Goal: Task Accomplishment & Management: Manage account settings

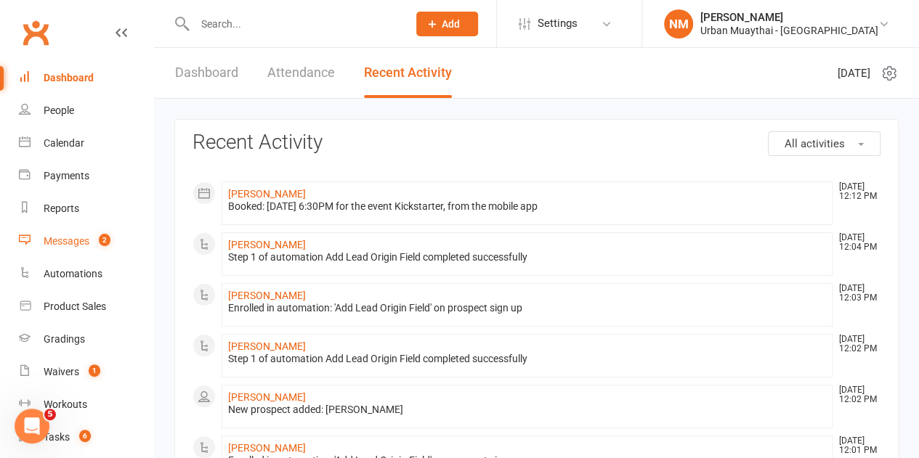
click at [56, 242] on div "Messages" at bounding box center [67, 241] width 46 height 12
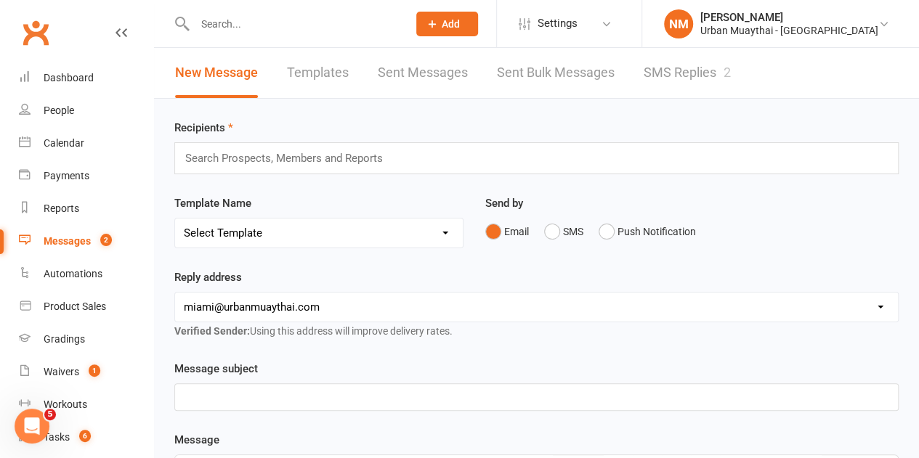
click at [689, 84] on link "SMS Replies 2" at bounding box center [687, 73] width 87 height 50
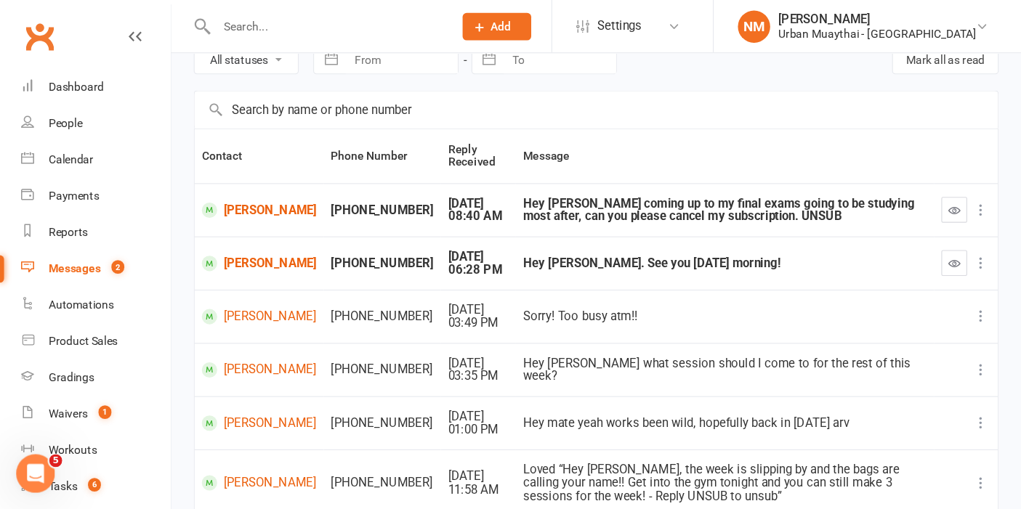
scroll to position [73, 0]
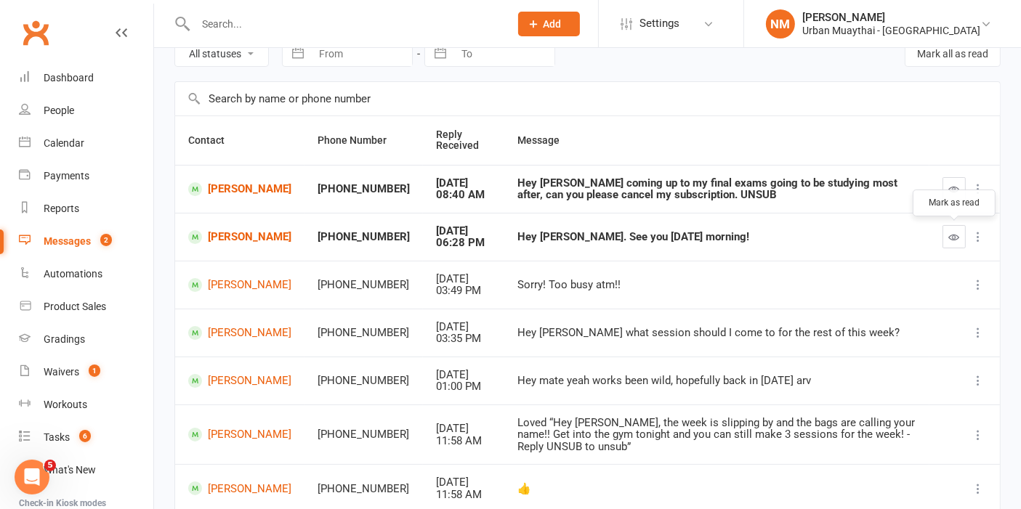
click at [961, 239] on button "button" at bounding box center [953, 236] width 23 height 23
click at [957, 188] on icon "button" at bounding box center [954, 189] width 11 height 11
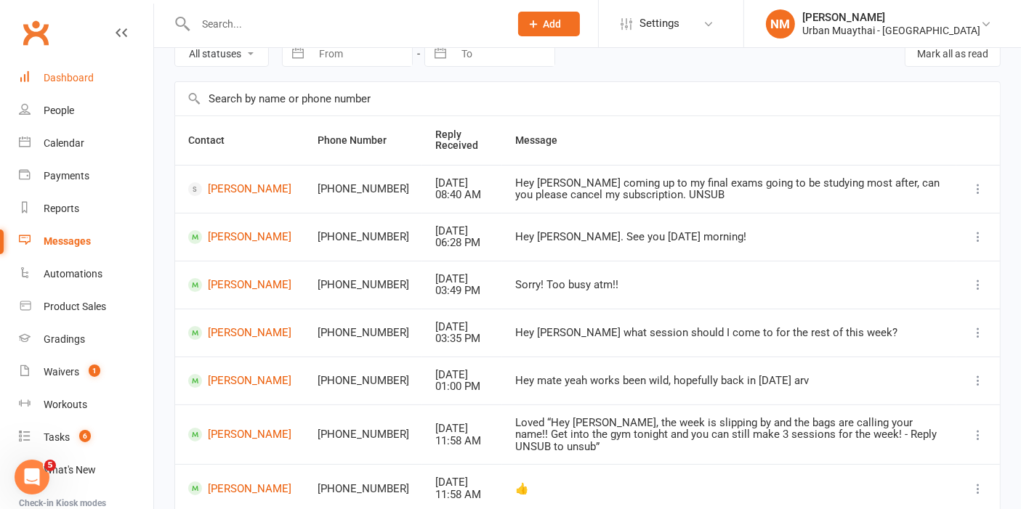
click at [68, 76] on div "Dashboard" at bounding box center [69, 78] width 50 height 12
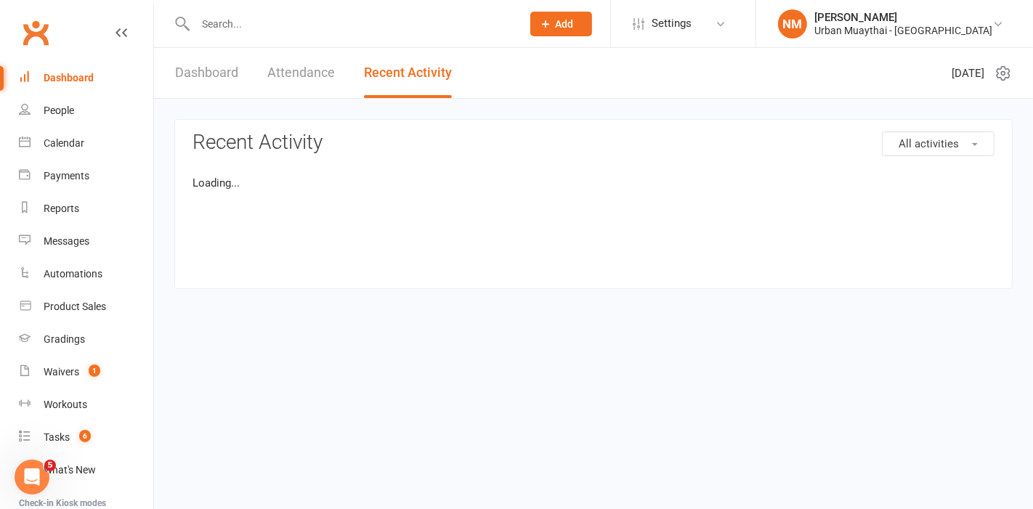
click at [411, 73] on link "Recent Activity" at bounding box center [408, 73] width 88 height 50
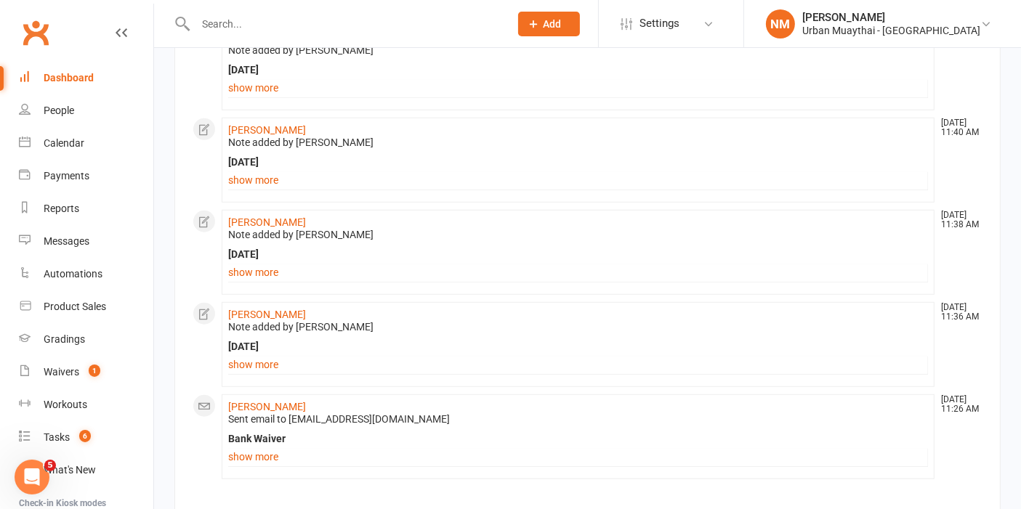
scroll to position [1099, 0]
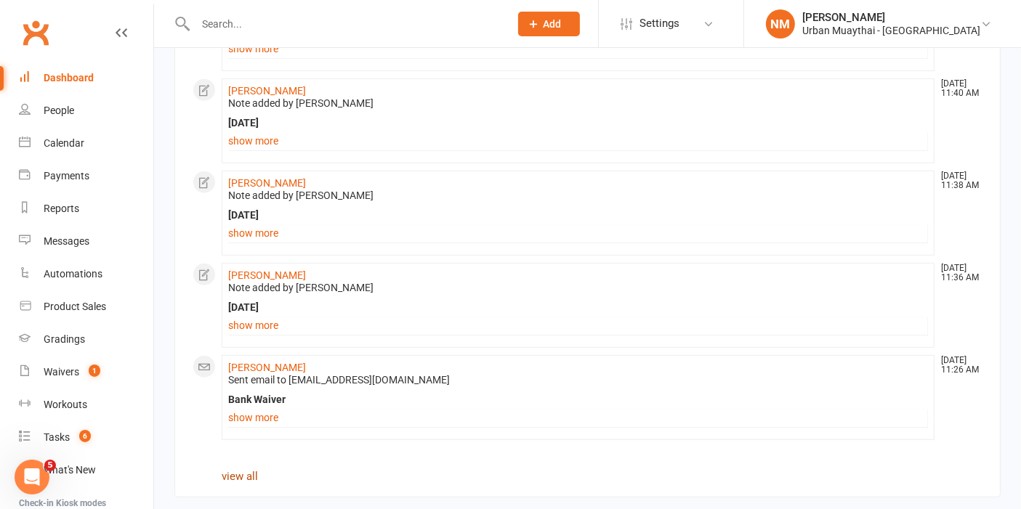
click at [246, 470] on link "view all" at bounding box center [240, 476] width 36 height 13
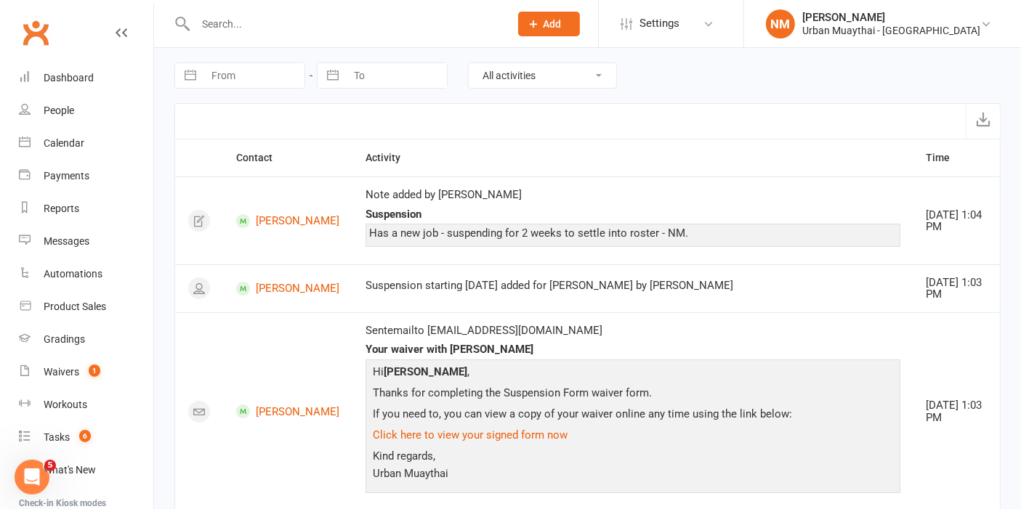
click at [245, 108] on div at bounding box center [587, 121] width 826 height 36
click at [243, 81] on input "From" at bounding box center [253, 75] width 101 height 25
select select "7"
select select "2025"
select select "8"
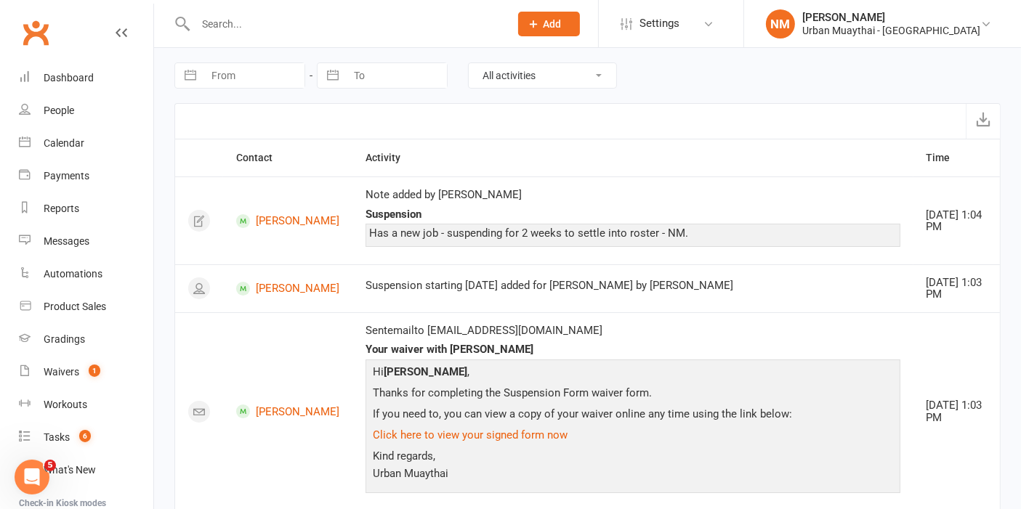
select select "2025"
select select "9"
select select "2025"
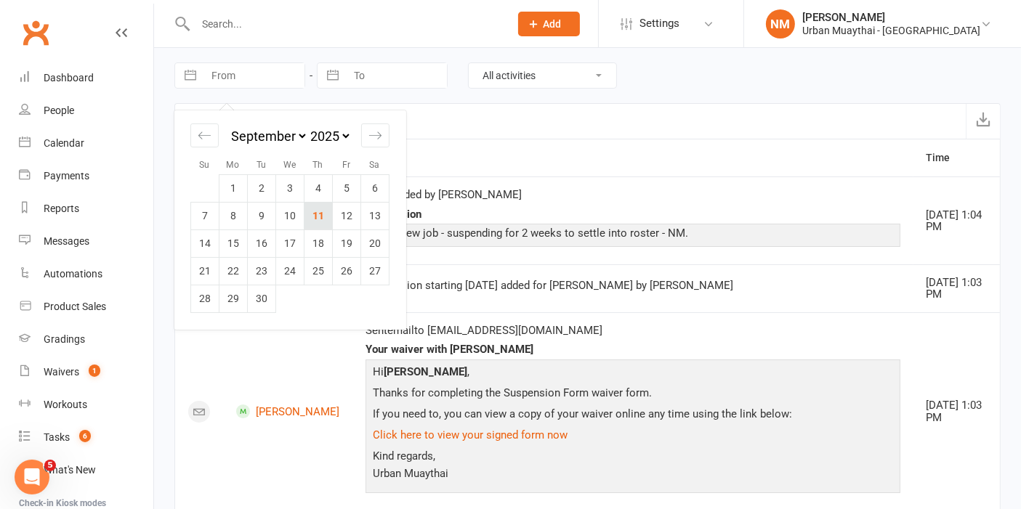
click at [322, 217] on td "11" at bounding box center [318, 216] width 28 height 28
type input "11 Sep 2025"
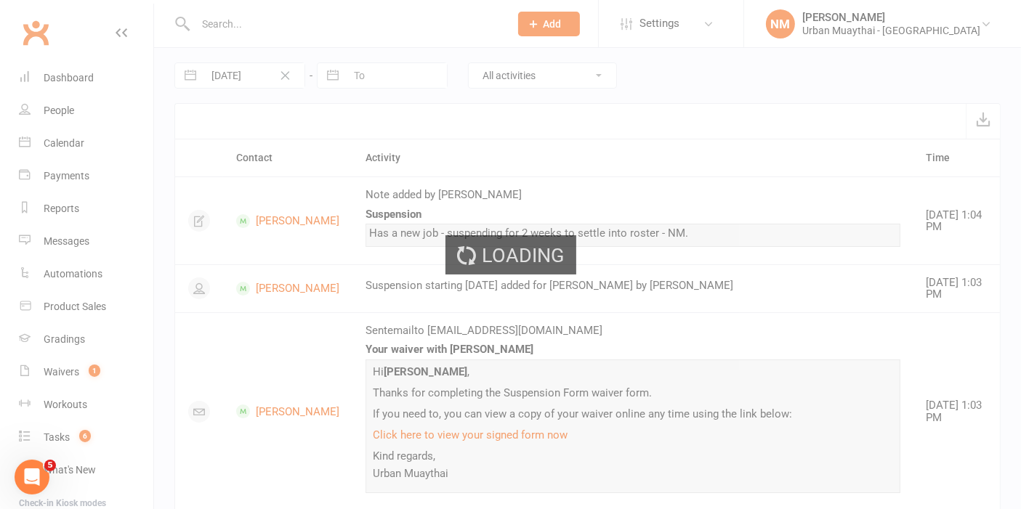
click at [371, 64] on div "Loading" at bounding box center [510, 254] width 1021 height 509
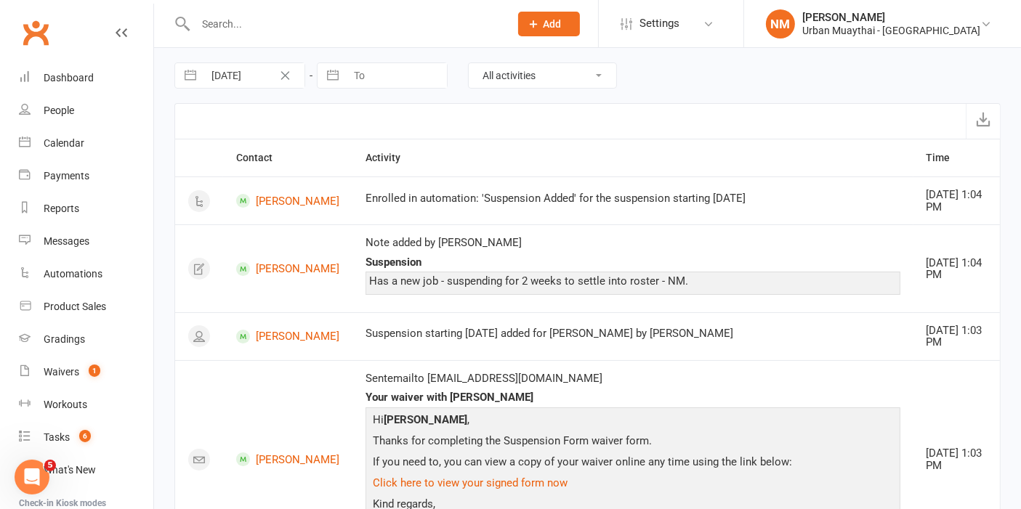
click at [372, 73] on input "To" at bounding box center [396, 75] width 101 height 25
select select "7"
select select "2025"
select select "8"
select select "2025"
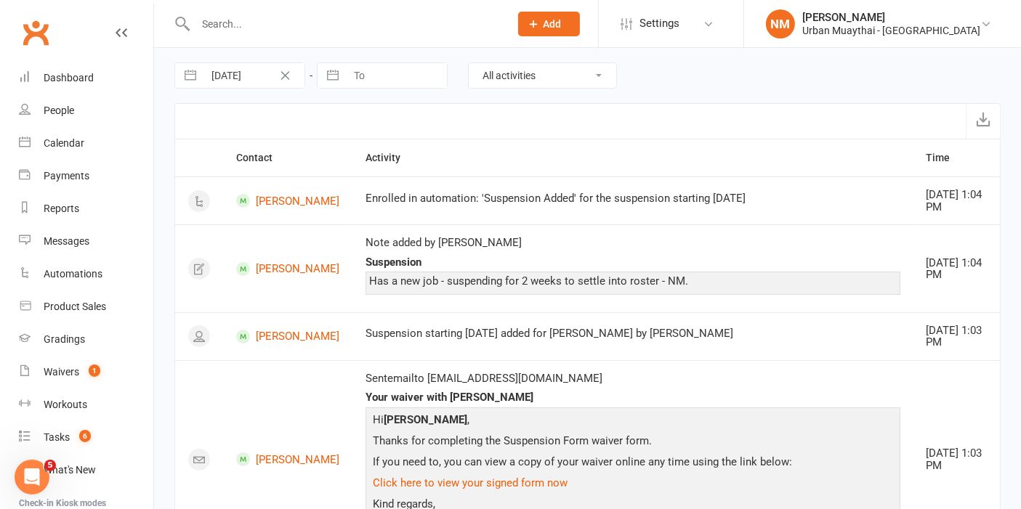
select select "9"
select select "2025"
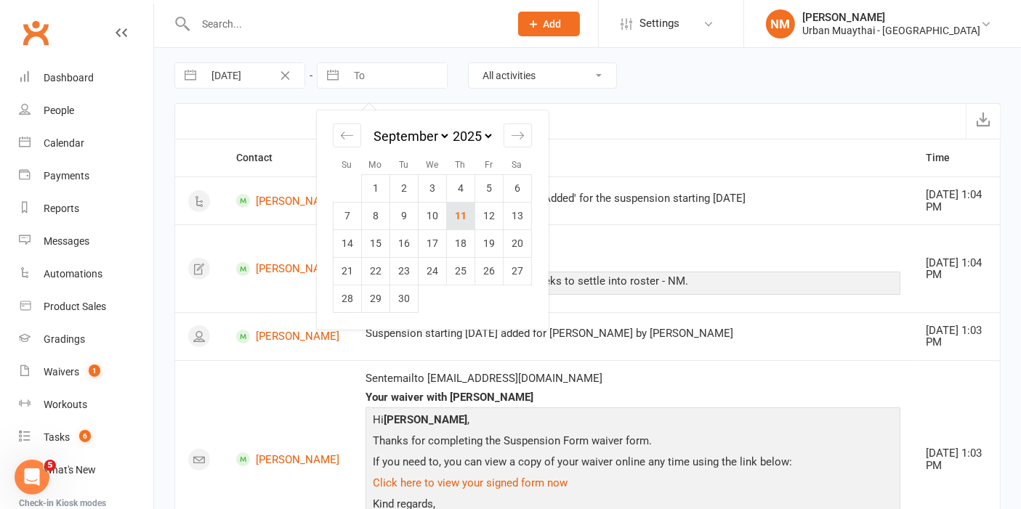
click at [456, 220] on td "11" at bounding box center [461, 216] width 28 height 28
type input "11 Sep 2025"
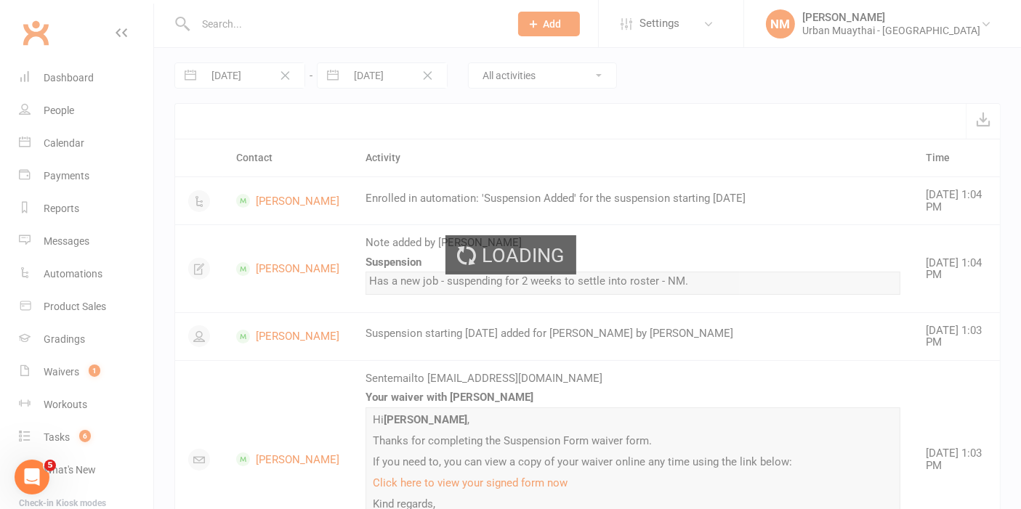
click at [472, 119] on div "Loading" at bounding box center [510, 254] width 1021 height 509
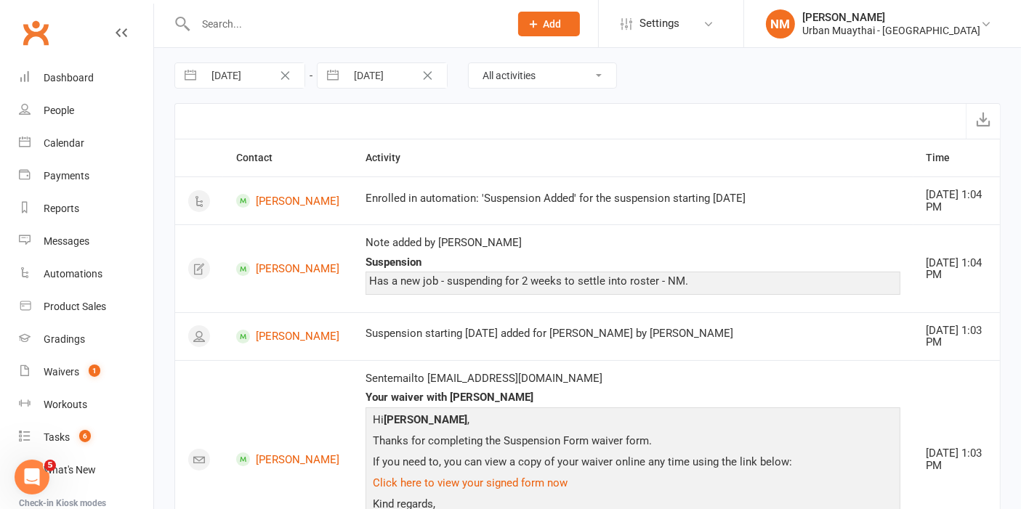
click at [535, 73] on select "All activities Bookings / Attendances Communications Notes Failed SMSes Grading…" at bounding box center [542, 75] width 147 height 25
click at [469, 63] on select "All activities Bookings / Attendances Communications Notes Failed SMSes Grading…" at bounding box center [542, 75] width 147 height 25
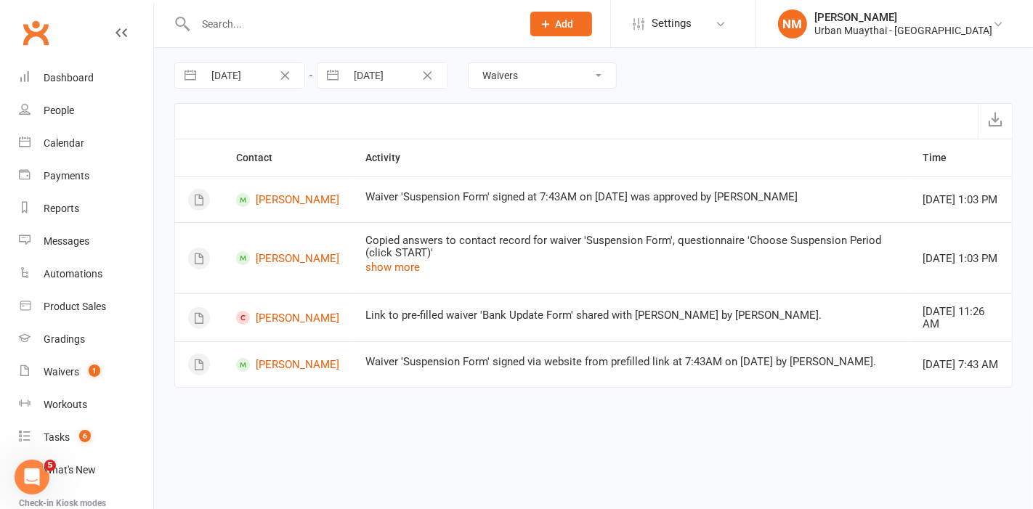
click at [537, 78] on select "All activities Bookings / Attendances Communications Notes Failed SMSes Grading…" at bounding box center [542, 75] width 147 height 25
click at [469, 63] on select "All activities Bookings / Attendances Communications Notes Failed SMSes Grading…" at bounding box center [542, 75] width 147 height 25
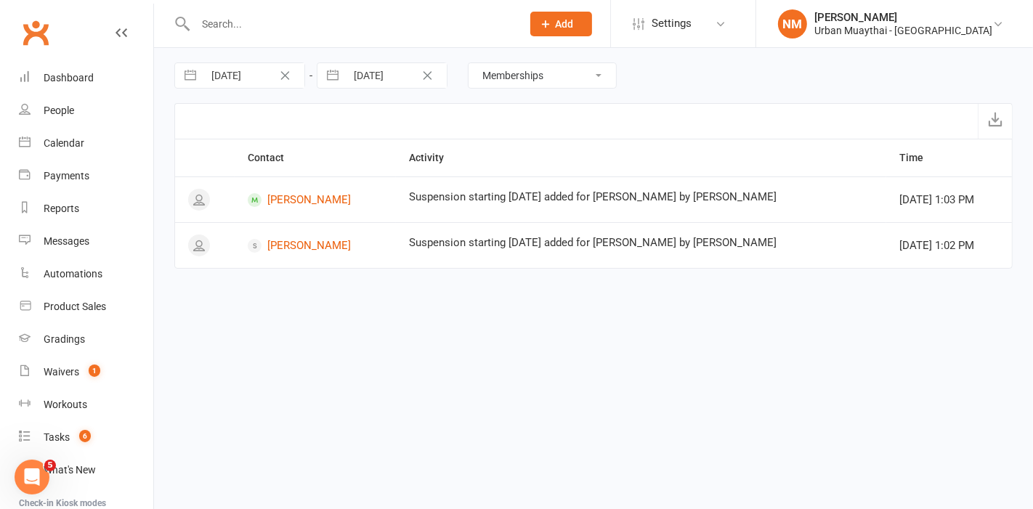
click at [577, 69] on select "All activities Bookings / Attendances Communications Notes Failed SMSes Grading…" at bounding box center [542, 75] width 147 height 25
select select "NoteLogEntry"
click at [469, 63] on select "All activities Bookings / Attendances Communications Notes Failed SMSes Grading…" at bounding box center [542, 75] width 147 height 25
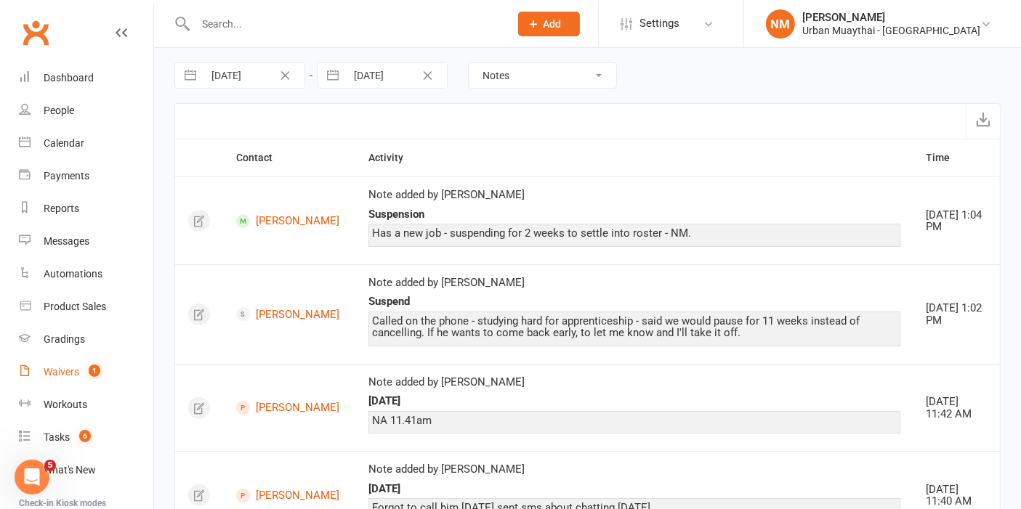
click at [81, 375] on count-badge "1" at bounding box center [90, 372] width 19 height 12
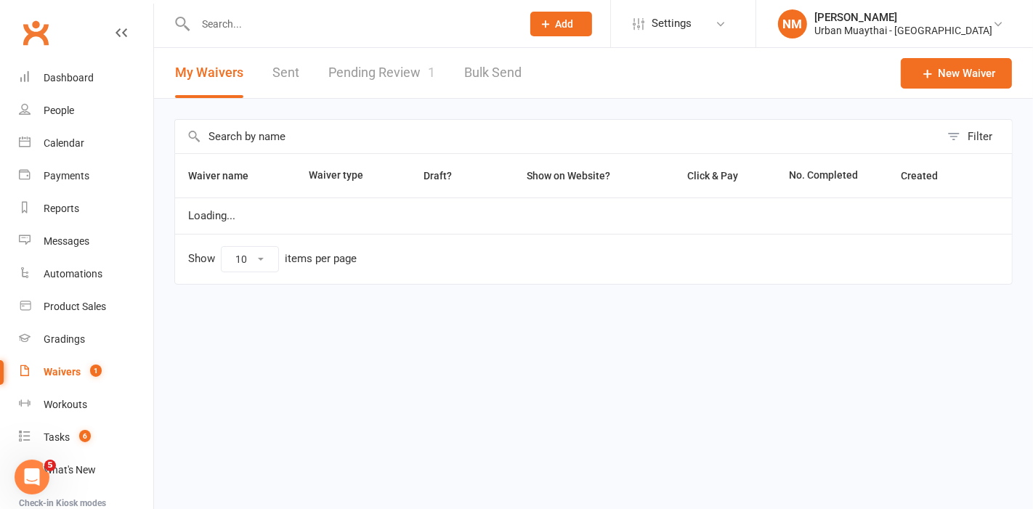
select select "50"
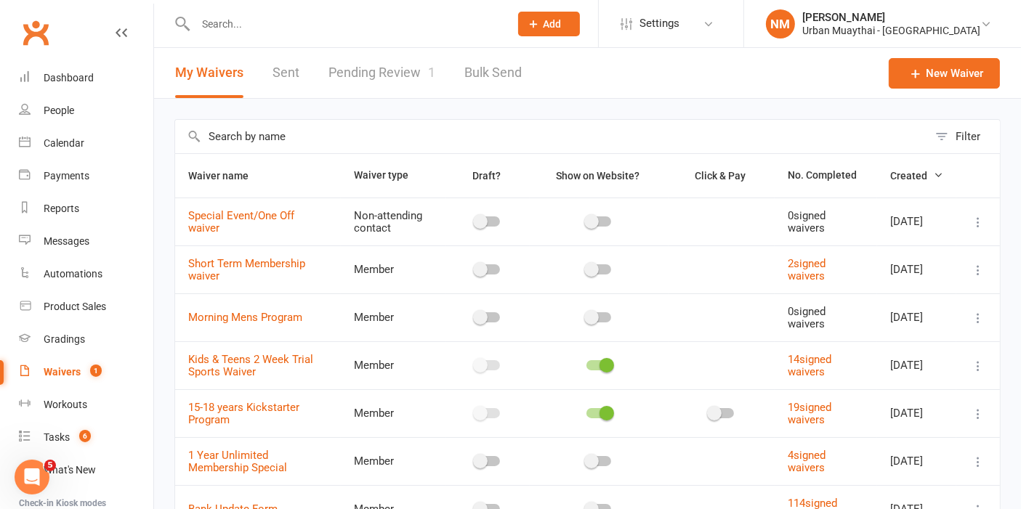
click at [398, 75] on link "Pending Review 1" at bounding box center [381, 73] width 107 height 50
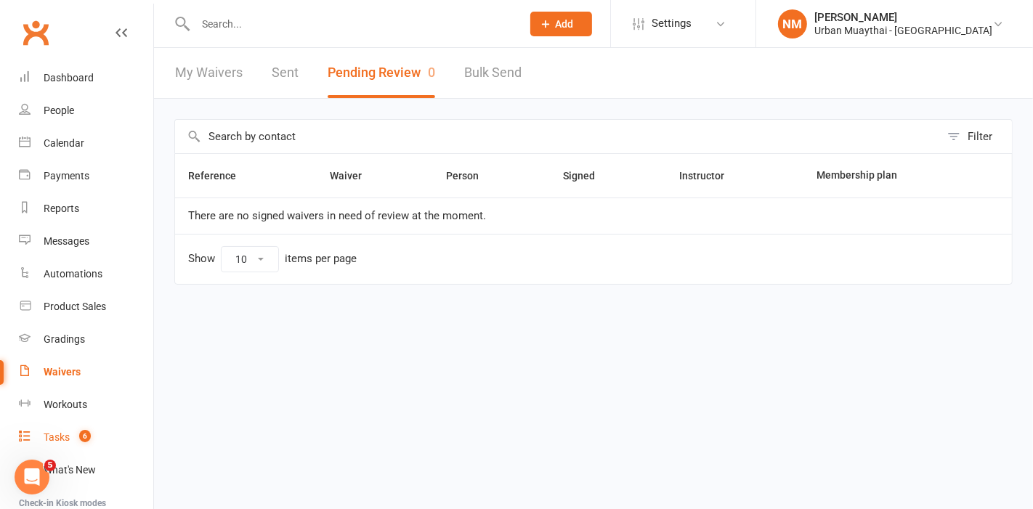
click at [63, 427] on link "Tasks 6" at bounding box center [86, 437] width 134 height 33
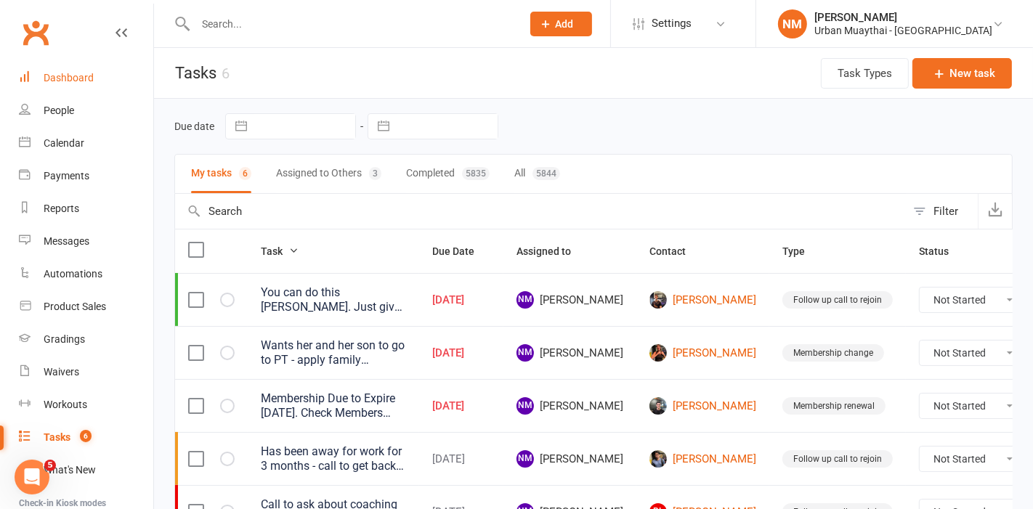
click at [95, 78] on link "Dashboard" at bounding box center [86, 78] width 134 height 33
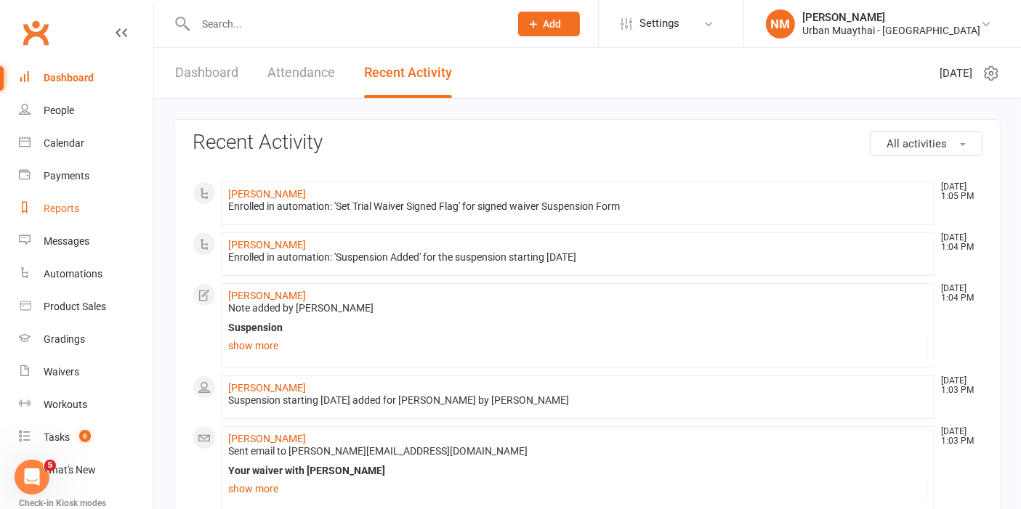
click at [54, 213] on div "Reports" at bounding box center [62, 209] width 36 height 12
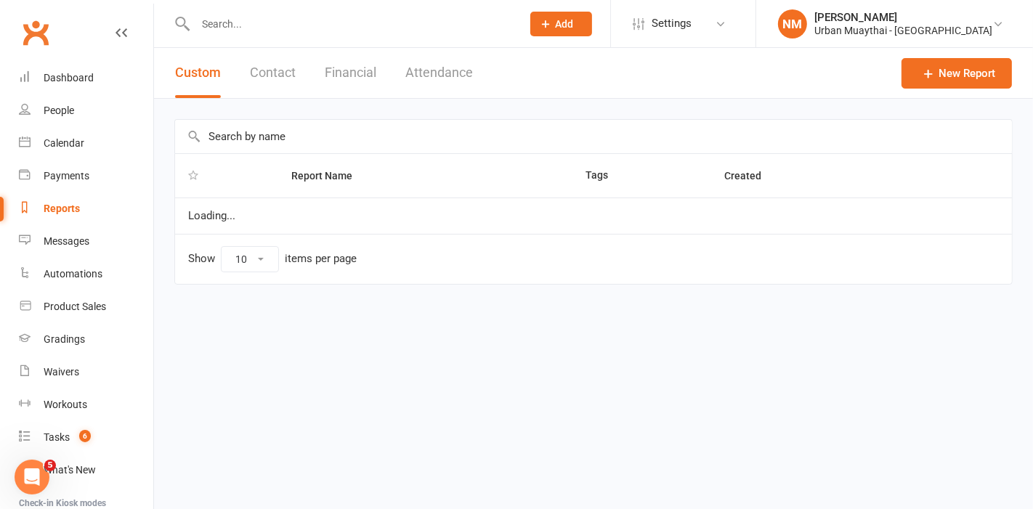
select select "100"
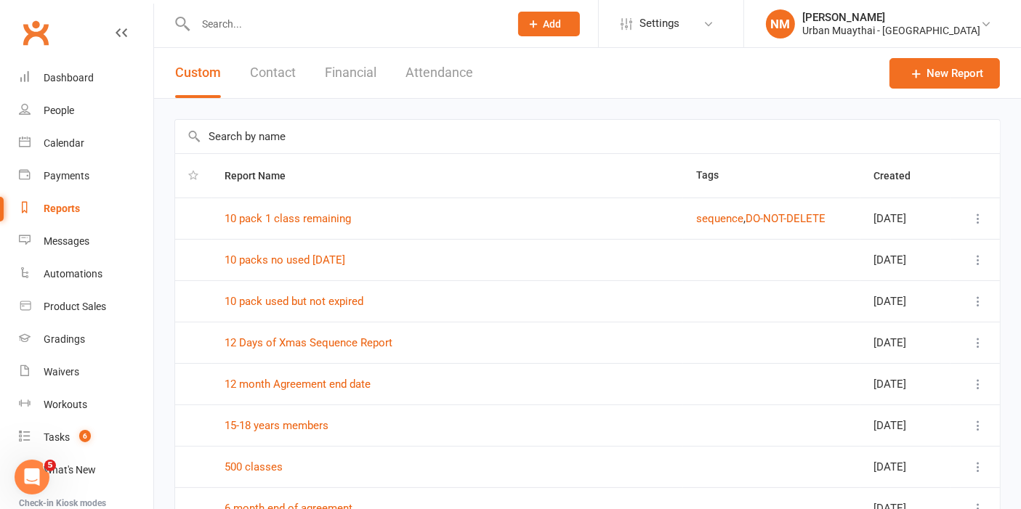
click at [264, 138] on input "text" at bounding box center [587, 136] width 825 height 33
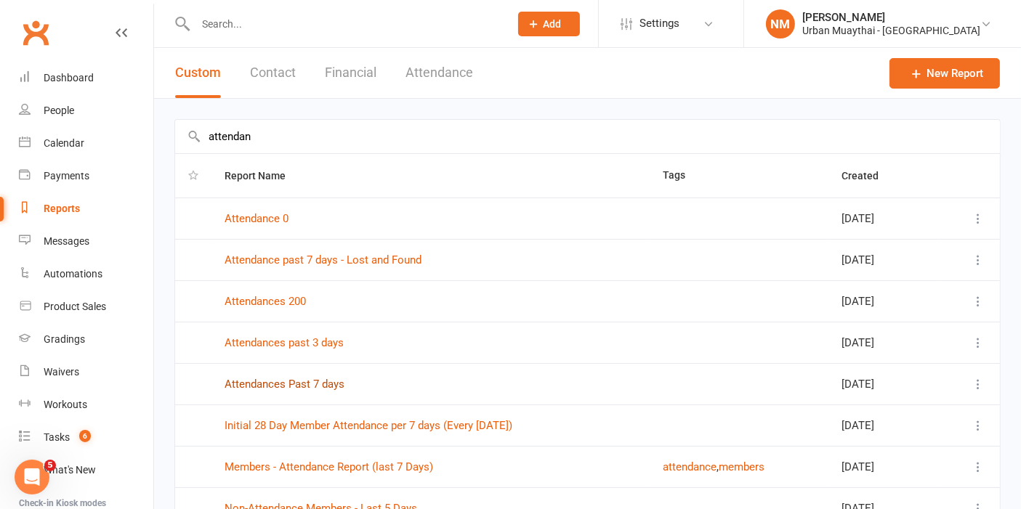
type input "attendan"
click at [312, 381] on link "Attendances Past 7 days" at bounding box center [285, 384] width 120 height 13
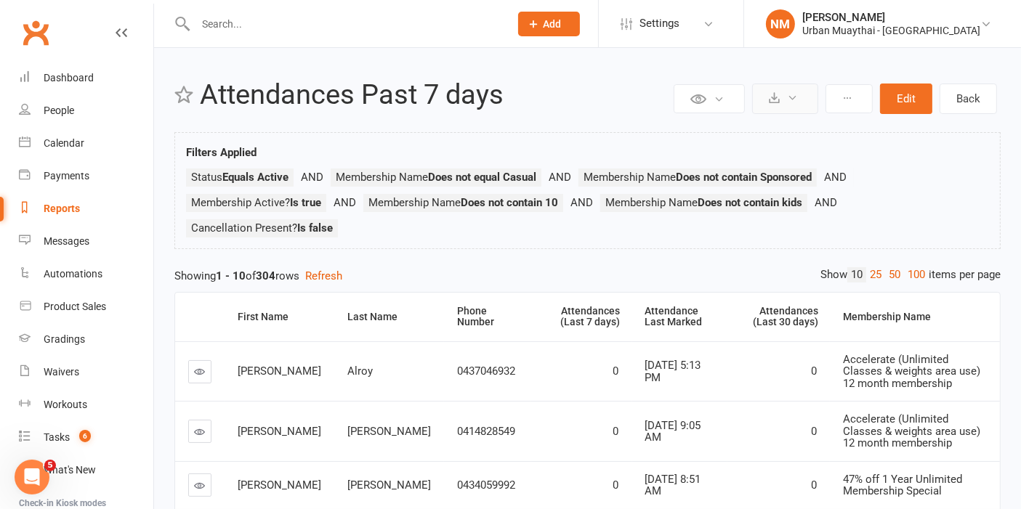
click at [788, 104] on button at bounding box center [785, 99] width 66 height 31
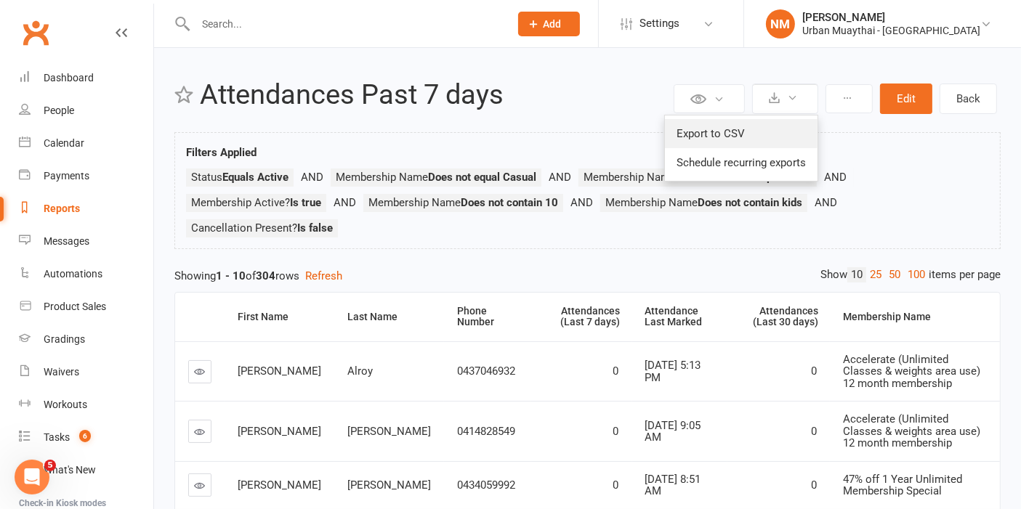
click at [761, 136] on link "Export to CSV" at bounding box center [741, 133] width 153 height 29
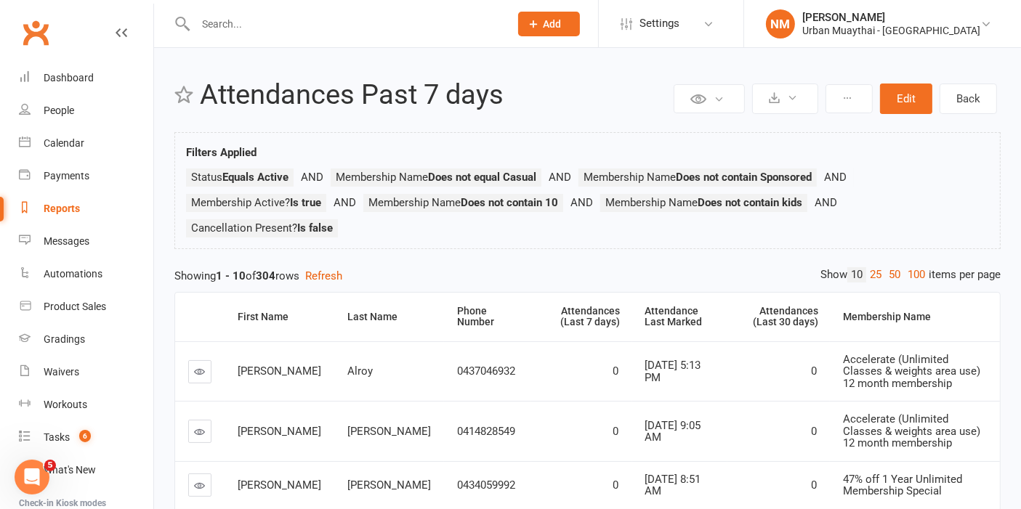
click at [251, 14] on input "text" at bounding box center [345, 24] width 308 height 20
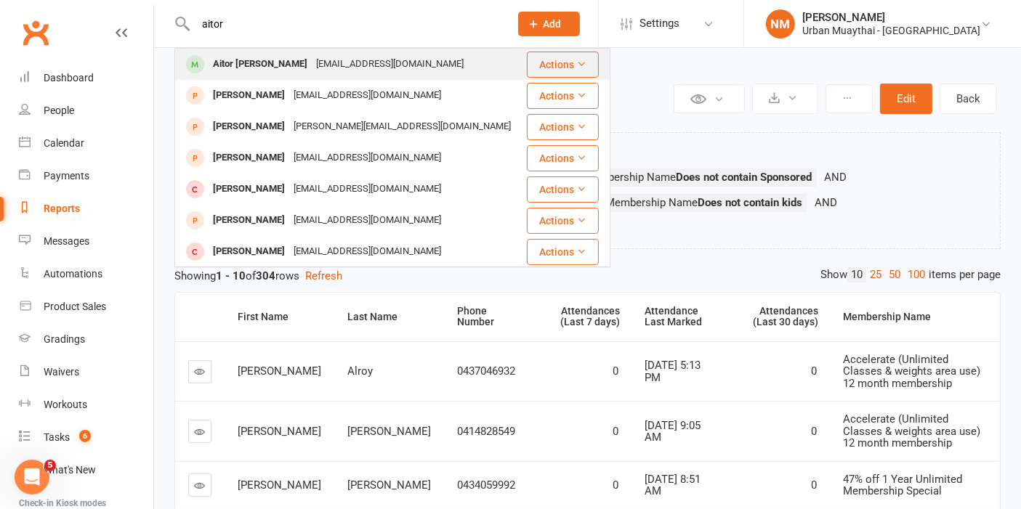
type input "aitor"
click at [282, 58] on div "Aitor [PERSON_NAME]" at bounding box center [260, 64] width 103 height 21
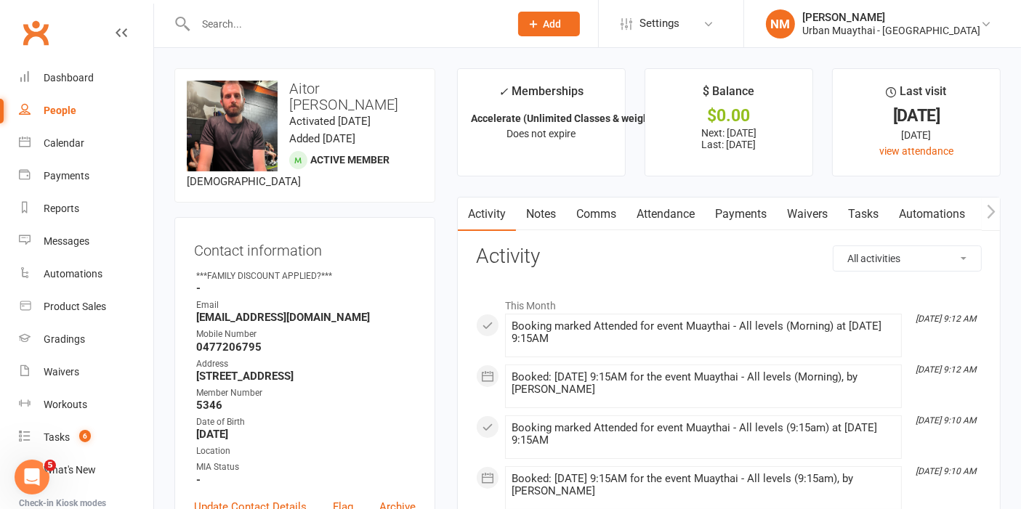
click at [604, 214] on link "Comms" at bounding box center [596, 214] width 60 height 33
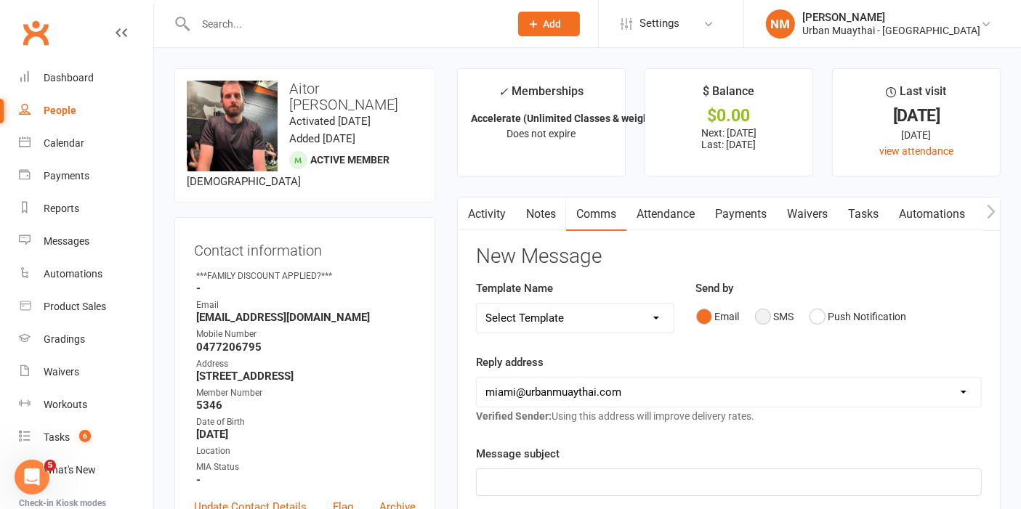
click at [780, 320] on button "SMS" at bounding box center [774, 317] width 39 height 28
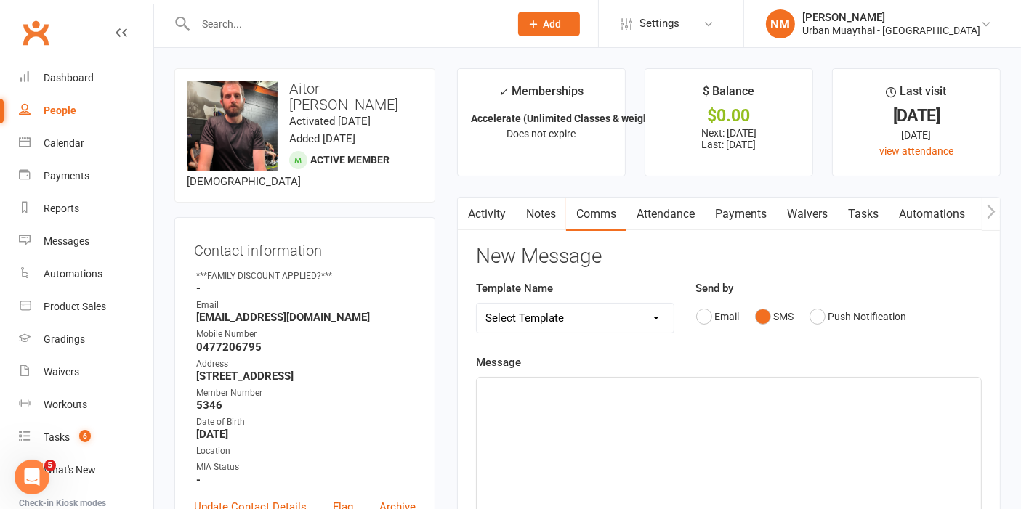
click at [533, 420] on div "﻿" at bounding box center [729, 487] width 504 height 218
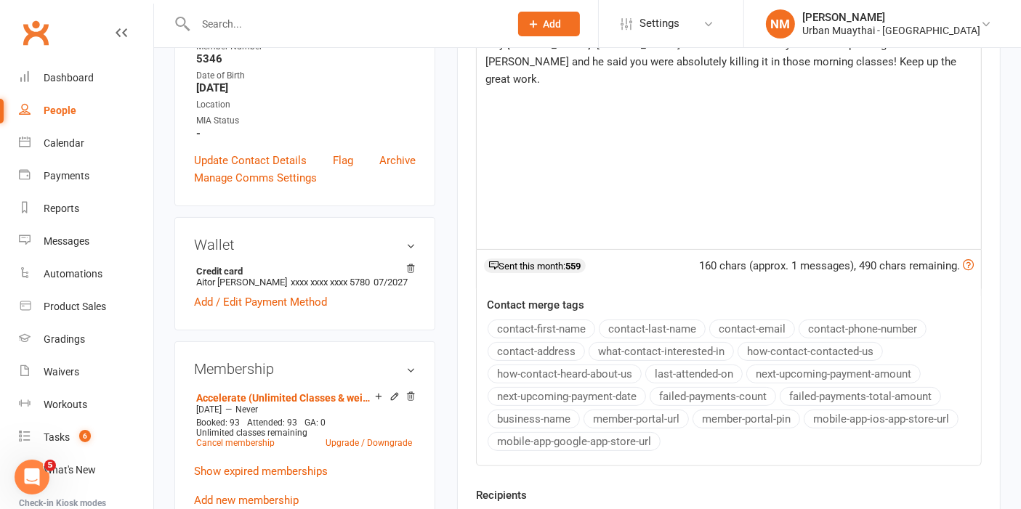
scroll to position [403, 0]
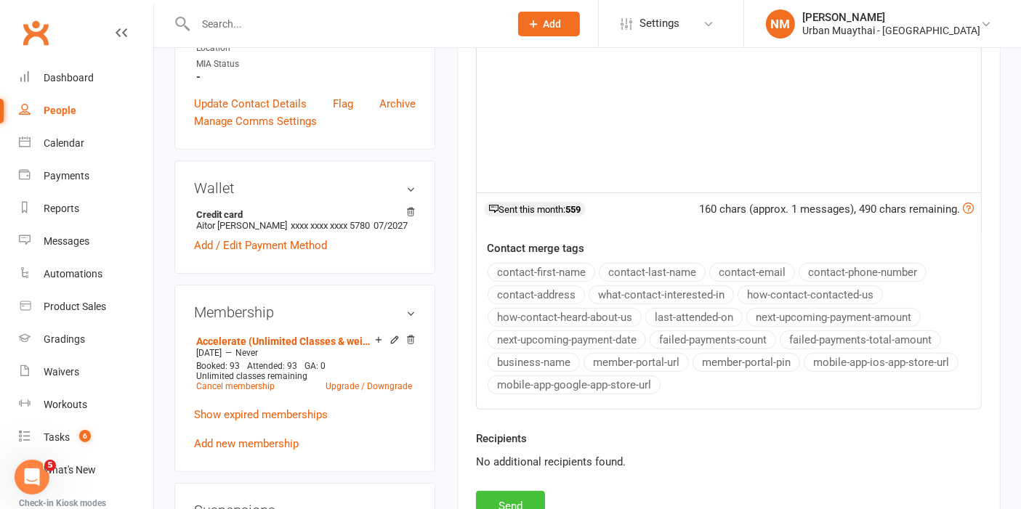
click at [504, 500] on button "Send" at bounding box center [510, 506] width 69 height 31
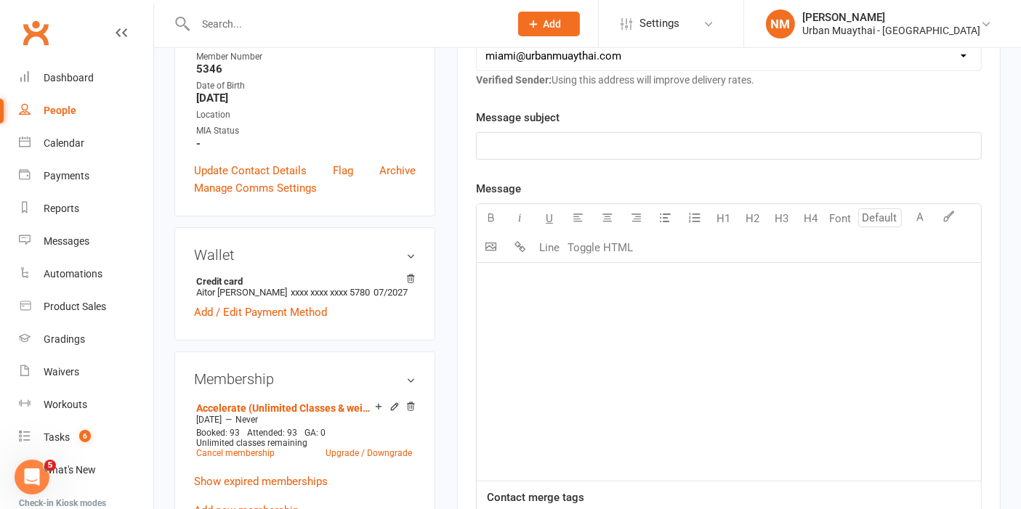
scroll to position [0, 0]
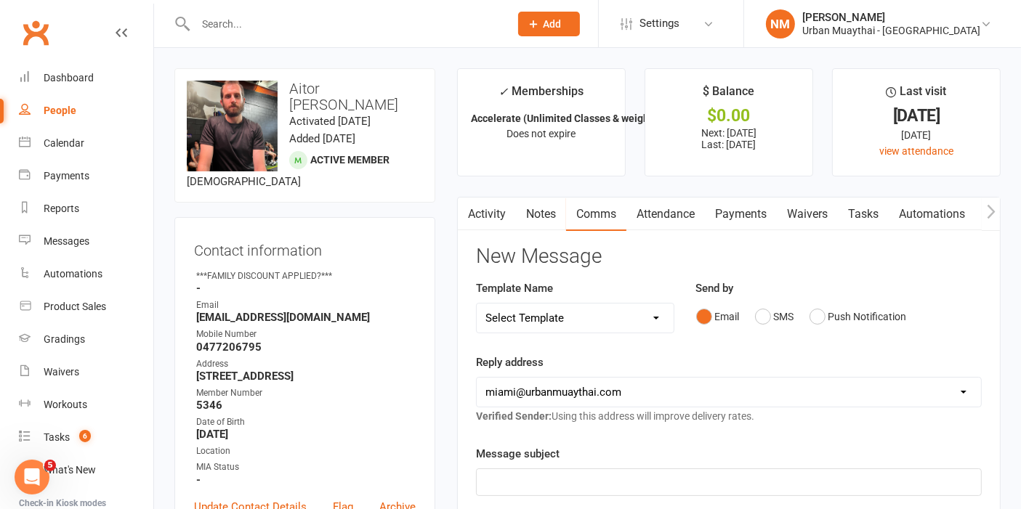
click at [381, 34] on div at bounding box center [336, 23] width 325 height 47
click at [355, 12] on div at bounding box center [336, 23] width 325 height 47
click at [361, 28] on input "text" at bounding box center [345, 24] width 308 height 20
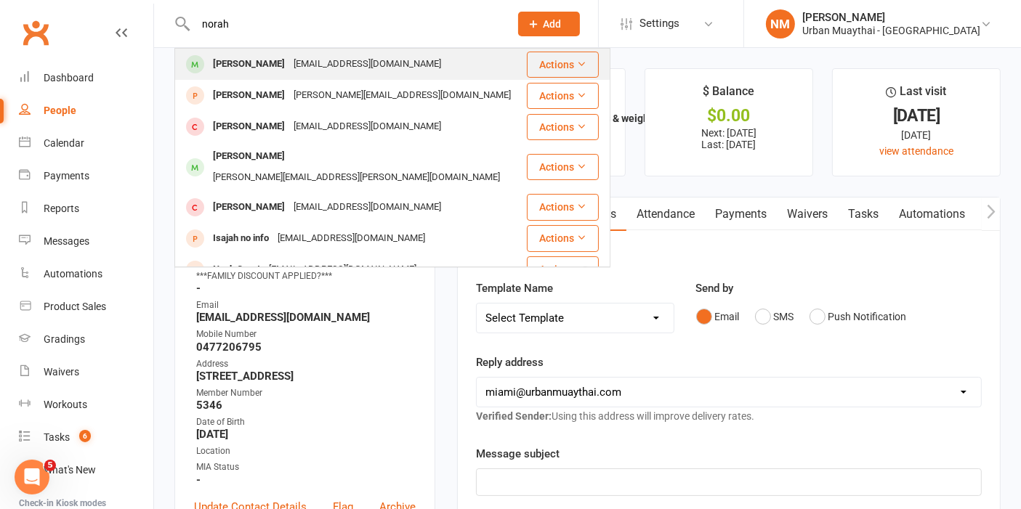
type input "norah"
click at [368, 58] on div "norahlosalini@gmail.com" at bounding box center [367, 64] width 156 height 21
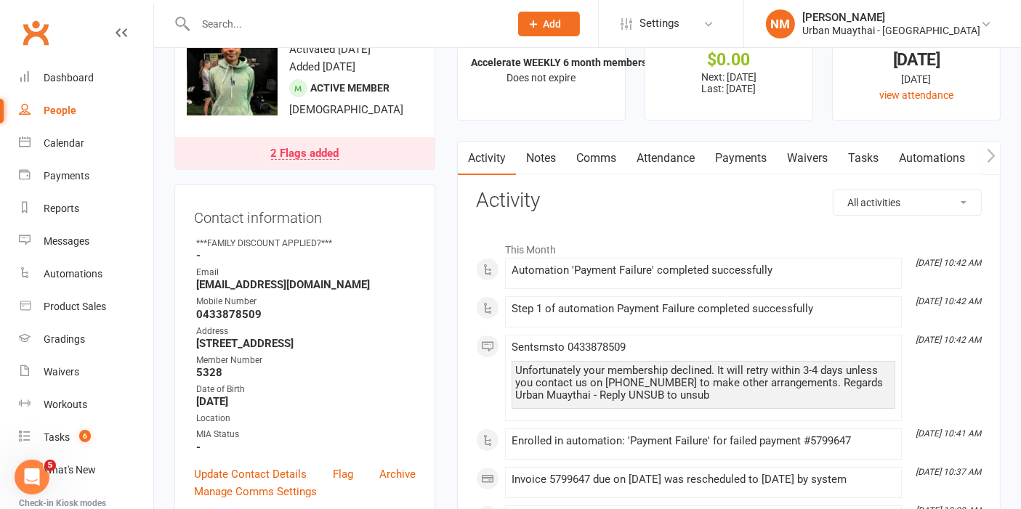
scroll to position [81, 0]
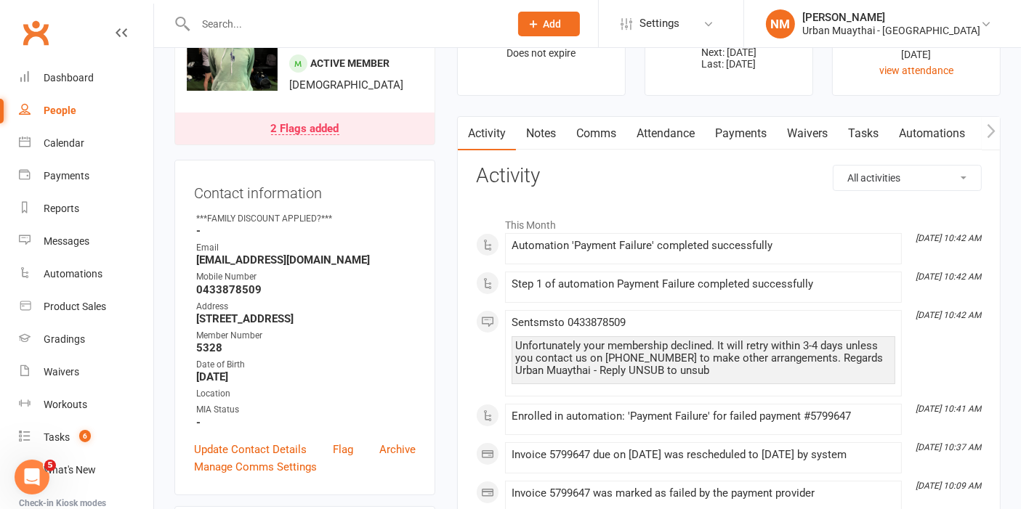
click at [304, 135] on div "2 Flags added" at bounding box center [305, 130] width 68 height 12
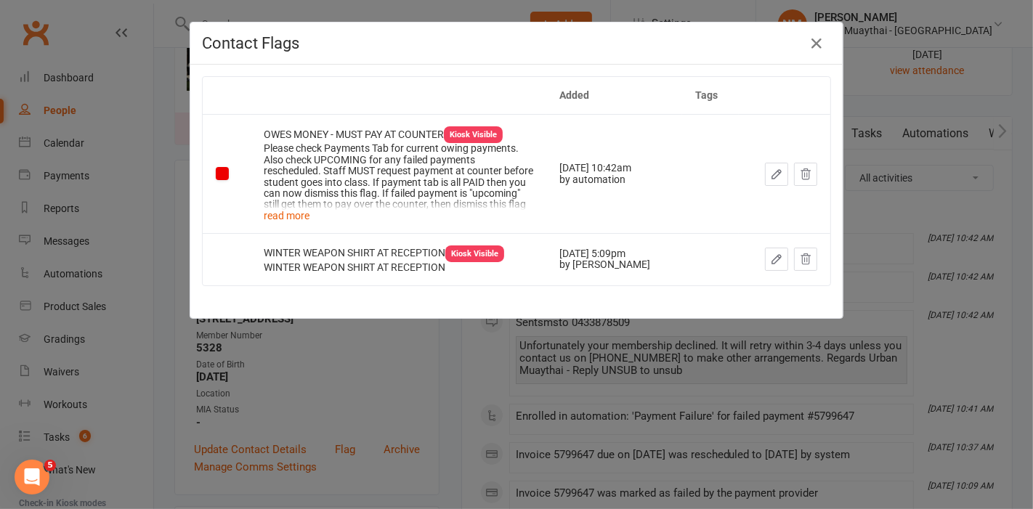
click at [538, 352] on div "Contact Flags Added Tags OWES MONEY - MUST PAY AT COUNTER Kiosk Visible Please …" at bounding box center [516, 254] width 1033 height 509
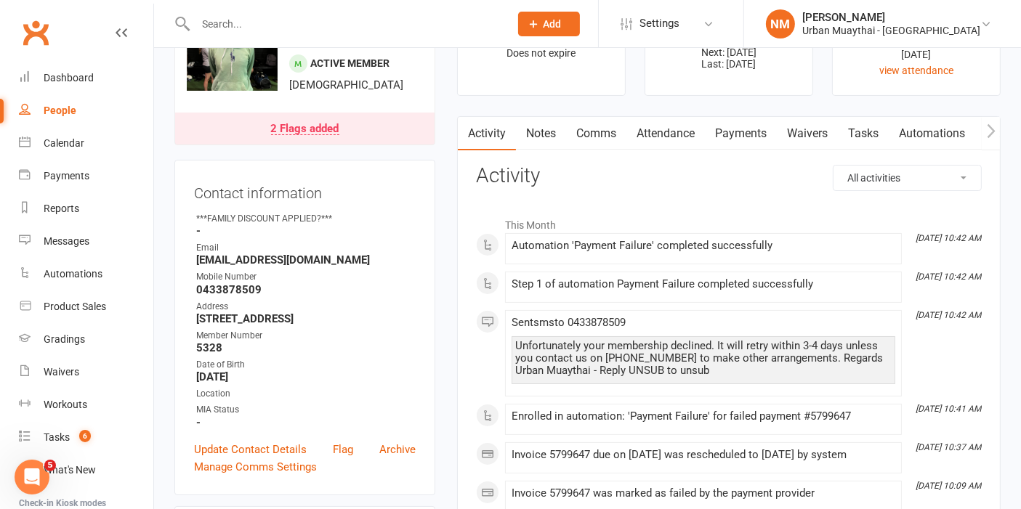
scroll to position [0, 0]
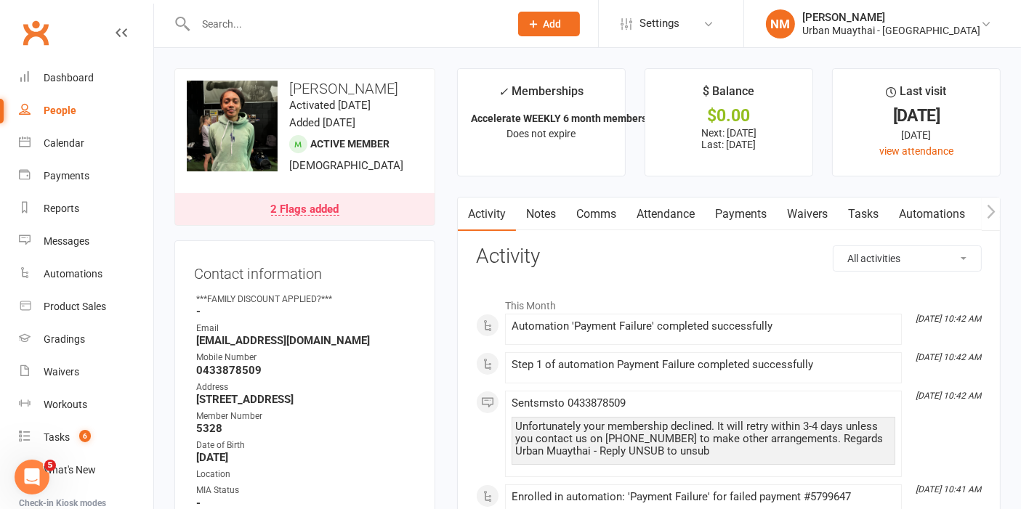
click at [672, 217] on link "Attendance" at bounding box center [665, 214] width 78 height 33
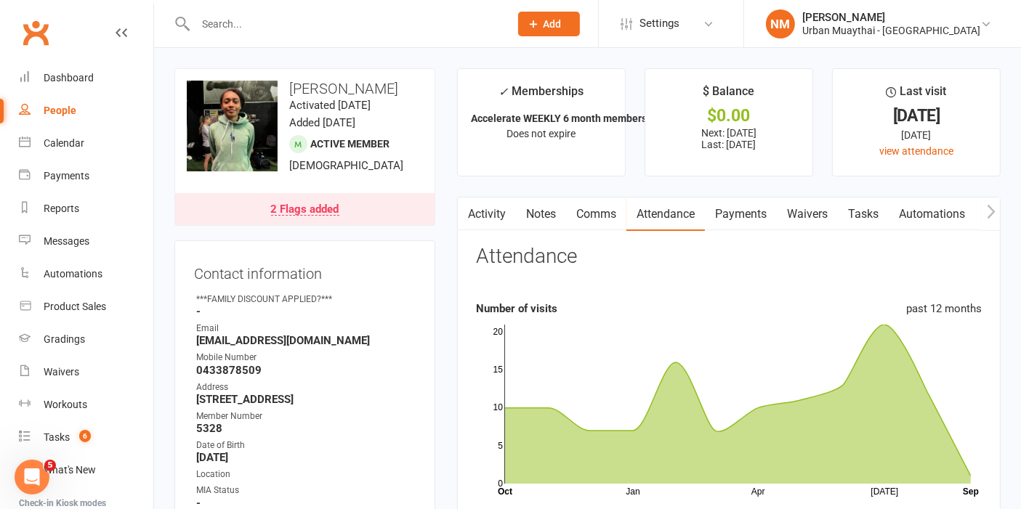
click at [584, 219] on link "Comms" at bounding box center [596, 214] width 60 height 33
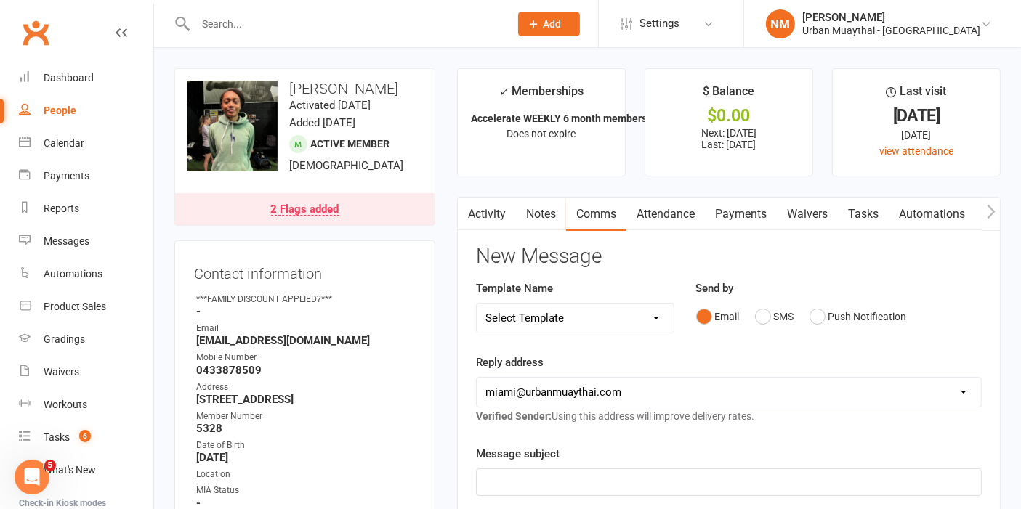
click at [501, 219] on link "Activity" at bounding box center [487, 214] width 58 height 33
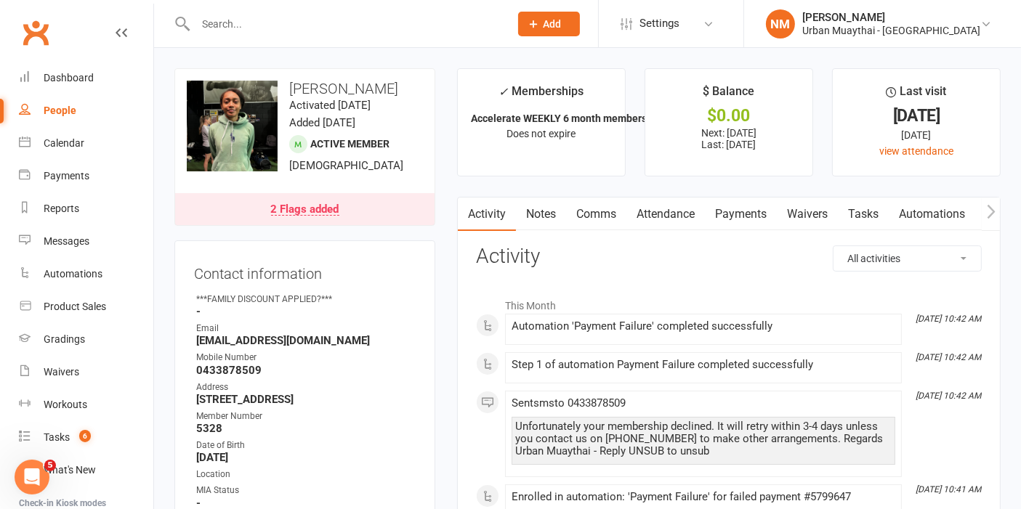
click at [604, 217] on link "Comms" at bounding box center [596, 214] width 60 height 33
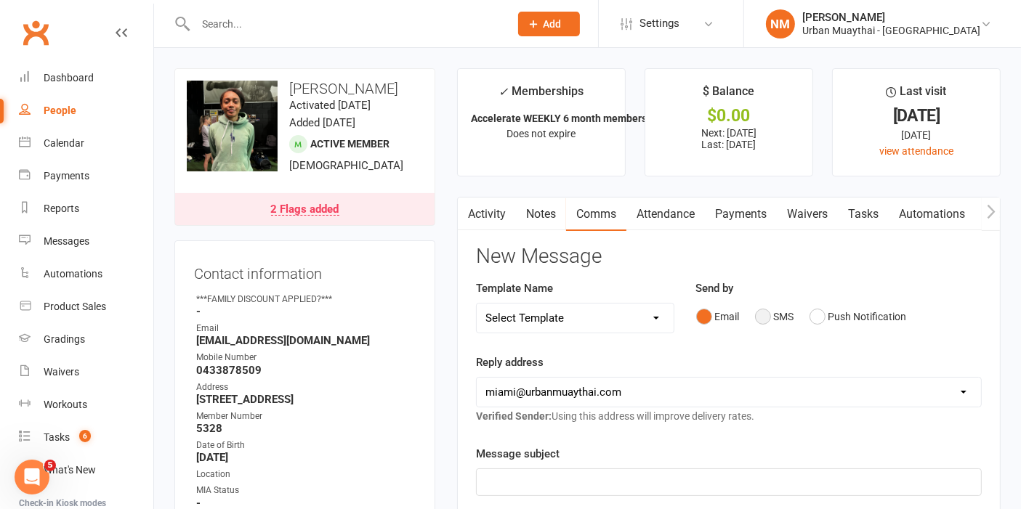
click at [759, 324] on button "SMS" at bounding box center [774, 317] width 39 height 28
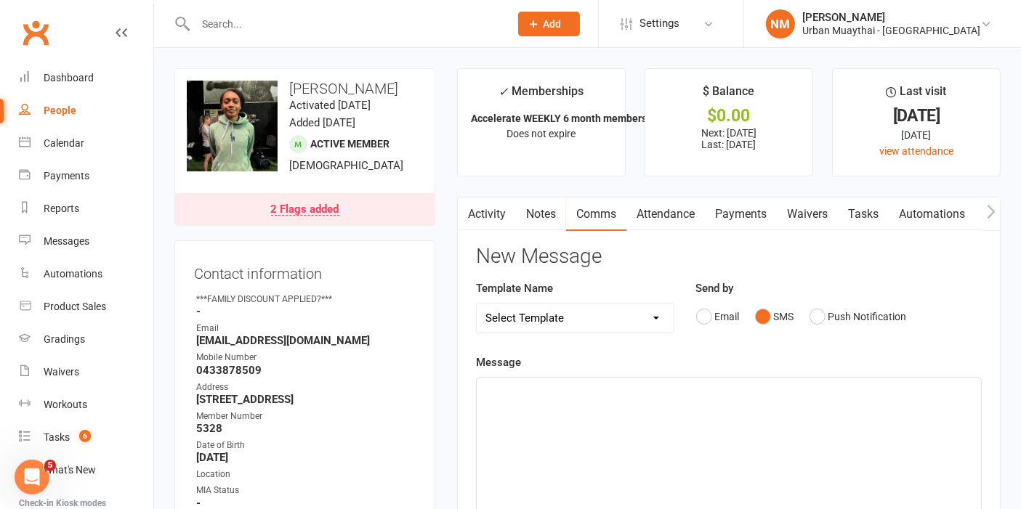
click at [589, 410] on div "﻿" at bounding box center [729, 487] width 504 height 218
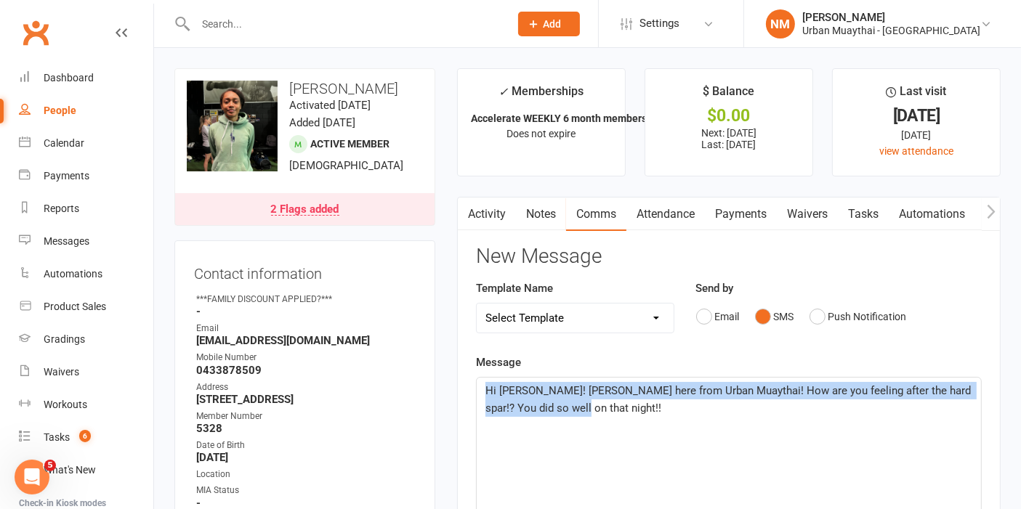
copy span "Hi Norah! Nick here from Urban Muaythai! How are you feeling after the hard spa…"
click at [631, 201] on link "Attendance" at bounding box center [665, 214] width 78 height 33
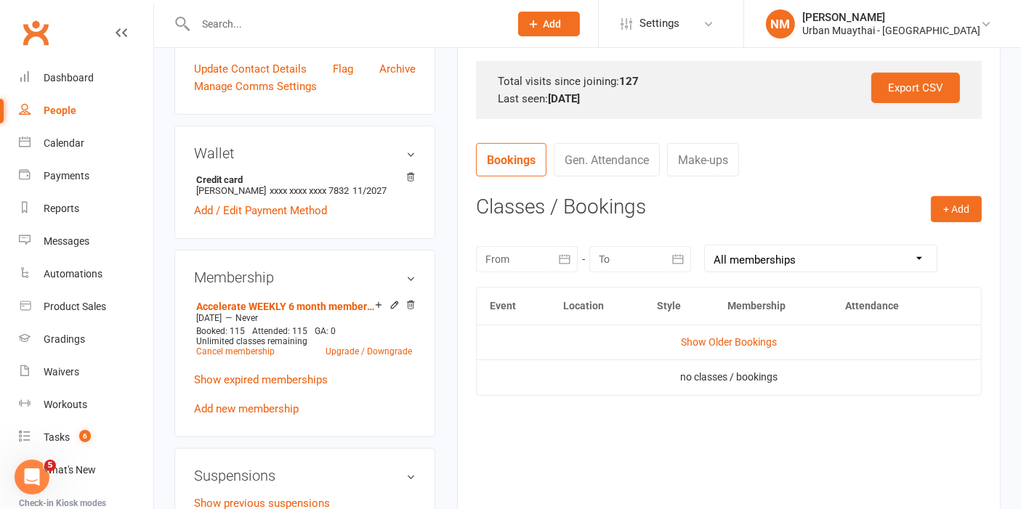
scroll to position [484, 0]
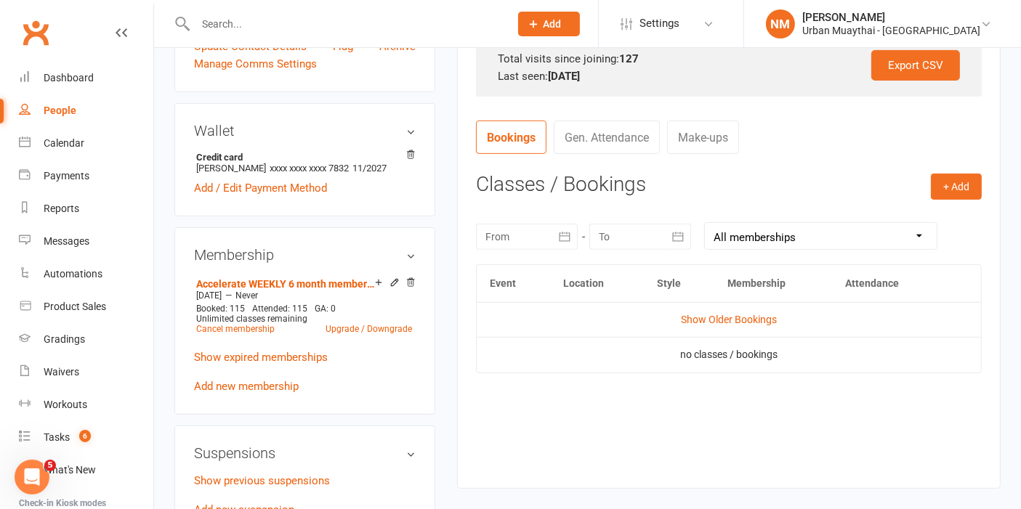
click at [653, 238] on div at bounding box center [640, 237] width 102 height 26
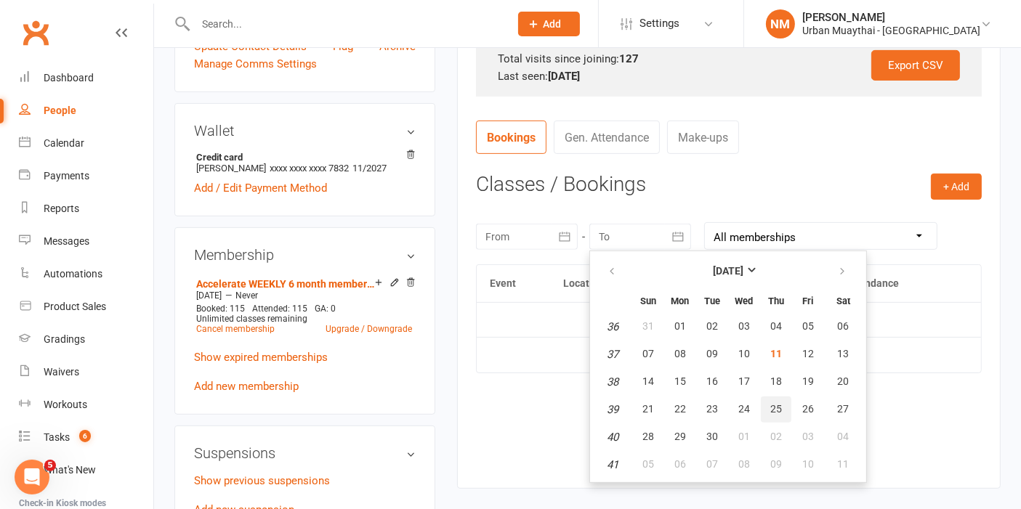
click at [782, 400] on button "25" at bounding box center [776, 410] width 31 height 26
type input "25 Sep 2025"
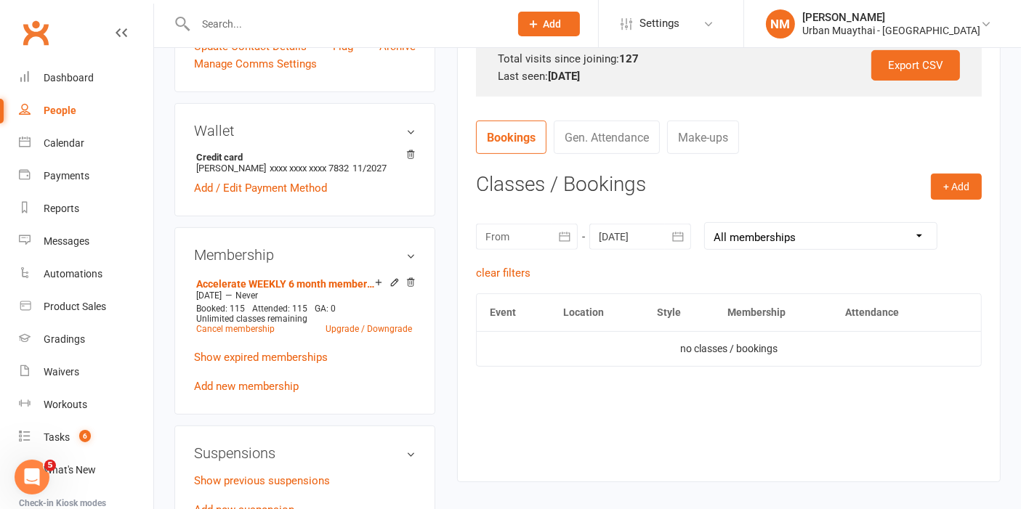
click at [529, 235] on div at bounding box center [527, 237] width 102 height 26
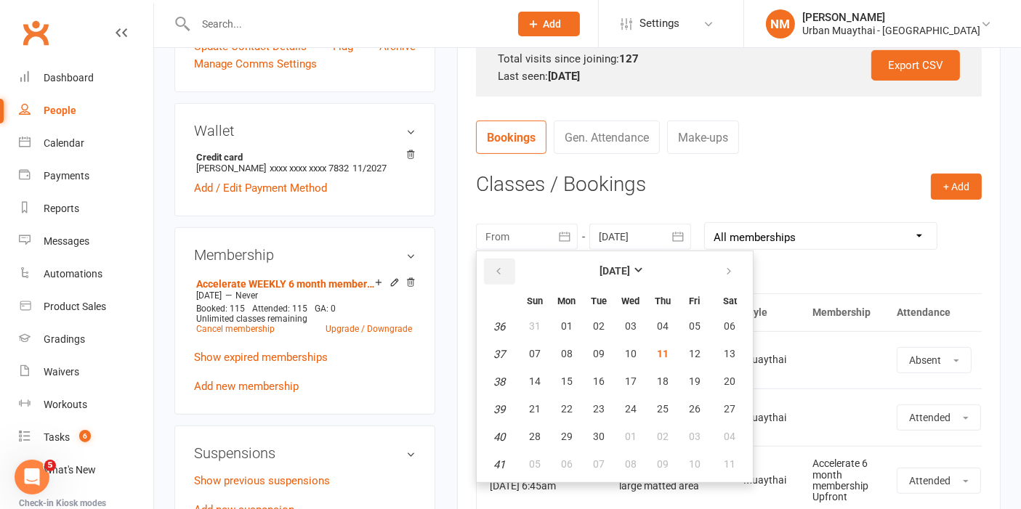
click at [498, 262] on button "button" at bounding box center [499, 272] width 31 height 26
drag, startPoint x: 562, startPoint y: 328, endPoint x: 632, endPoint y: 405, distance: 104.4
click at [562, 328] on span "28" at bounding box center [567, 326] width 12 height 12
type input "28 Jul 2025"
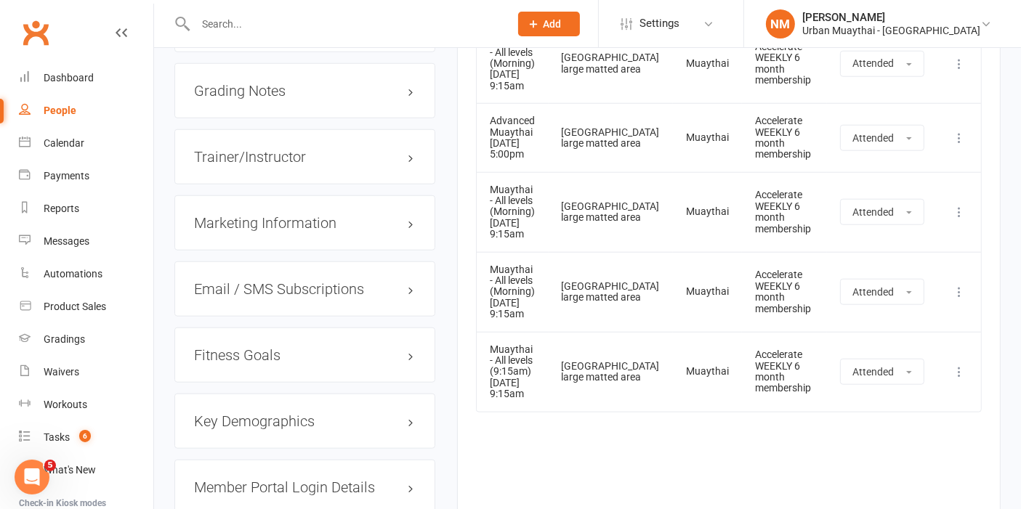
scroll to position [1453, 0]
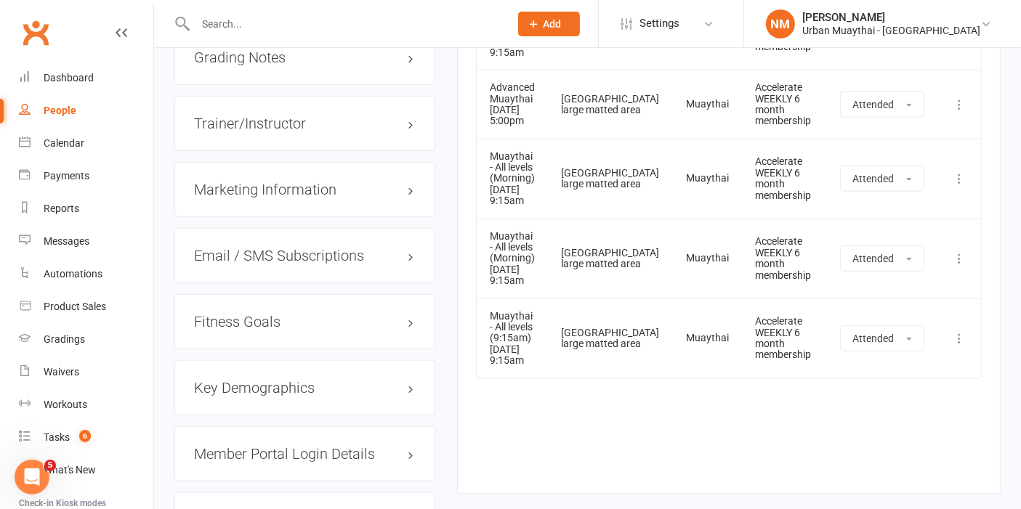
click at [606, 291] on td "[GEOGRAPHIC_DATA] large matted area" at bounding box center [611, 259] width 125 height 80
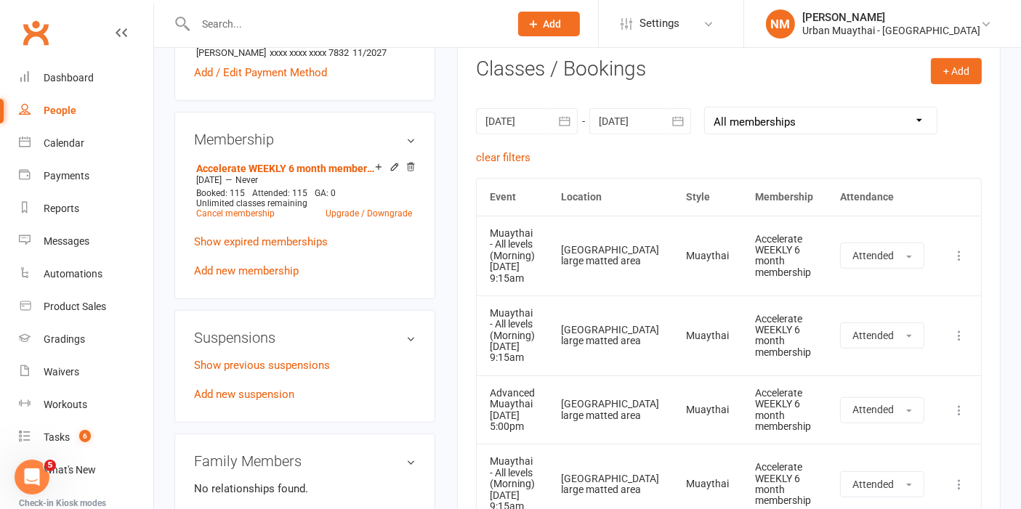
scroll to position [0, 0]
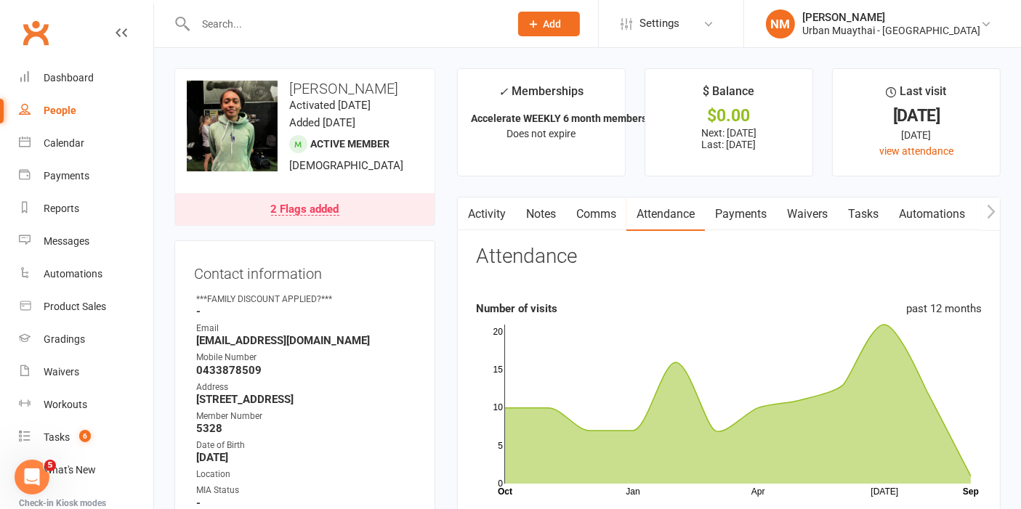
click at [584, 217] on link "Comms" at bounding box center [596, 214] width 60 height 33
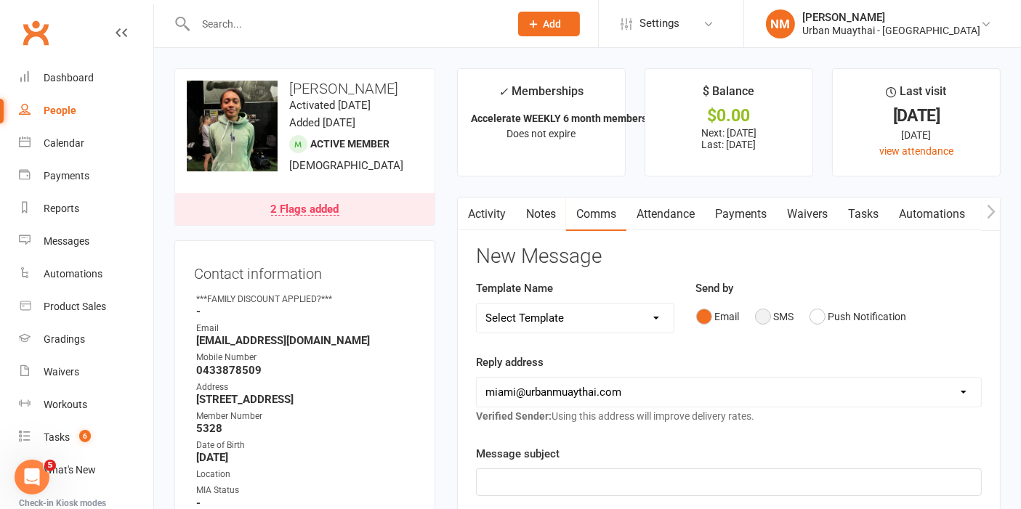
click at [770, 310] on button "SMS" at bounding box center [774, 317] width 39 height 28
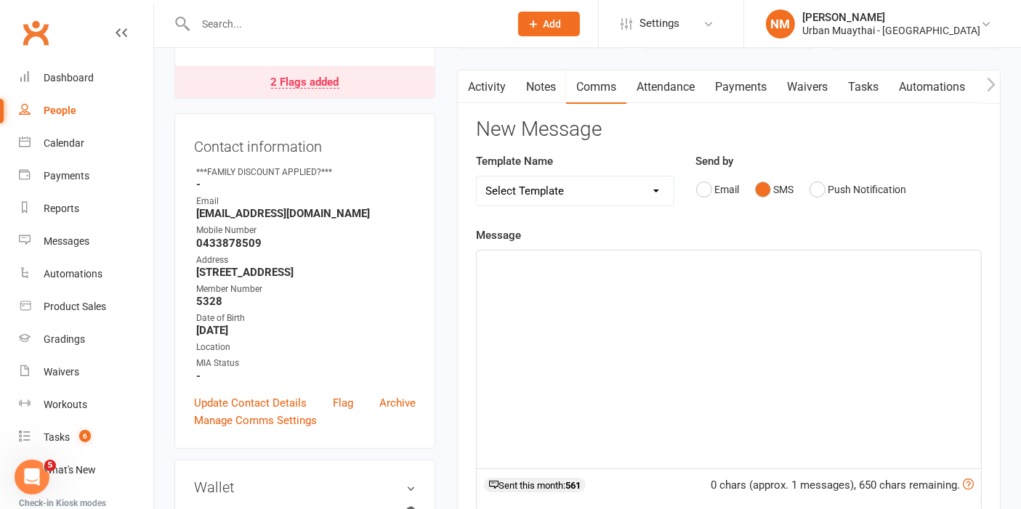
scroll to position [161, 0]
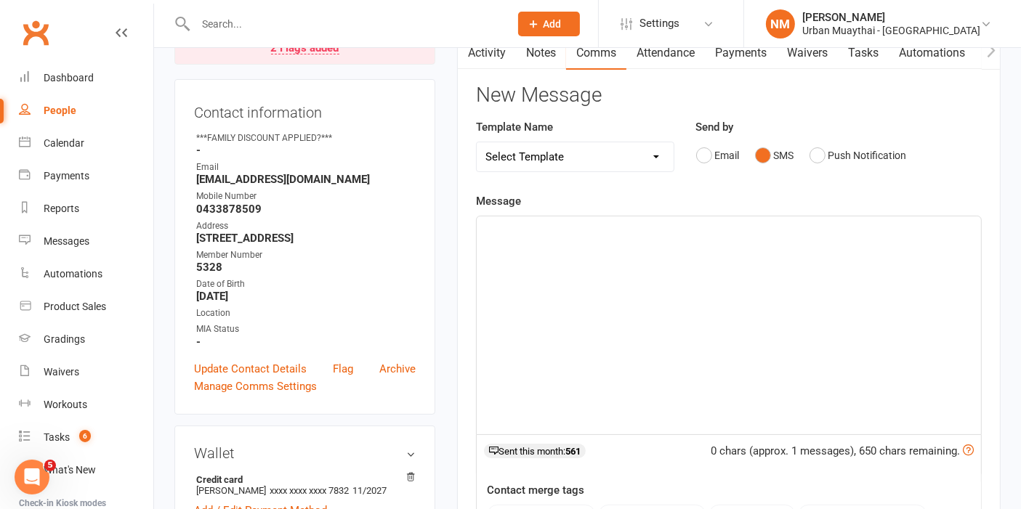
click at [604, 309] on div "﻿" at bounding box center [729, 326] width 504 height 218
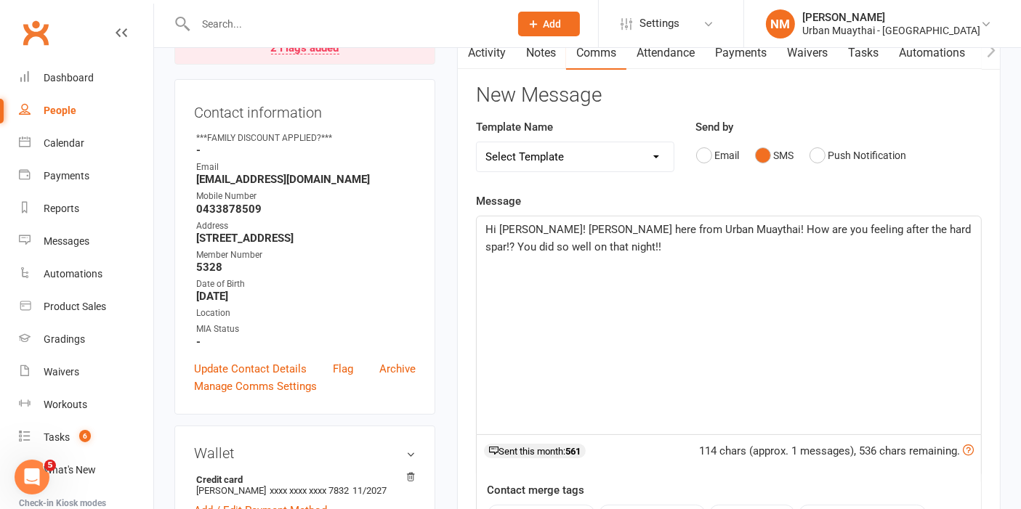
click at [580, 236] on p "Hi Norah! Nick here from Urban Muaythai! How are you feeling after the hard spa…" at bounding box center [728, 238] width 487 height 35
click at [589, 242] on p "Hi Norah! Nick here from Urban Muaythai! How are you feeling after the hard spa…" at bounding box center [728, 238] width 487 height 35
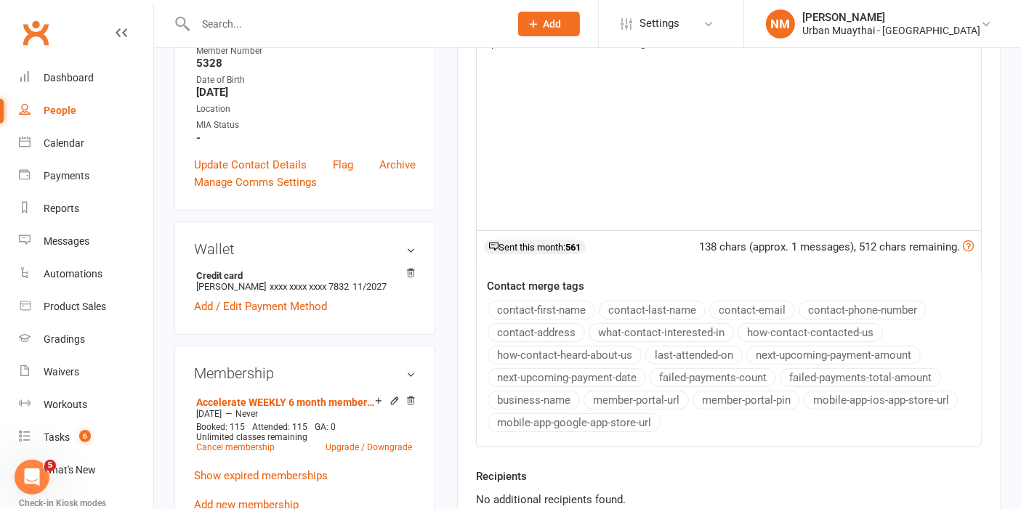
scroll to position [403, 0]
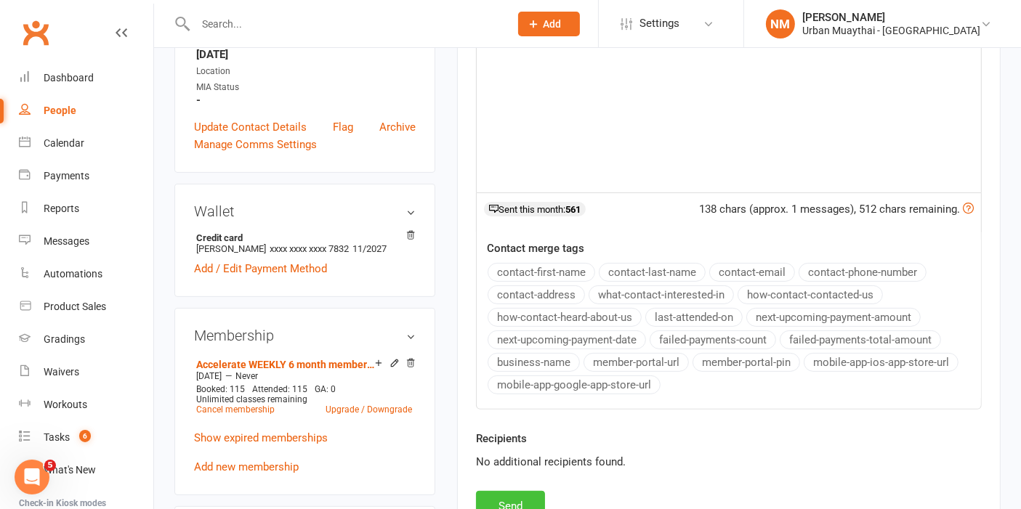
click at [509, 501] on button "Send" at bounding box center [510, 506] width 69 height 31
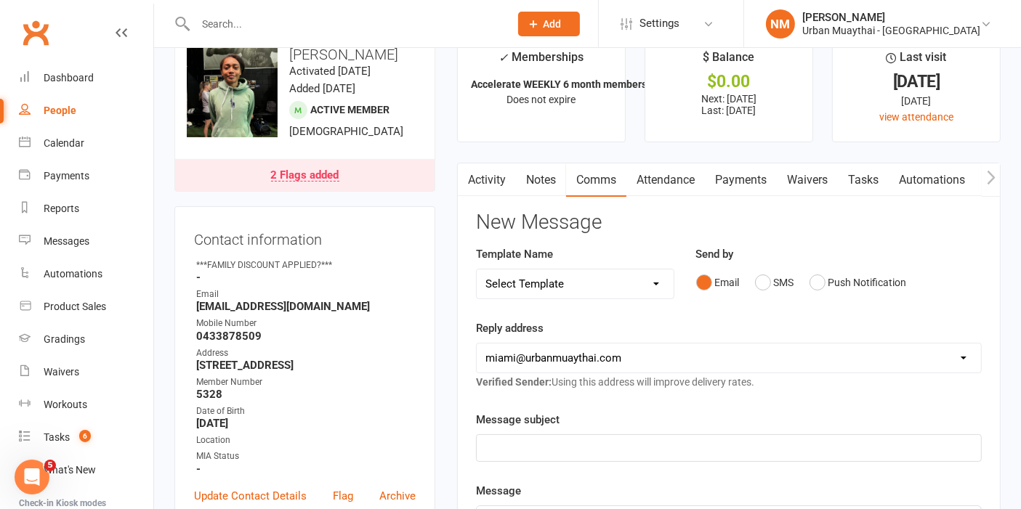
scroll to position [0, 0]
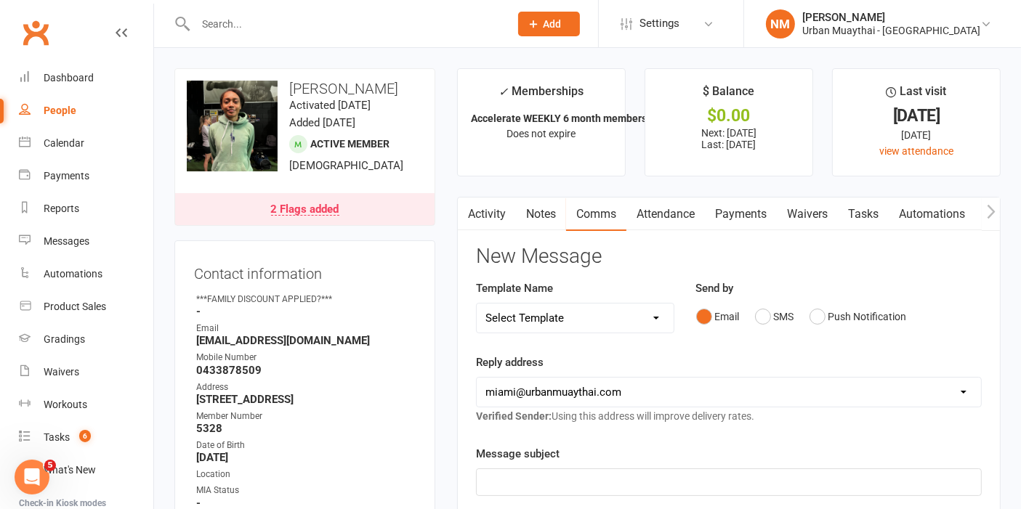
click at [344, 30] on input "text" at bounding box center [345, 24] width 308 height 20
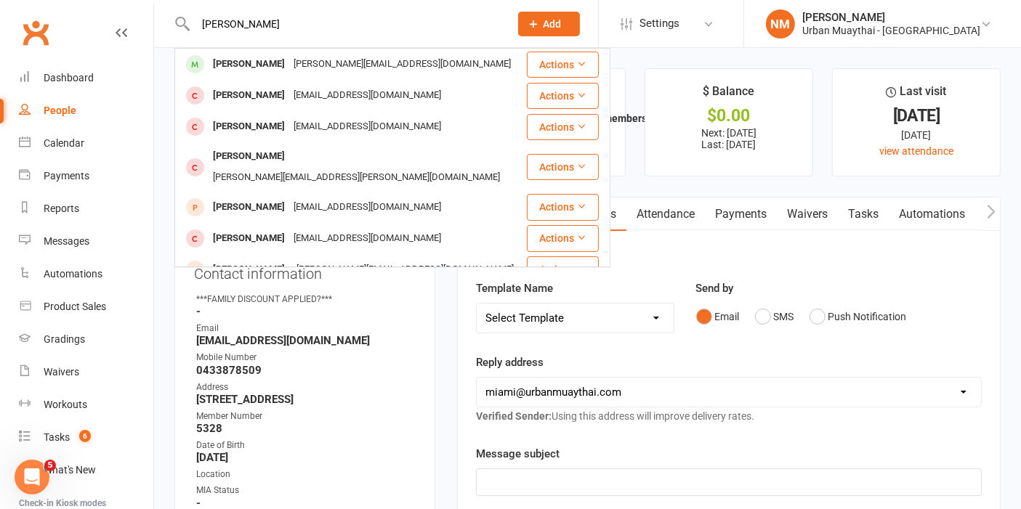
type input "joseph burg"
click at [278, 68] on div "[PERSON_NAME]" at bounding box center [249, 64] width 81 height 21
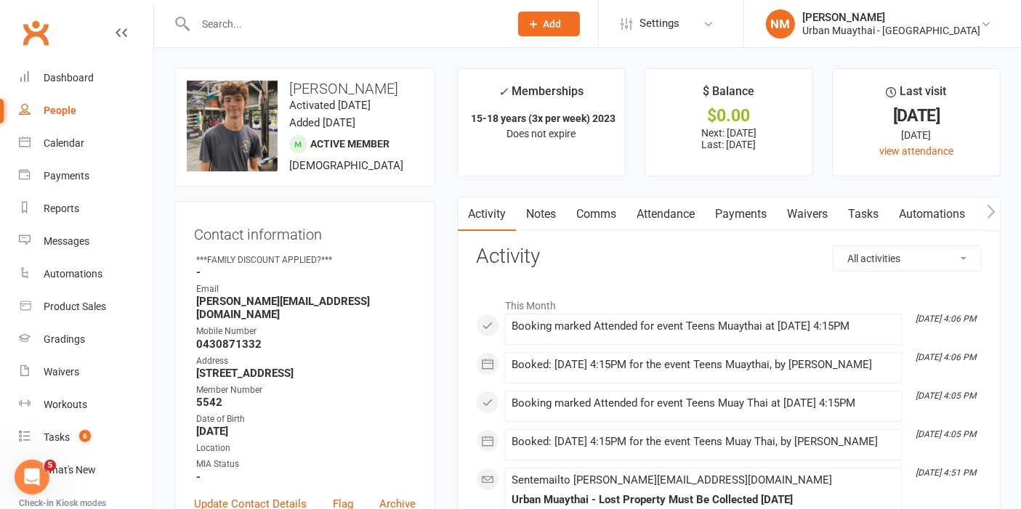
click at [610, 209] on link "Comms" at bounding box center [596, 214] width 60 height 33
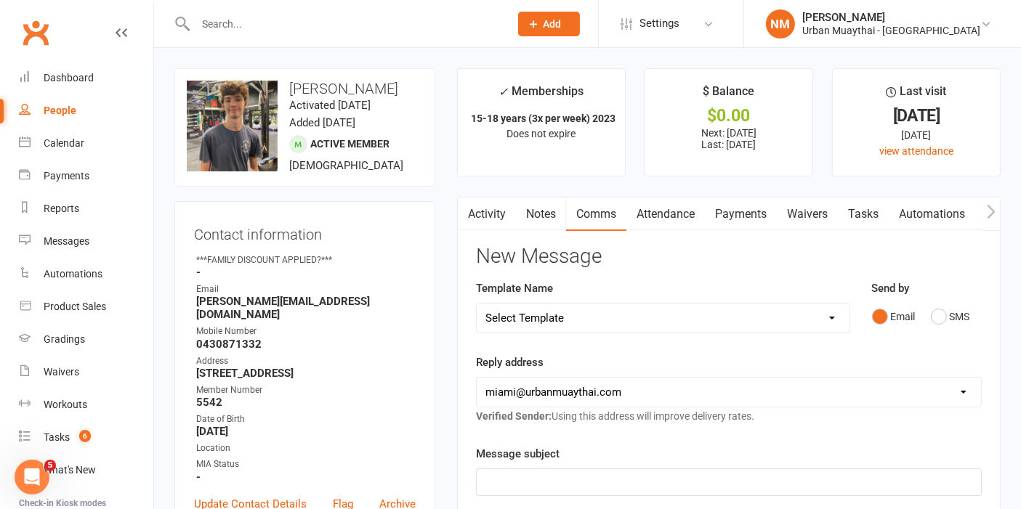
click at [929, 312] on div "Email SMS" at bounding box center [927, 317] width 110 height 28
click at [945, 312] on button "SMS" at bounding box center [950, 317] width 39 height 28
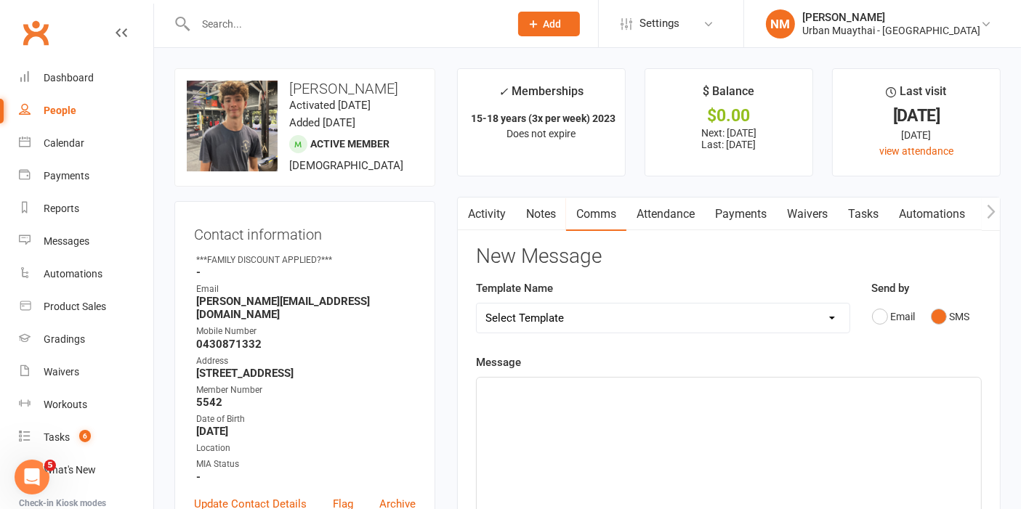
click at [525, 407] on div "﻿" at bounding box center [729, 487] width 504 height 218
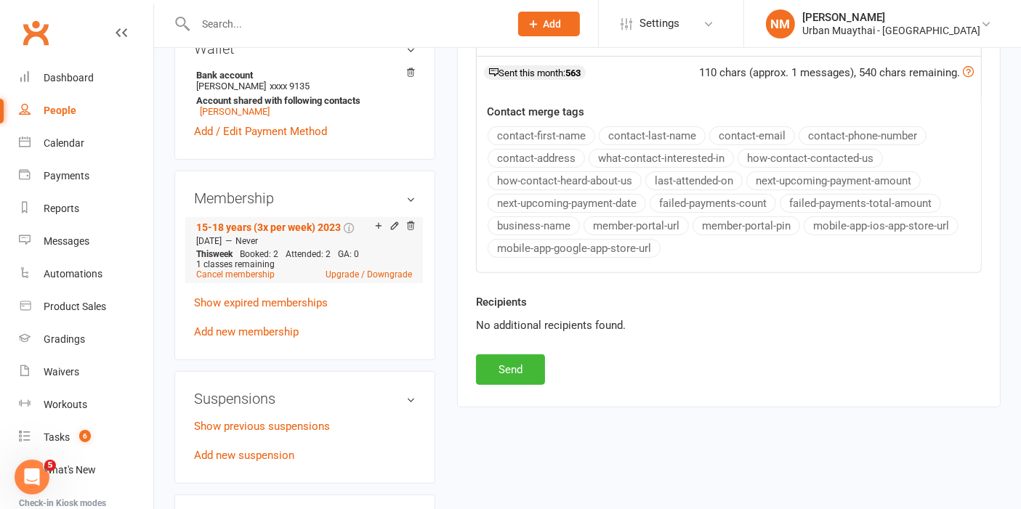
scroll to position [565, 0]
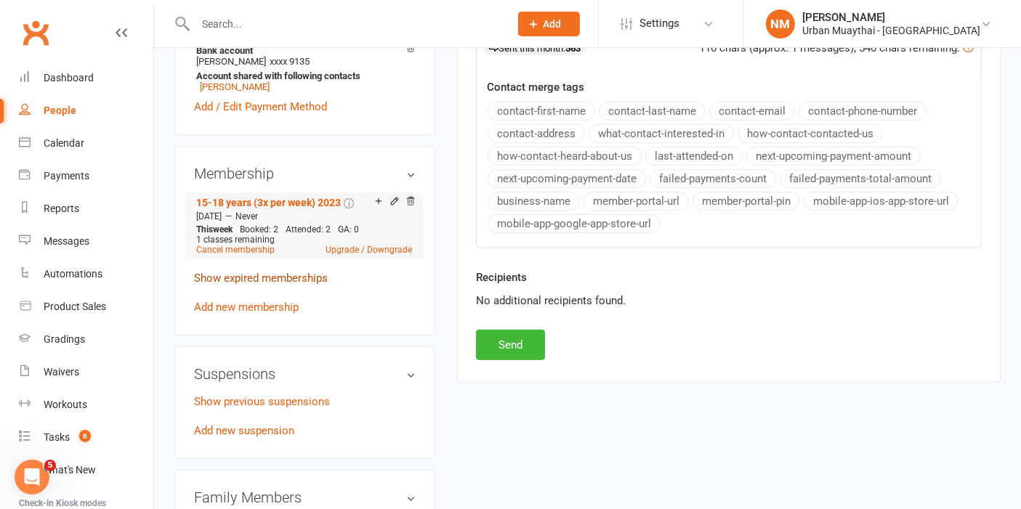
click at [273, 272] on link "Show expired memberships" at bounding box center [261, 278] width 134 height 13
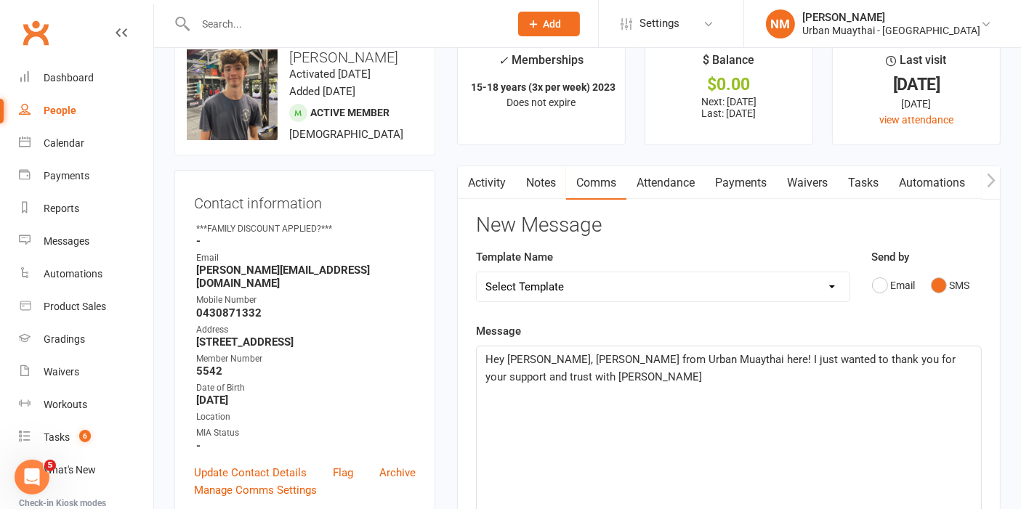
scroll to position [0, 0]
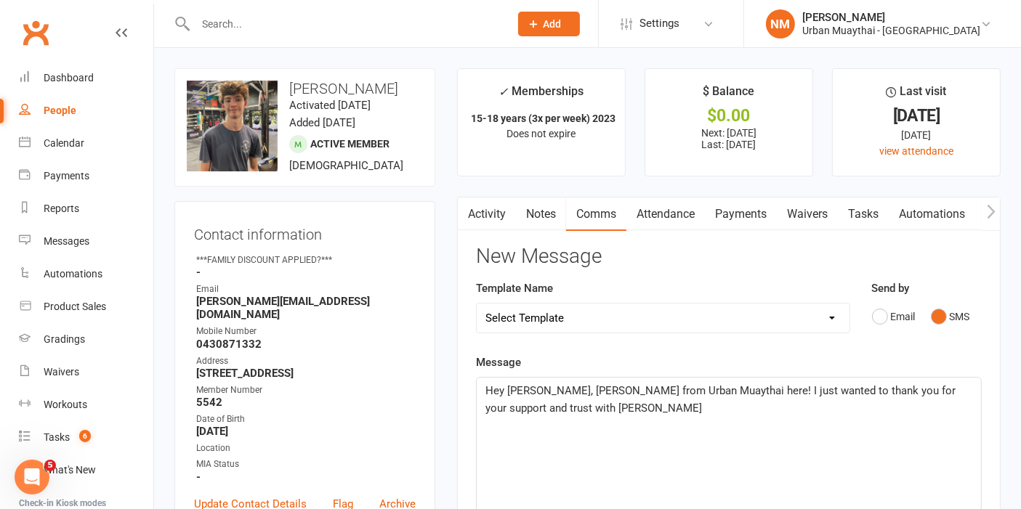
click at [665, 413] on p "Hey Michelle, Nick from Urban Muaythai here! I just wanted to thank you for you…" at bounding box center [728, 399] width 487 height 35
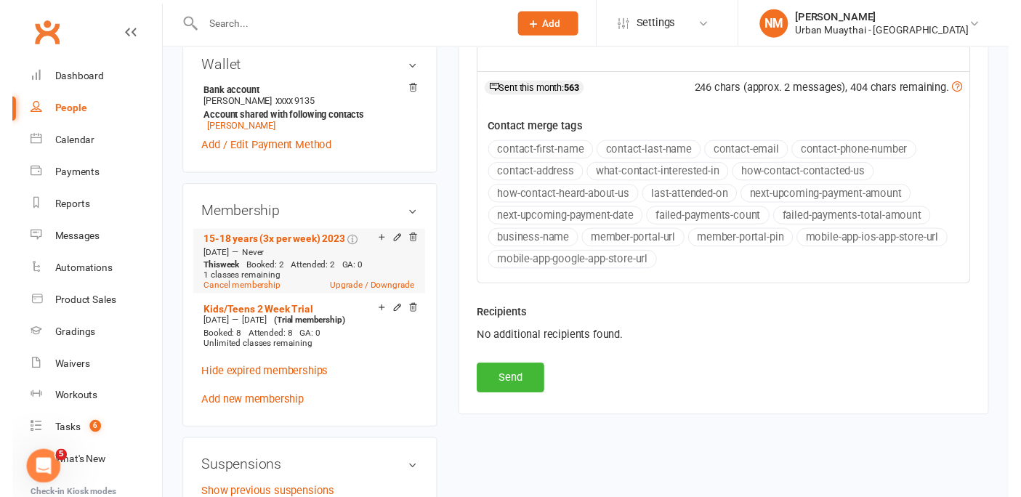
scroll to position [645, 0]
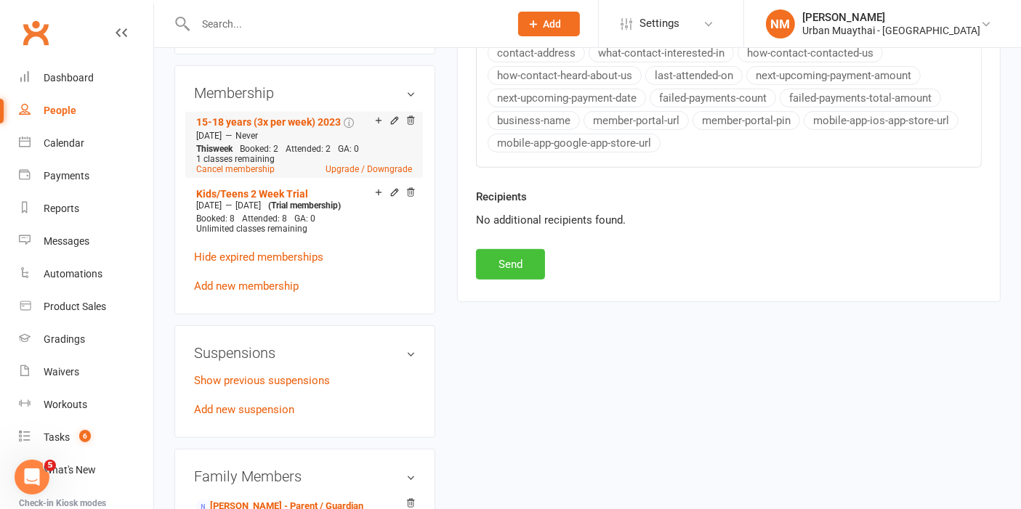
click at [504, 262] on button "Send" at bounding box center [510, 264] width 69 height 31
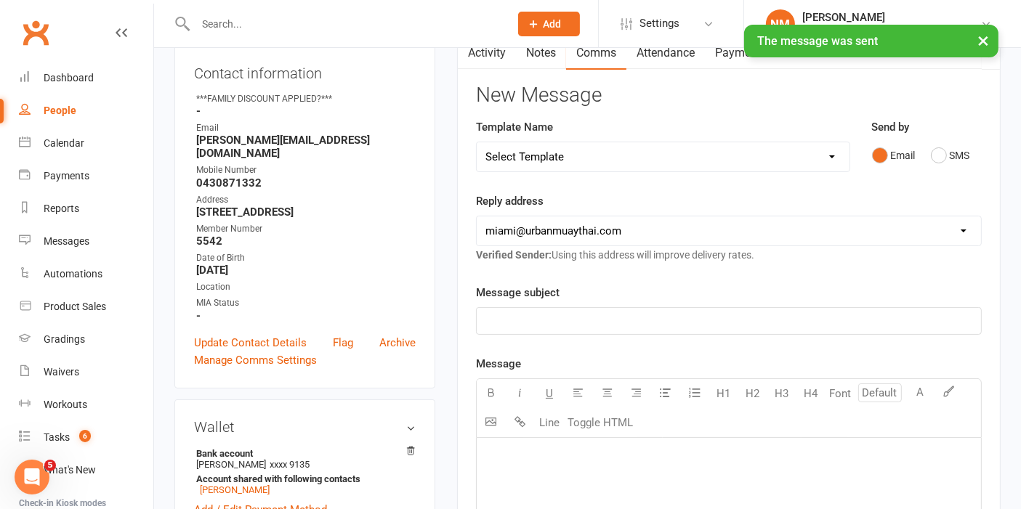
scroll to position [0, 0]
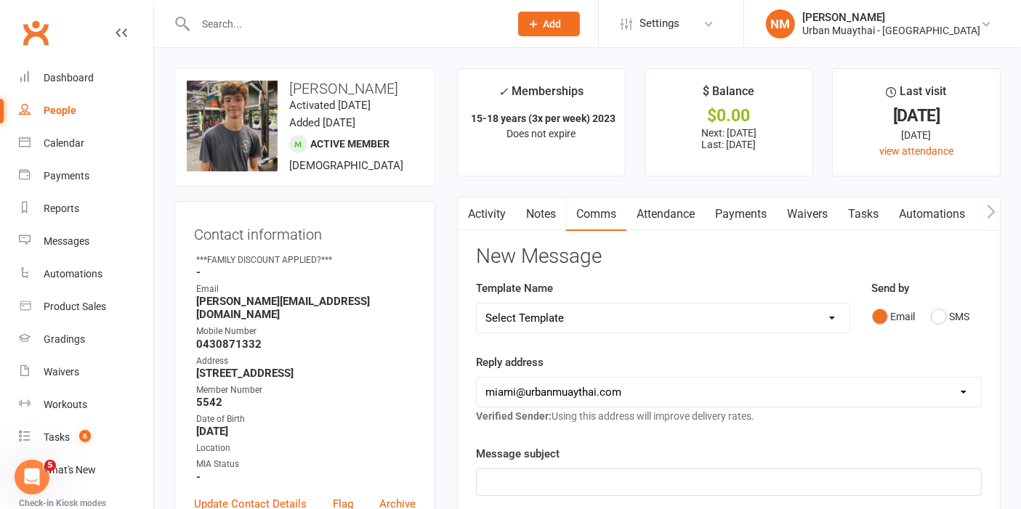
click at [361, 25] on input "text" at bounding box center [345, 24] width 308 height 20
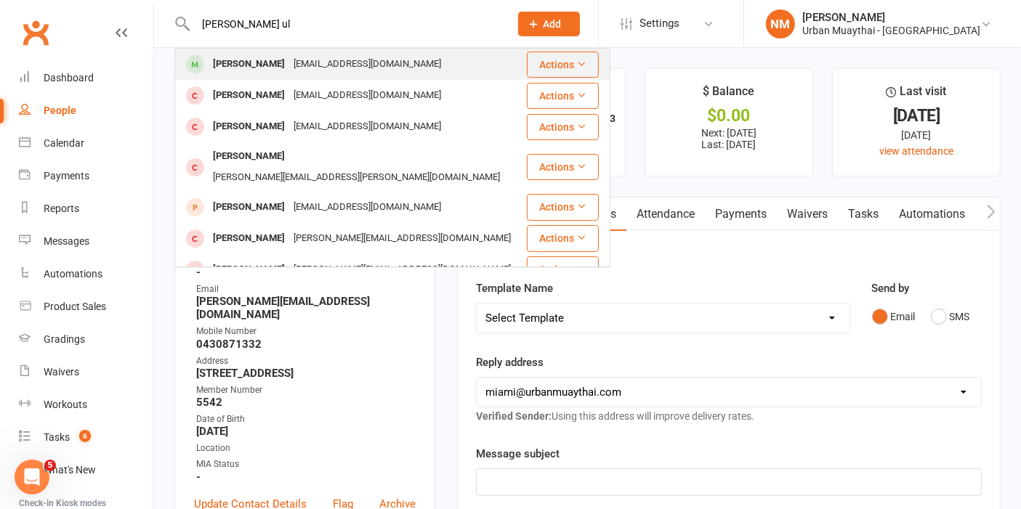
type input "dan ul"
click at [310, 58] on div "daanu92@gmail.com" at bounding box center [367, 64] width 156 height 21
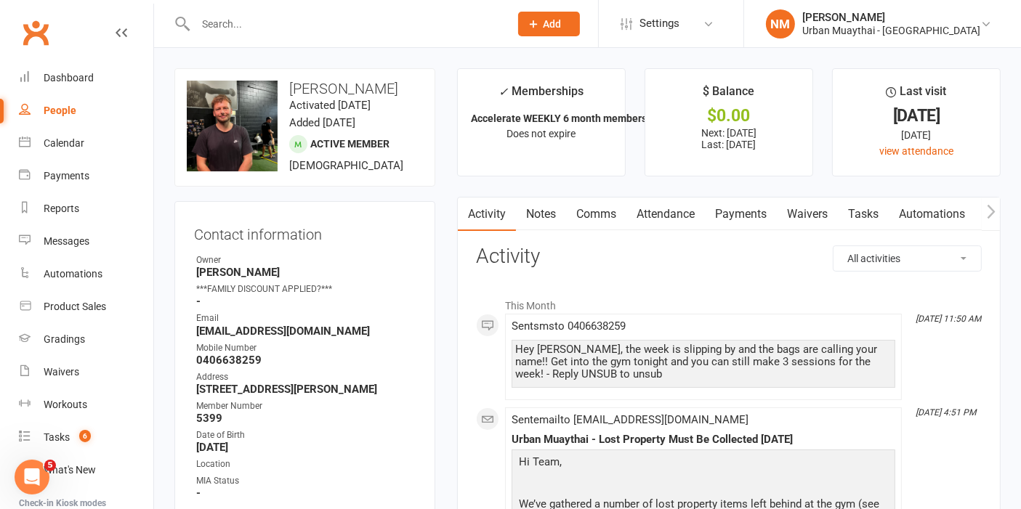
click at [619, 213] on link "Comms" at bounding box center [596, 214] width 60 height 33
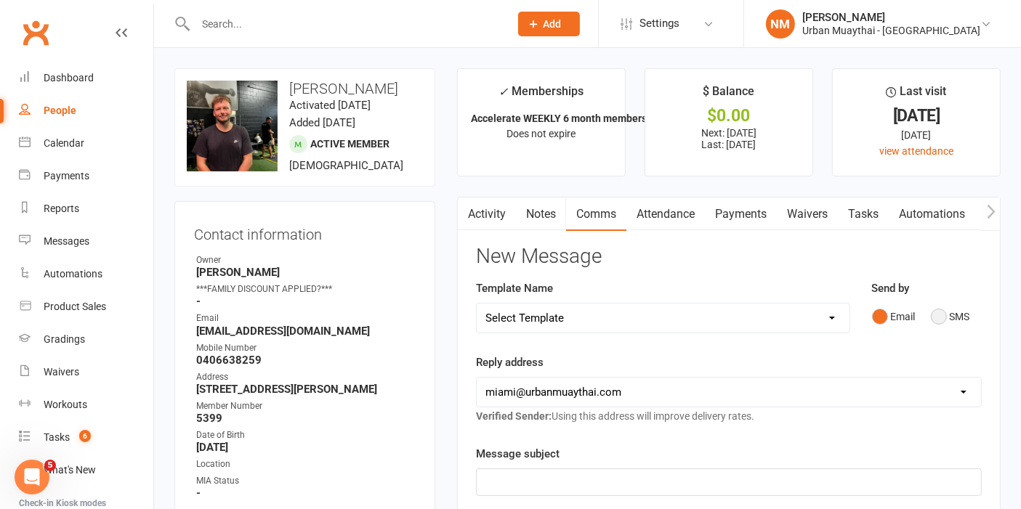
click at [933, 318] on button "SMS" at bounding box center [950, 317] width 39 height 28
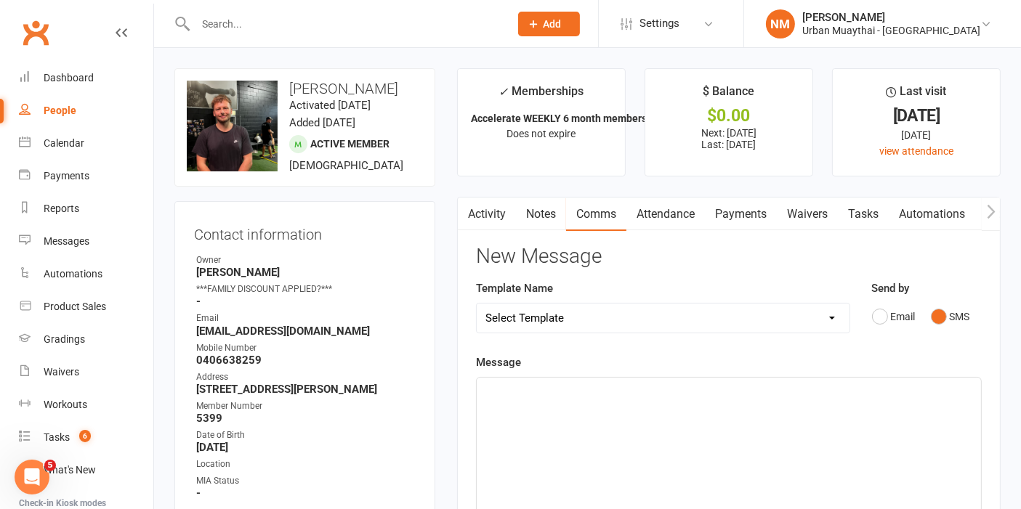
click at [565, 420] on div "﻿" at bounding box center [729, 487] width 504 height 218
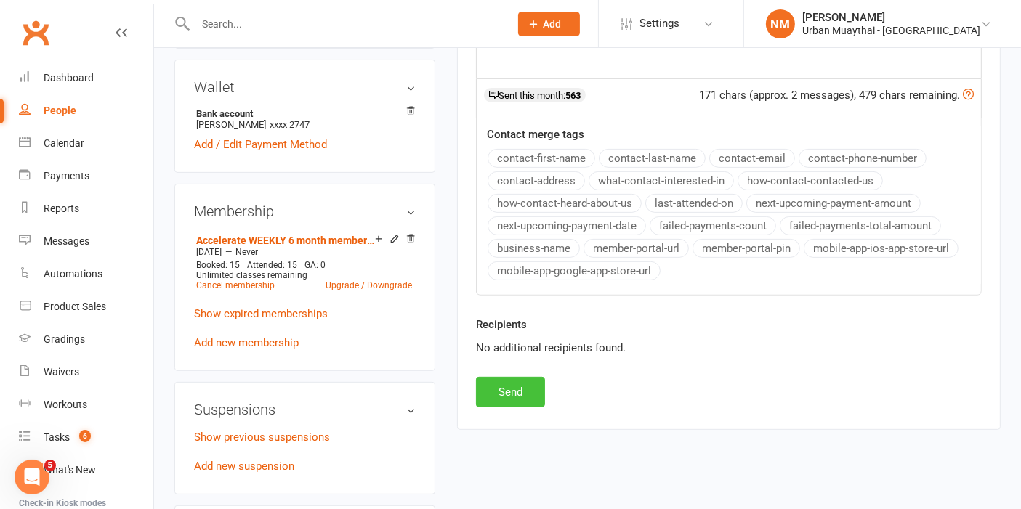
scroll to position [565, 0]
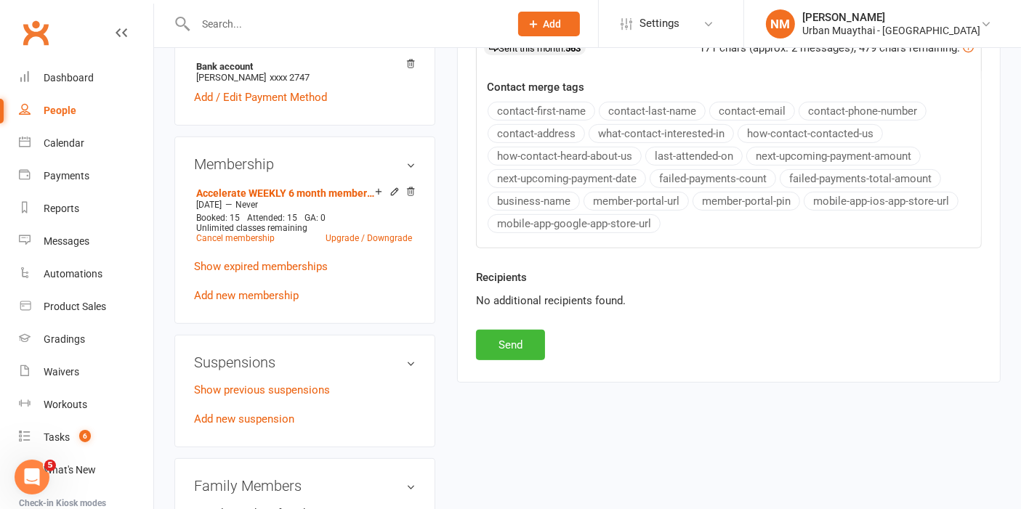
click at [517, 316] on div "Recipients No additional recipients found." at bounding box center [728, 299] width 527 height 61
click at [517, 349] on button "Send" at bounding box center [510, 345] width 69 height 31
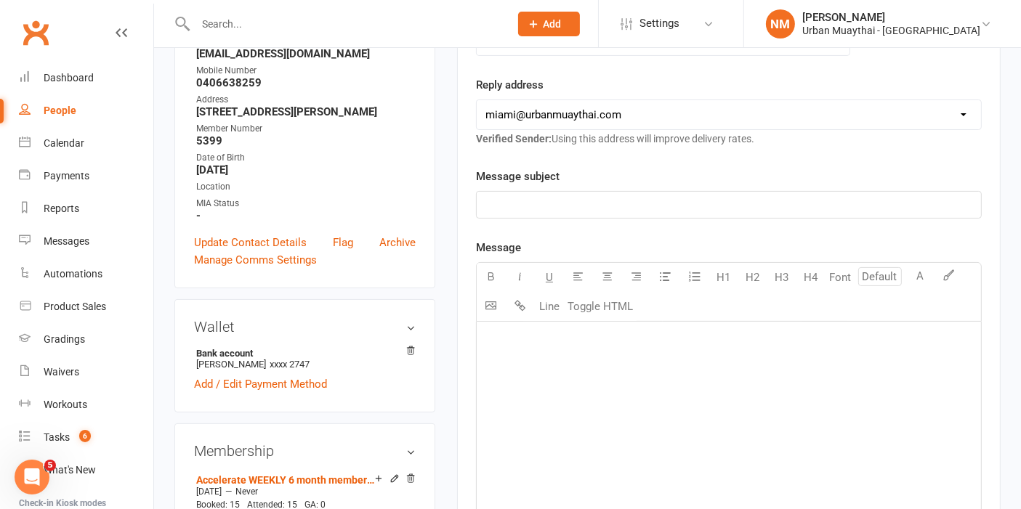
scroll to position [0, 0]
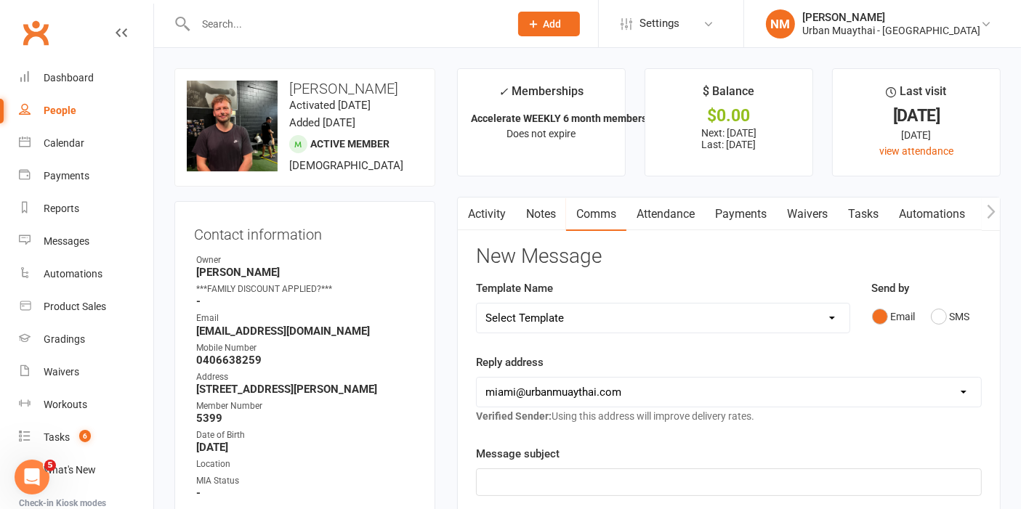
click at [285, 21] on input "text" at bounding box center [345, 24] width 308 height 20
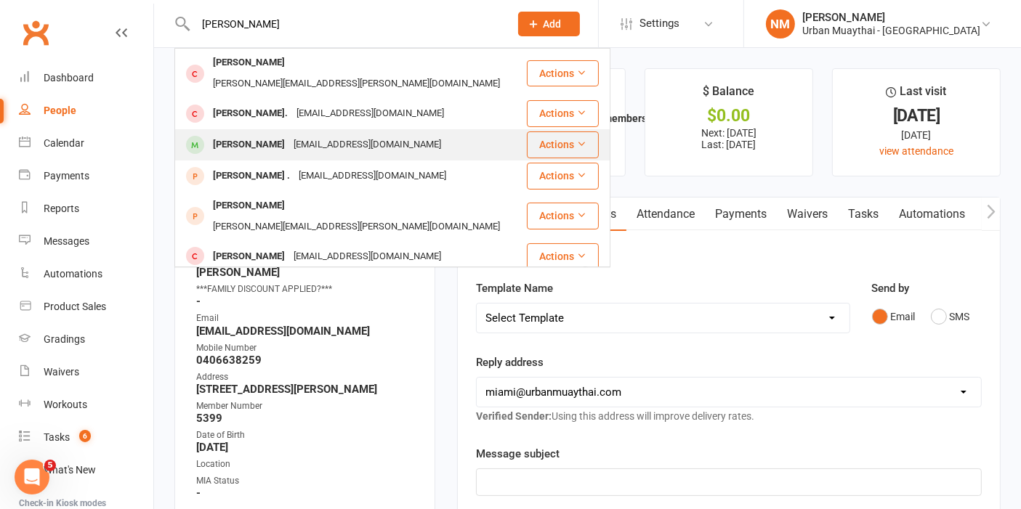
type input "mitch hyub"
click at [270, 134] on div "Mitch Huybens" at bounding box center [249, 144] width 81 height 21
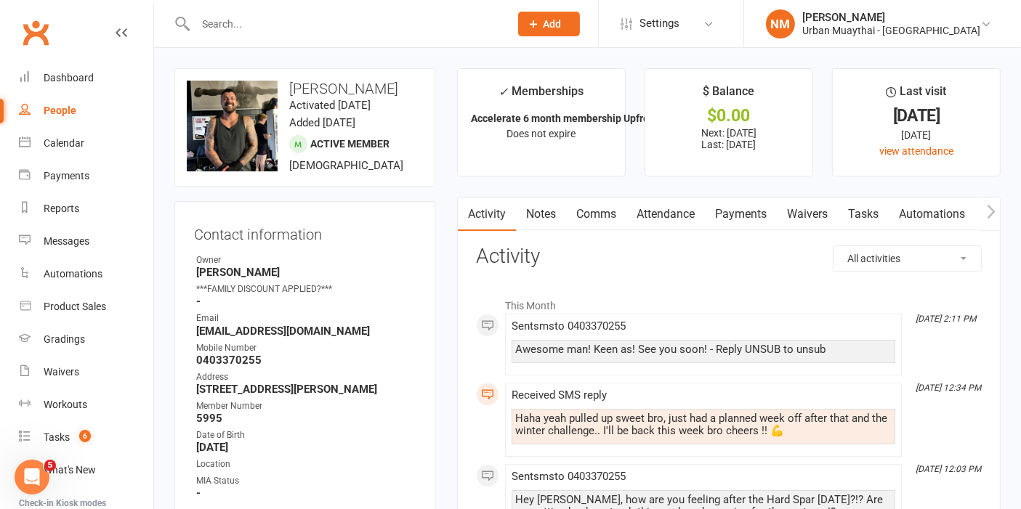
click at [689, 211] on link "Attendance" at bounding box center [665, 214] width 78 height 33
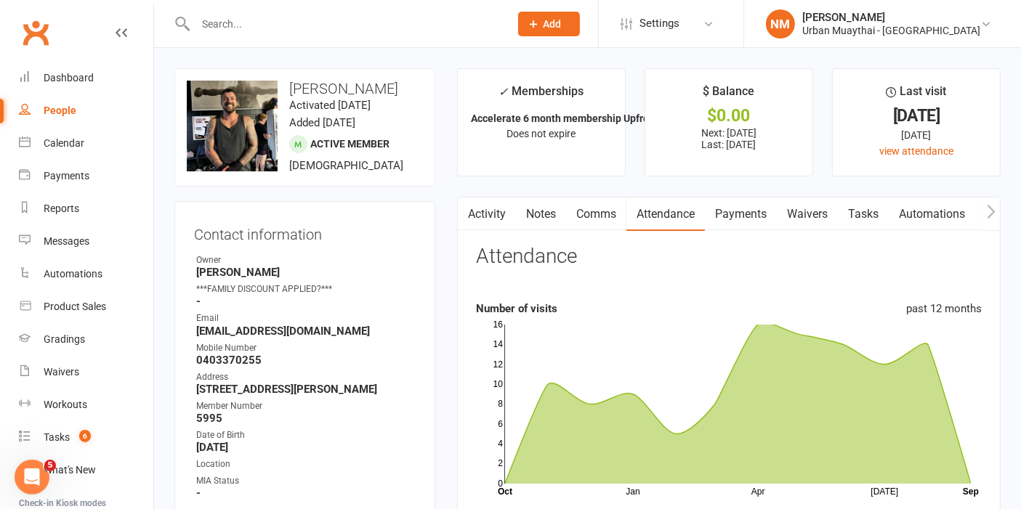
click at [371, 28] on input "text" at bounding box center [345, 24] width 308 height 20
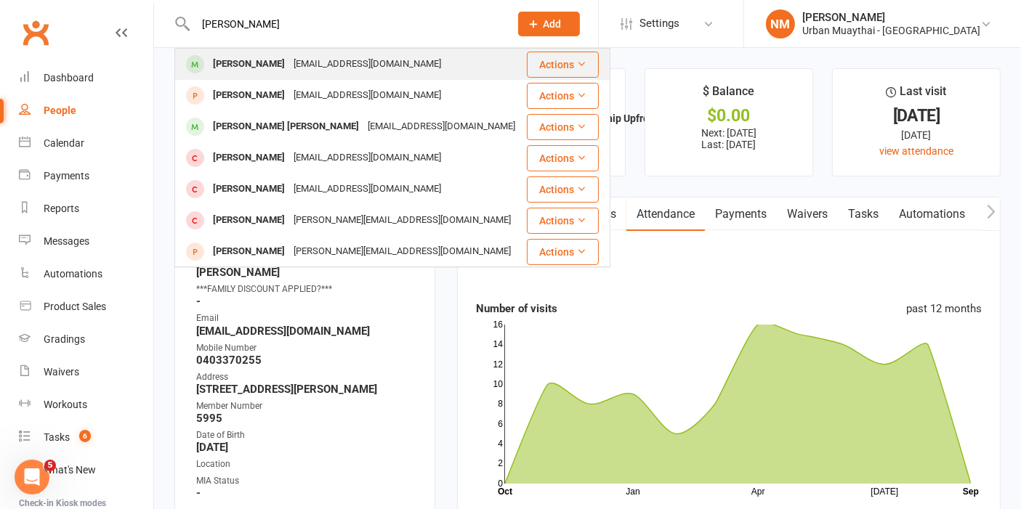
type input "lundy"
click at [373, 56] on div "Lundy Polzin lundyp@hotmail.com" at bounding box center [350, 64] width 349 height 30
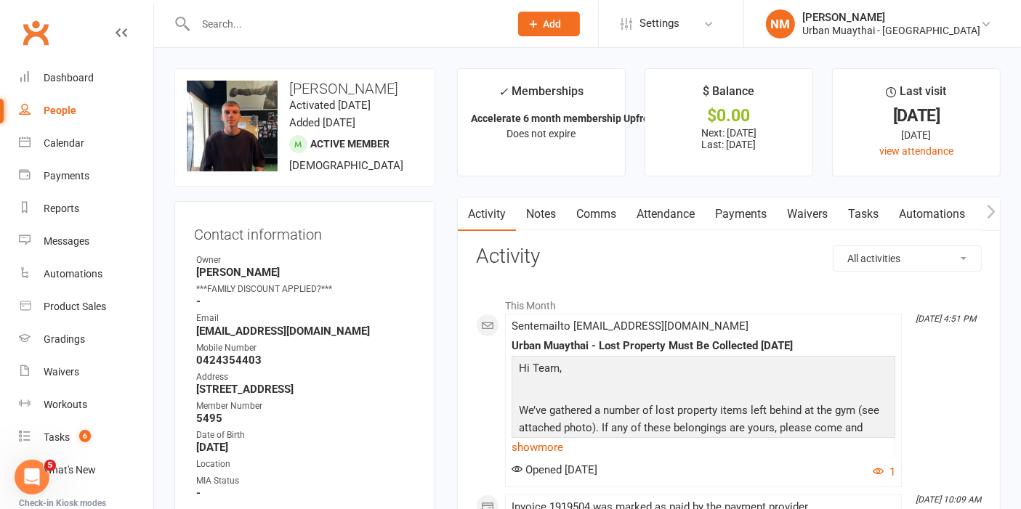
drag, startPoint x: 575, startPoint y: 217, endPoint x: 583, endPoint y: 215, distance: 8.1
click at [575, 215] on link "Comms" at bounding box center [596, 214] width 60 height 33
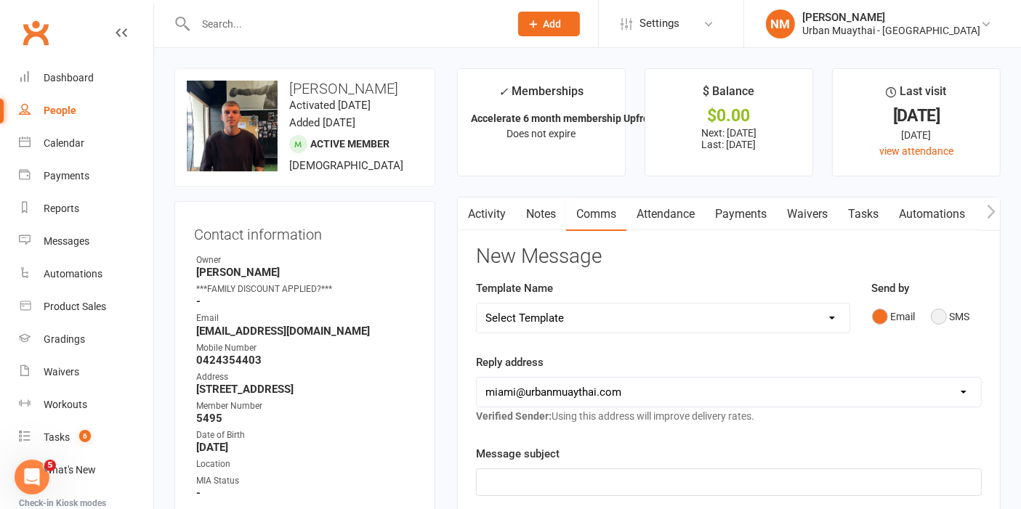
click at [943, 319] on button "SMS" at bounding box center [950, 317] width 39 height 28
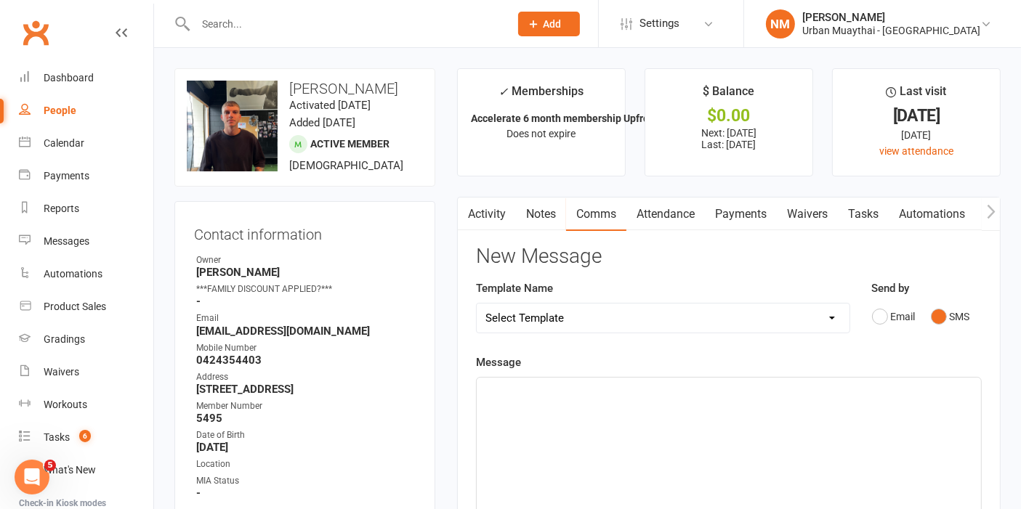
click at [623, 421] on div "﻿" at bounding box center [729, 487] width 504 height 218
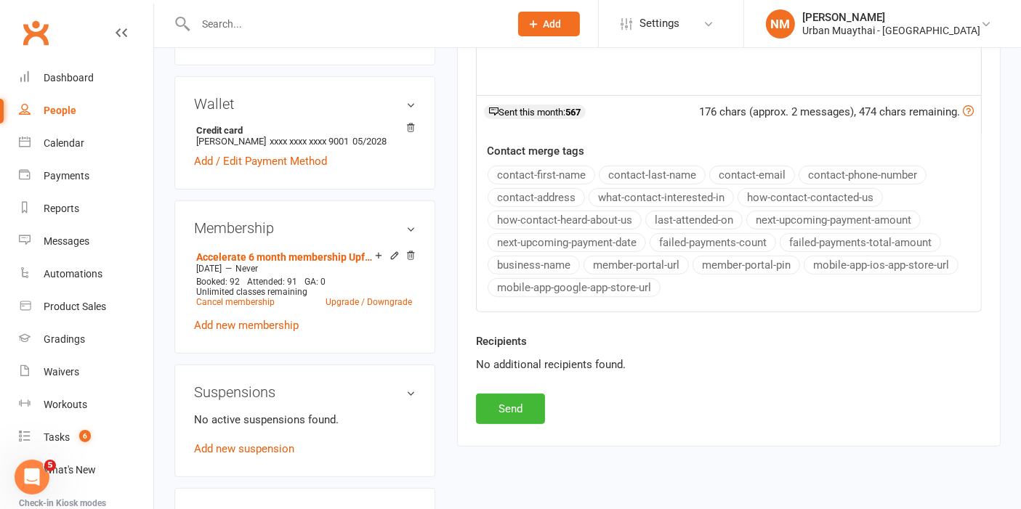
scroll to position [565, 0]
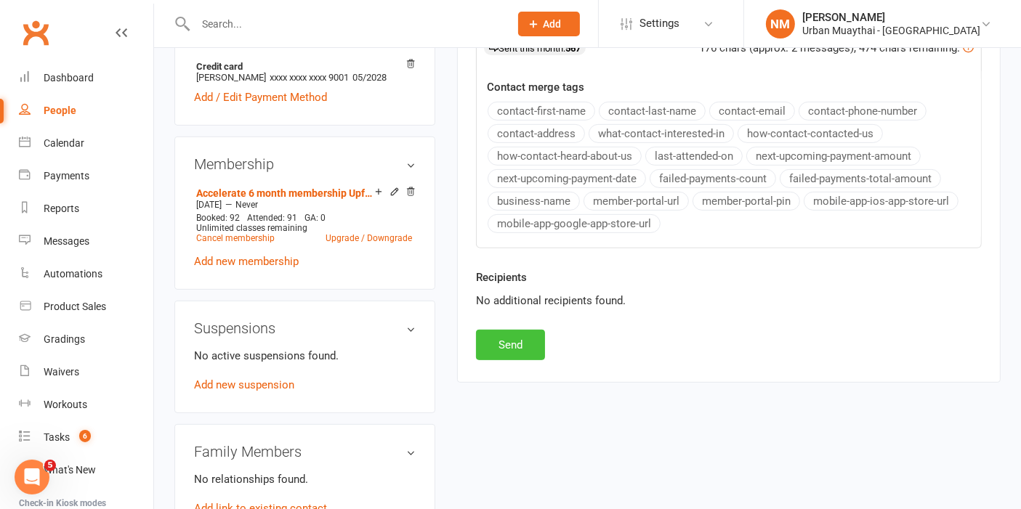
click at [517, 343] on button "Send" at bounding box center [510, 345] width 69 height 31
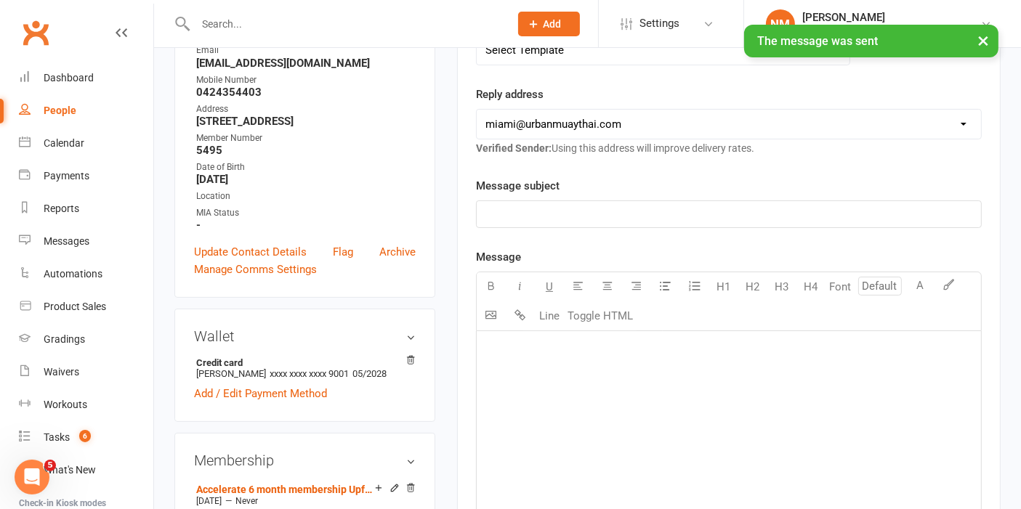
scroll to position [0, 0]
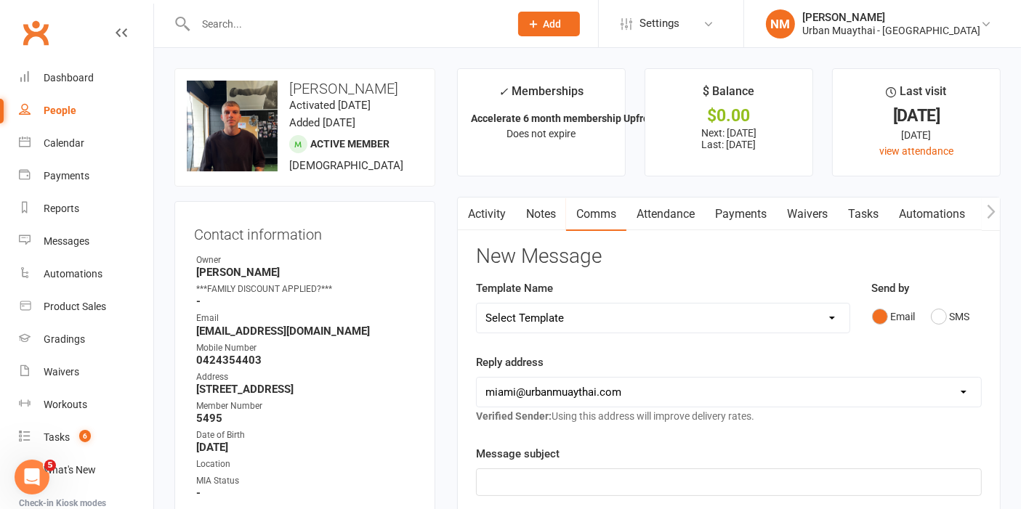
click at [305, 23] on input "text" at bounding box center [345, 24] width 308 height 20
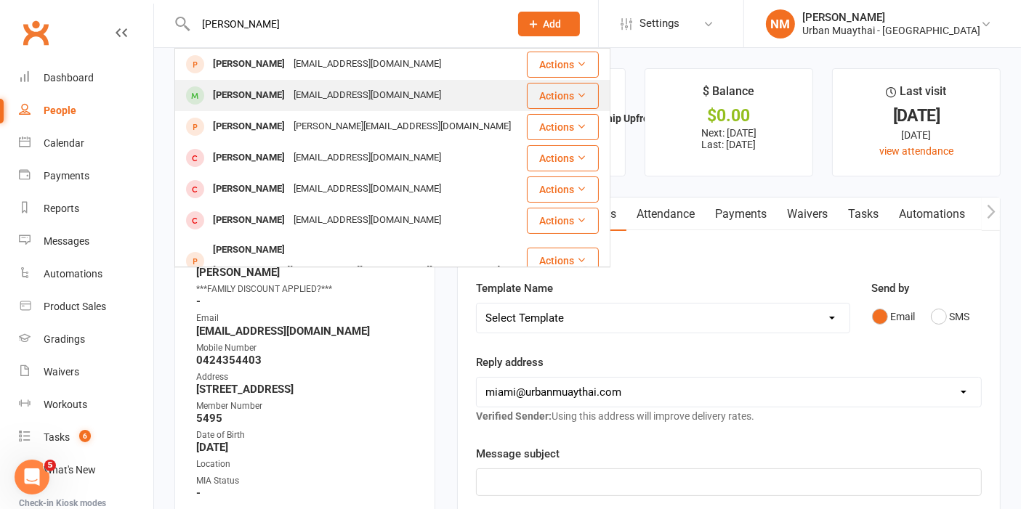
type input "liam pace"
click at [323, 102] on div "liamkpace@gmail.com" at bounding box center [367, 95] width 156 height 21
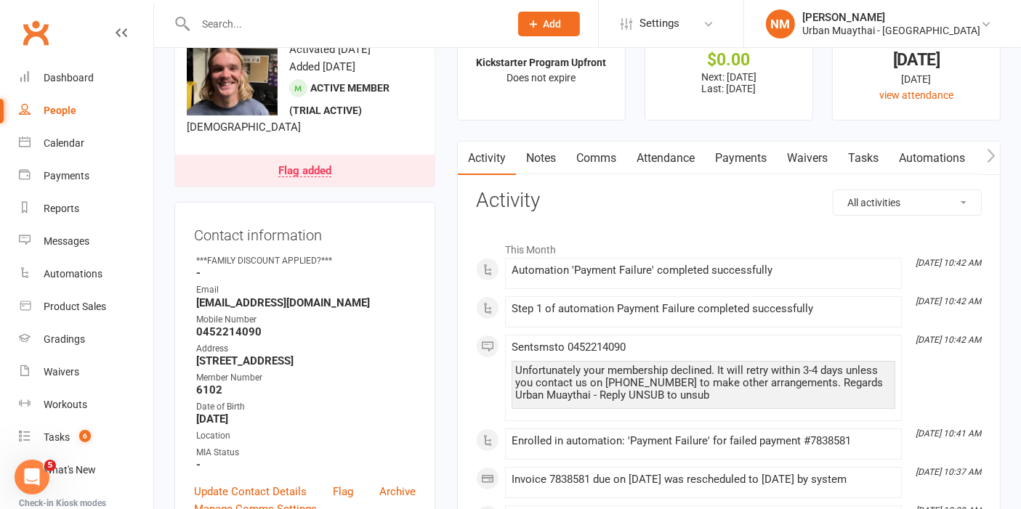
scroll to position [81, 0]
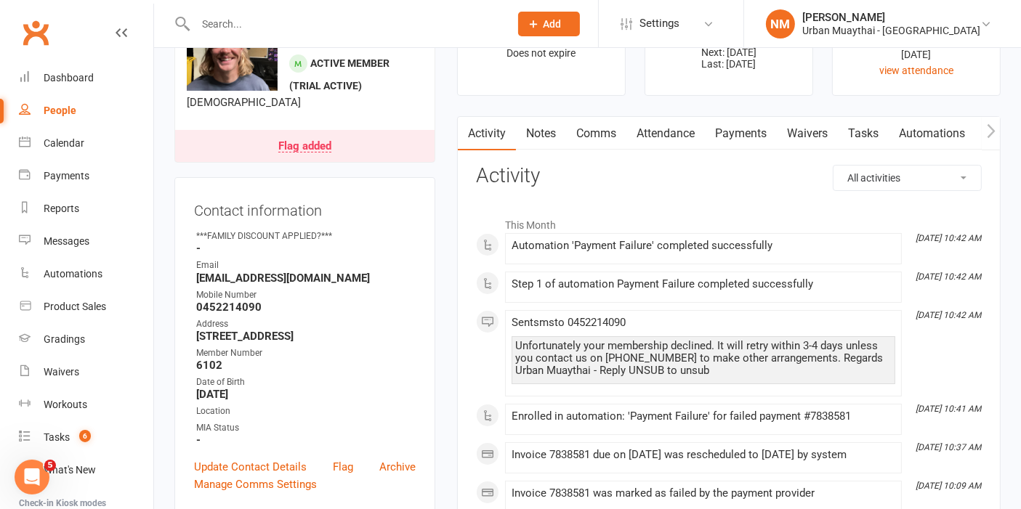
click at [737, 129] on link "Payments" at bounding box center [741, 133] width 72 height 33
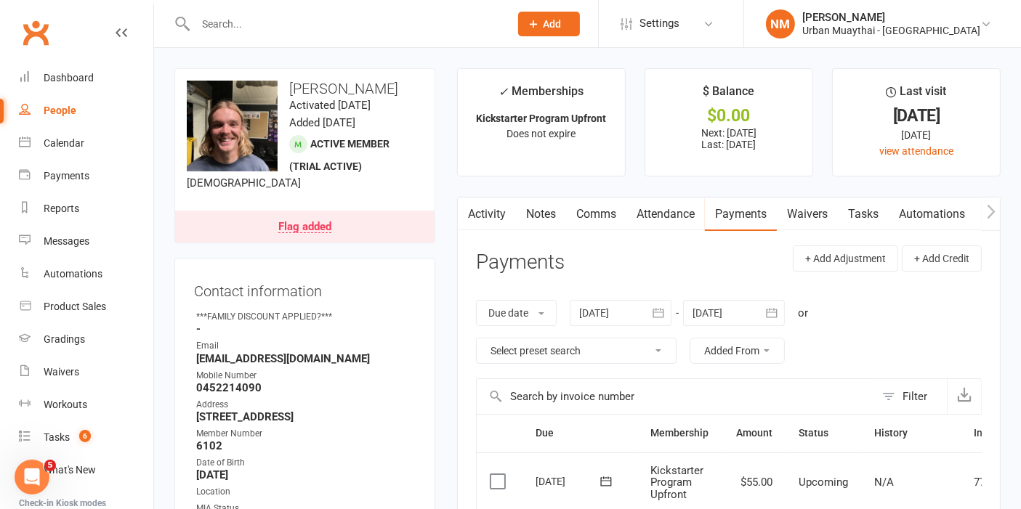
click at [543, 207] on link "Notes" at bounding box center [541, 214] width 50 height 33
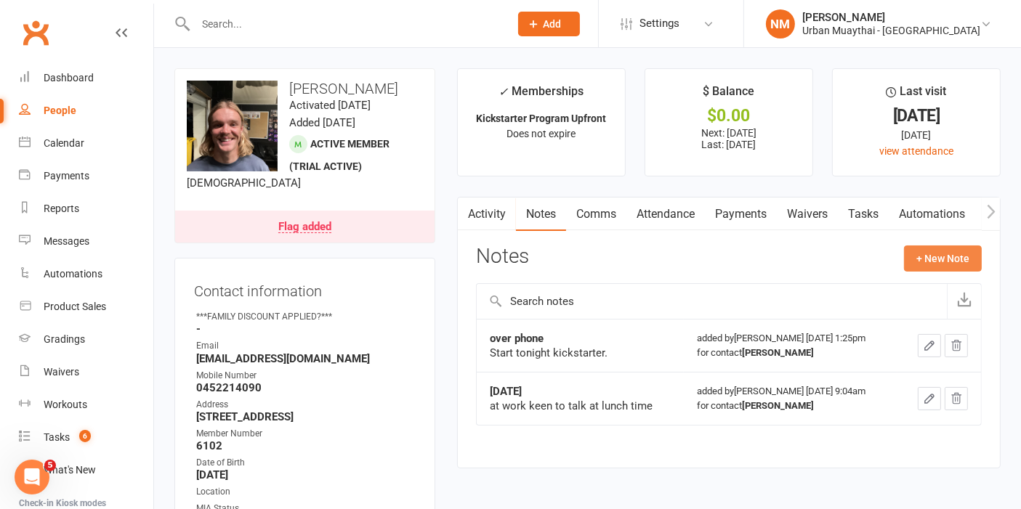
click at [923, 268] on button "+ New Note" at bounding box center [943, 259] width 78 height 26
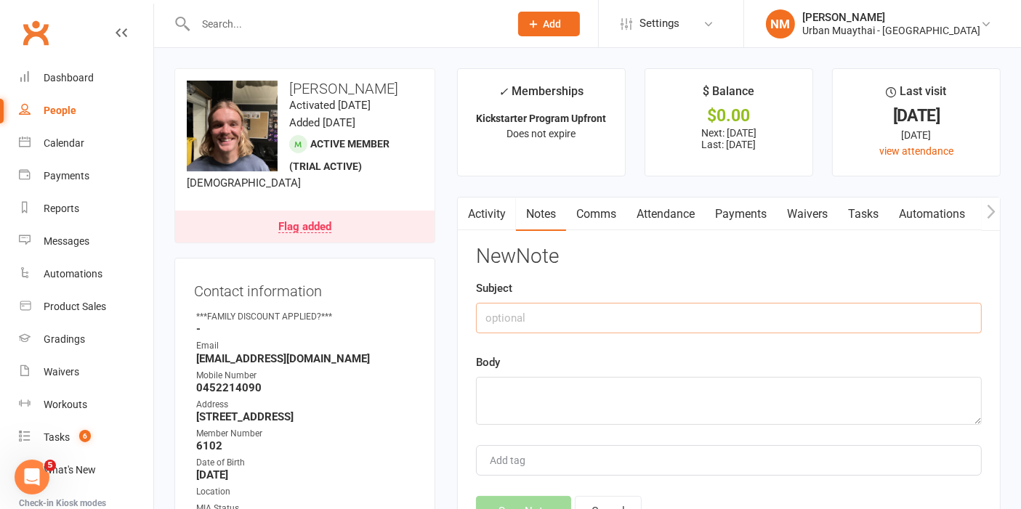
click at [647, 322] on input "text" at bounding box center [729, 318] width 506 height 31
type input "RO"
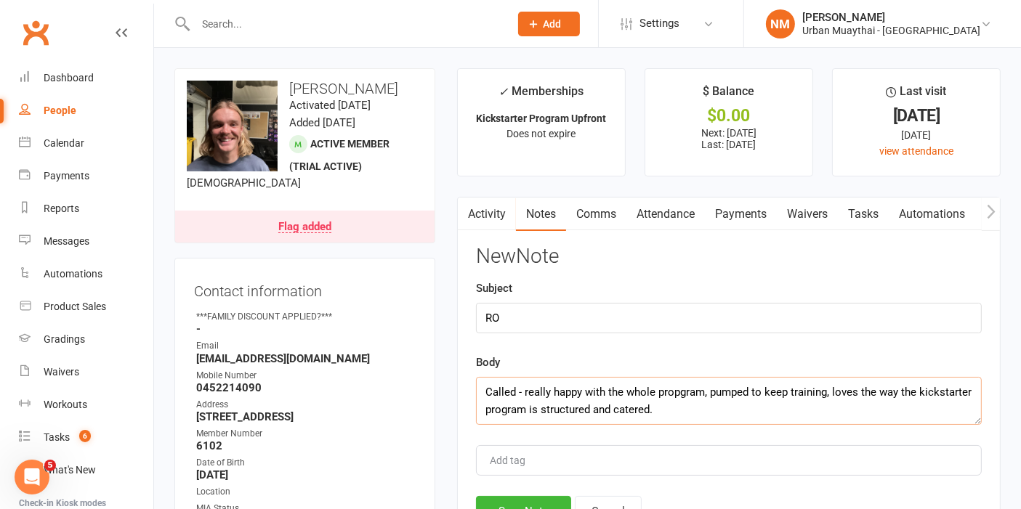
click at [674, 393] on textarea "Called - really happy with the whole propgram, pumped to keep training, loves t…" at bounding box center [729, 401] width 506 height 48
click at [679, 392] on textarea "Called - really happy with the whole propgram, pumped to keep training, loves t…" at bounding box center [729, 401] width 506 height 48
click at [741, 400] on textarea "Called - really happy with the whole program, pumped to keep training, loves th…" at bounding box center [729, 401] width 506 height 48
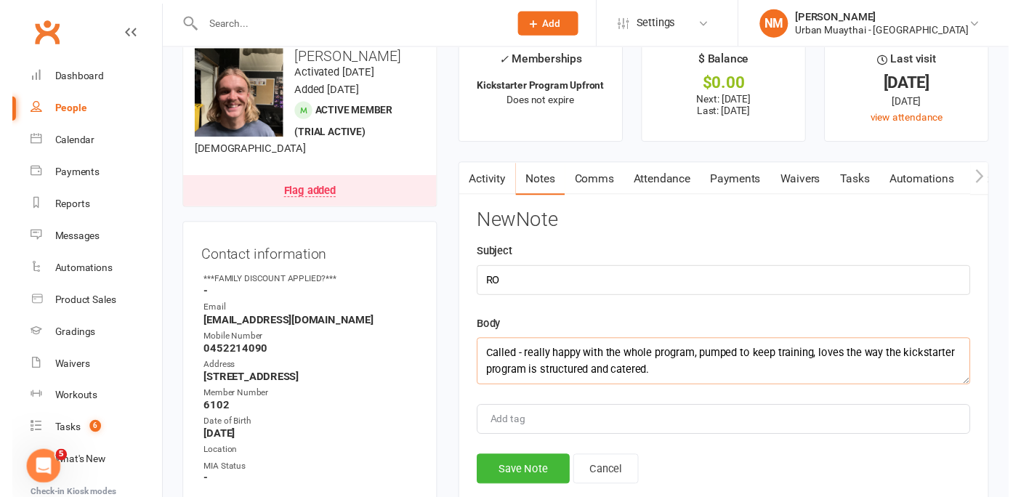
scroll to position [81, 0]
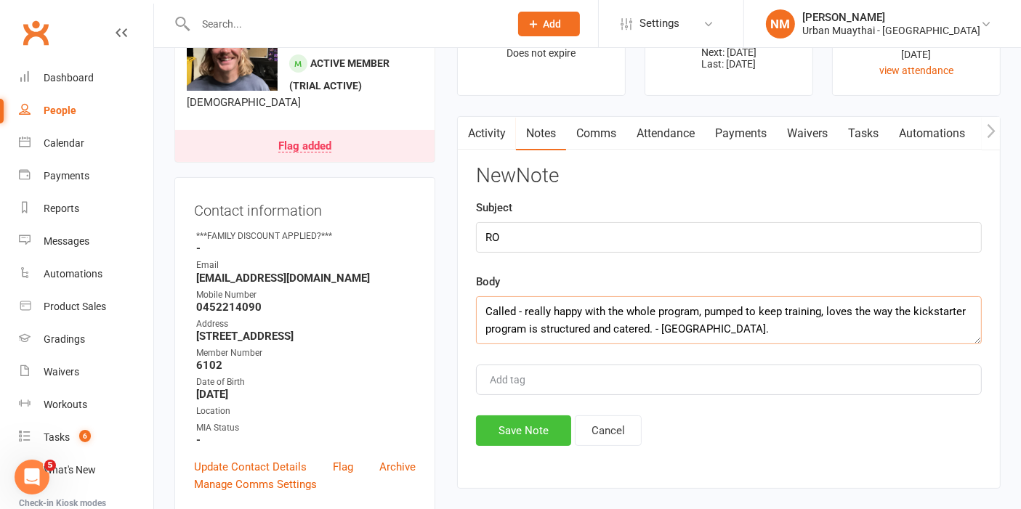
type textarea "Called - really happy with the whole program, pumped to keep training, loves th…"
click at [525, 431] on button "Save Note" at bounding box center [523, 431] width 95 height 31
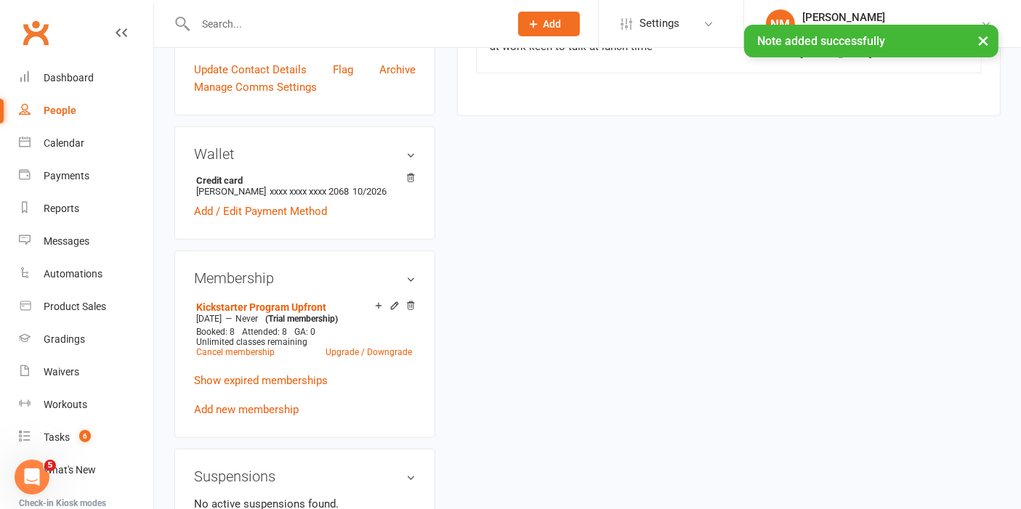
scroll to position [0, 0]
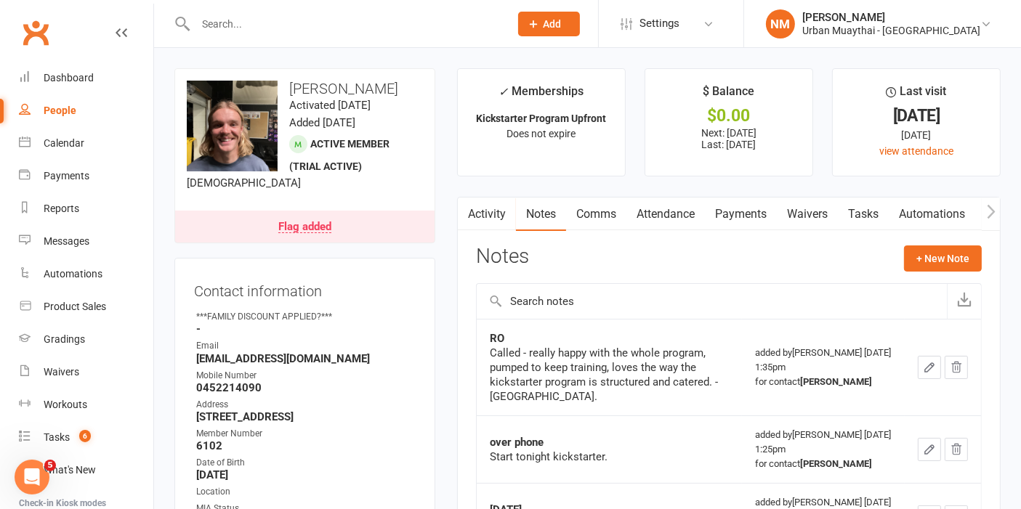
click at [735, 210] on link "Payments" at bounding box center [741, 214] width 72 height 33
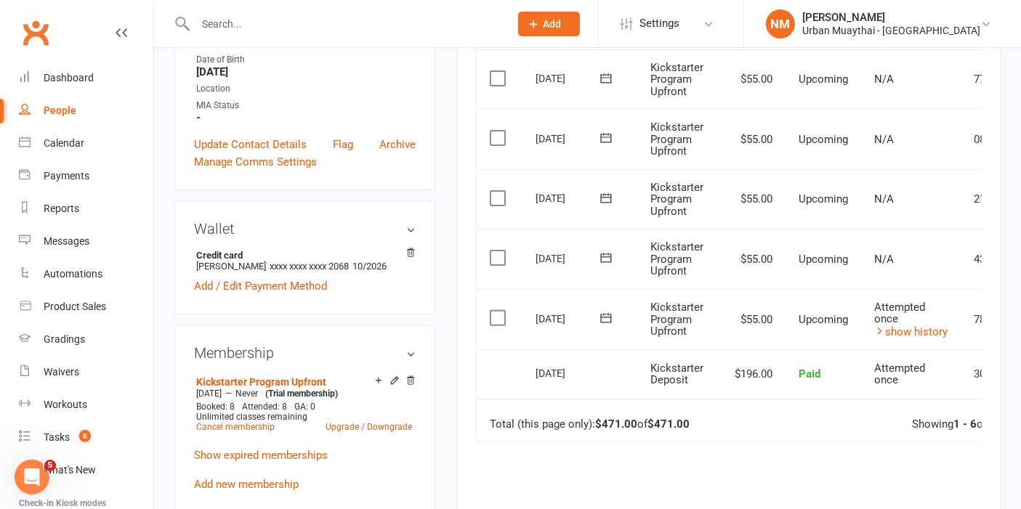
scroll to position [484, 0]
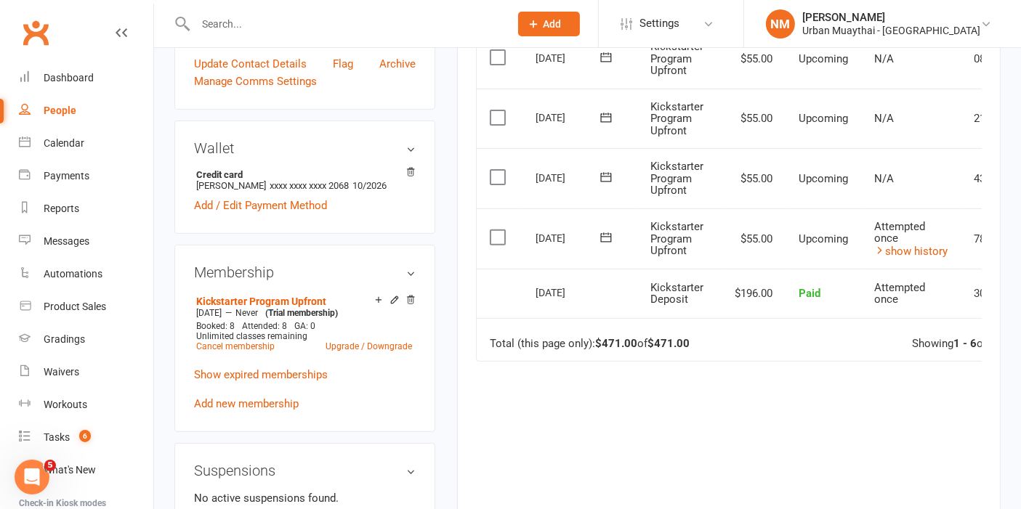
click at [607, 232] on icon at bounding box center [606, 237] width 15 height 15
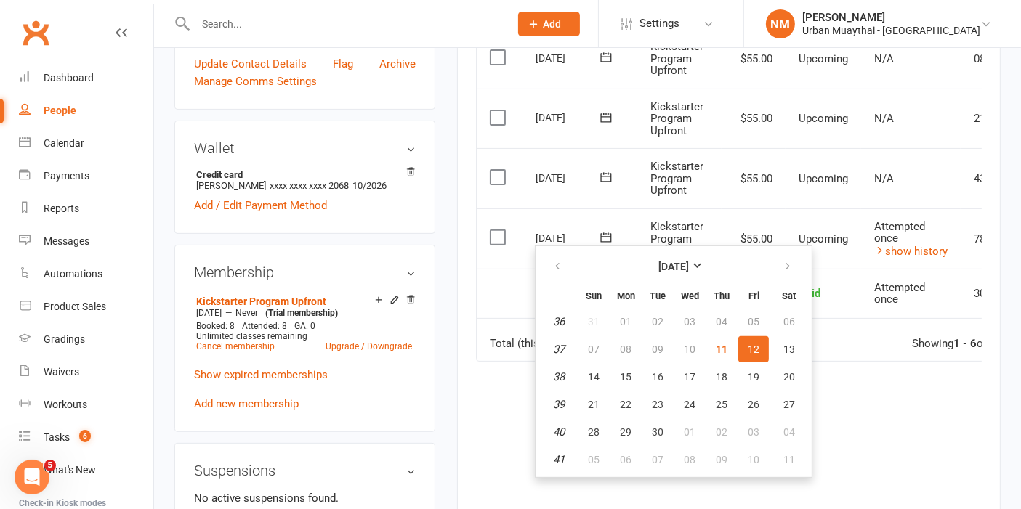
click at [607, 232] on icon at bounding box center [606, 237] width 15 height 15
click at [610, 176] on icon at bounding box center [606, 176] width 11 height 9
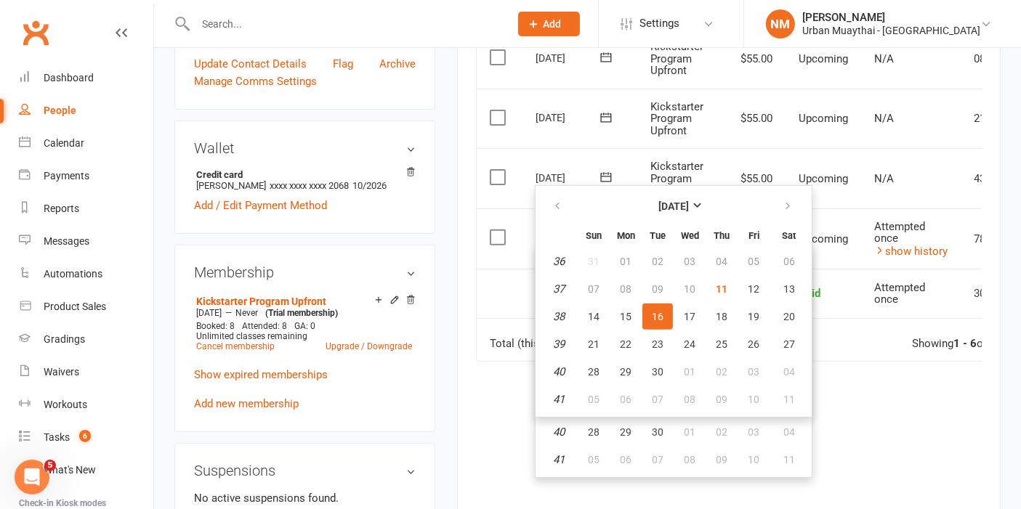
click at [610, 176] on icon at bounding box center [606, 176] width 11 height 9
click at [490, 349] on td "Total (this page only): $471.00 of $471.00 Showing 1 - 6 of 6 payments" at bounding box center [774, 340] width 595 height 44
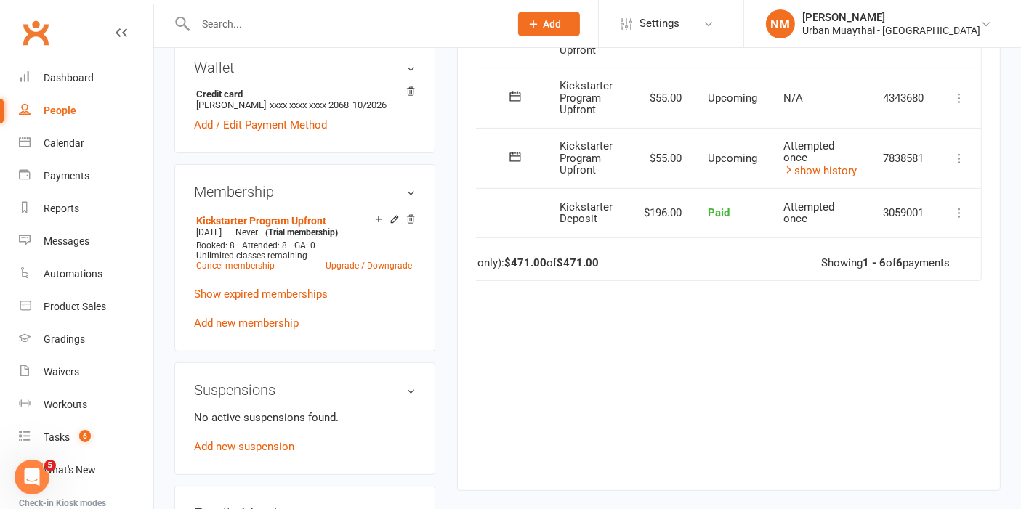
scroll to position [0, 93]
click at [953, 156] on icon at bounding box center [959, 158] width 15 height 15
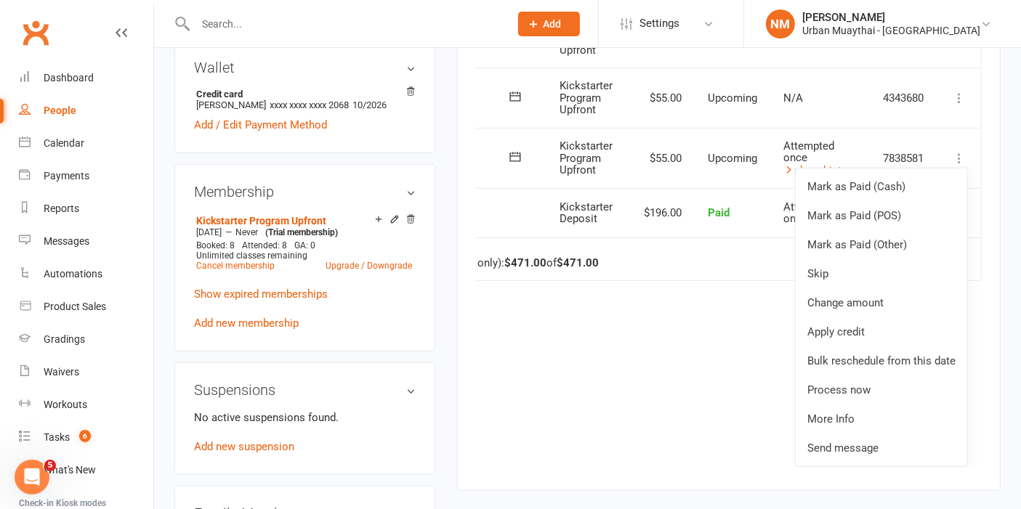
click at [953, 156] on icon at bounding box center [959, 158] width 15 height 15
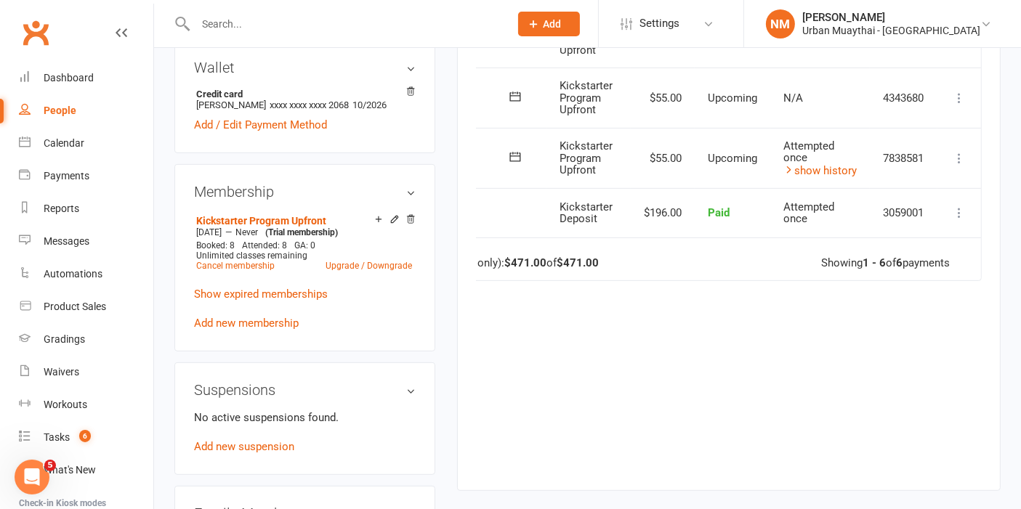
scroll to position [0, 0]
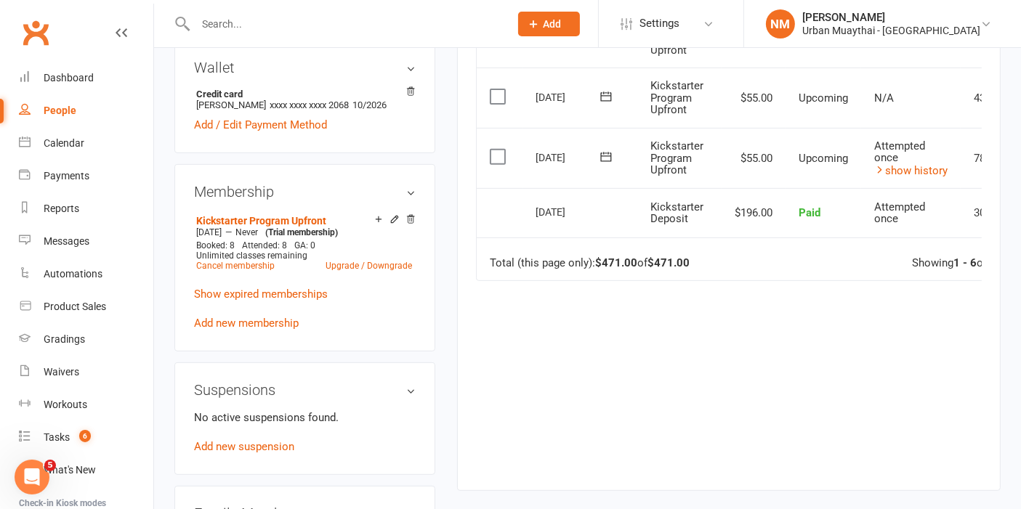
click at [612, 150] on icon at bounding box center [606, 157] width 15 height 15
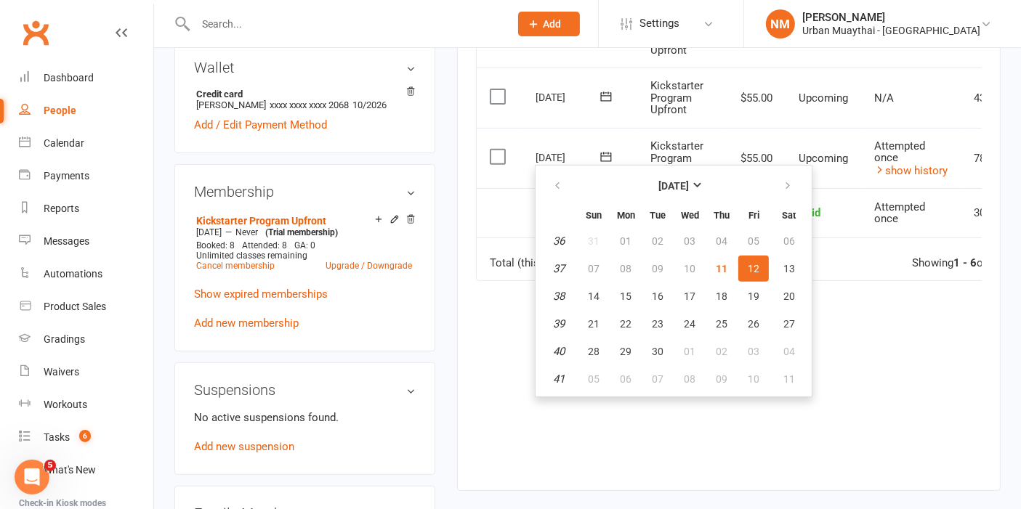
click at [612, 150] on icon at bounding box center [606, 157] width 15 height 15
click at [490, 206] on td "Select this" at bounding box center [500, 212] width 46 height 49
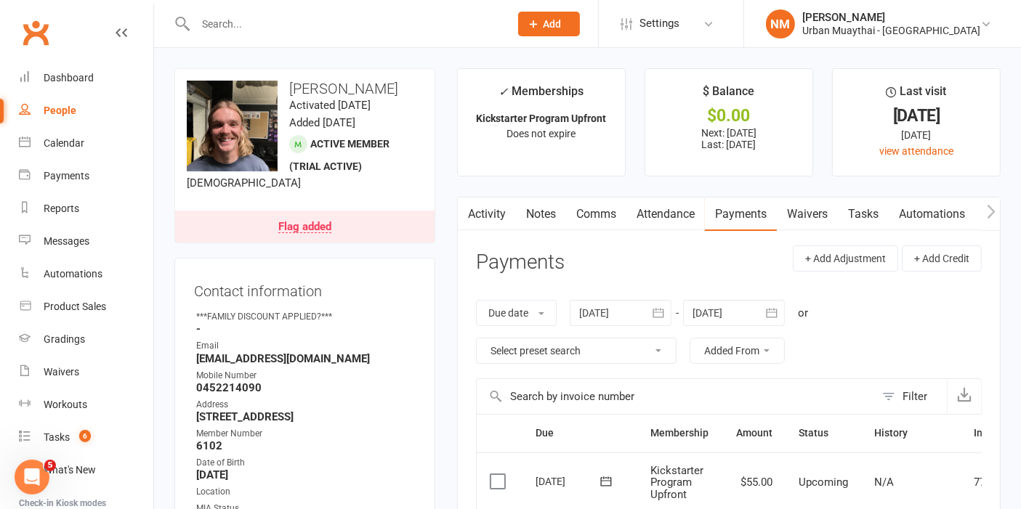
click at [812, 221] on link "Waivers" at bounding box center [807, 214] width 61 height 33
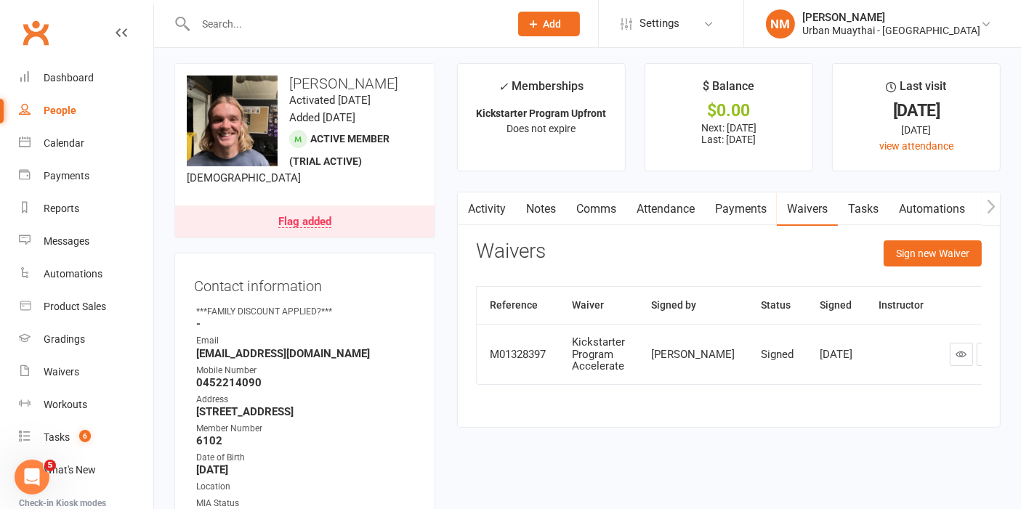
scroll to position [81, 0]
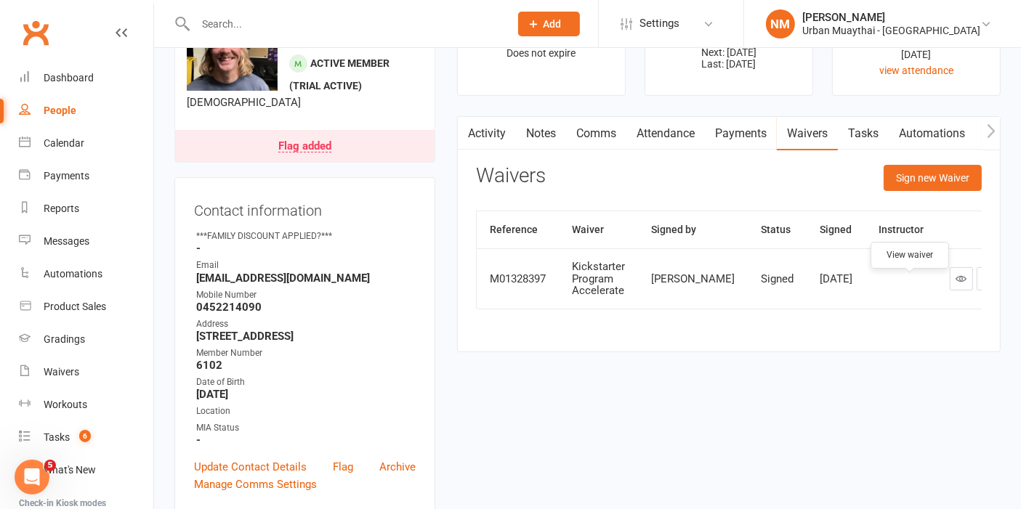
click at [956, 284] on icon at bounding box center [961, 278] width 11 height 11
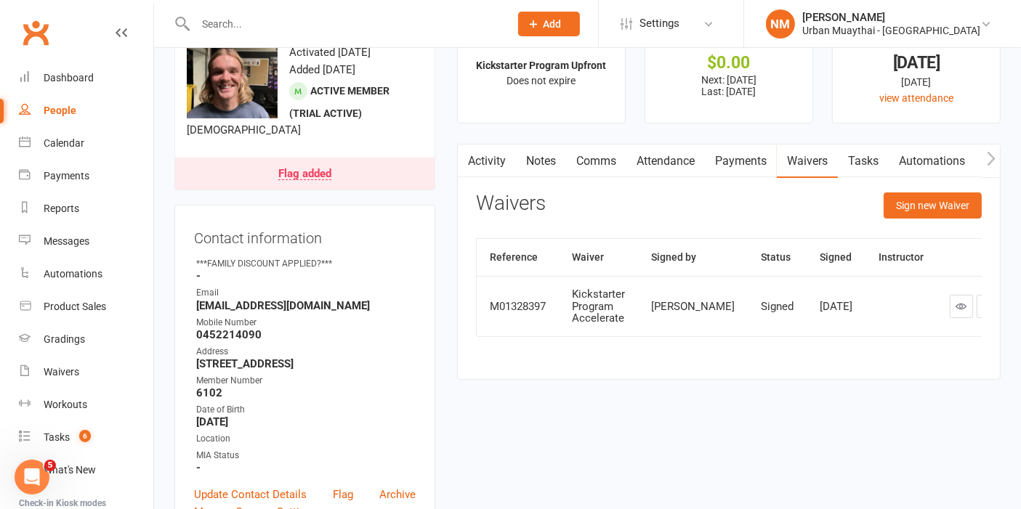
scroll to position [0, 0]
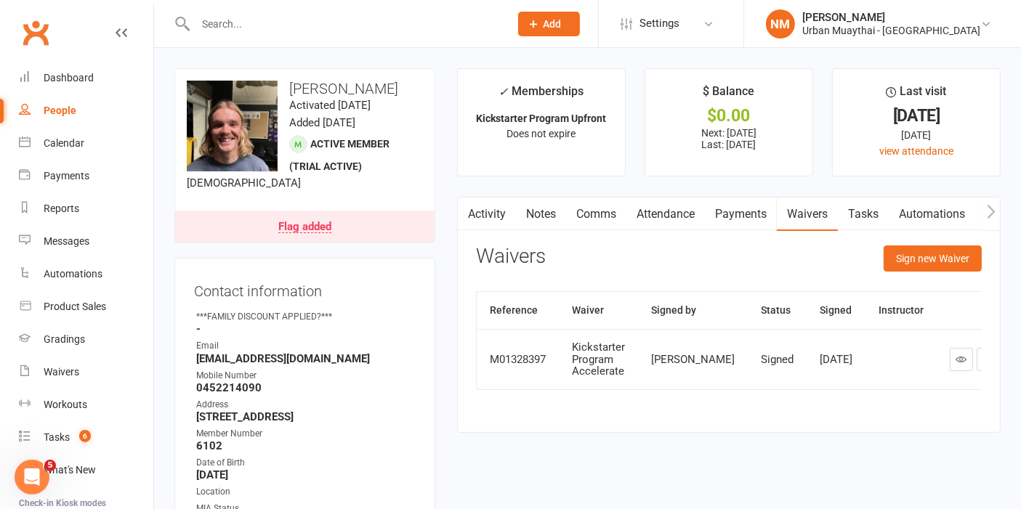
click at [761, 219] on link "Payments" at bounding box center [741, 214] width 72 height 33
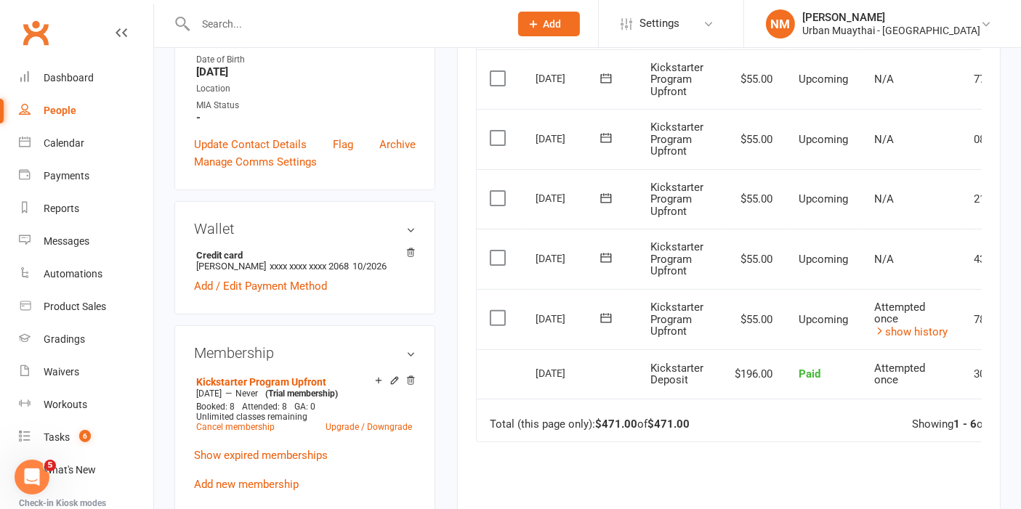
scroll to position [323, 0]
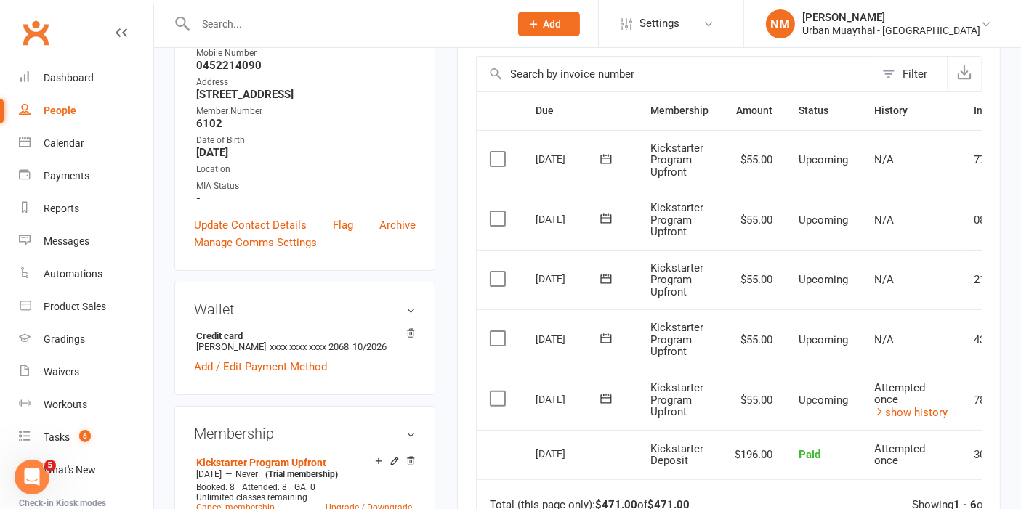
click at [642, 364] on td "Kickstarter Program Upfront" at bounding box center [679, 340] width 84 height 60
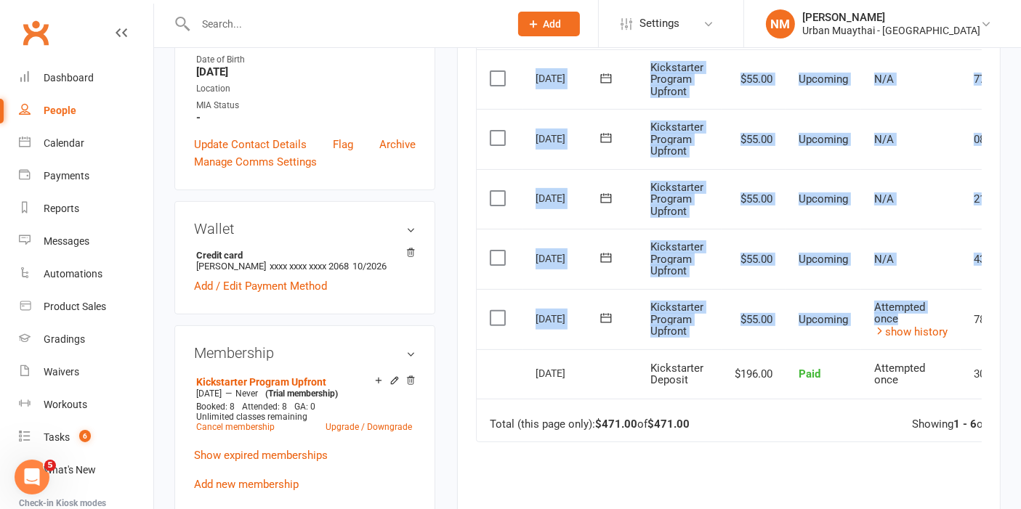
scroll to position [0, 93]
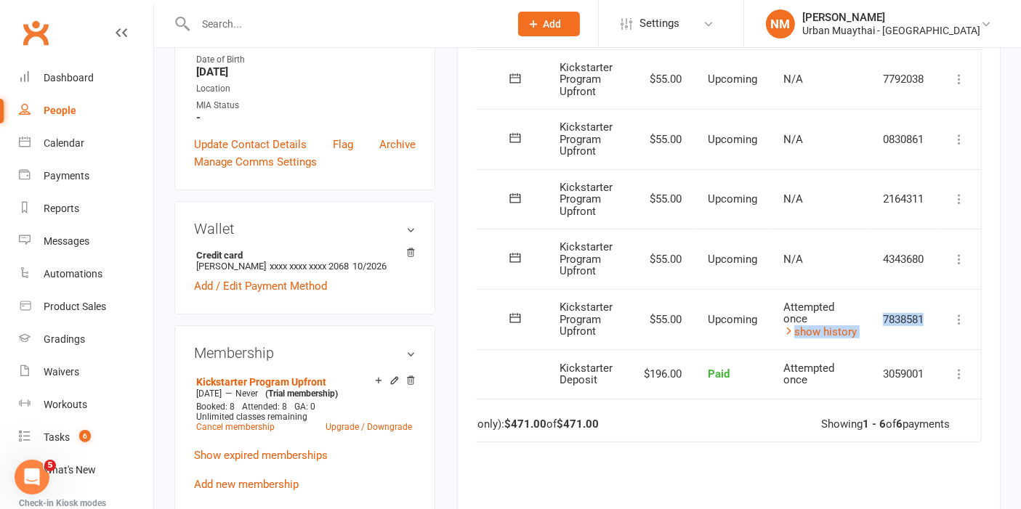
drag, startPoint x: 1000, startPoint y: 322, endPoint x: 929, endPoint y: 306, distance: 73.0
click at [929, 306] on tr "Select this 12 Sep 2025 Liam Pace Kickstarter Program Upfront $55.00 Upcoming A…" at bounding box center [683, 319] width 595 height 61
click at [923, 312] on td "7838581" at bounding box center [904, 319] width 68 height 61
click at [955, 315] on icon at bounding box center [959, 319] width 15 height 15
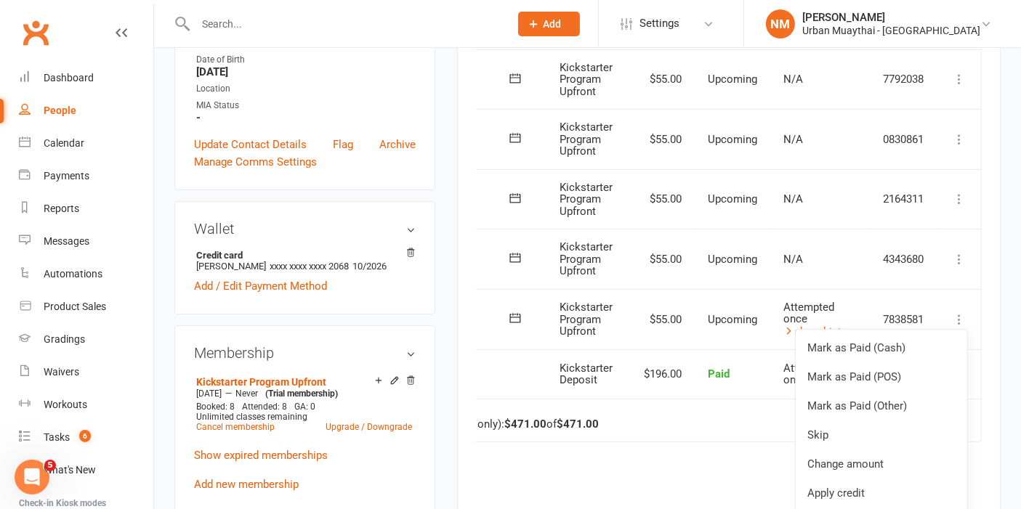
click at [686, 440] on div "Due Contact Membership Amount Status History Invoice # Select this 07 Oct 2025 …" at bounding box center [729, 320] width 506 height 619
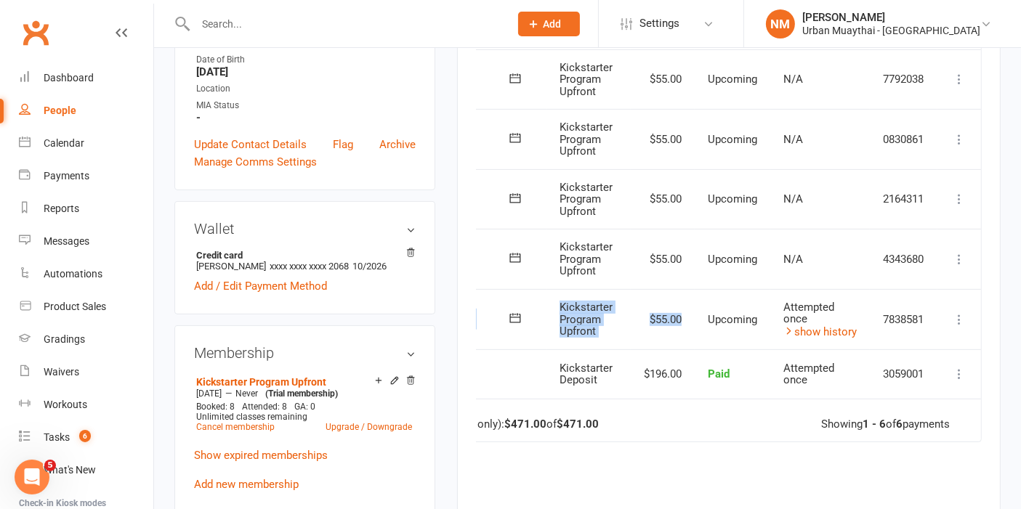
scroll to position [0, 0]
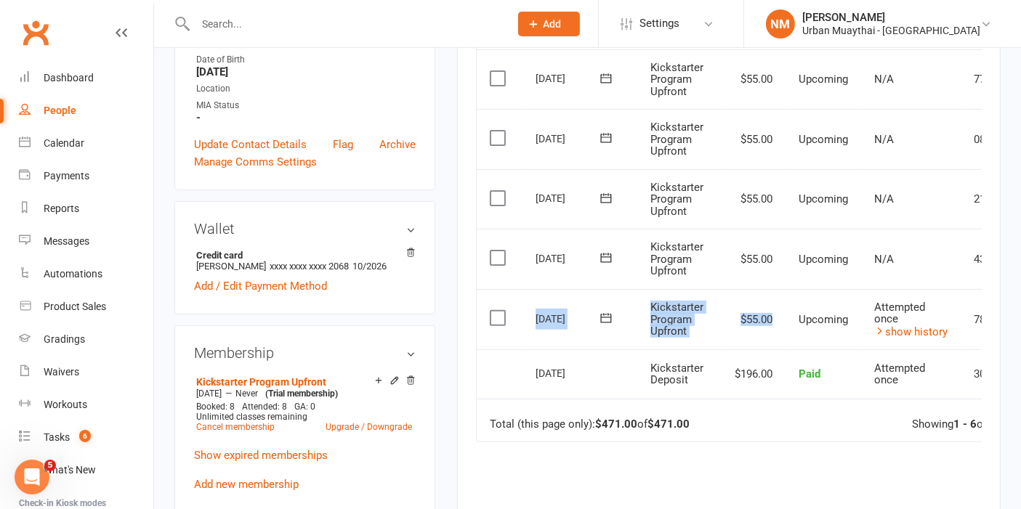
drag, startPoint x: 701, startPoint y: 302, endPoint x: 602, endPoint y: 316, distance: 100.6
click at [597, 317] on tr "Select this 12 Sep 2025 Liam Pace Kickstarter Program Upfront $55.00 Upcoming A…" at bounding box center [774, 319] width 595 height 61
click at [722, 310] on td "$55.00" at bounding box center [753, 319] width 64 height 61
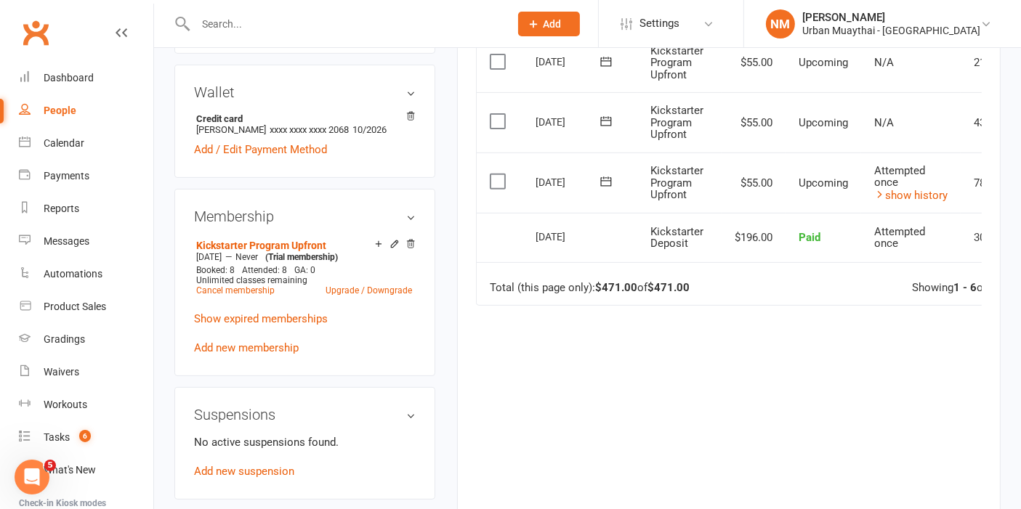
scroll to position [565, 0]
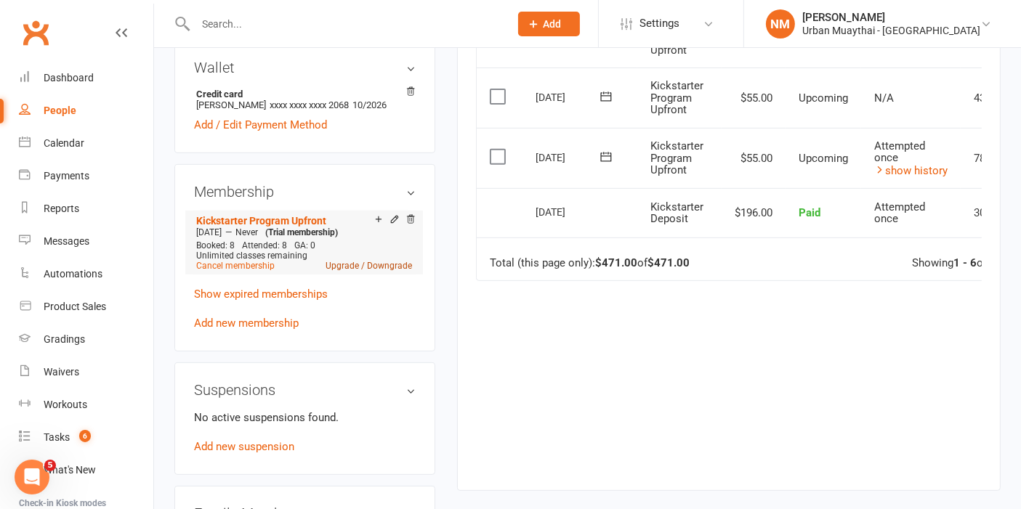
click at [384, 263] on link "Upgrade / Downgrade" at bounding box center [368, 266] width 86 height 10
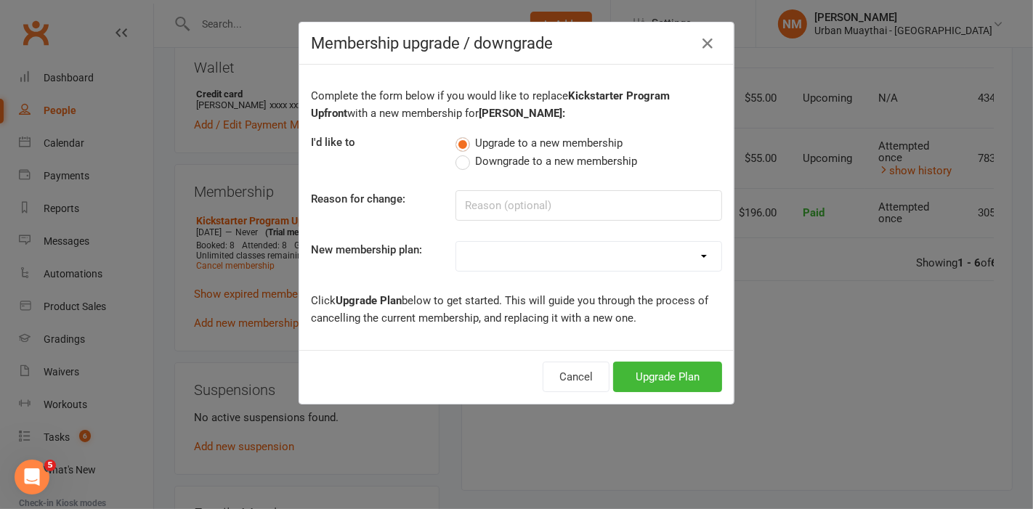
click at [525, 276] on div "Complete the form below if you would like to replace Kickstarter Program Upfron…" at bounding box center [516, 208] width 434 height 286
click at [530, 267] on select "Kickstarter Deposit Accelerate (Unlimited Classes & weights area use) 12 month …" at bounding box center [588, 256] width 265 height 29
select select "2"
click at [456, 242] on select "Kickstarter Deposit Accelerate (Unlimited Classes & weights area use) 12 month …" at bounding box center [588, 256] width 265 height 29
click at [641, 379] on button "Upgrade Plan" at bounding box center [667, 377] width 109 height 31
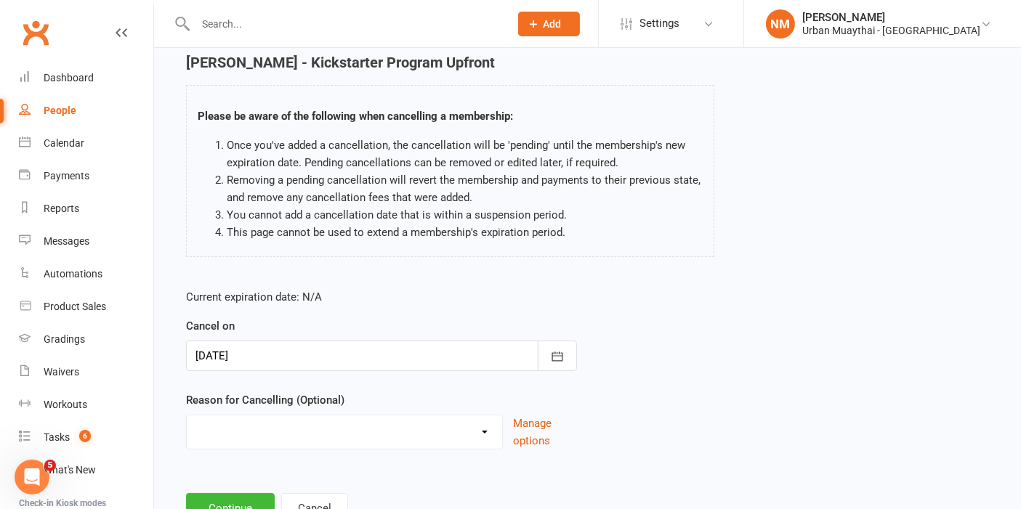
scroll to position [116, 0]
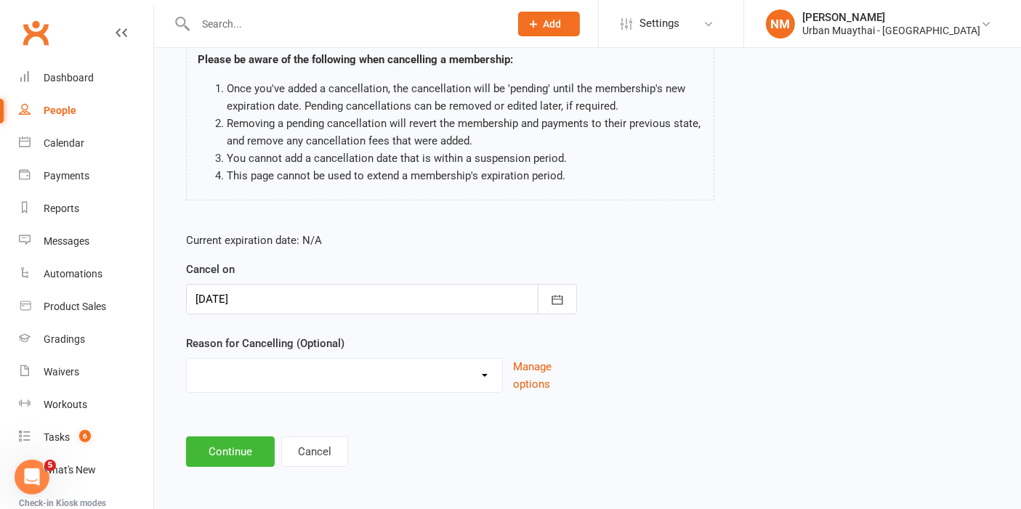
click at [373, 374] on select "10 pack unused for over 6 months End of membership term Fixing Start Date Holid…" at bounding box center [344, 373] width 315 height 29
select select "5"
click at [187, 359] on select "10 pack unused for over 6 months End of membership term Fixing Start Date Holid…" at bounding box center [344, 373] width 315 height 29
click at [236, 442] on button "Continue" at bounding box center [230, 452] width 89 height 31
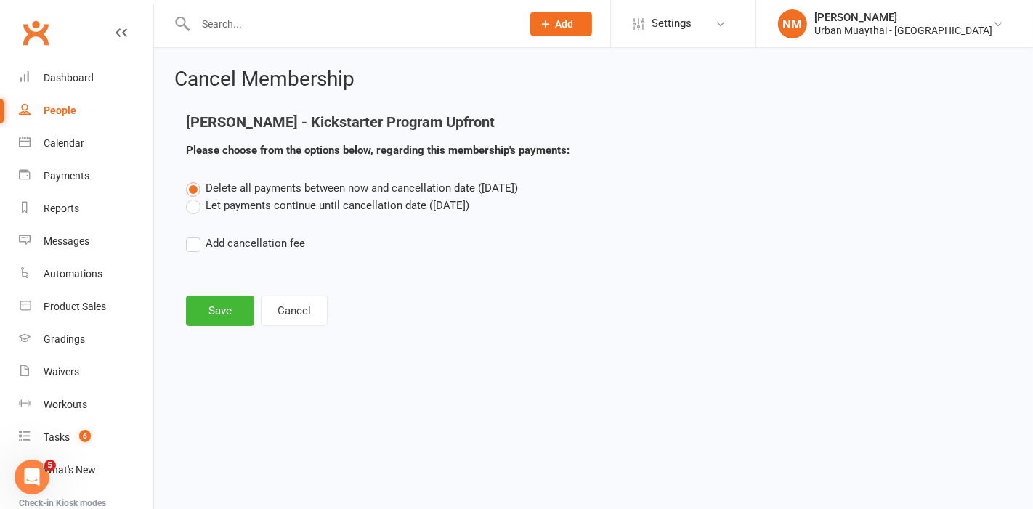
click at [315, 206] on label "Let payments continue until cancellation date (Sep 11, 2025)" at bounding box center [327, 205] width 283 height 17
click at [195, 197] on input "Let payments continue until cancellation date (Sep 11, 2025)" at bounding box center [190, 197] width 9 height 0
click at [230, 312] on button "Save" at bounding box center [220, 311] width 68 height 31
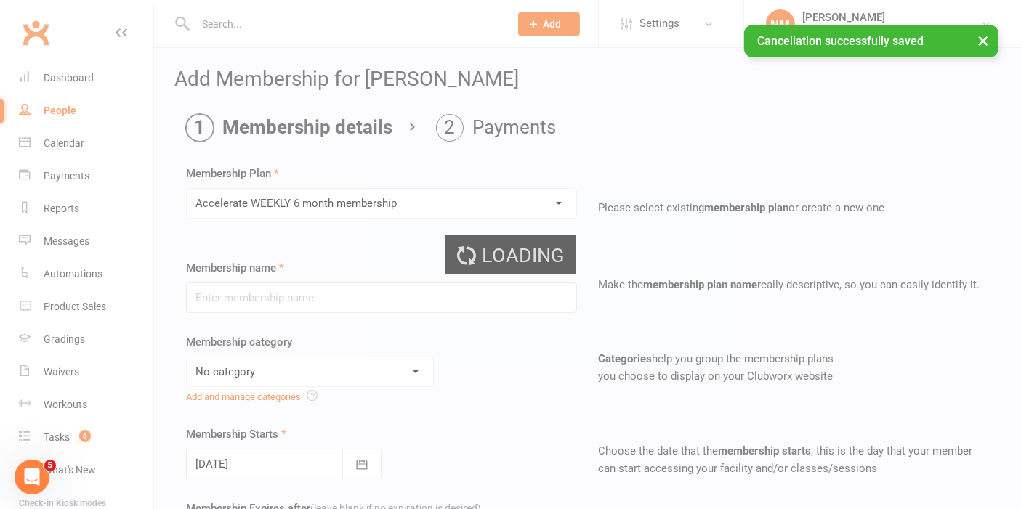
type input "Accelerate WEEKLY 6 month membership"
select select "4"
select select "2"
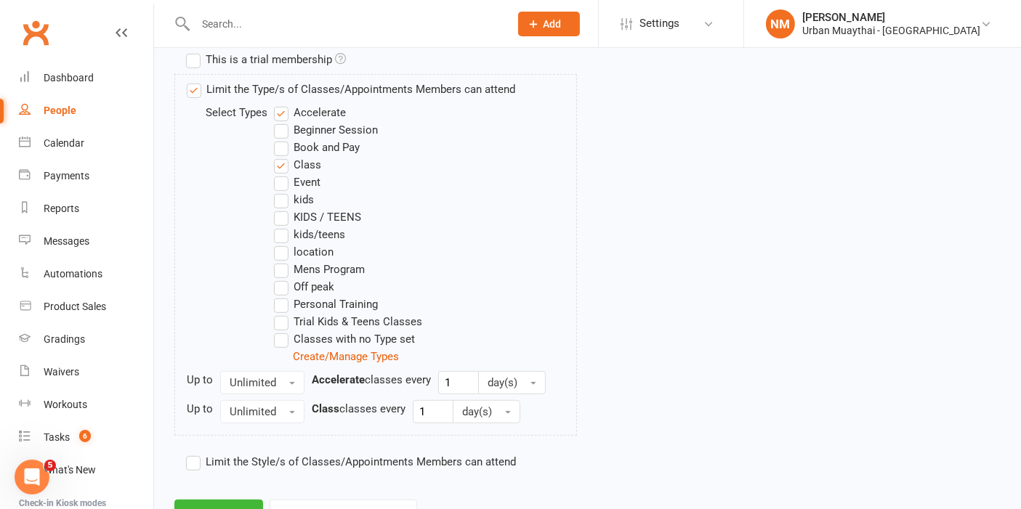
scroll to position [801, 0]
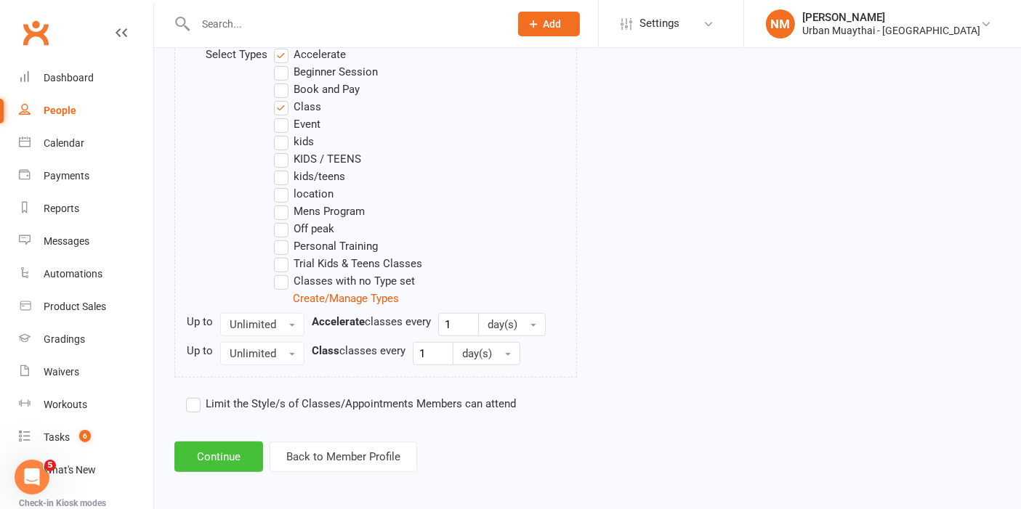
click at [214, 456] on button "Continue" at bounding box center [218, 457] width 89 height 31
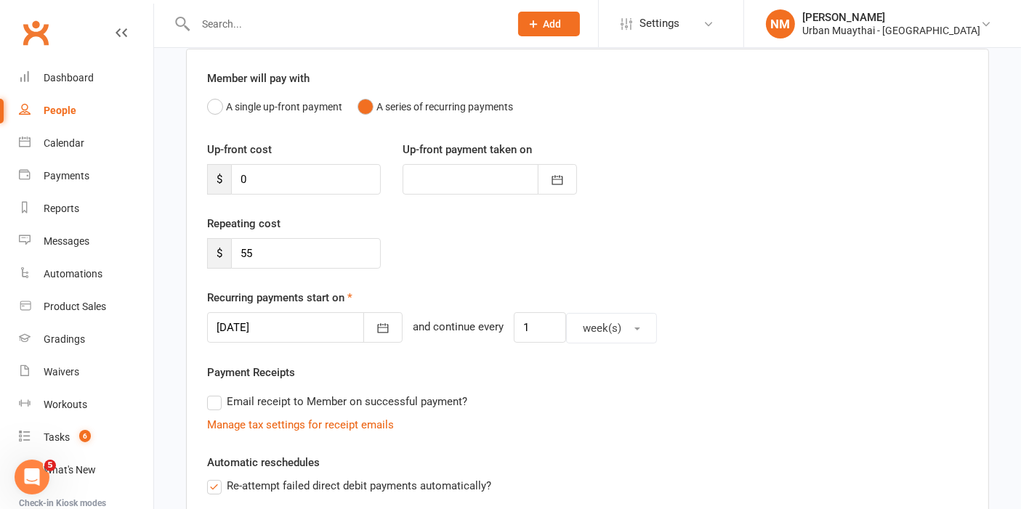
scroll to position [161, 0]
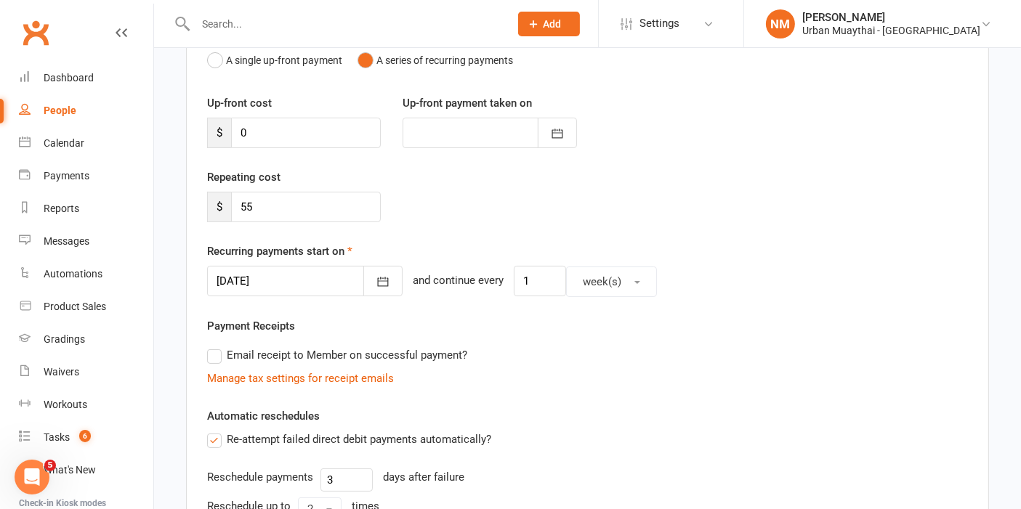
click at [356, 258] on div "Recurring payments start on 11 Sep 2025 September 2025 Sun Mon Tue Wed Thu Fri …" at bounding box center [587, 270] width 761 height 54
click at [376, 286] on icon "button" at bounding box center [383, 282] width 15 height 15
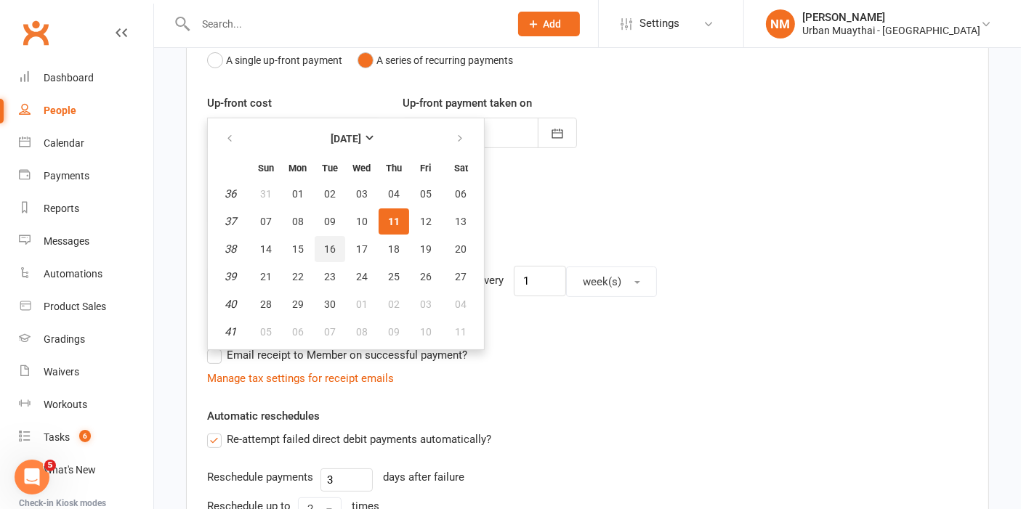
click at [324, 250] on span "16" at bounding box center [330, 249] width 12 height 12
type input "16 Sep 2025"
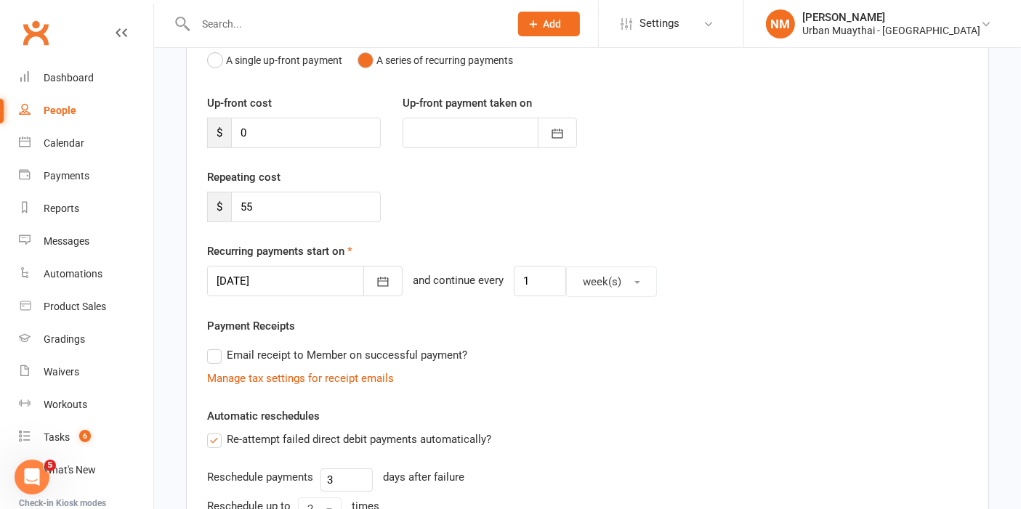
click at [477, 231] on div "Repeating cost $ 55" at bounding box center [587, 206] width 783 height 74
click at [376, 287] on icon "button" at bounding box center [383, 282] width 15 height 15
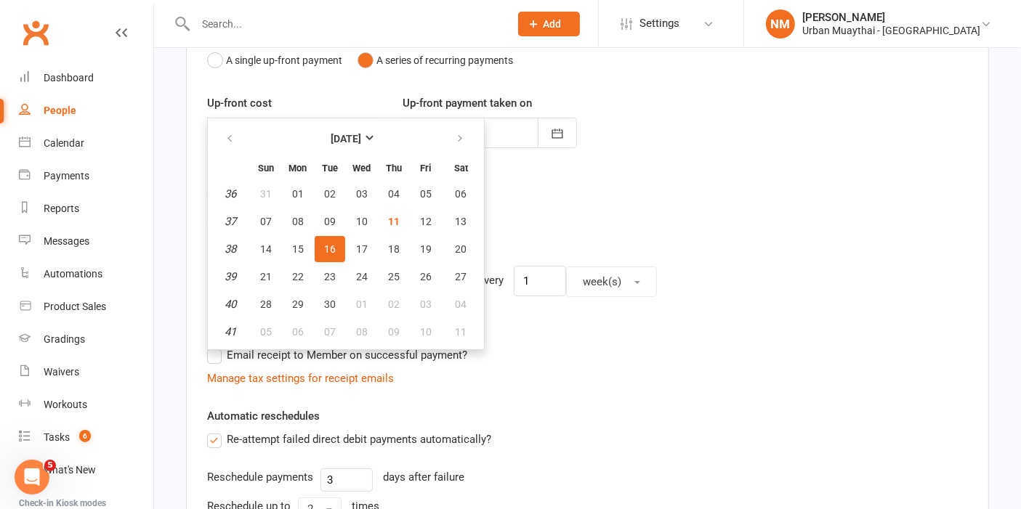
click at [325, 246] on span "16" at bounding box center [330, 249] width 12 height 12
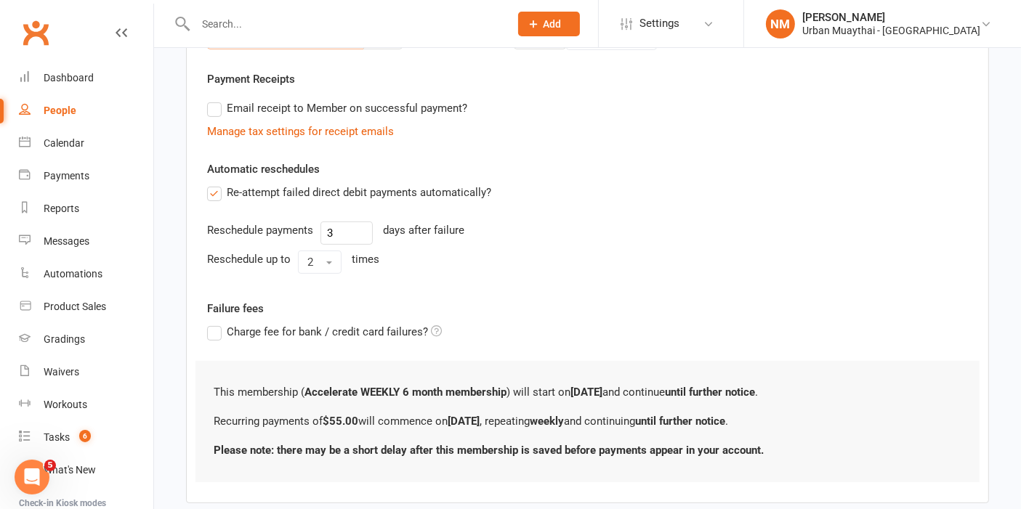
scroll to position [485, 0]
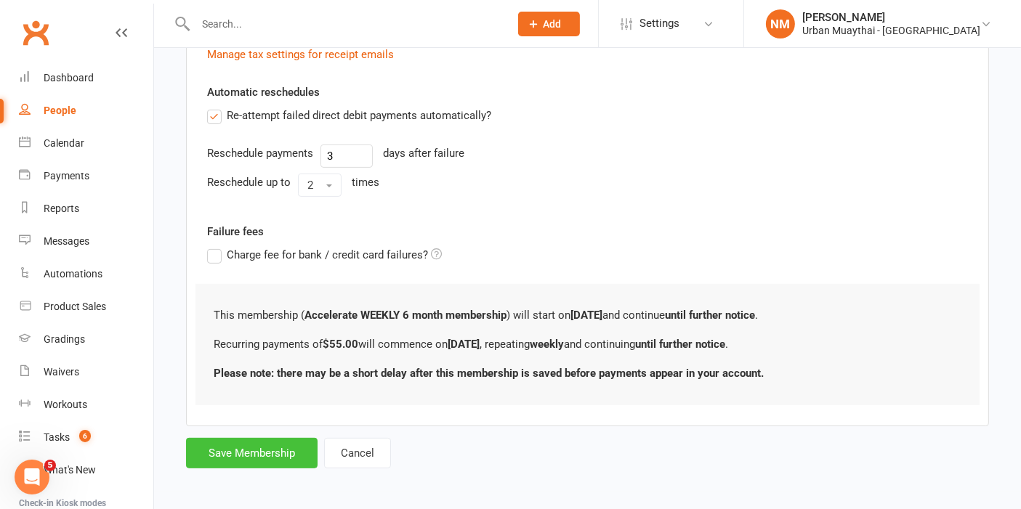
click at [243, 452] on button "Save Membership" at bounding box center [252, 453] width 132 height 31
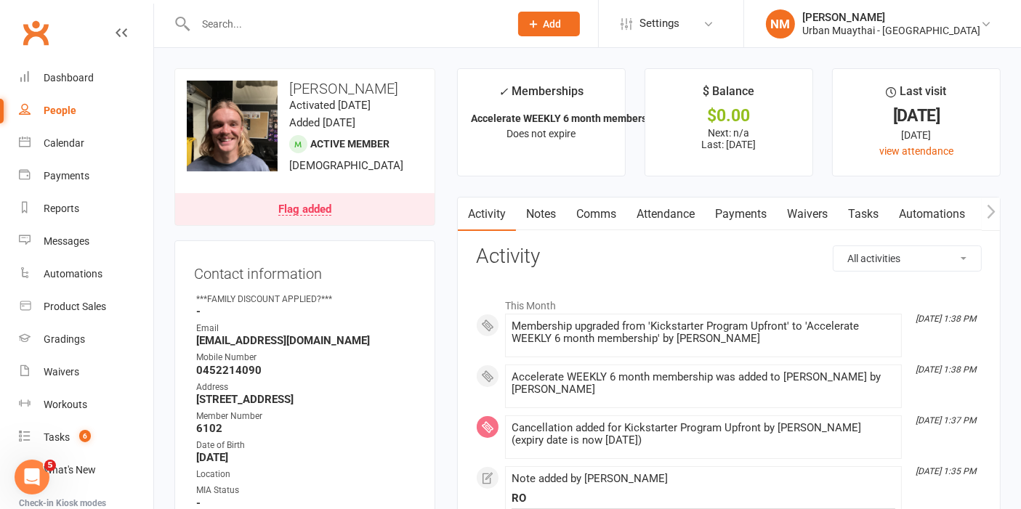
click at [294, 204] on div "Flag added" at bounding box center [304, 210] width 53 height 12
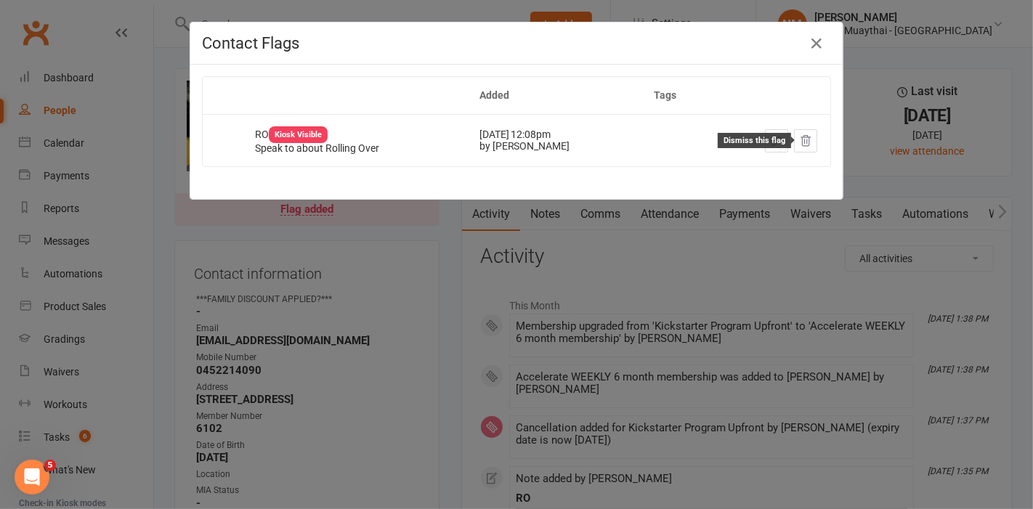
click at [799, 145] on icon at bounding box center [805, 140] width 13 height 13
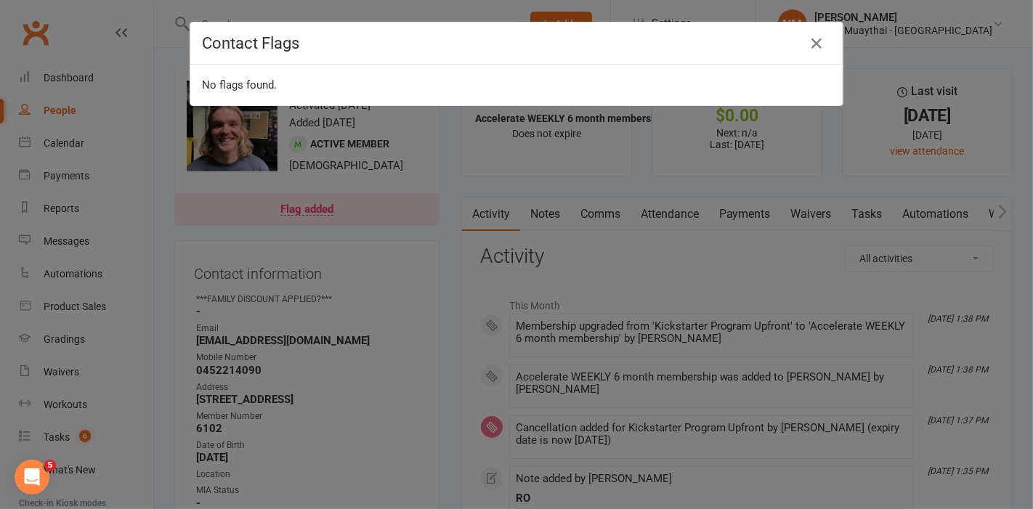
click at [633, 308] on div "Contact Flags No flags found." at bounding box center [516, 254] width 1033 height 509
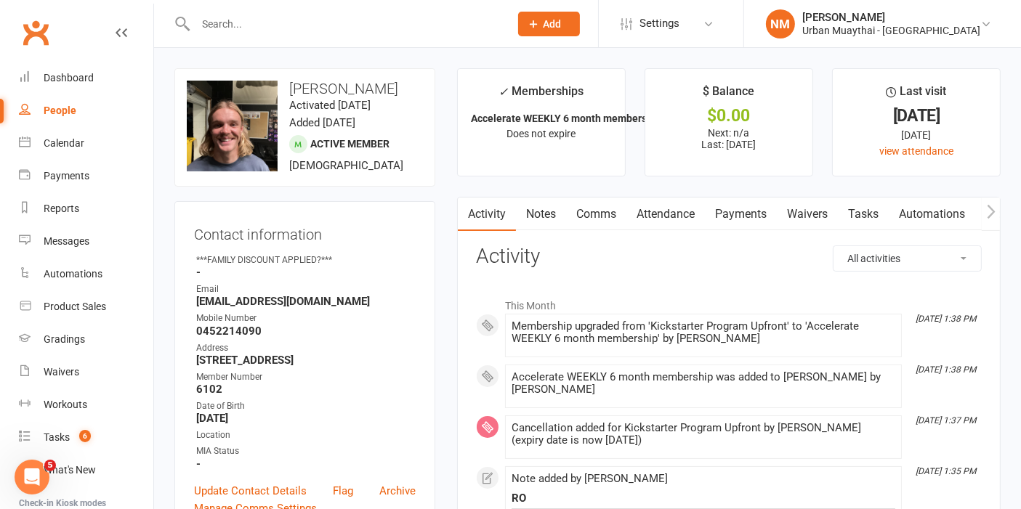
click at [721, 221] on link "Payments" at bounding box center [741, 214] width 72 height 33
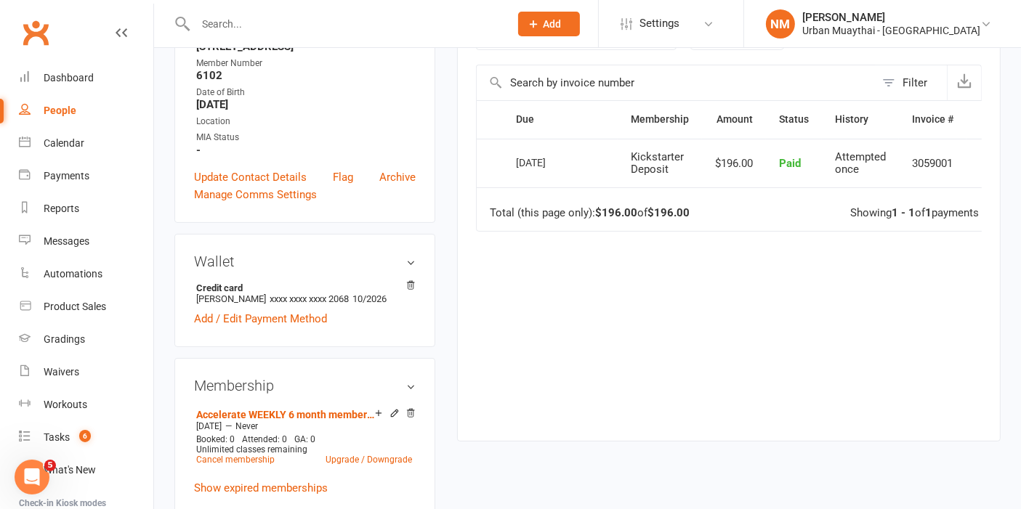
scroll to position [242, 0]
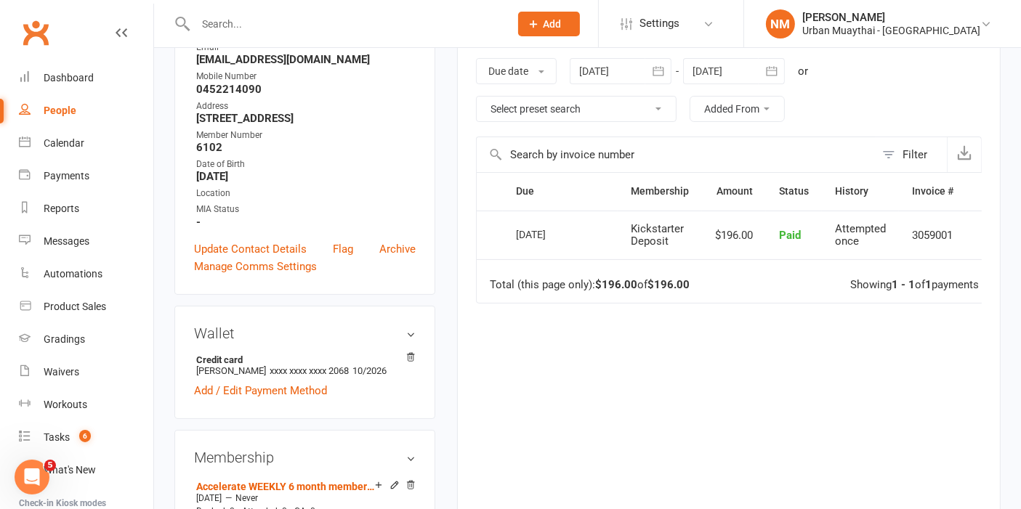
click at [294, 28] on input "text" at bounding box center [345, 24] width 308 height 20
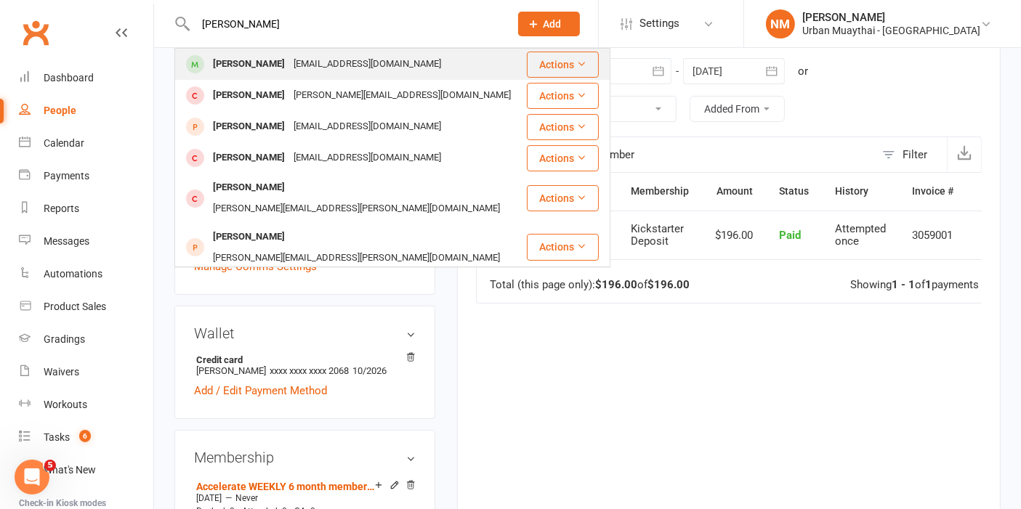
type input "aaron booth"
click at [256, 55] on div "[PERSON_NAME]" at bounding box center [249, 64] width 81 height 21
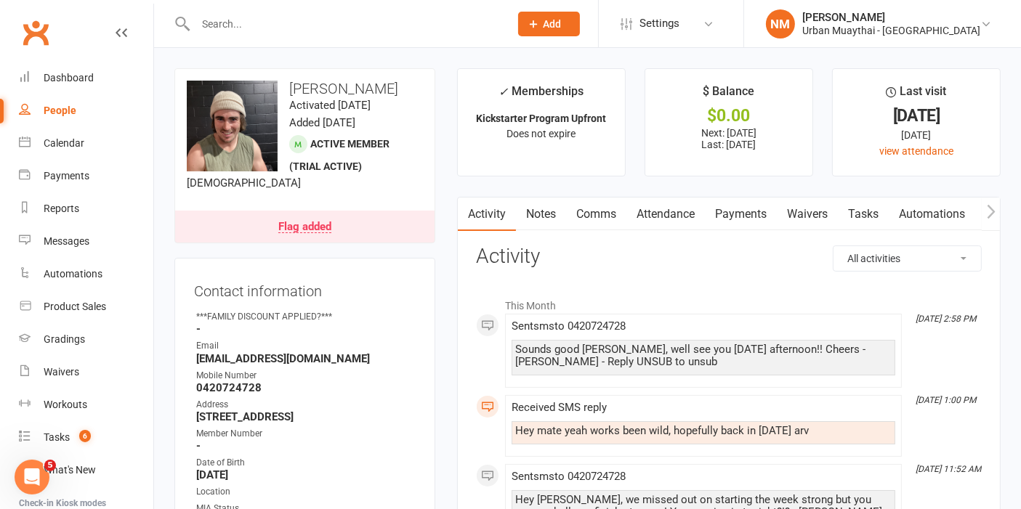
click at [269, 17] on input "text" at bounding box center [345, 24] width 308 height 20
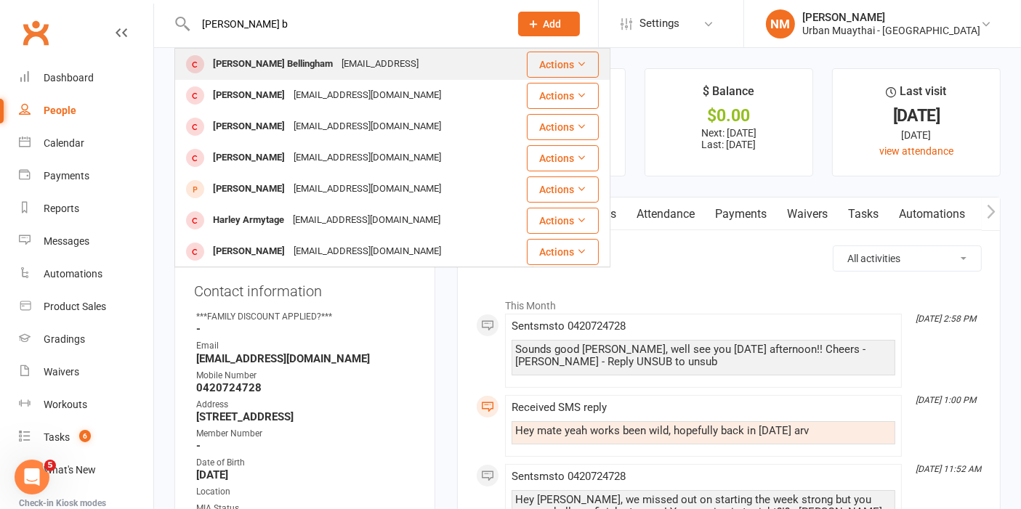
type input "harlen b"
click at [339, 73] on div "harlenbellingham08@outlook.con" at bounding box center [380, 64] width 86 height 21
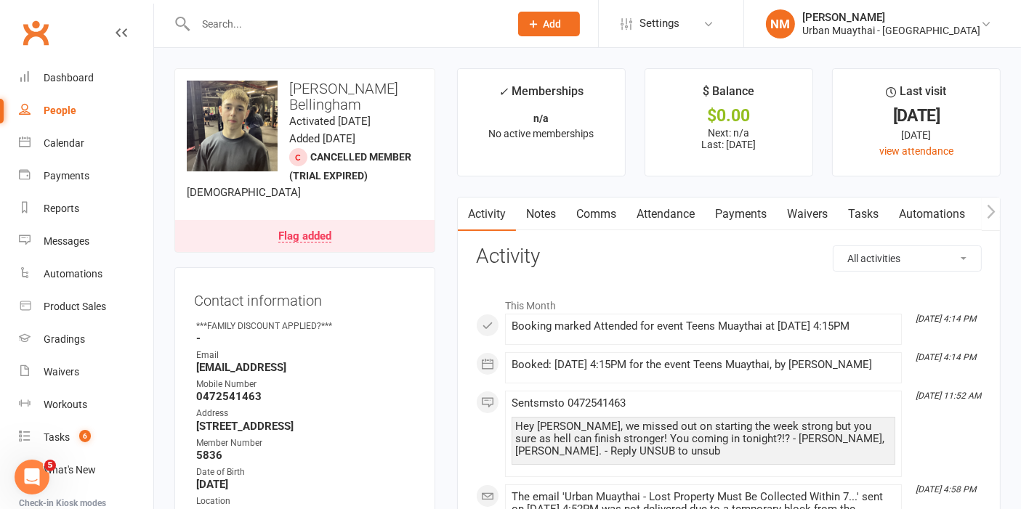
click at [727, 212] on link "Payments" at bounding box center [741, 214] width 72 height 33
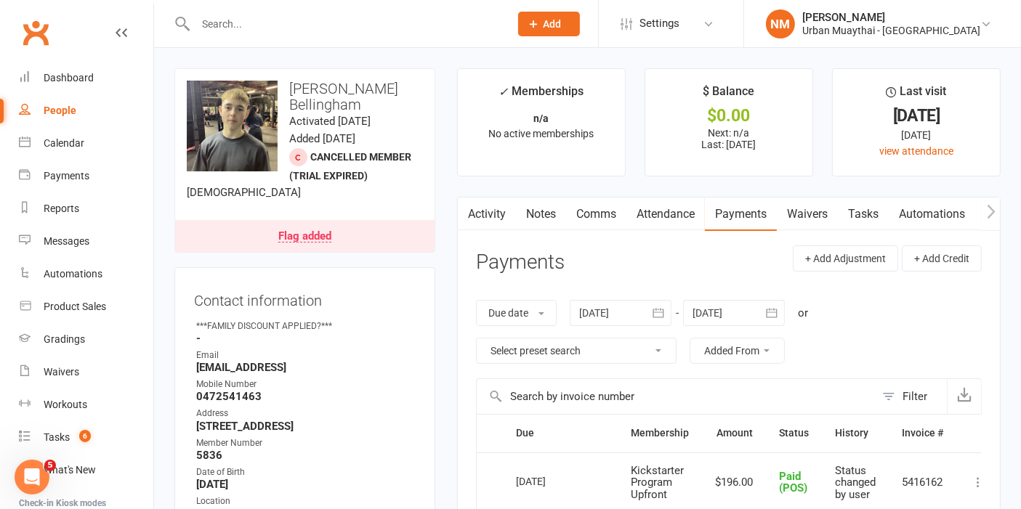
click at [819, 219] on link "Waivers" at bounding box center [807, 214] width 61 height 33
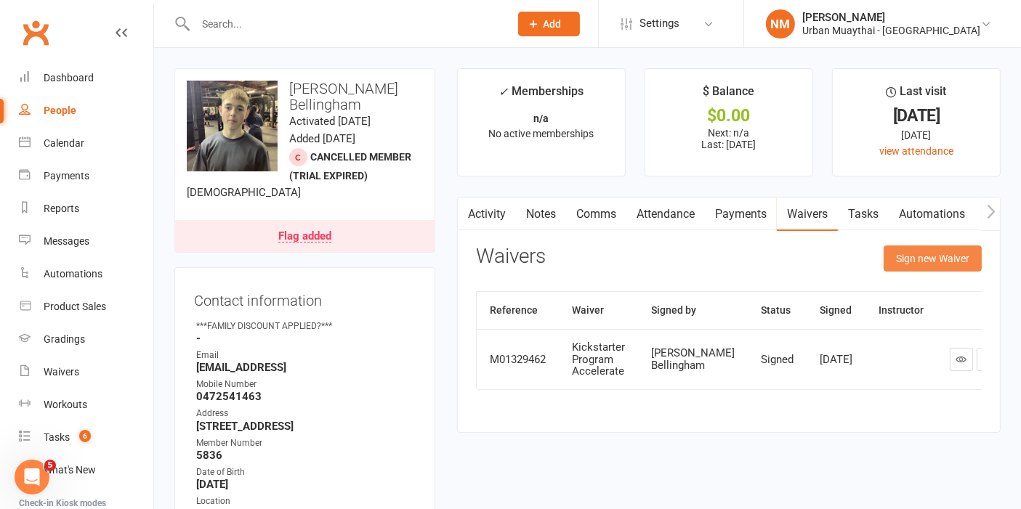
click at [937, 258] on button "Sign new Waiver" at bounding box center [932, 259] width 98 height 26
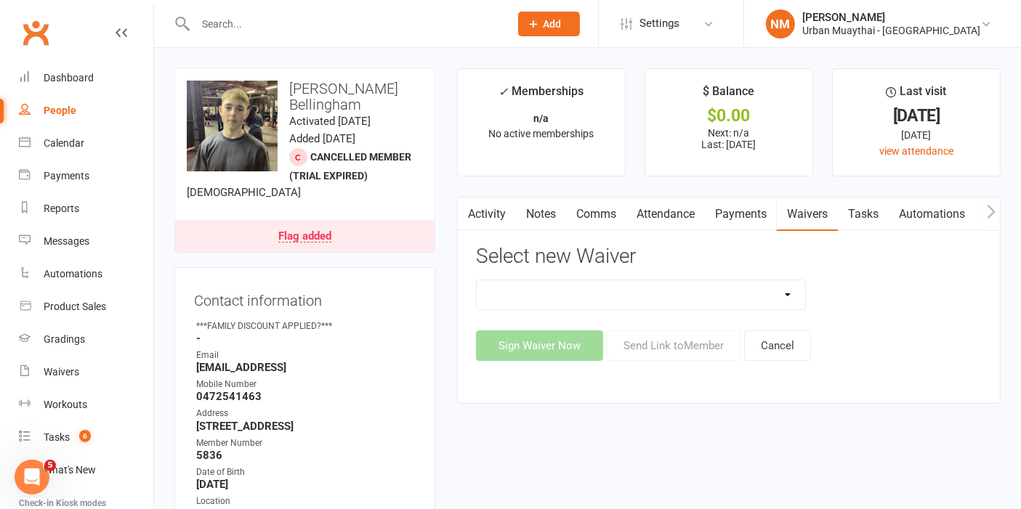
click at [753, 206] on link "Payments" at bounding box center [741, 214] width 72 height 33
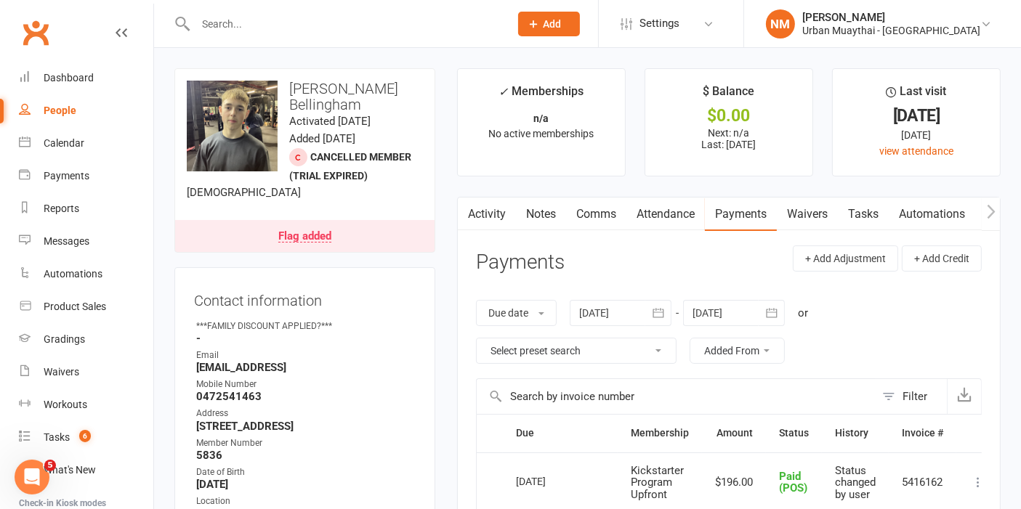
click at [795, 217] on link "Waivers" at bounding box center [807, 214] width 61 height 33
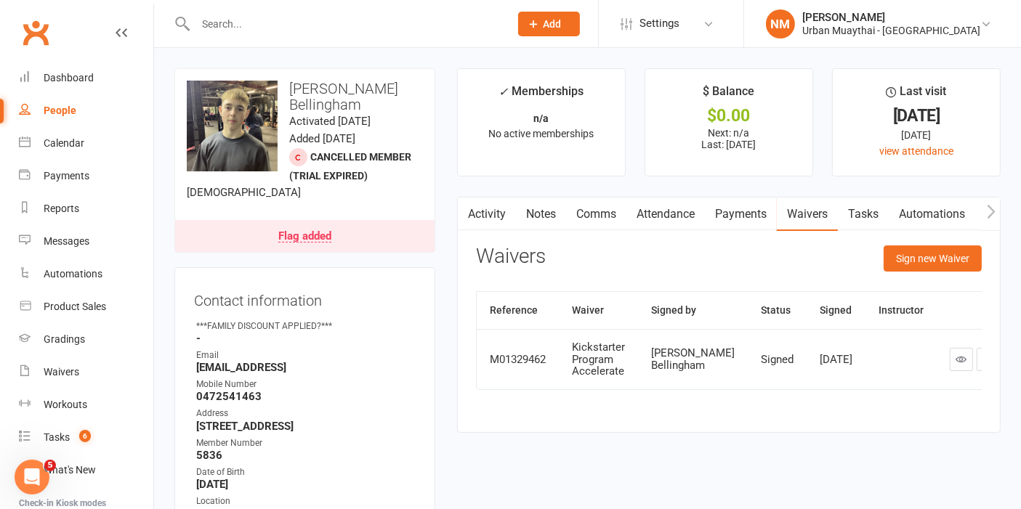
click at [674, 217] on link "Attendance" at bounding box center [665, 214] width 78 height 33
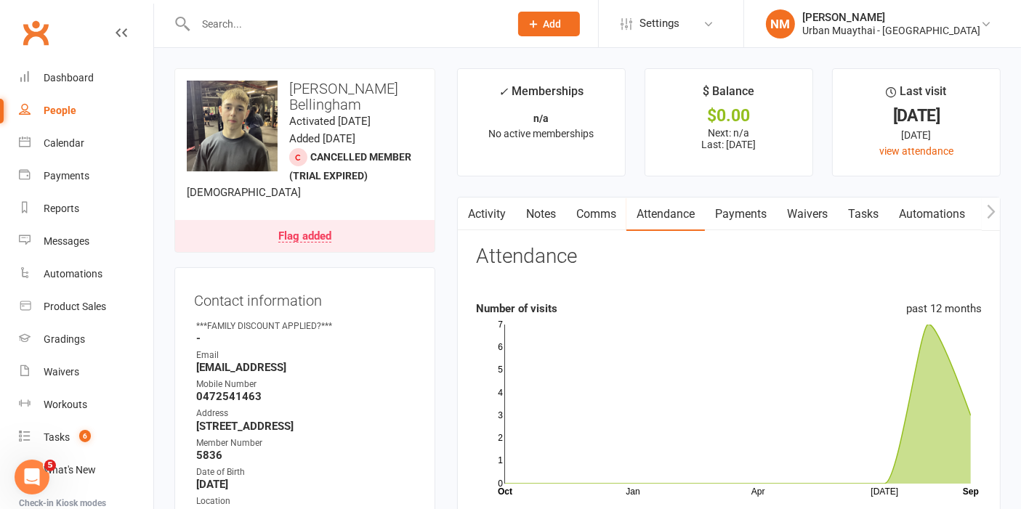
click at [761, 218] on link "Payments" at bounding box center [741, 214] width 72 height 33
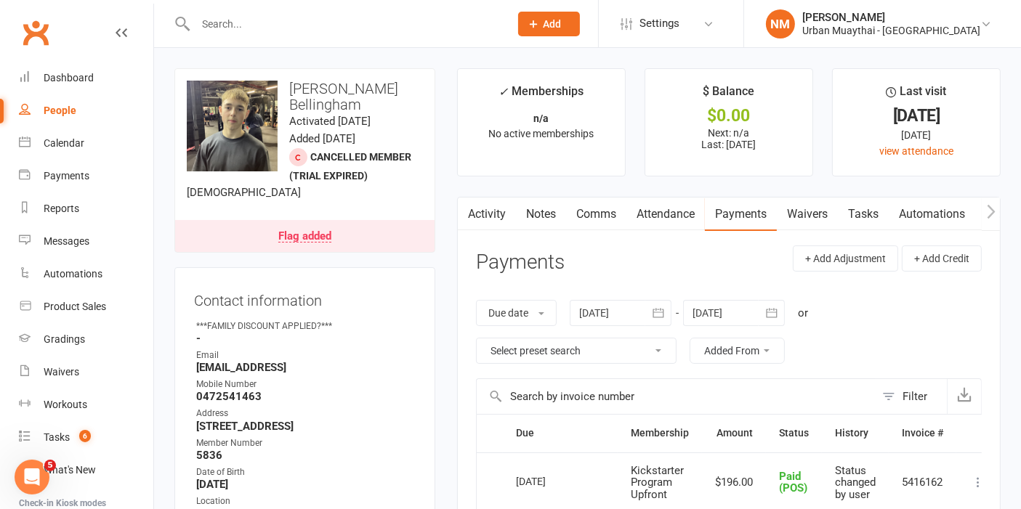
click at [723, 262] on header "Payments + Add Adjustment + Add Credit" at bounding box center [729, 266] width 506 height 40
click at [795, 218] on link "Waivers" at bounding box center [807, 214] width 61 height 33
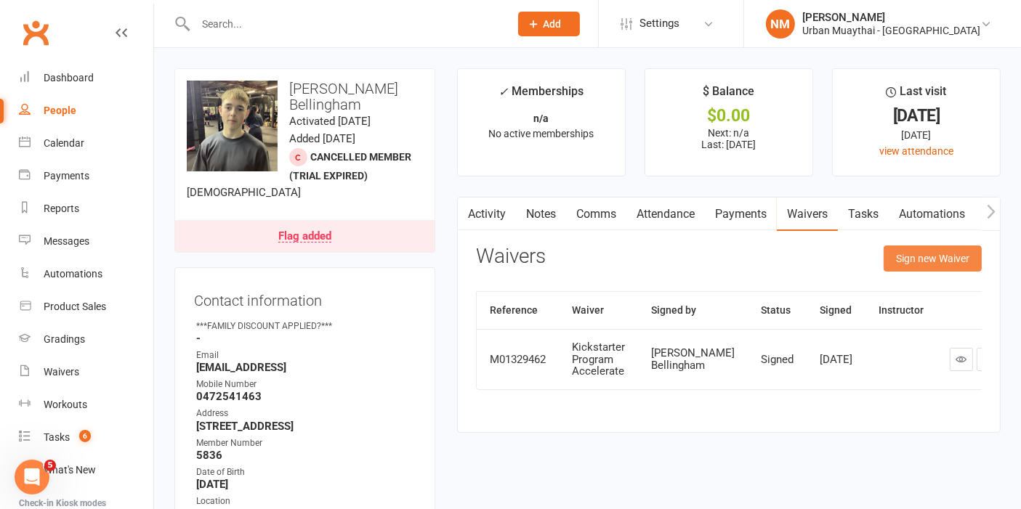
click at [940, 260] on button "Sign new Waiver" at bounding box center [932, 259] width 98 height 26
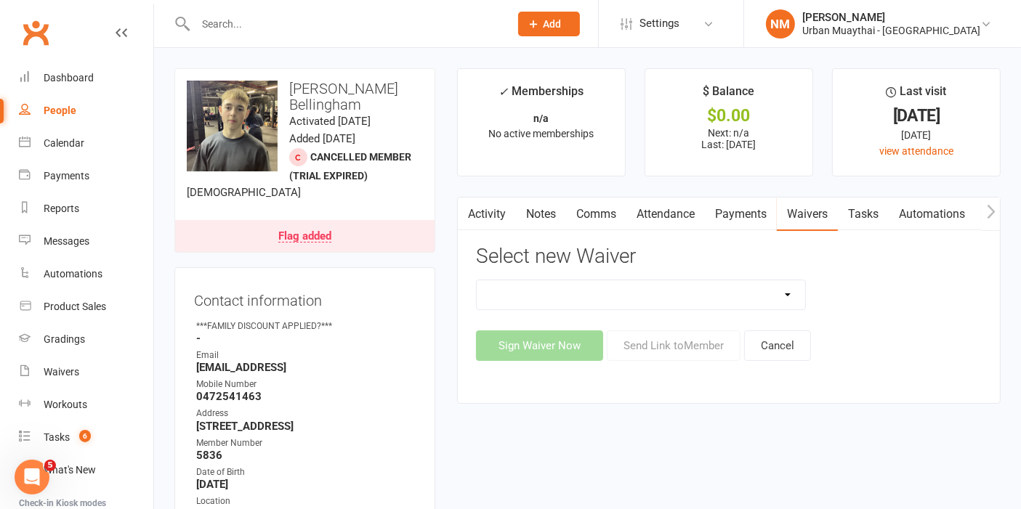
drag, startPoint x: 351, startPoint y: 352, endPoint x: 369, endPoint y: 358, distance: 19.3
click at [369, 358] on ul "Owner ***FAMILY DISCOUNT APPLIED?*** - Email harlenbellingham08@outlook.con Mob…" at bounding box center [305, 428] width 222 height 217
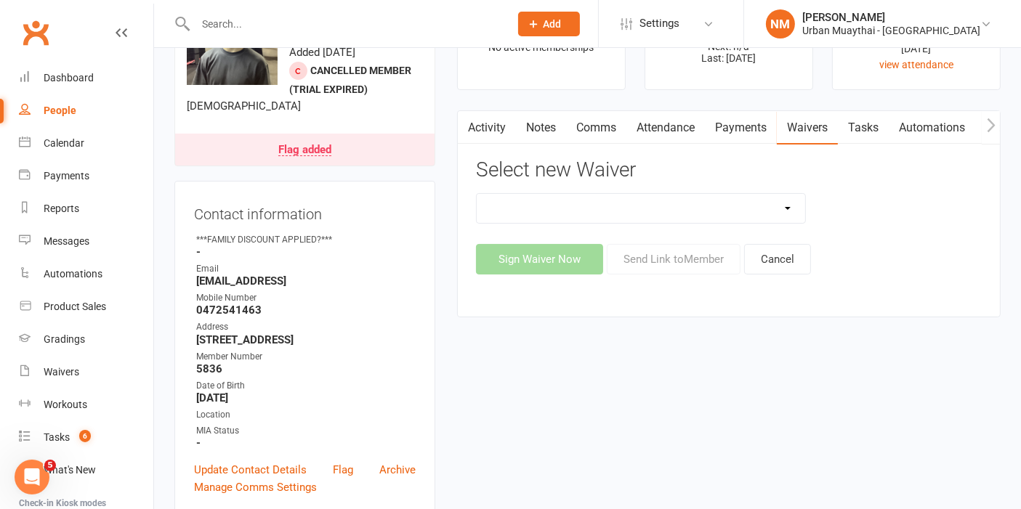
scroll to position [242, 0]
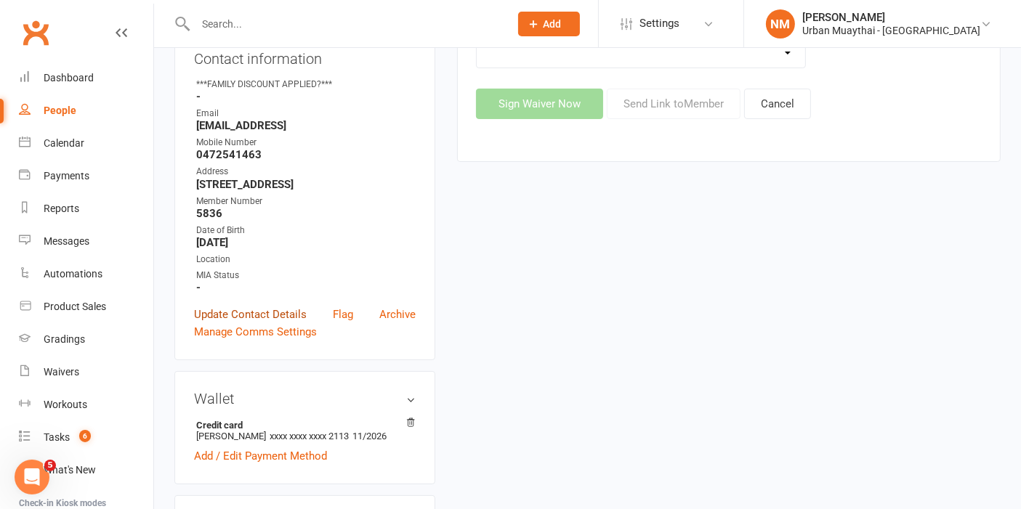
click at [262, 306] on link "Update Contact Details" at bounding box center [250, 314] width 113 height 17
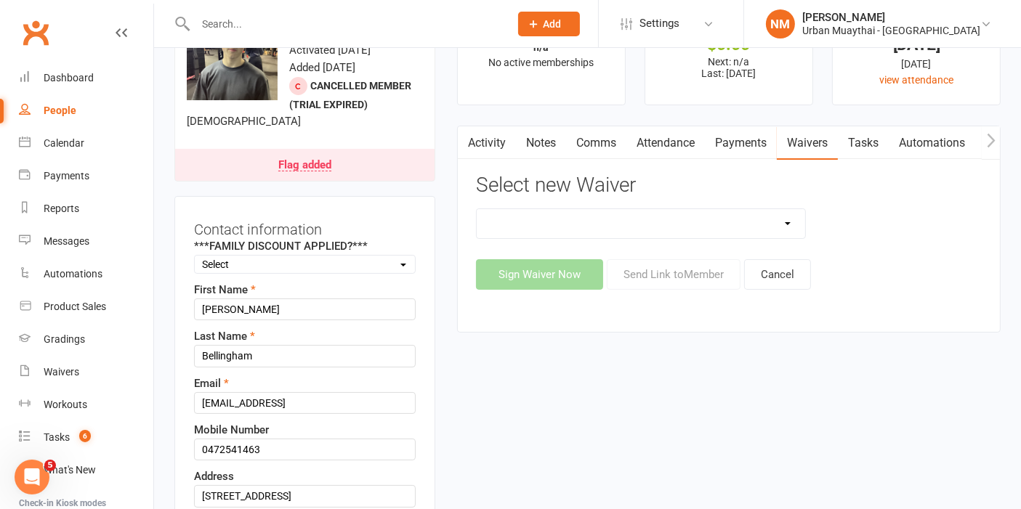
scroll to position [68, 0]
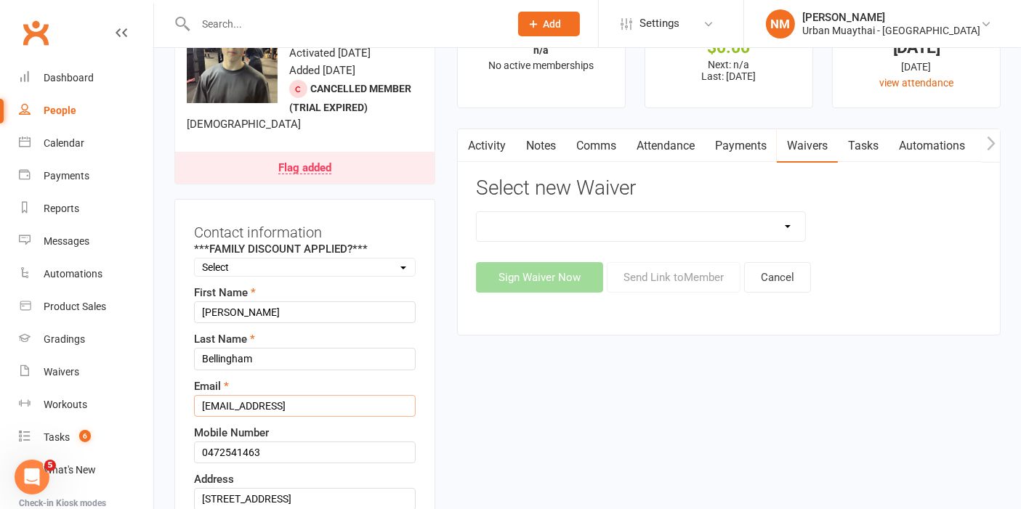
drag, startPoint x: 349, startPoint y: 389, endPoint x: 366, endPoint y: 389, distance: 16.7
click at [365, 395] on input "harlenbellingham08@outlook.con" at bounding box center [305, 406] width 222 height 22
type input "harlenbellingham08@outlook.com"
click at [423, 403] on div "Contact information ***FAMILY DISCOUNT APPLIED?*** Select 10% Family 15% Family…" at bounding box center [304, 479] width 261 height 560
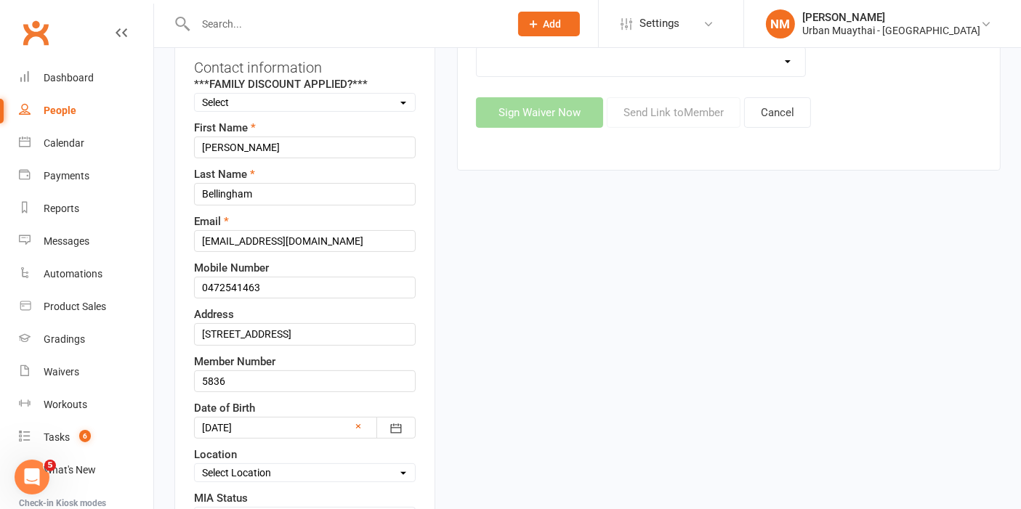
scroll to position [310, 0]
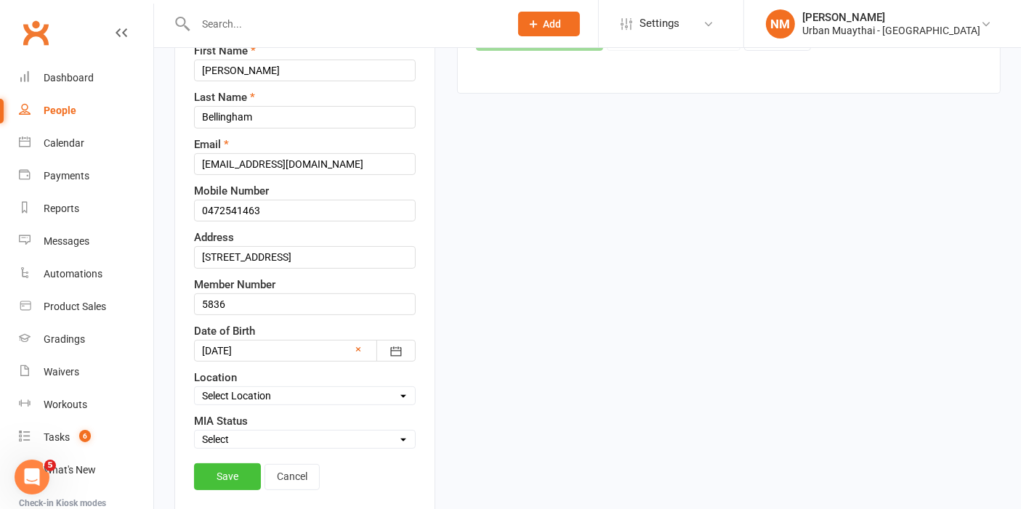
click at [216, 464] on link "Save" at bounding box center [227, 477] width 67 height 26
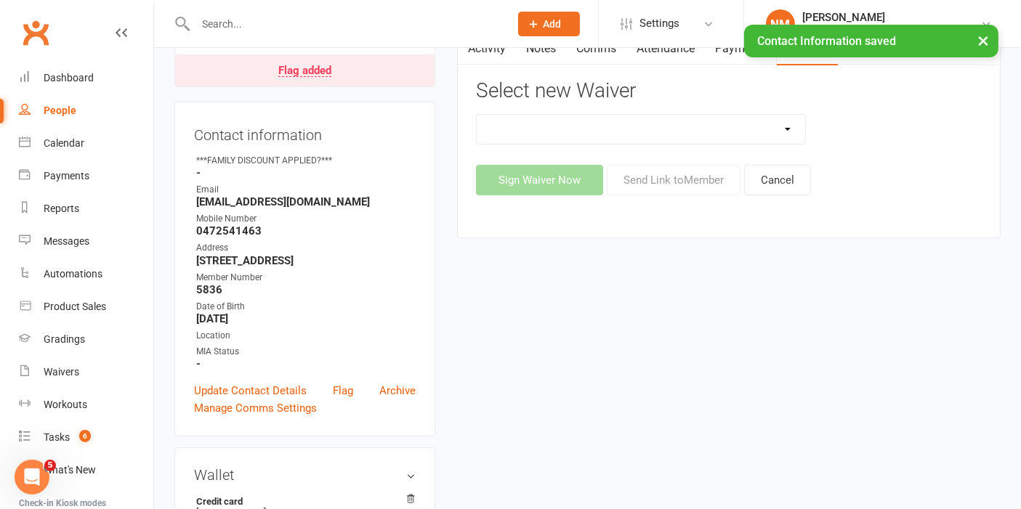
scroll to position [0, 0]
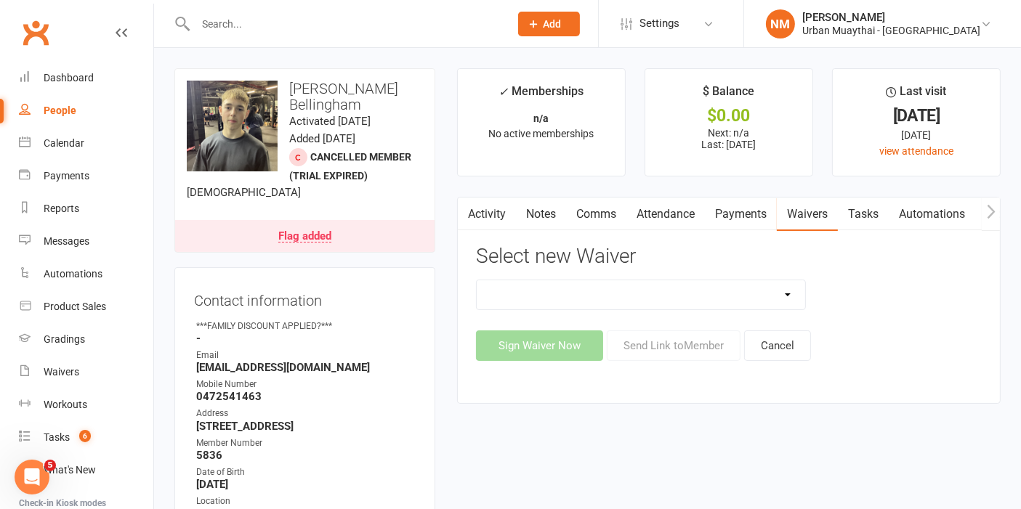
click at [722, 302] on select "12 Month Agreement 15-18 years Kickstarter Program 15-18 years membership 1 Yea…" at bounding box center [641, 294] width 328 height 29
click at [868, 295] on div "12 Month Agreement 15-18 years Kickstarter Program 15-18 years membership 1 Yea…" at bounding box center [728, 295] width 527 height 31
click at [729, 292] on select "12 Month Agreement 15-18 years Kickstarter Program 15-18 years membership 1 Yea…" at bounding box center [641, 294] width 328 height 29
click at [874, 334] on div "Sign Waiver Now Send Link to Member Cancel" at bounding box center [729, 346] width 506 height 31
click at [780, 299] on select "12 Month Agreement 15-18 years Kickstarter Program 15-18 years membership 1 Yea…" at bounding box center [641, 294] width 328 height 29
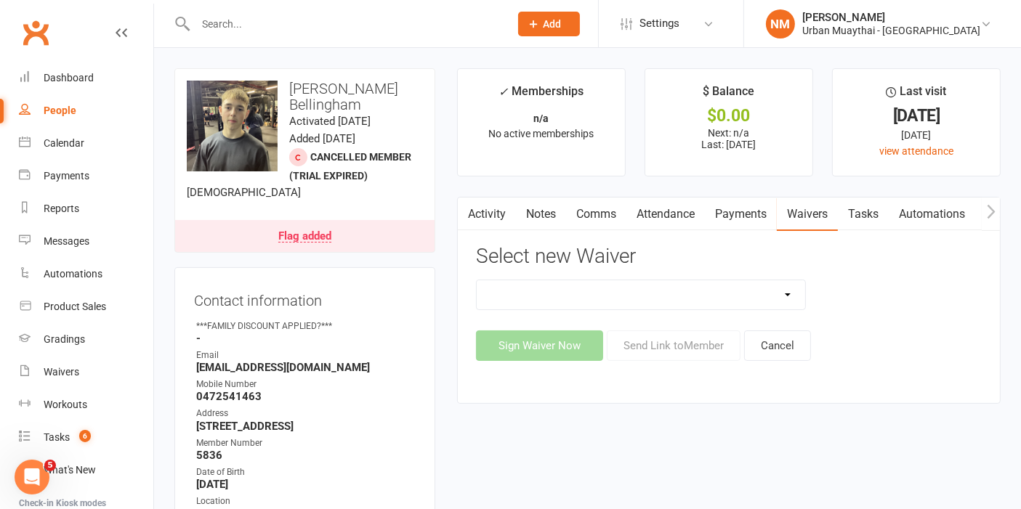
select select "9269"
click at [477, 280] on select "12 Month Agreement 15-18 years Kickstarter Program 15-18 years membership 1 Yea…" at bounding box center [641, 294] width 328 height 29
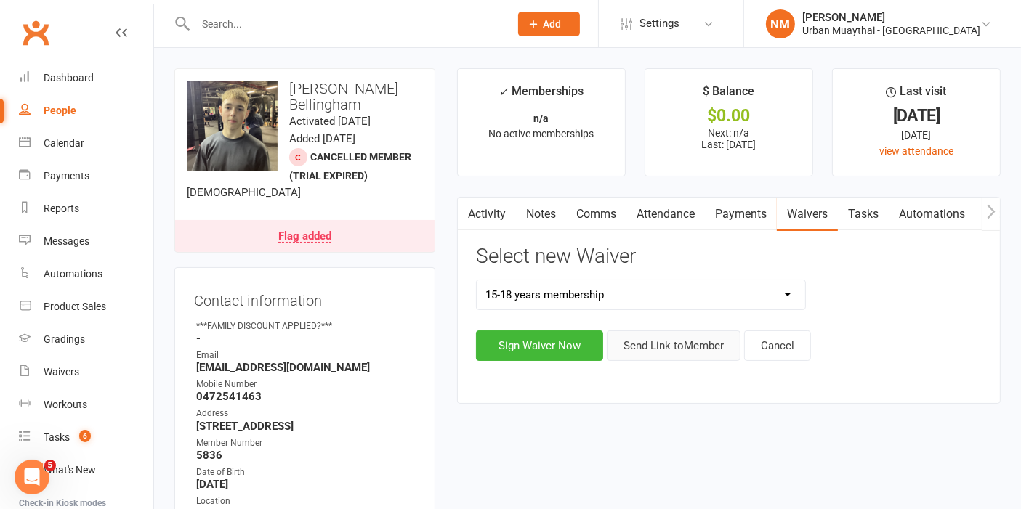
click at [673, 343] on button "Send Link to Member" at bounding box center [674, 346] width 134 height 31
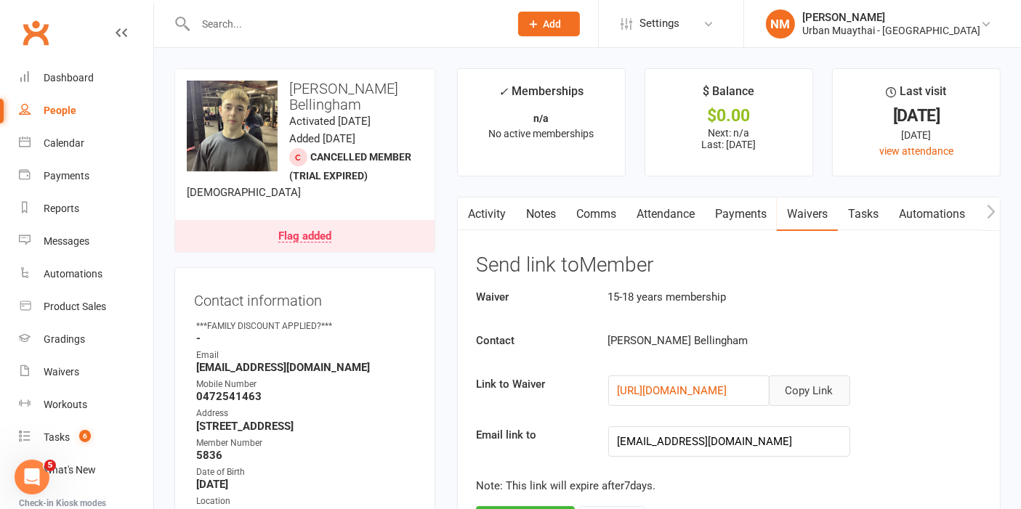
click at [834, 389] on button "Copy Link" at bounding box center [809, 391] width 81 height 31
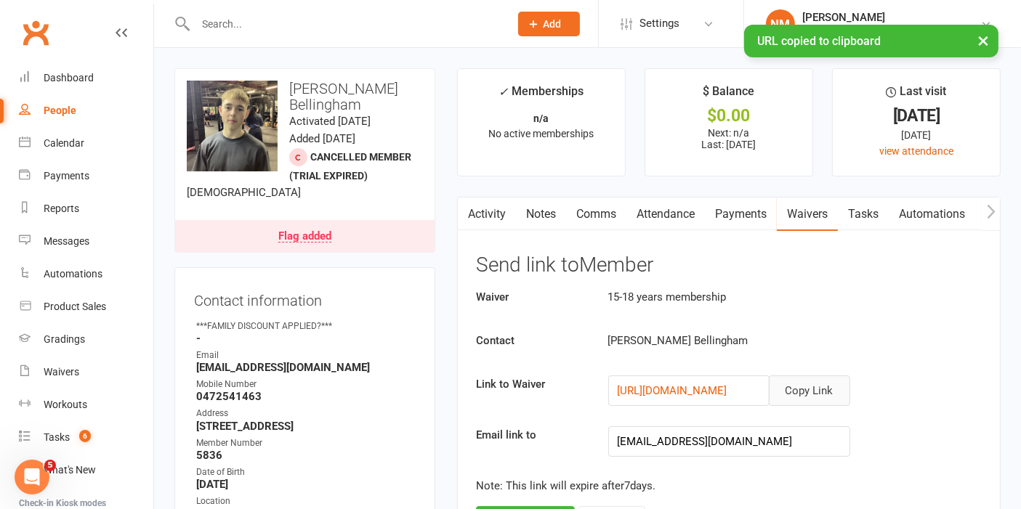
click at [612, 209] on link "Comms" at bounding box center [596, 214] width 60 height 33
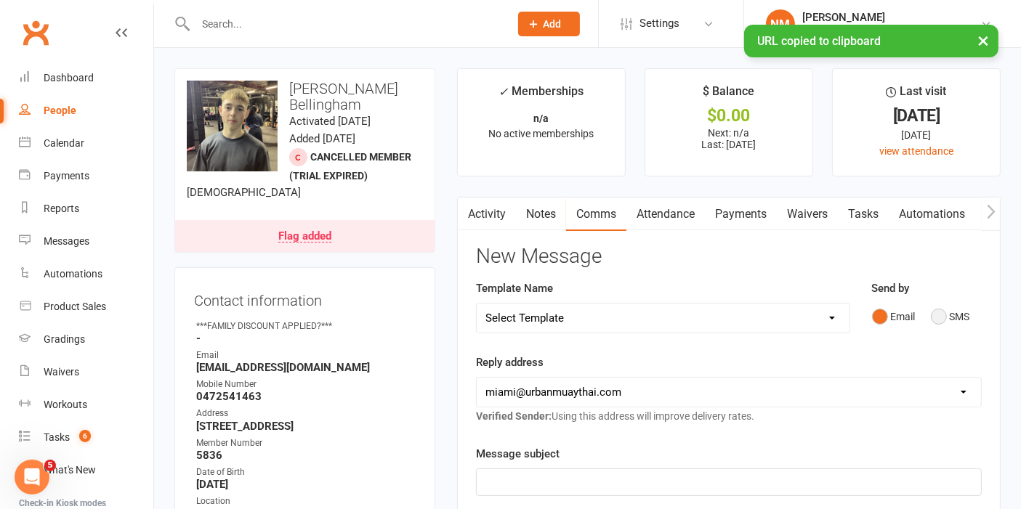
click at [944, 316] on button "SMS" at bounding box center [950, 317] width 39 height 28
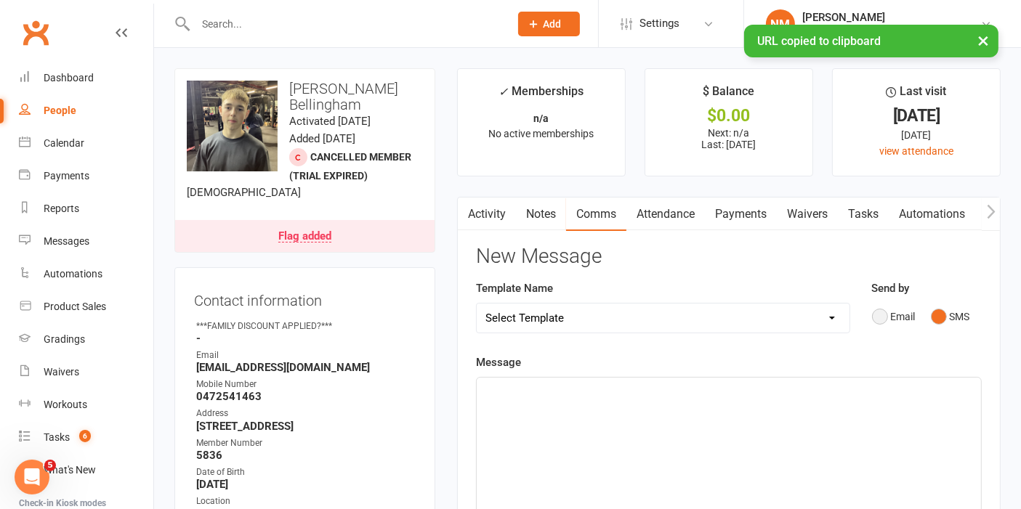
click at [882, 310] on button "Email" at bounding box center [894, 317] width 44 height 28
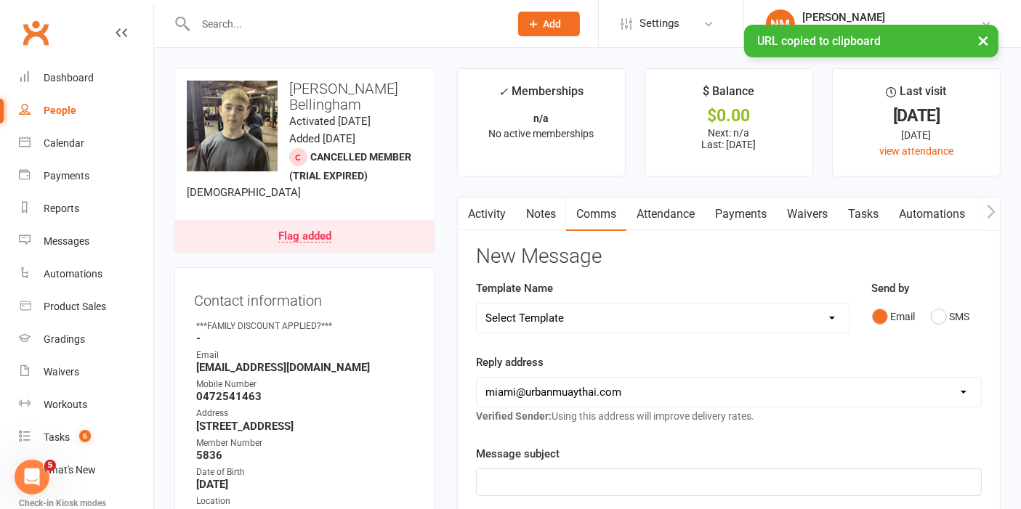
click at [546, 460] on label "Message subject" at bounding box center [518, 453] width 84 height 17
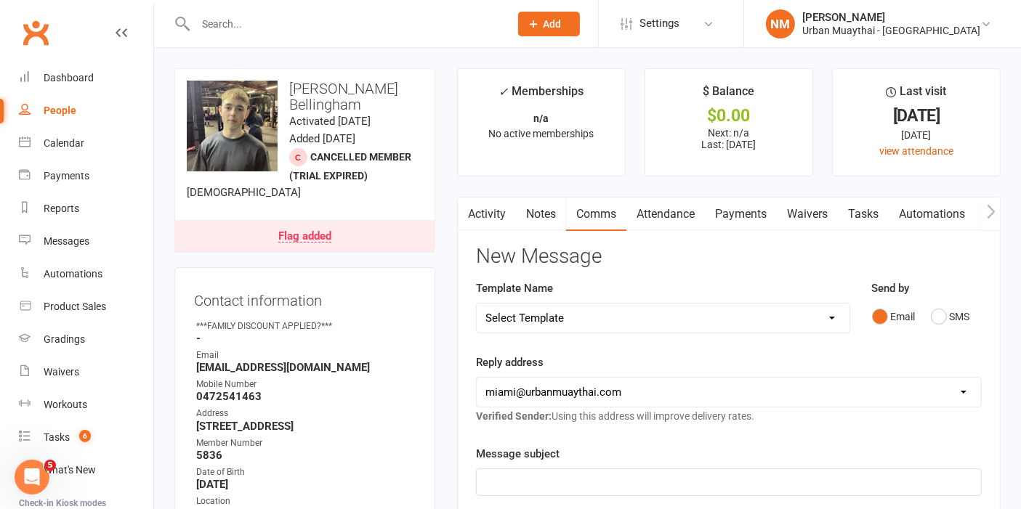
drag, startPoint x: 547, startPoint y: 462, endPoint x: 541, endPoint y: 483, distance: 21.9
click at [543, 473] on div "Message subject ﻿" at bounding box center [729, 470] width 506 height 51
click at [541, 483] on p "﻿" at bounding box center [728, 482] width 487 height 17
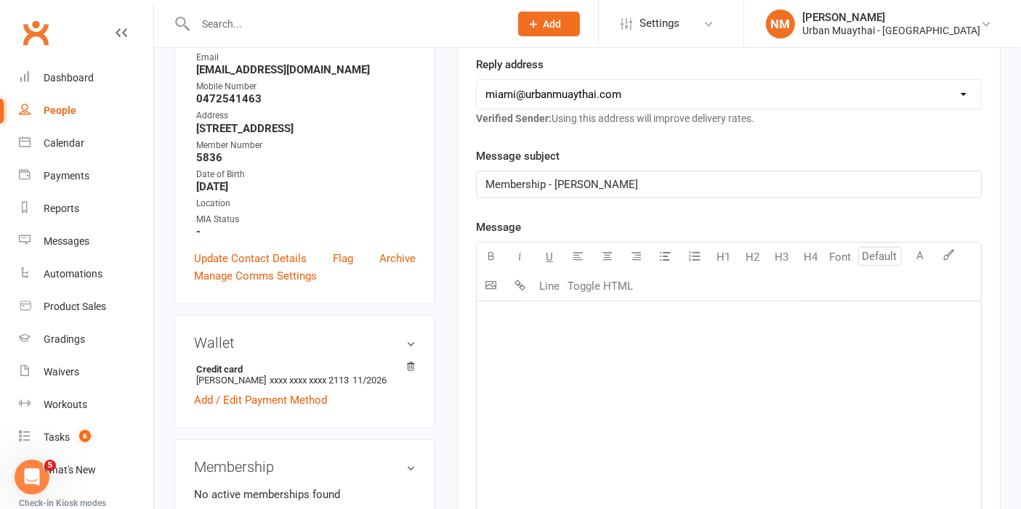
click at [650, 325] on p "﻿" at bounding box center [728, 319] width 487 height 17
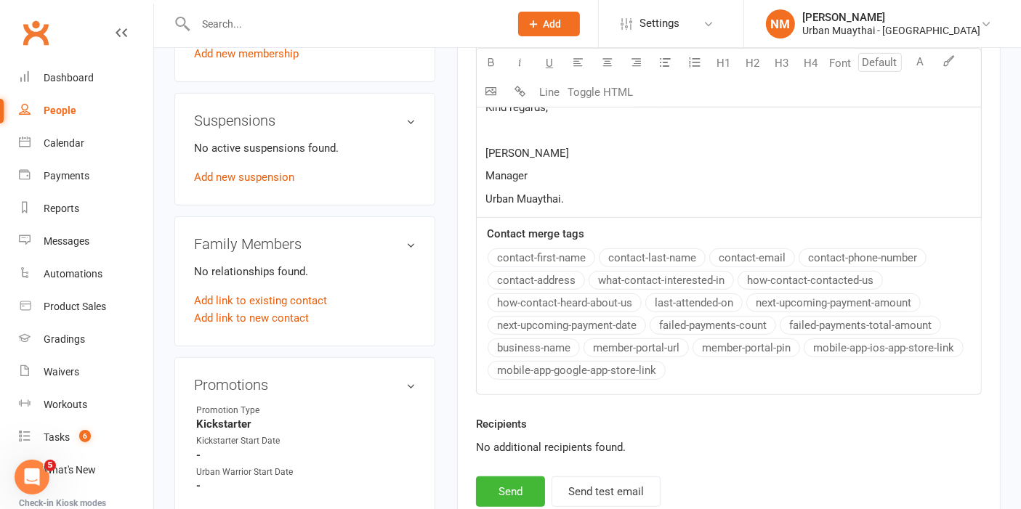
scroll to position [861, 0]
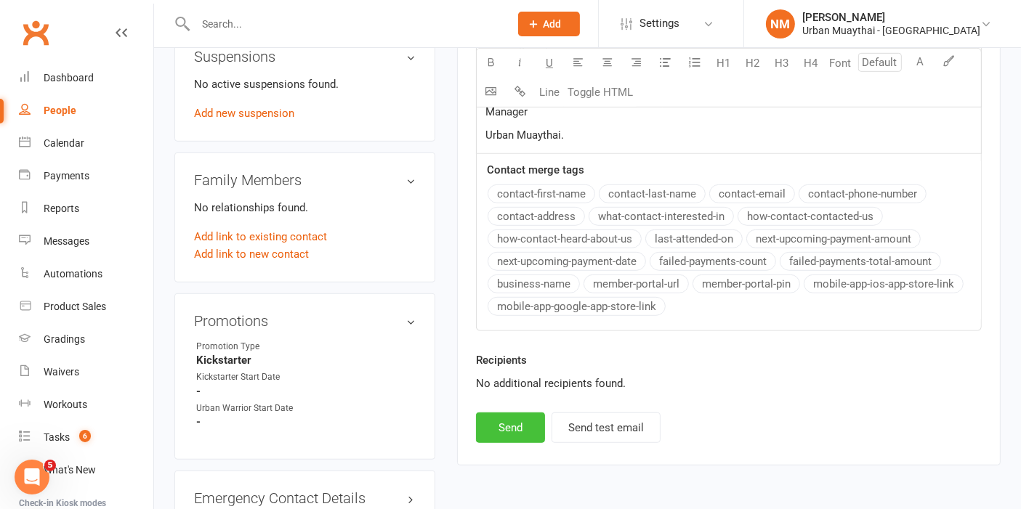
click at [520, 434] on button "Send" at bounding box center [510, 428] width 69 height 31
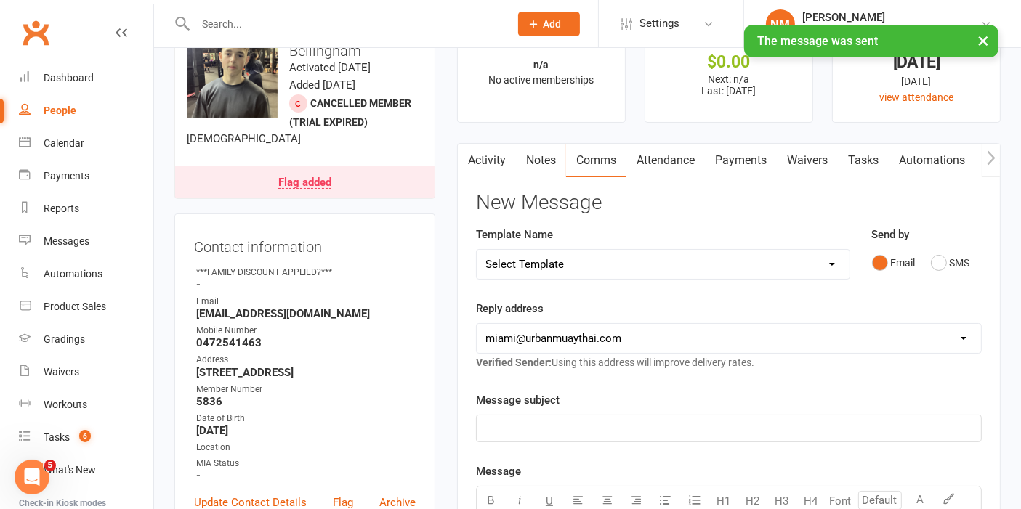
scroll to position [0, 0]
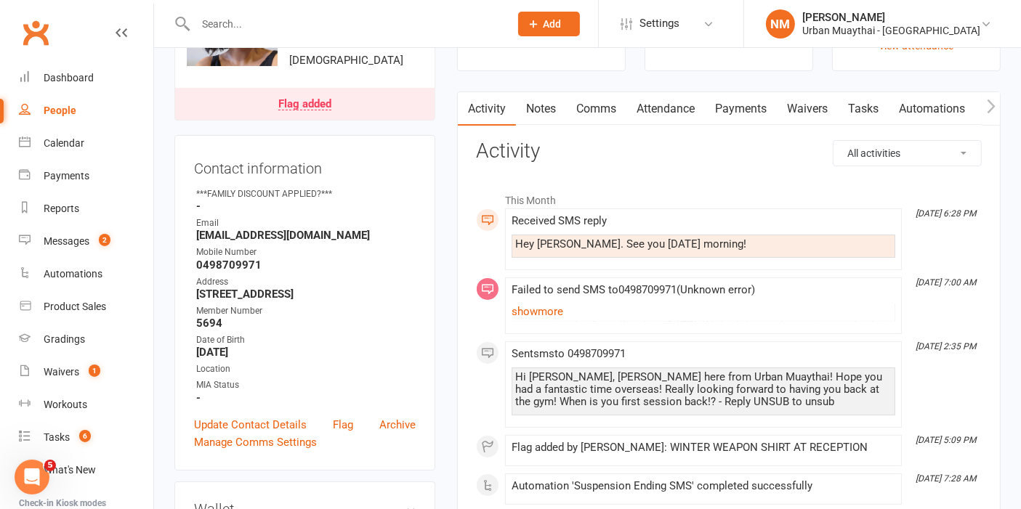
scroll to position [81, 0]
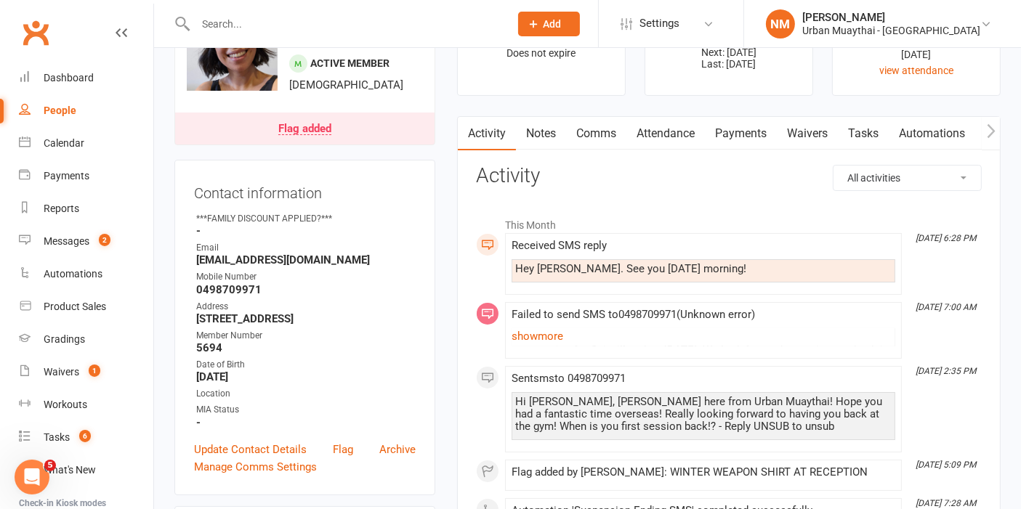
click at [304, 125] on div "Flag added" at bounding box center [304, 130] width 53 height 12
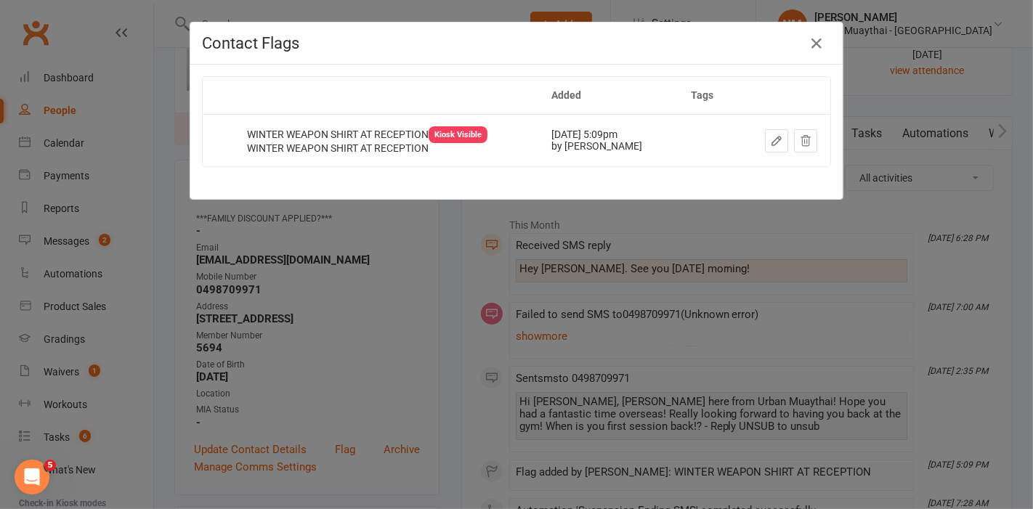
click at [374, 255] on div "Contact Flags Added Tags WINTER WEAPON SHIRT AT RECEPTION Kiosk Visible WINTER …" at bounding box center [516, 254] width 1033 height 509
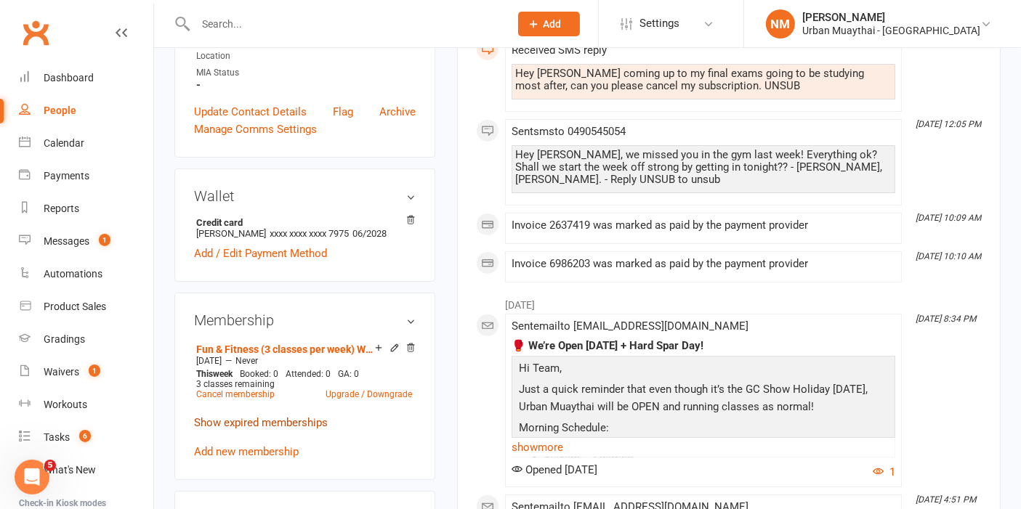
scroll to position [484, 0]
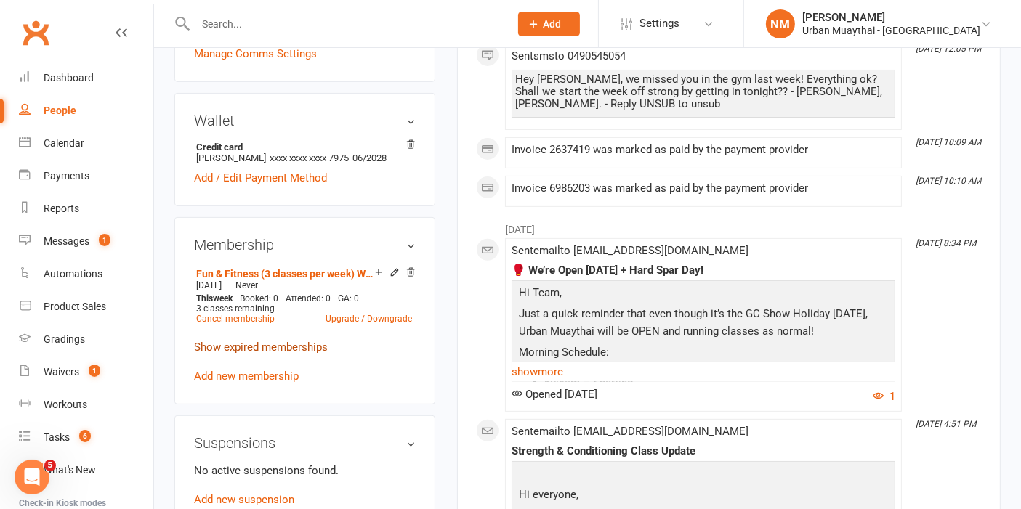
click at [302, 354] on link "Show expired memberships" at bounding box center [261, 347] width 134 height 13
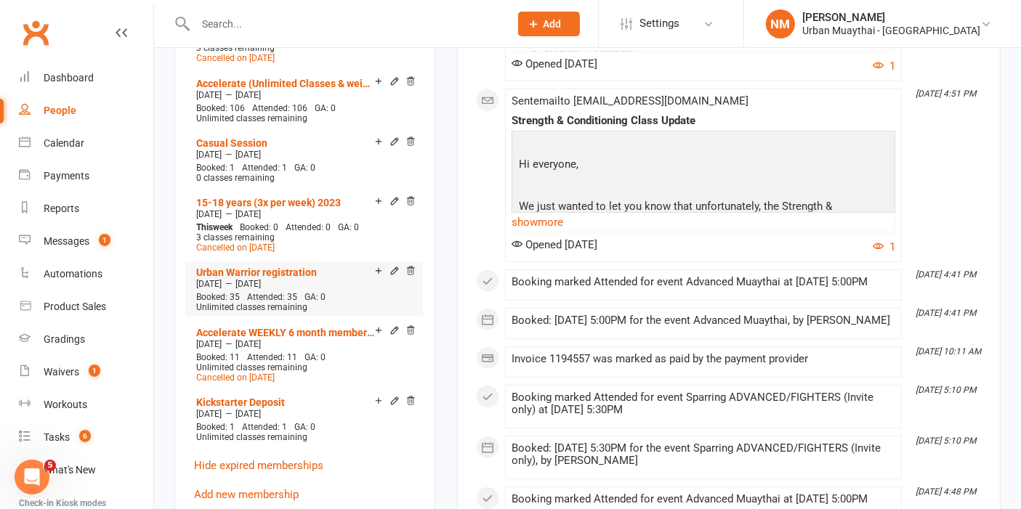
scroll to position [727, 0]
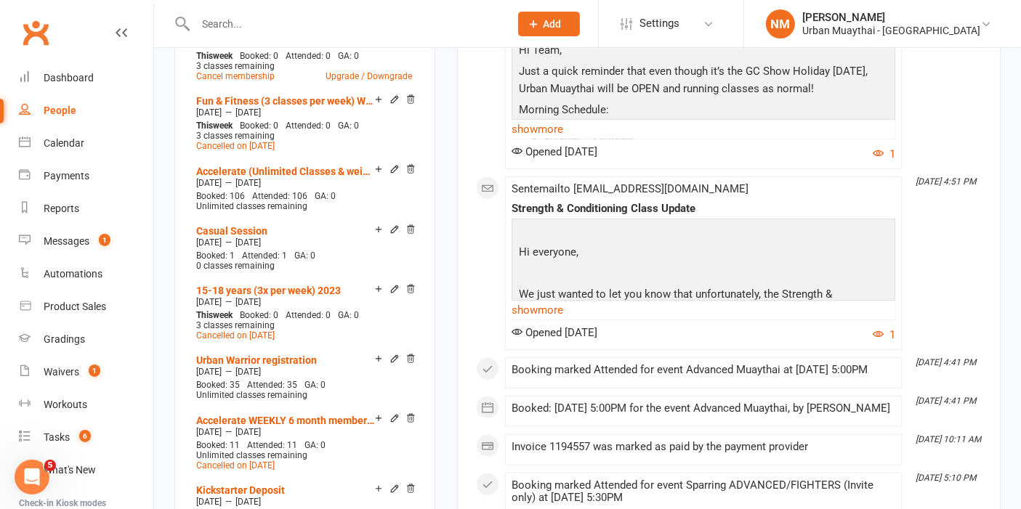
click at [678, 222] on p at bounding box center [703, 232] width 376 height 21
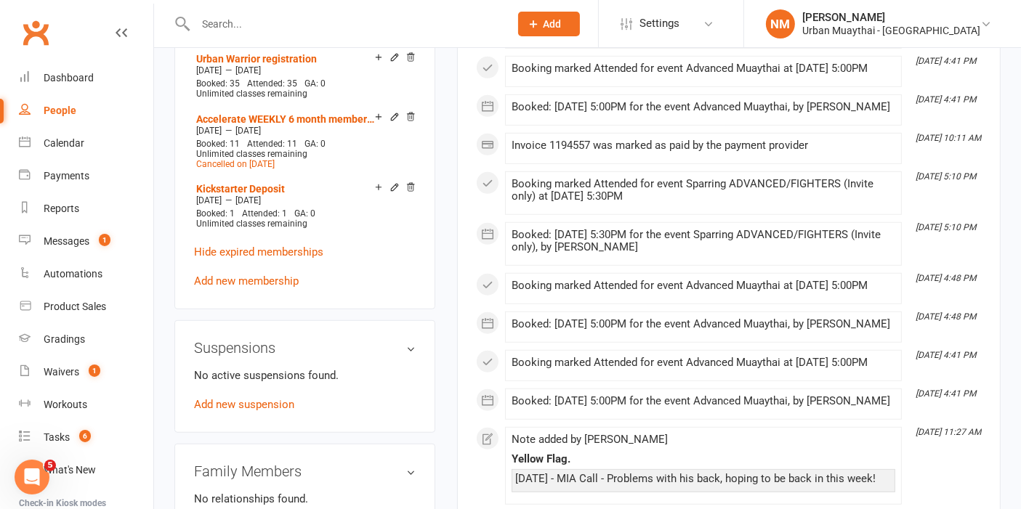
scroll to position [1130, 0]
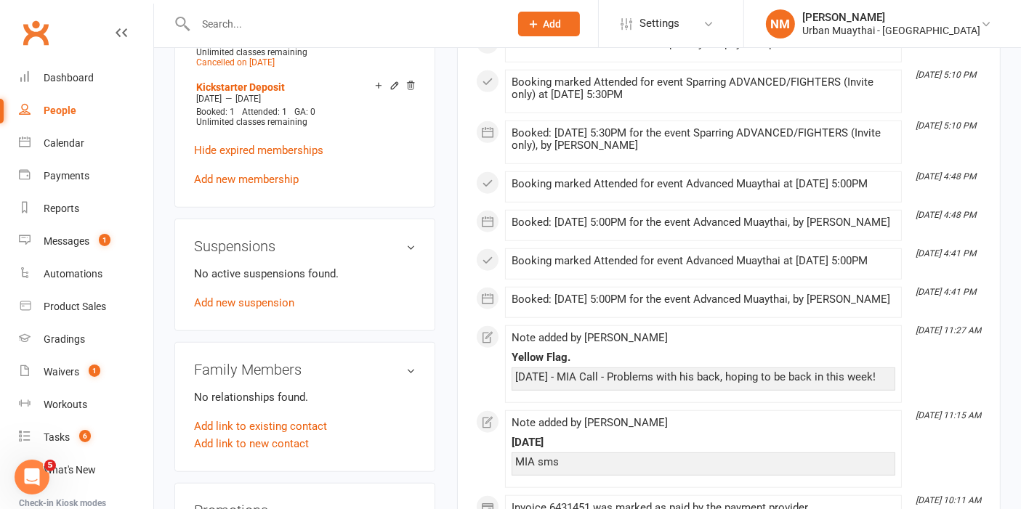
click at [215, 251] on h3 "Suspensions" at bounding box center [305, 246] width 222 height 16
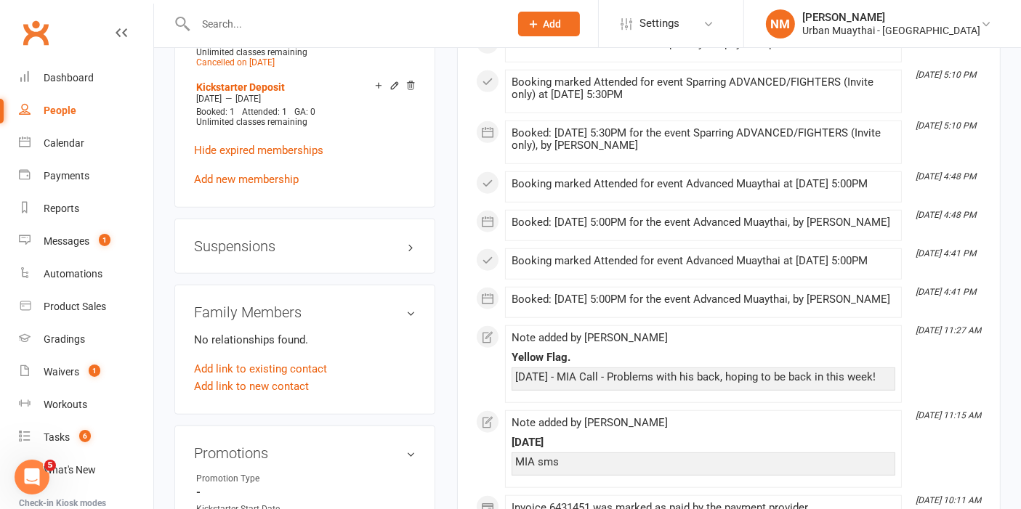
click at [234, 254] on h3 "Suspensions" at bounding box center [305, 246] width 222 height 16
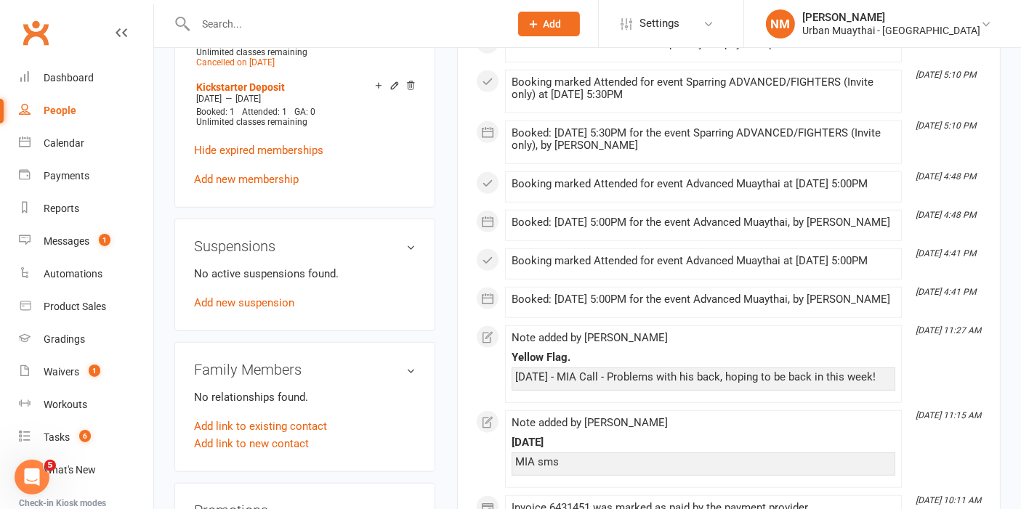
click at [260, 283] on p "No active suspensions found." at bounding box center [305, 273] width 222 height 17
click at [336, 283] on p "No active suspensions found." at bounding box center [305, 273] width 222 height 17
drag, startPoint x: 341, startPoint y: 287, endPoint x: 189, endPoint y: 287, distance: 151.9
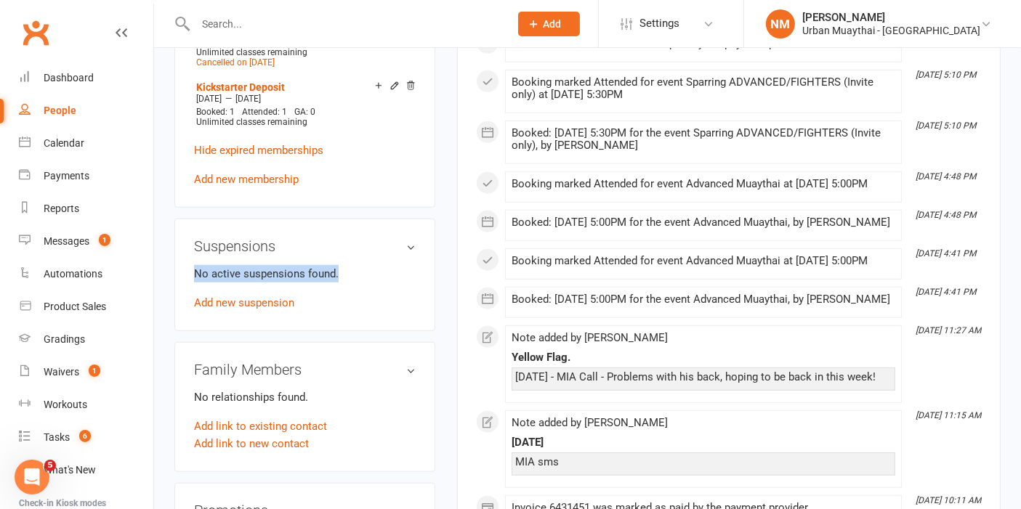
click at [189, 287] on div "Suspensions No active suspensions found. Add new suspension" at bounding box center [304, 275] width 261 height 113
click at [190, 287] on div "Suspensions No active suspensions found. Add new suspension" at bounding box center [304, 275] width 261 height 113
drag, startPoint x: 199, startPoint y: 285, endPoint x: 331, endPoint y: 291, distance: 132.4
click at [331, 283] on p "No active suspensions found." at bounding box center [305, 273] width 222 height 17
click at [333, 283] on p "No active suspensions found." at bounding box center [305, 273] width 222 height 17
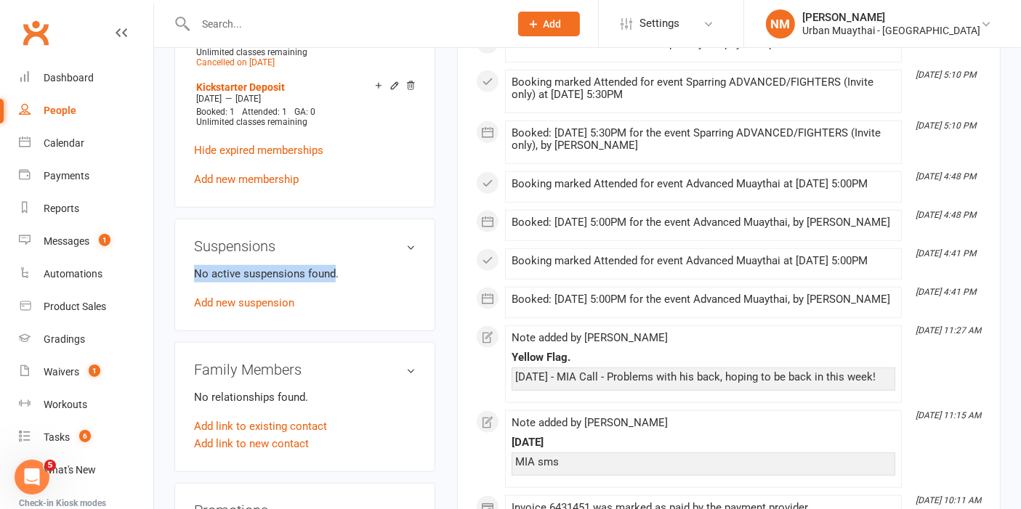
drag, startPoint x: 331, startPoint y: 286, endPoint x: 188, endPoint y: 285, distance: 143.1
click at [188, 285] on div "Suspensions No active suspensions found. Add new suspension" at bounding box center [304, 275] width 261 height 113
drag, startPoint x: 192, startPoint y: 267, endPoint x: 334, endPoint y: 287, distance: 143.9
click at [334, 287] on div "Suspensions No active suspensions found. Add new suspension" at bounding box center [304, 275] width 261 height 113
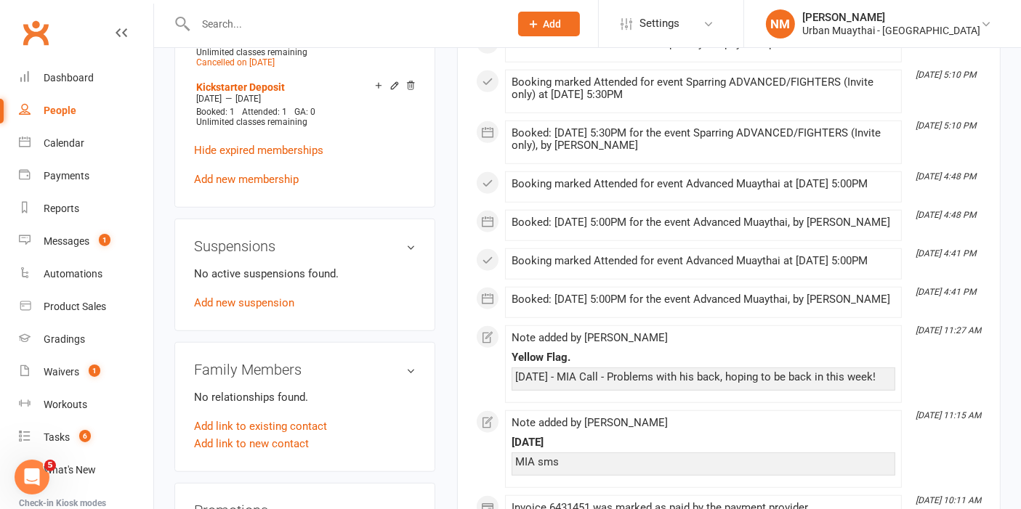
click at [346, 283] on p "No active suspensions found." at bounding box center [305, 273] width 222 height 17
drag, startPoint x: 328, startPoint y: 287, endPoint x: 283, endPoint y: 289, distance: 45.1
click at [285, 283] on p "No active suspensions found." at bounding box center [305, 273] width 222 height 17
click at [282, 283] on p "No active suspensions found." at bounding box center [305, 273] width 222 height 17
drag, startPoint x: 198, startPoint y: 280, endPoint x: 334, endPoint y: 289, distance: 136.9
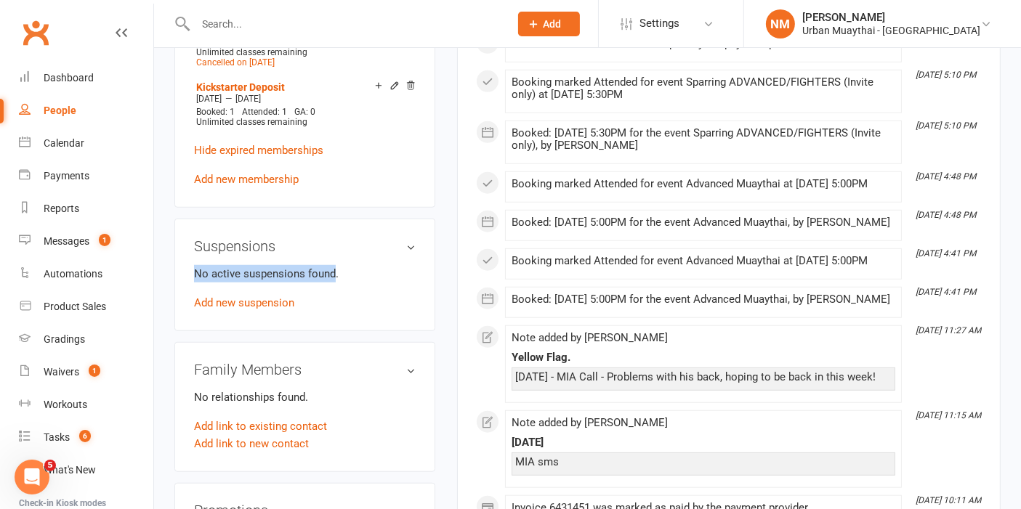
click at [334, 283] on p "No active suspensions found." at bounding box center [305, 273] width 222 height 17
drag, startPoint x: 334, startPoint y: 289, endPoint x: 194, endPoint y: 282, distance: 140.4
click at [194, 282] on p "No active suspensions found." at bounding box center [305, 273] width 222 height 17
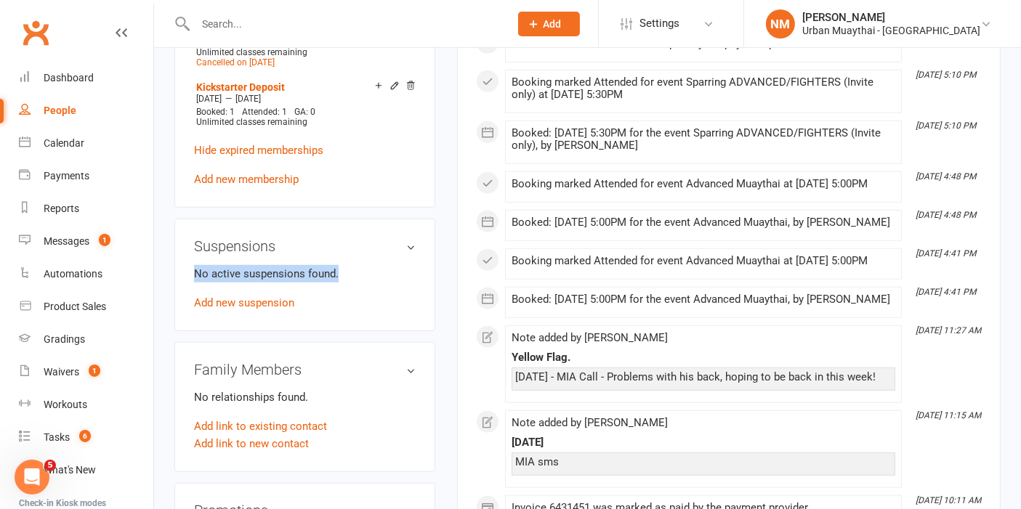
drag, startPoint x: 197, startPoint y: 287, endPoint x: 357, endPoint y: 292, distance: 159.9
click at [357, 283] on p "No active suspensions found." at bounding box center [305, 273] width 222 height 17
click at [352, 283] on p "No active suspensions found." at bounding box center [305, 273] width 222 height 17
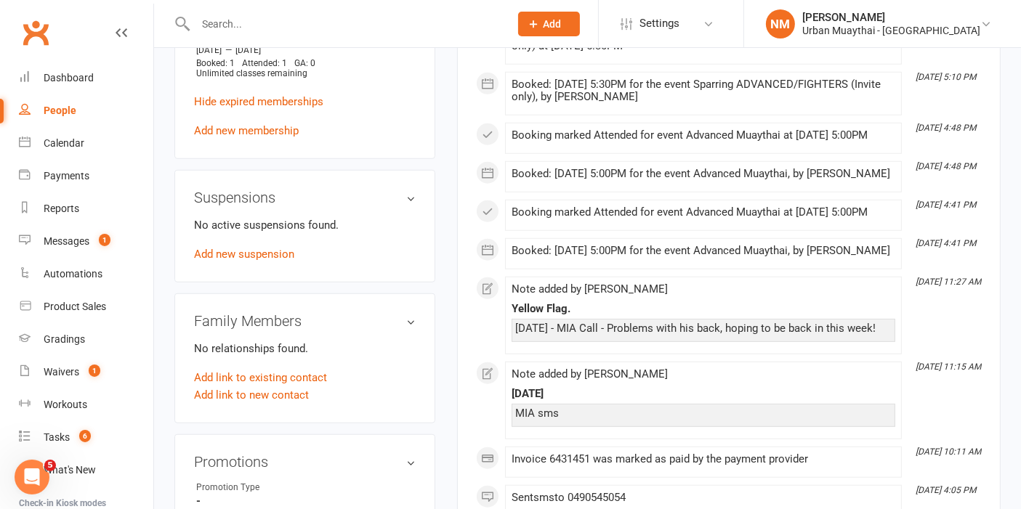
scroll to position [1210, 0]
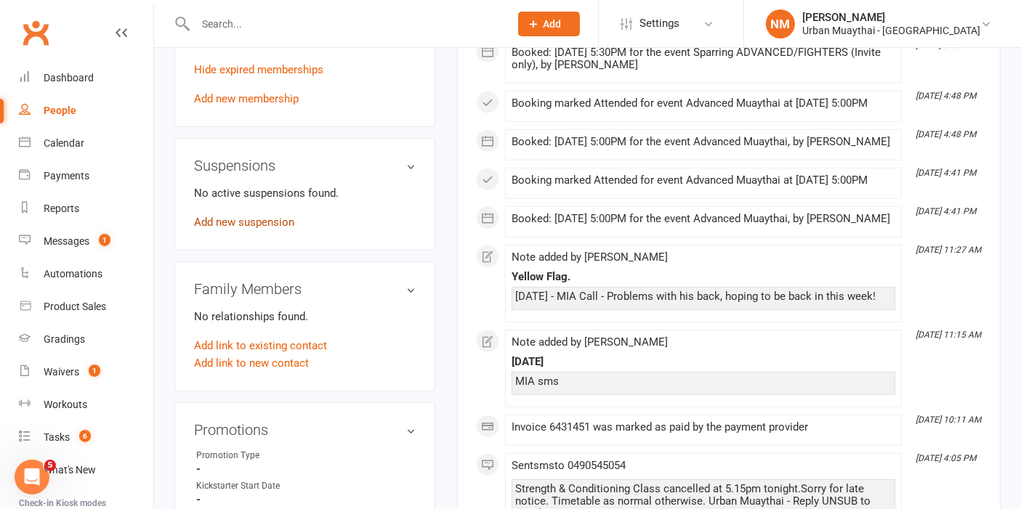
click at [272, 229] on link "Add new suspension" at bounding box center [244, 222] width 100 height 13
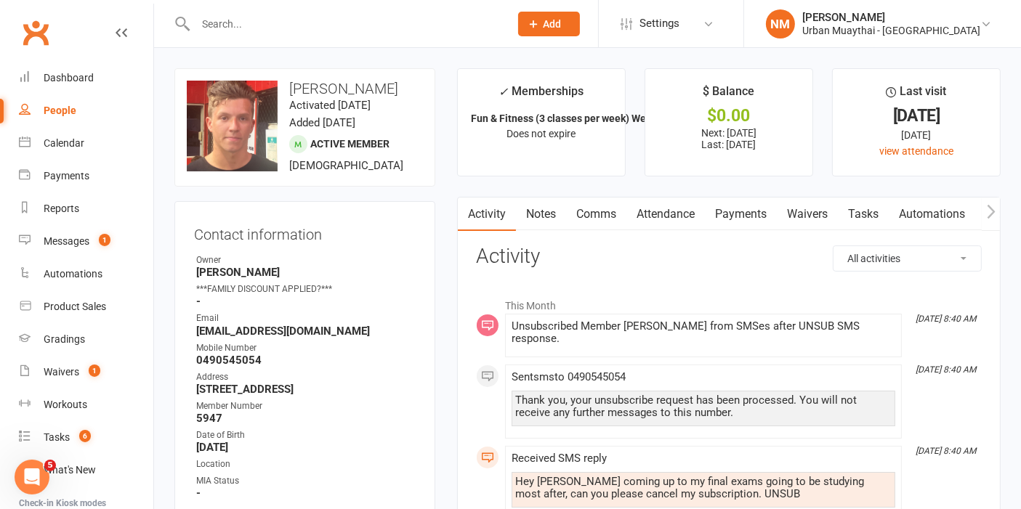
click at [538, 206] on link "Notes" at bounding box center [541, 214] width 50 height 33
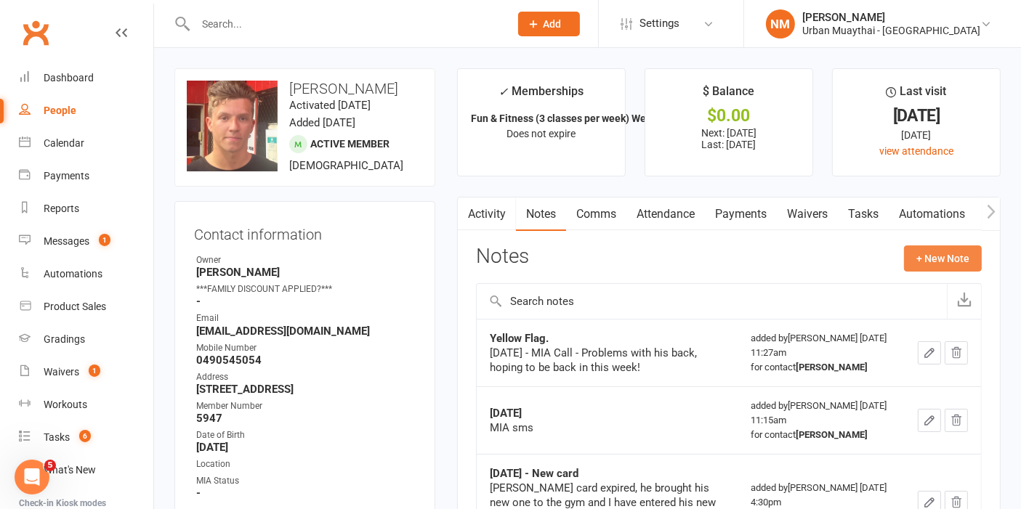
click at [940, 262] on button "+ New Note" at bounding box center [943, 259] width 78 height 26
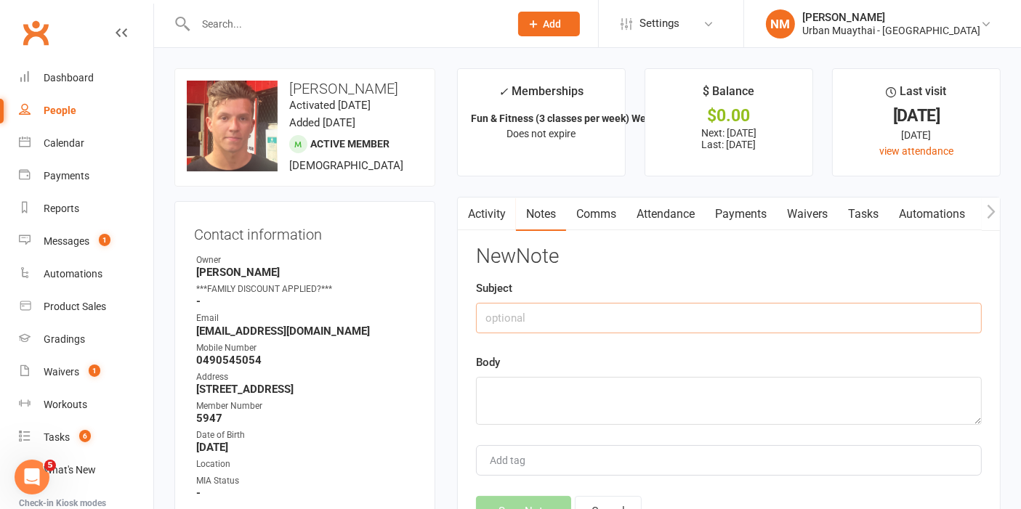
click at [640, 307] on input "text" at bounding box center [729, 318] width 506 height 31
type input "Suspend"
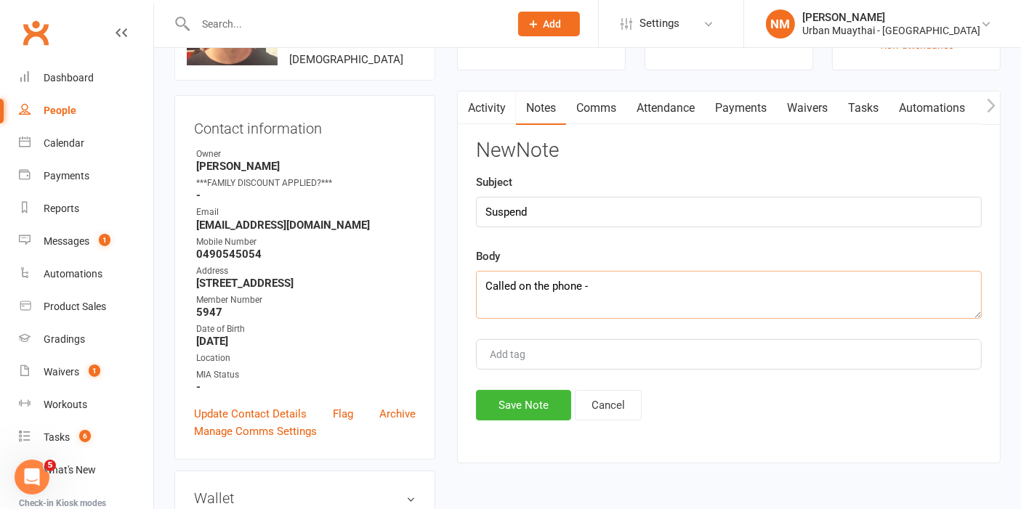
scroll to position [81, 0]
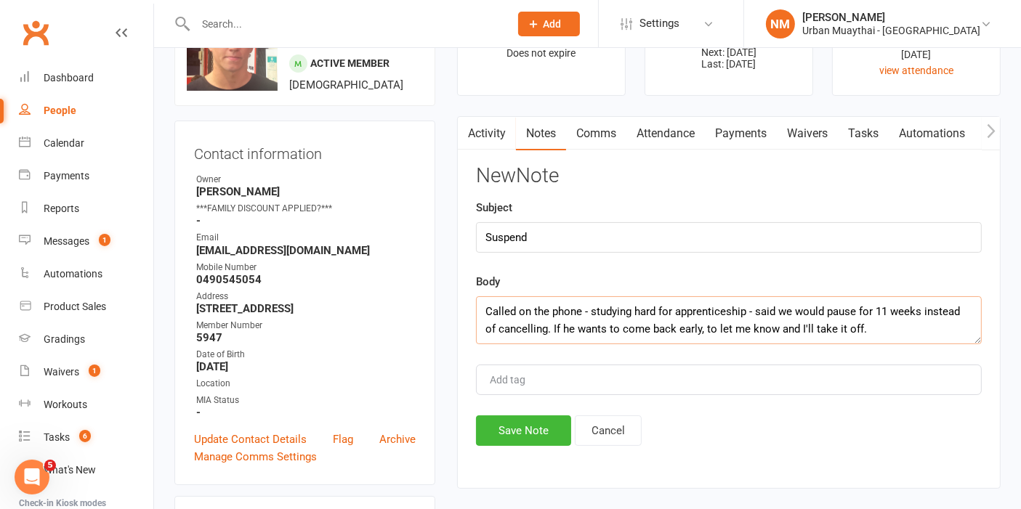
type textarea "Called on the phone - studying hard for apprenticeship - said we would pause fo…"
click at [500, 417] on button "Save Note" at bounding box center [523, 431] width 95 height 31
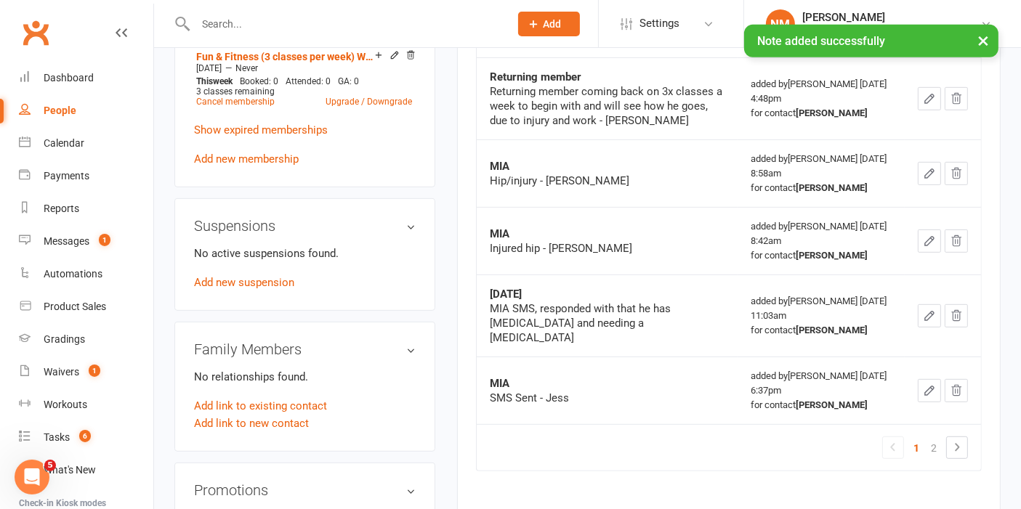
scroll to position [727, 0]
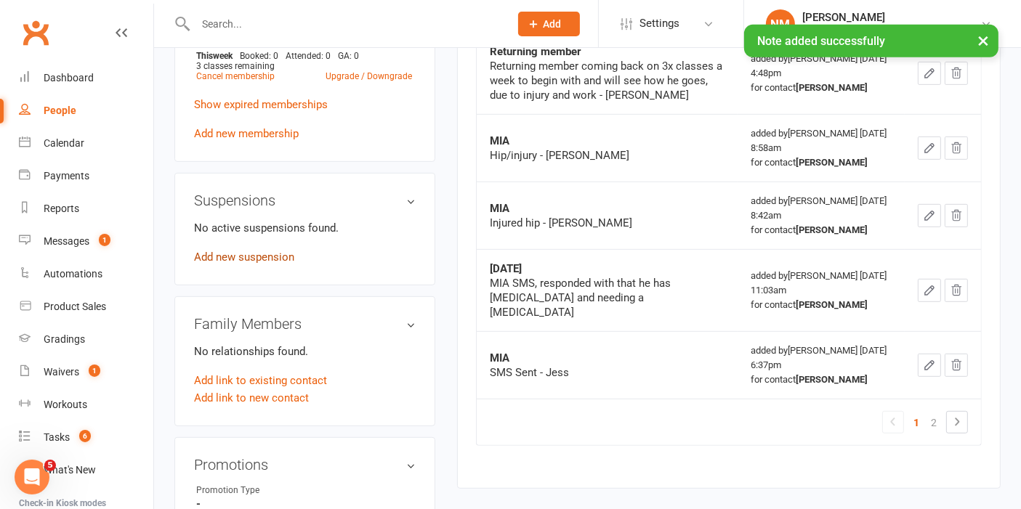
click at [252, 264] on link "Add new suspension" at bounding box center [244, 257] width 100 height 13
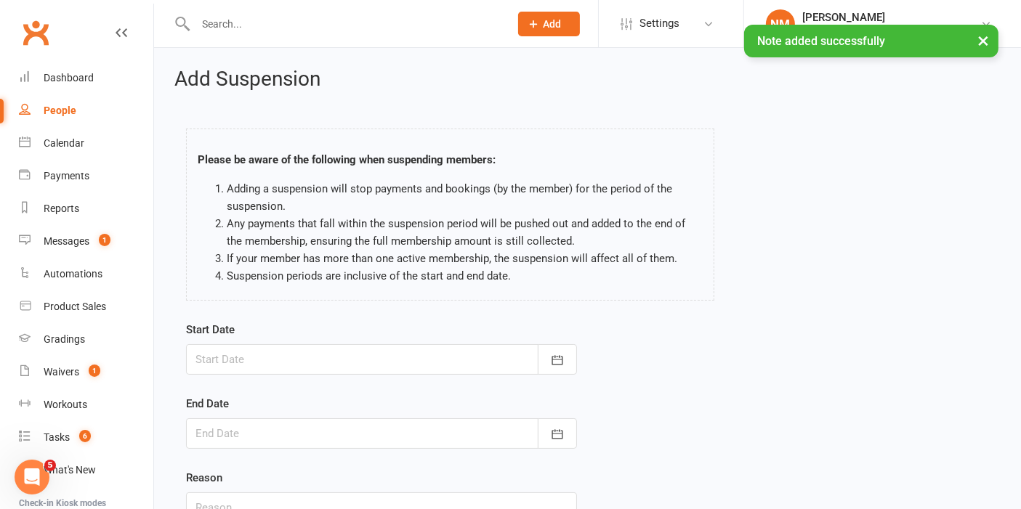
click at [375, 364] on div at bounding box center [381, 359] width 391 height 31
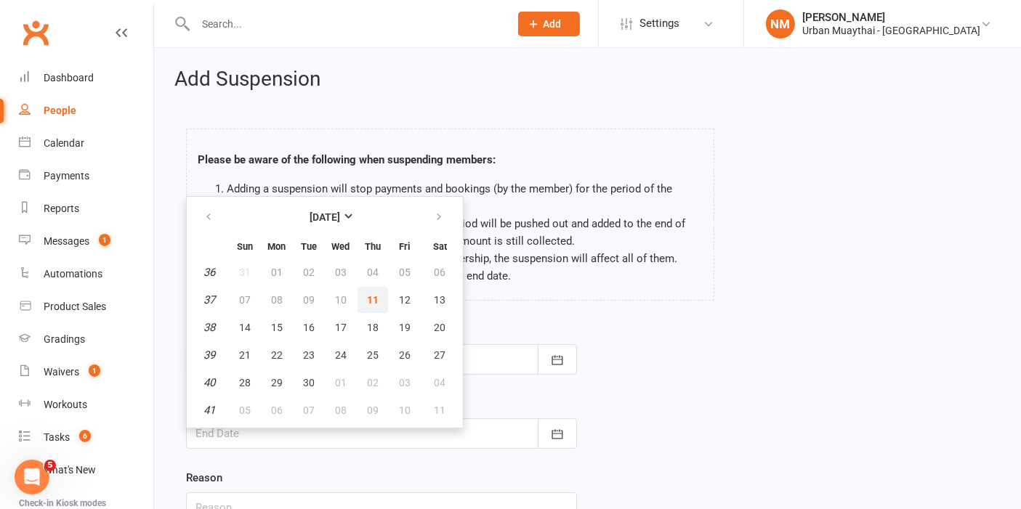
click at [379, 294] on button "11" at bounding box center [372, 300] width 31 height 26
type input "11 Sep 2025"
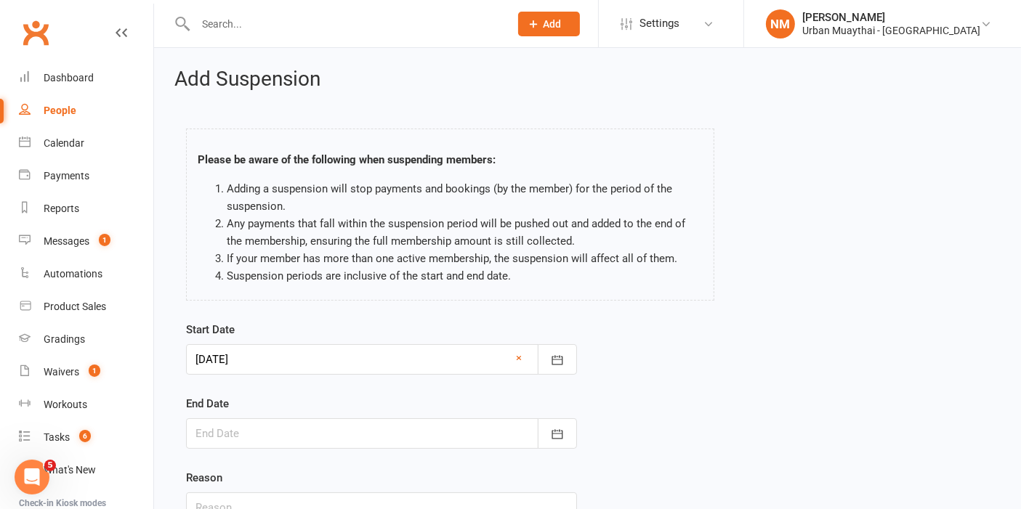
click at [333, 443] on div at bounding box center [381, 433] width 391 height 31
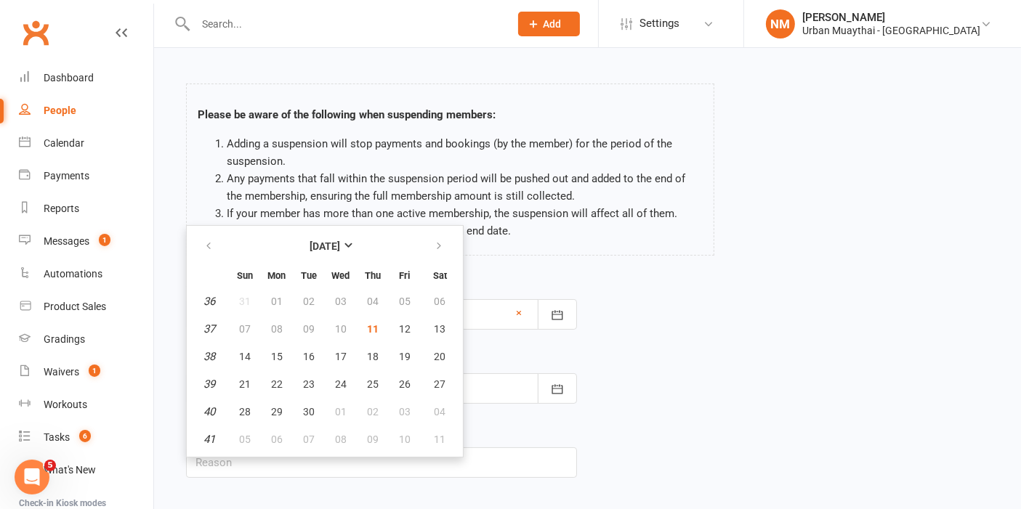
scroll to position [81, 0]
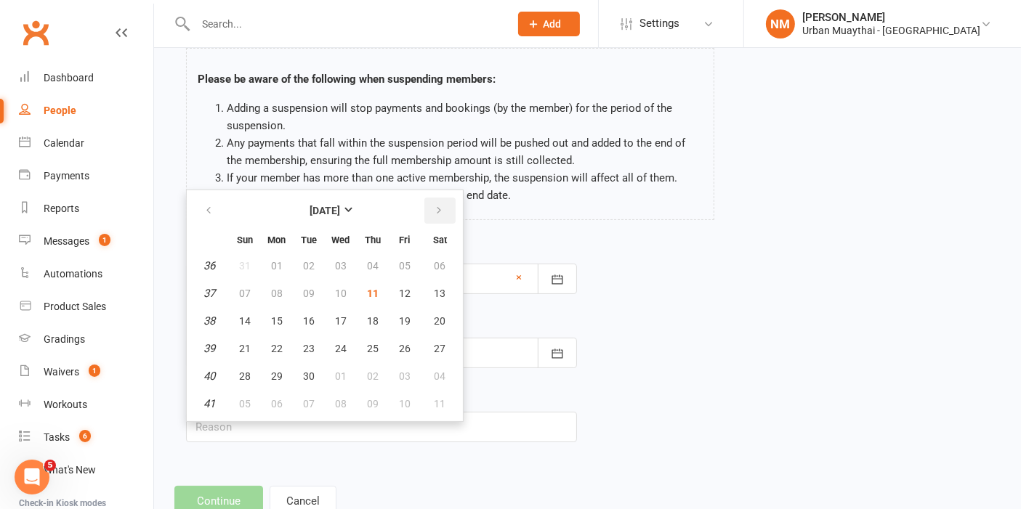
click at [443, 217] on button "button" at bounding box center [439, 211] width 31 height 26
click at [267, 266] on button "01" at bounding box center [277, 266] width 31 height 26
type input "01 Dec 2025"
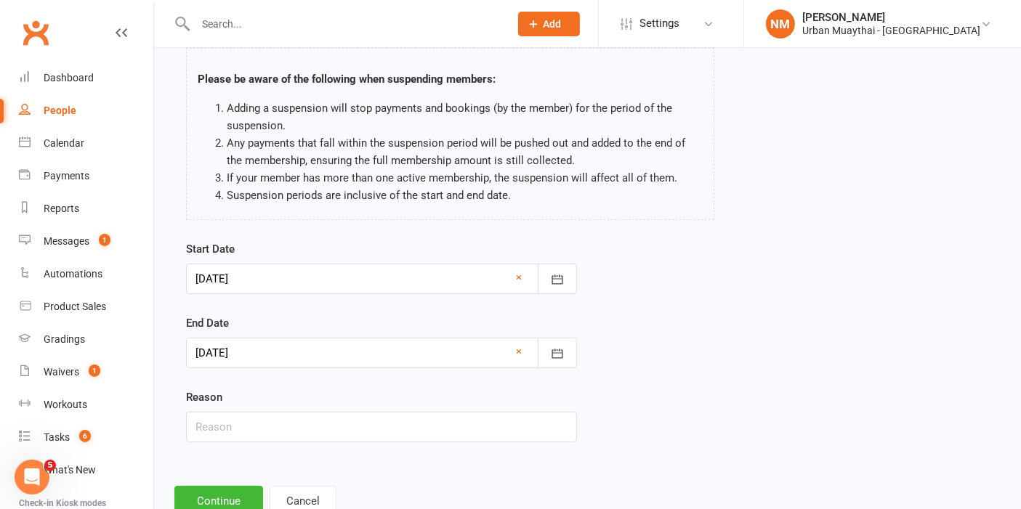
click at [924, 368] on div "Start Date 11 Sep 2025 September 2025 Sun Mon Tue Wed Thu Fri Sat 36 31 01 02 0…" at bounding box center [587, 351] width 825 height 222
click at [344, 427] on input "text" at bounding box center [381, 427] width 391 height 31
type input "Studying"
click at [806, 203] on div "Please be aware of the following when suspending members: Adding a suspension w…" at bounding box center [587, 136] width 825 height 207
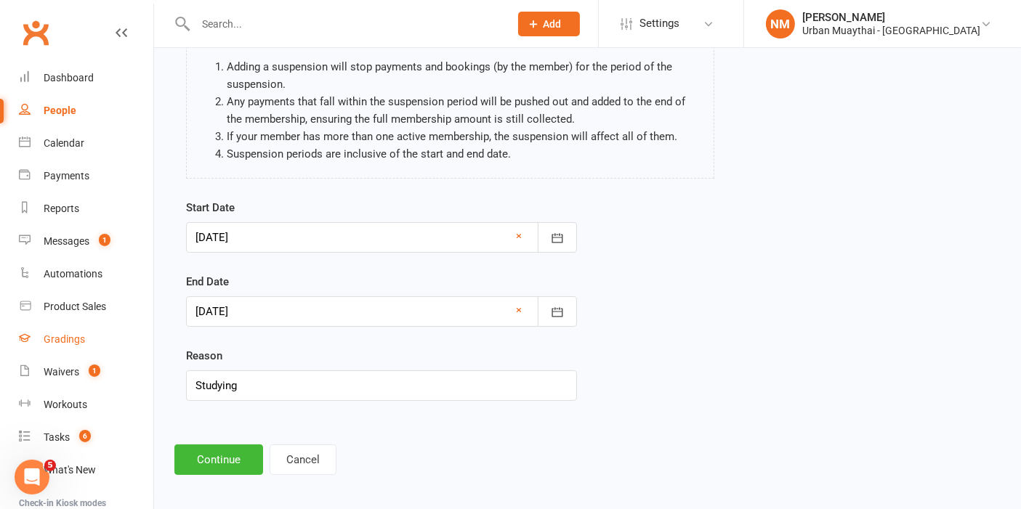
scroll to position [126, 0]
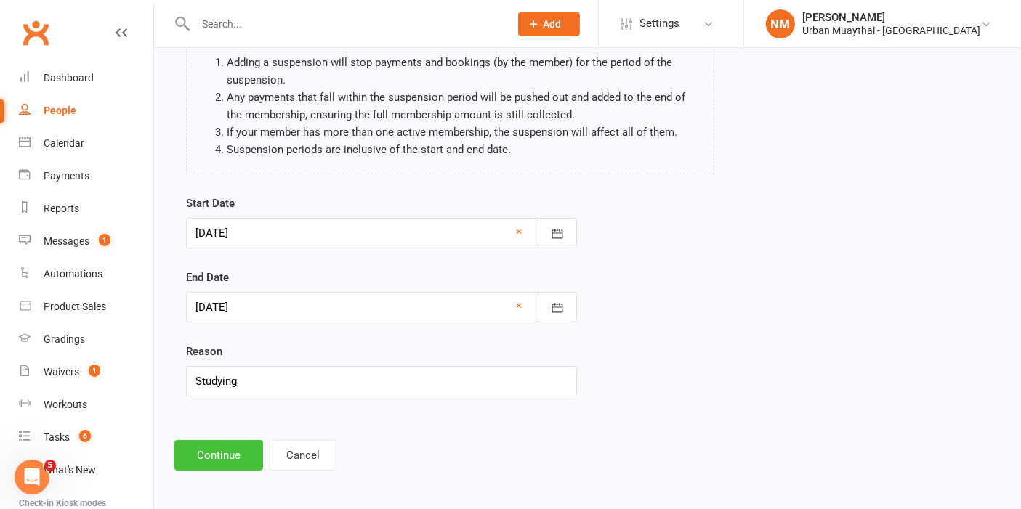
click at [214, 461] on button "Continue" at bounding box center [218, 455] width 89 height 31
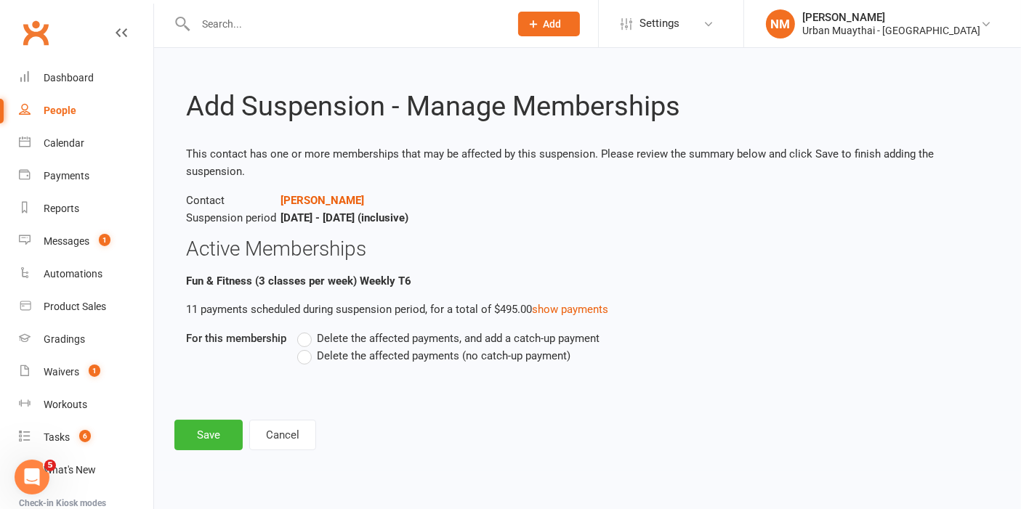
scroll to position [0, 0]
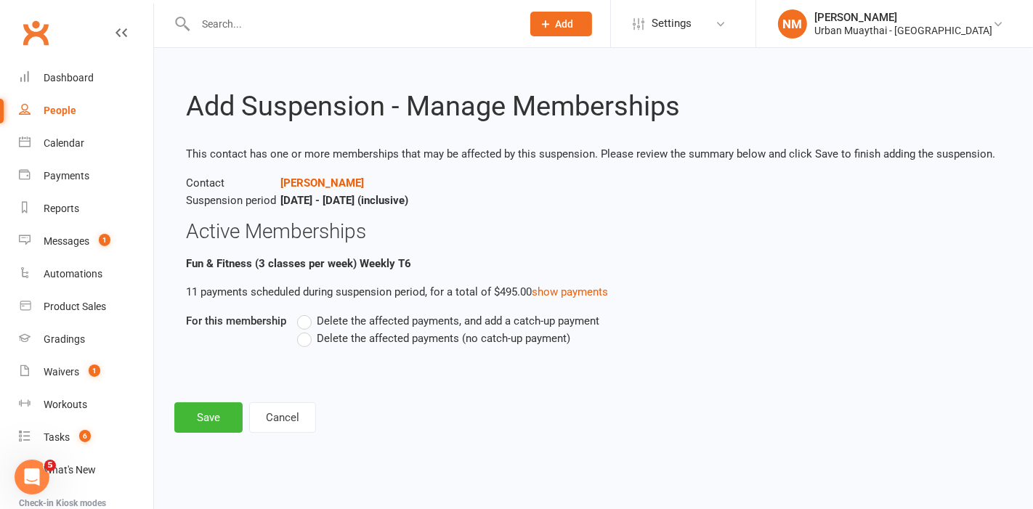
click at [302, 341] on label "Delete the affected payments (no catch-up payment)" at bounding box center [433, 338] width 273 height 17
click at [302, 330] on input "Delete the affected payments (no catch-up payment)" at bounding box center [301, 330] width 9 height 0
click at [228, 413] on button "Save" at bounding box center [208, 418] width 68 height 31
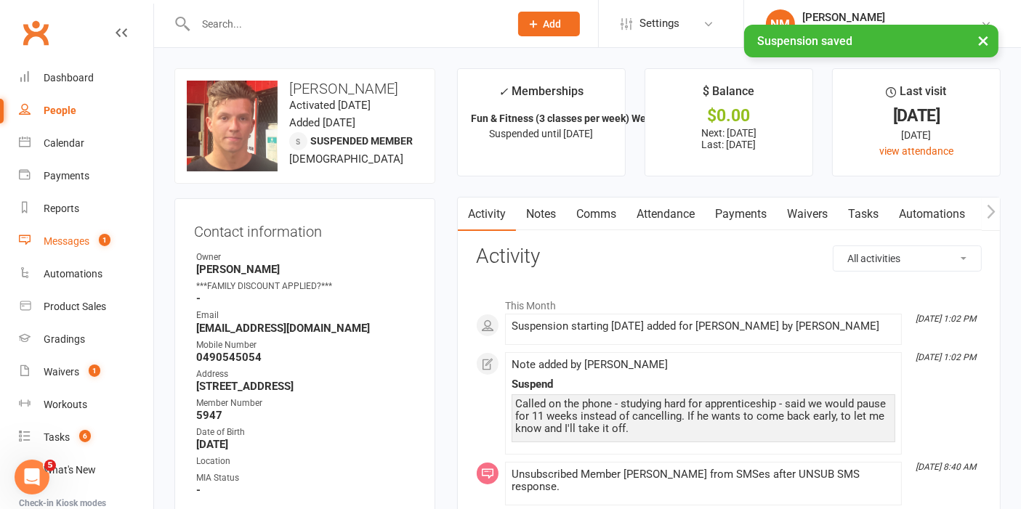
click at [92, 235] on count-badge "1" at bounding box center [101, 241] width 19 height 12
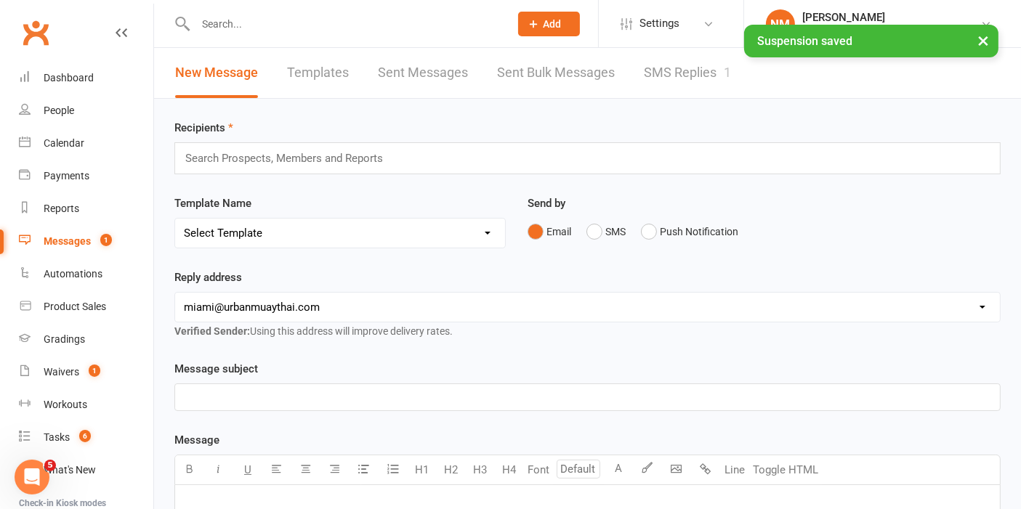
click at [670, 25] on div "× Suspension saved" at bounding box center [501, 25] width 1002 height 0
click at [666, 25] on div "× Suspension saved" at bounding box center [501, 25] width 1002 height 0
click at [679, 69] on link "SMS Replies 1" at bounding box center [687, 73] width 87 height 50
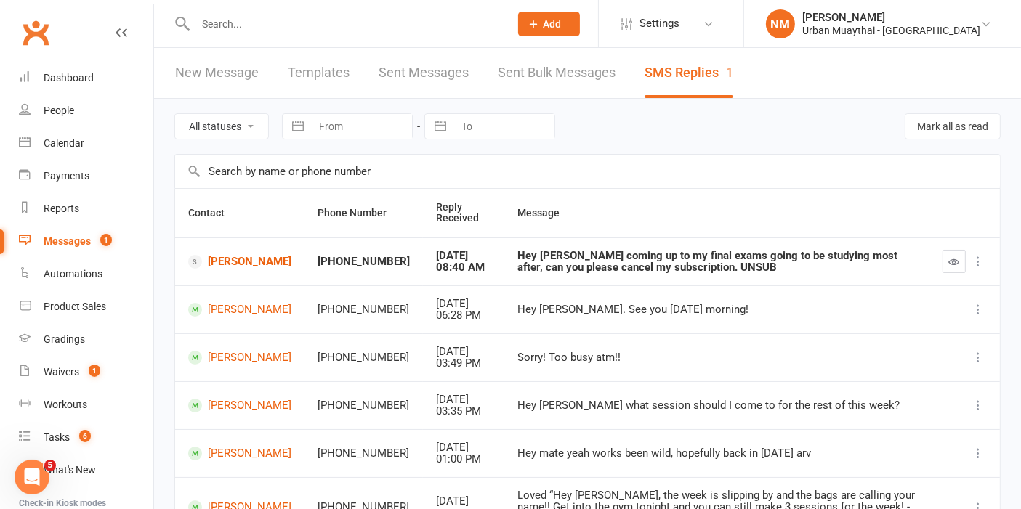
click at [964, 262] on button "button" at bounding box center [953, 261] width 23 height 23
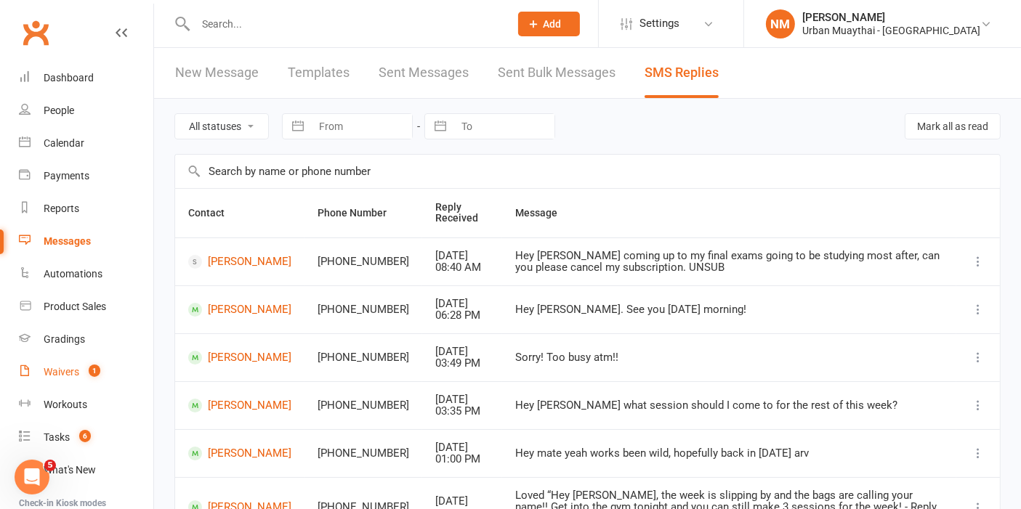
click at [66, 377] on div "Waivers" at bounding box center [62, 372] width 36 height 12
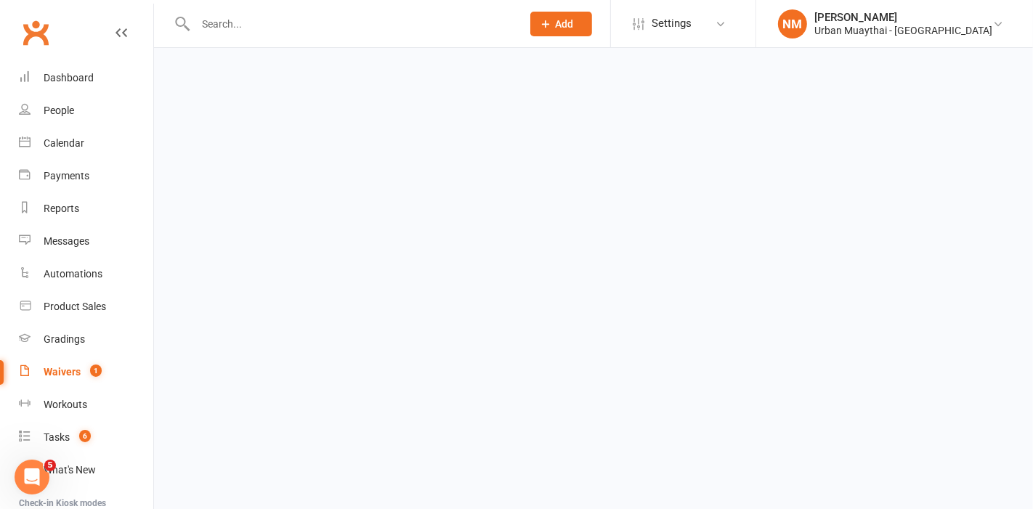
select select "50"
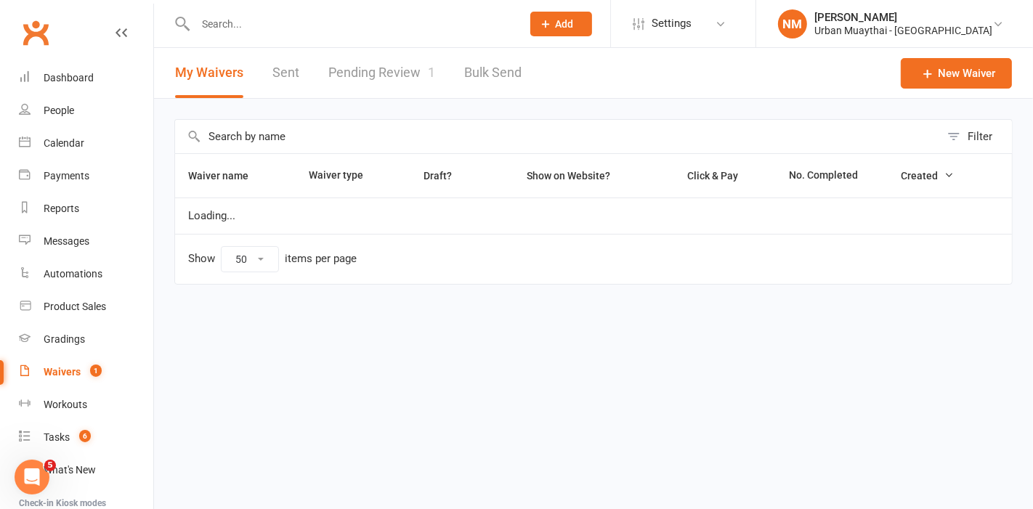
click at [390, 63] on link "Pending Review 1" at bounding box center [381, 73] width 107 height 50
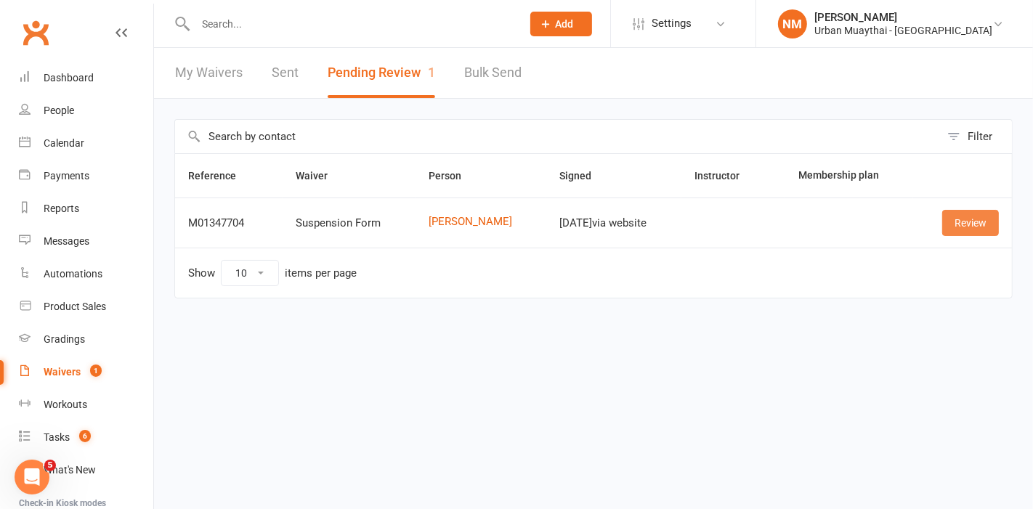
click at [966, 219] on link "Review" at bounding box center [970, 223] width 57 height 26
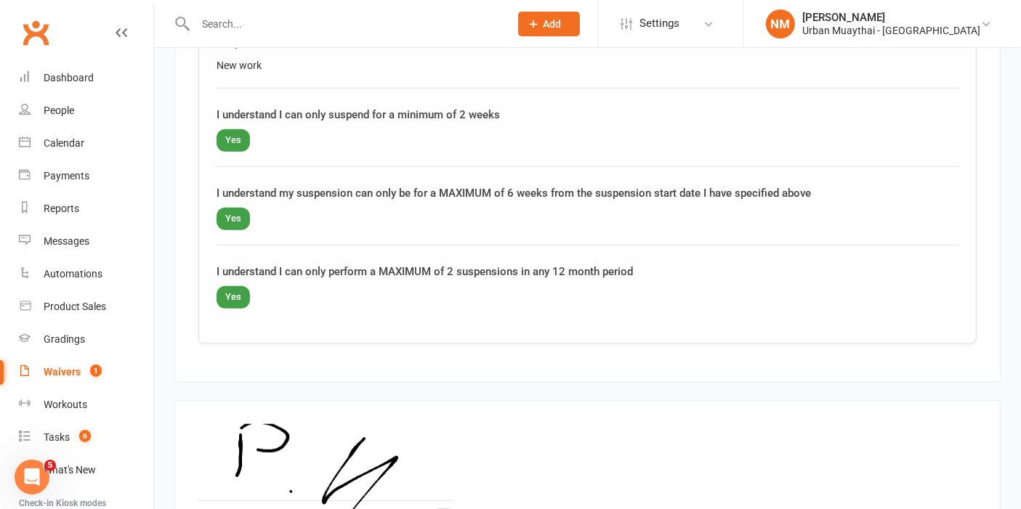
scroll to position [1123, 0]
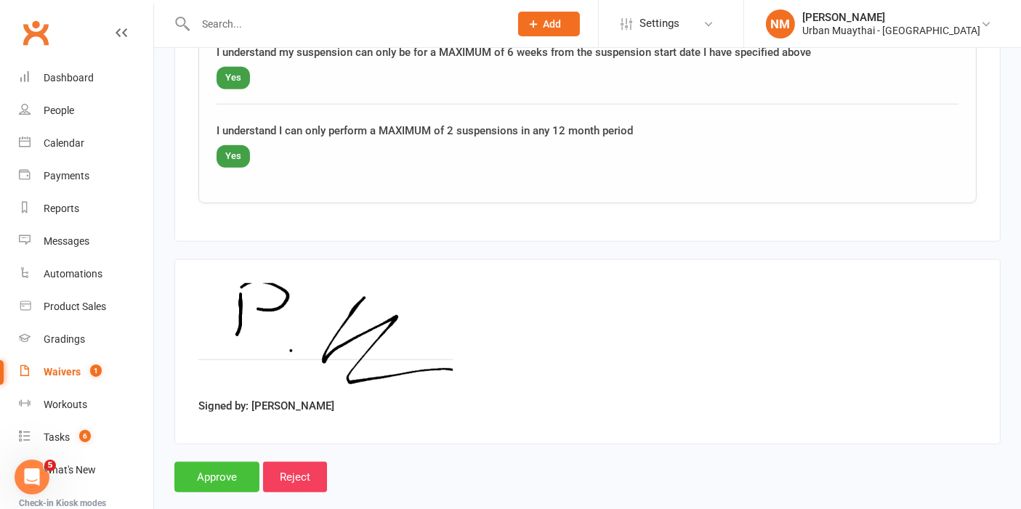
click at [190, 462] on input "Approve" at bounding box center [216, 477] width 85 height 31
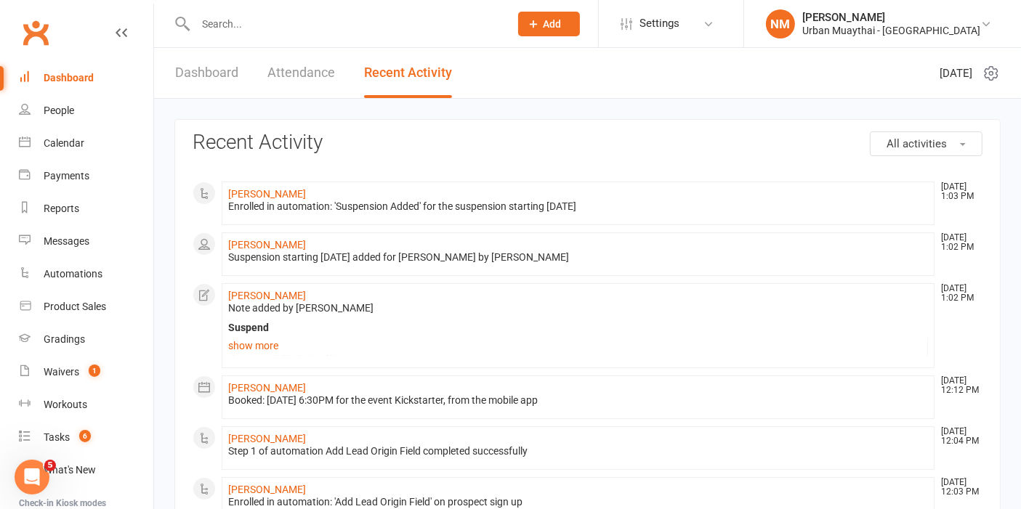
click at [376, 17] on input "text" at bounding box center [345, 24] width 308 height 20
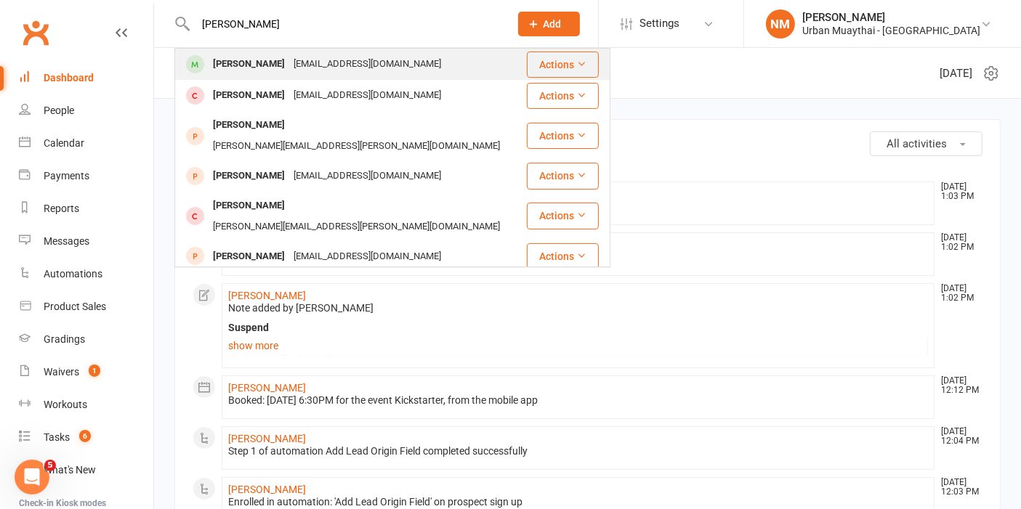
type input "patrick"
click at [352, 60] on div "patrick_kanz@gmx.de" at bounding box center [367, 64] width 156 height 21
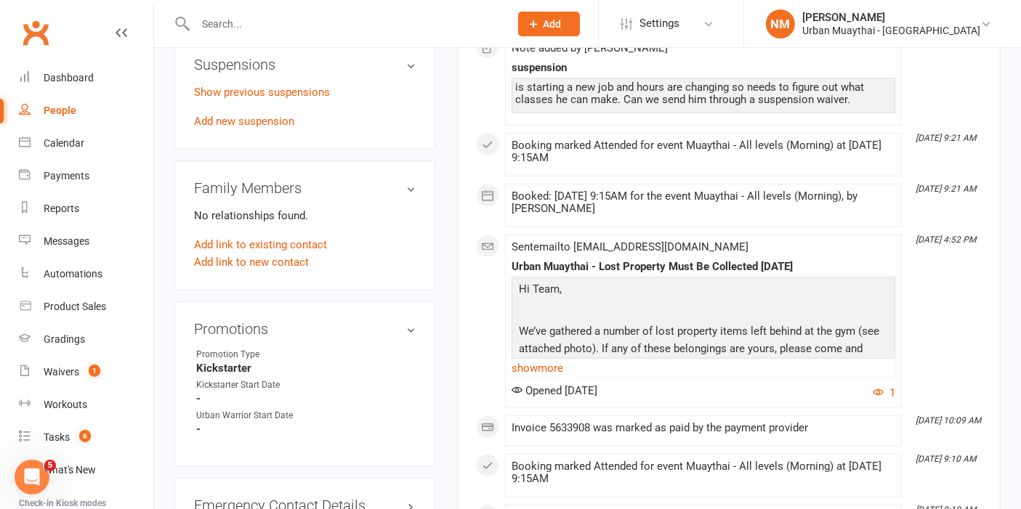
scroll to position [727, 0]
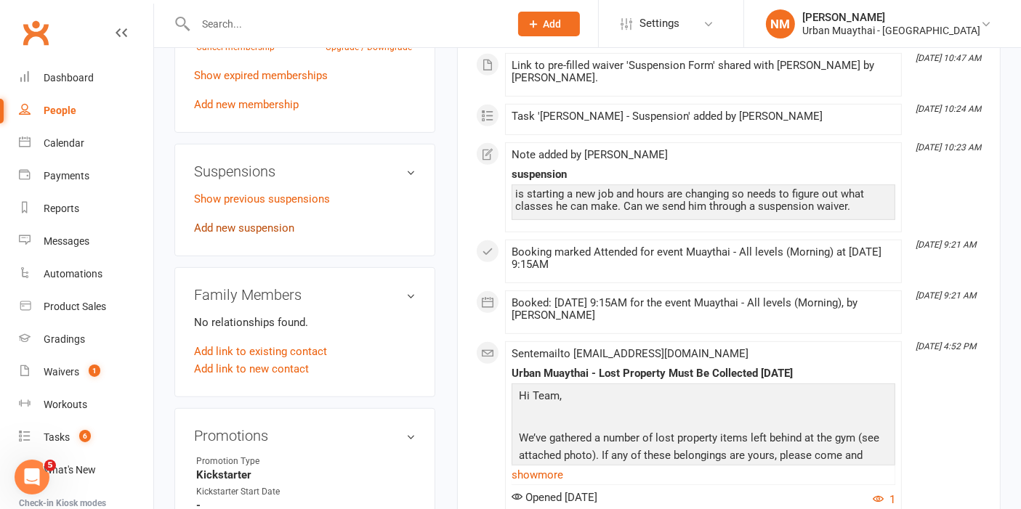
click at [246, 235] on link "Add new suspension" at bounding box center [244, 228] width 100 height 13
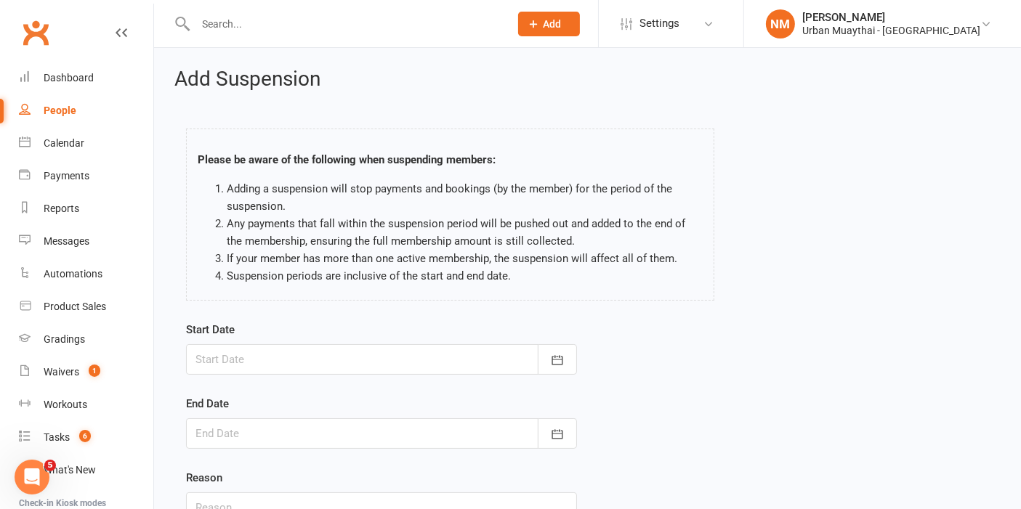
drag, startPoint x: 255, startPoint y: 367, endPoint x: 253, endPoint y: 379, distance: 12.5
click at [254, 368] on div at bounding box center [381, 359] width 391 height 31
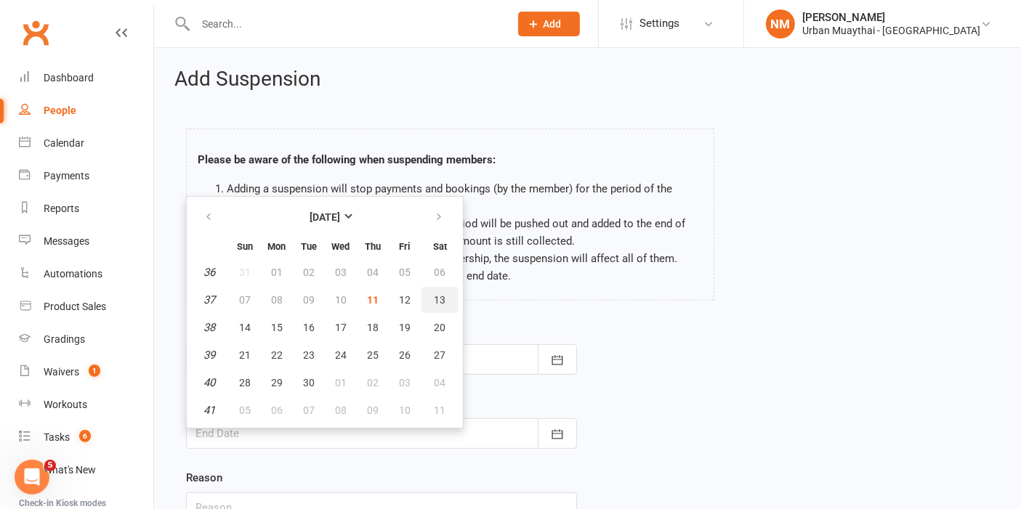
click at [440, 296] on span "13" at bounding box center [440, 300] width 12 height 12
type input "13 Sep 2025"
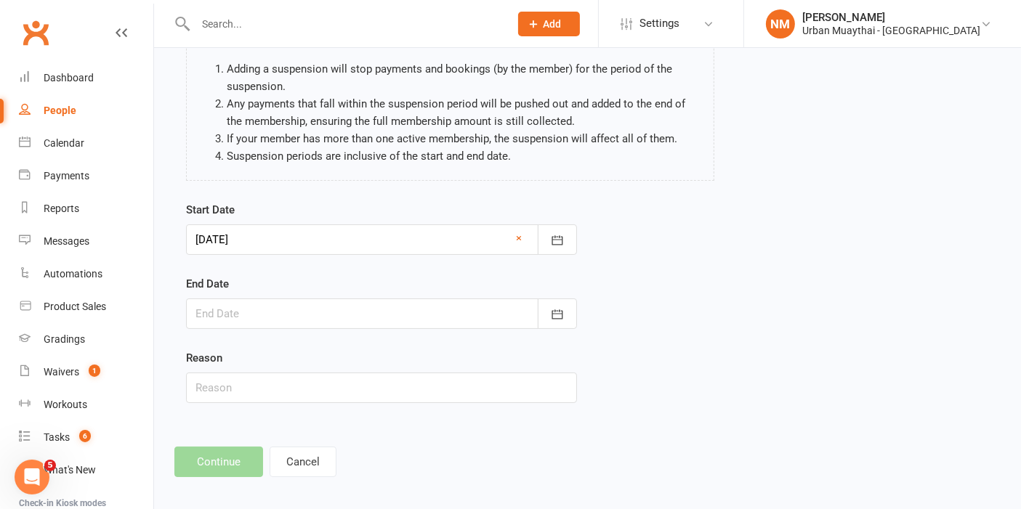
scroll to position [126, 0]
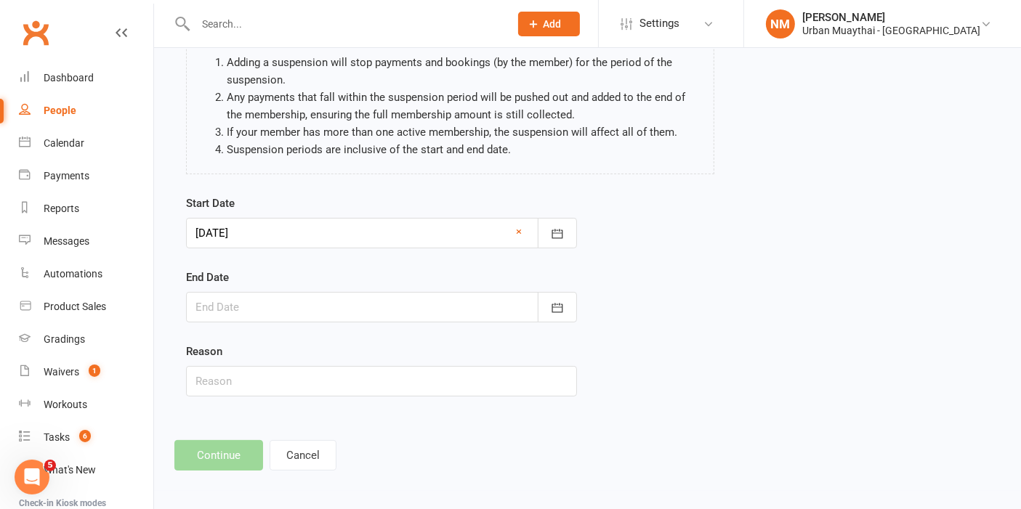
click at [360, 285] on div "End Date September 2025 Sun Mon Tue Wed Thu Fri Sat 36 31 01 02 03 04 05 06 37 …" at bounding box center [381, 296] width 391 height 54
click at [359, 299] on div at bounding box center [381, 307] width 391 height 31
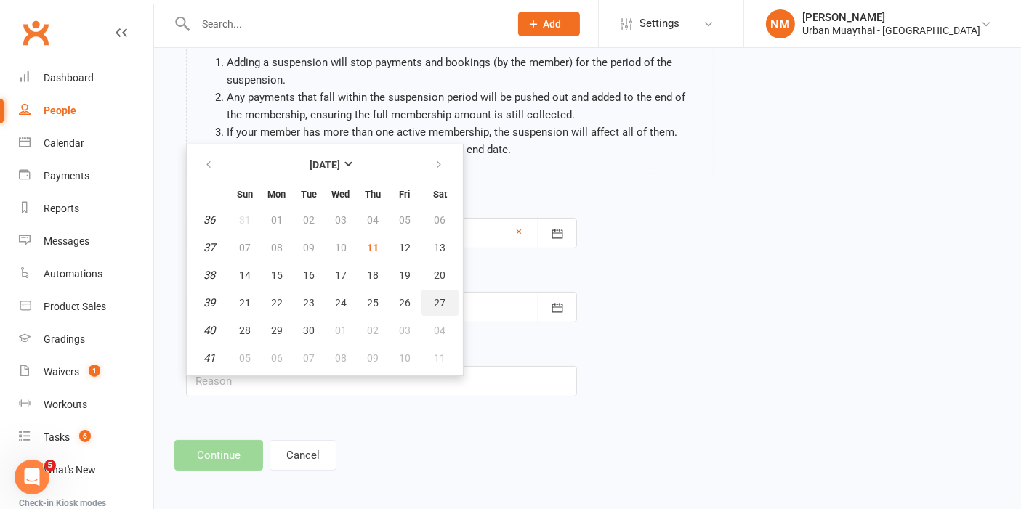
click at [442, 304] on button "27" at bounding box center [439, 303] width 37 height 26
type input "27 Sep 2025"
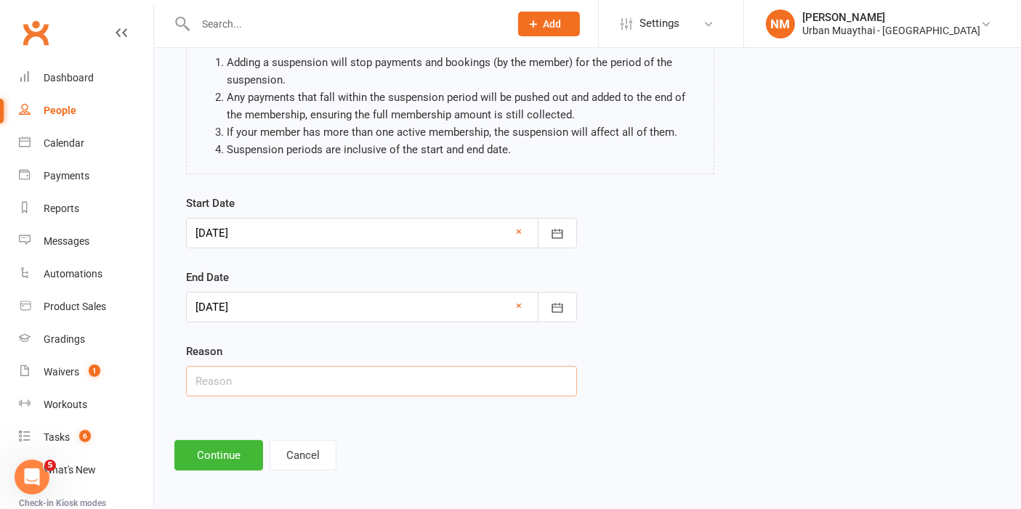
click at [342, 380] on input "text" at bounding box center [381, 381] width 391 height 31
type input "New work"
click at [231, 460] on button "Continue" at bounding box center [218, 455] width 89 height 31
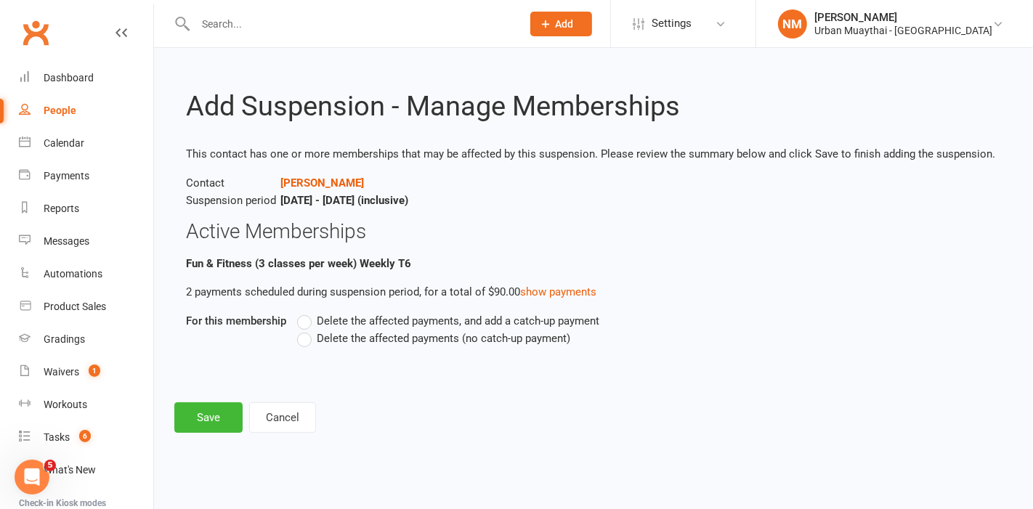
click at [336, 343] on span "Delete the affected payments (no catch-up payment)" at bounding box center [444, 337] width 254 height 15
click at [307, 330] on input "Delete the affected payments (no catch-up payment)" at bounding box center [301, 330] width 9 height 0
click at [199, 407] on button "Save" at bounding box center [208, 418] width 68 height 31
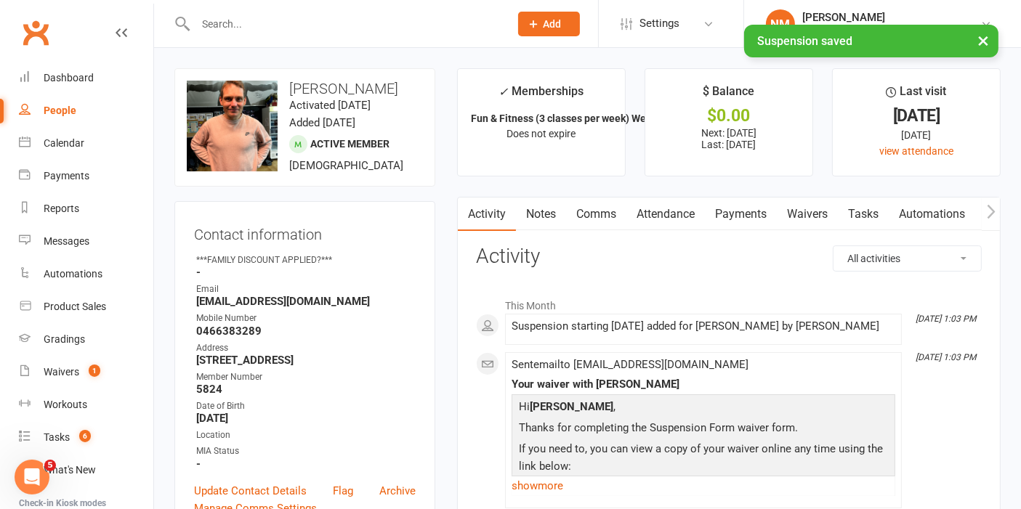
click at [517, 202] on link "Notes" at bounding box center [541, 214] width 50 height 33
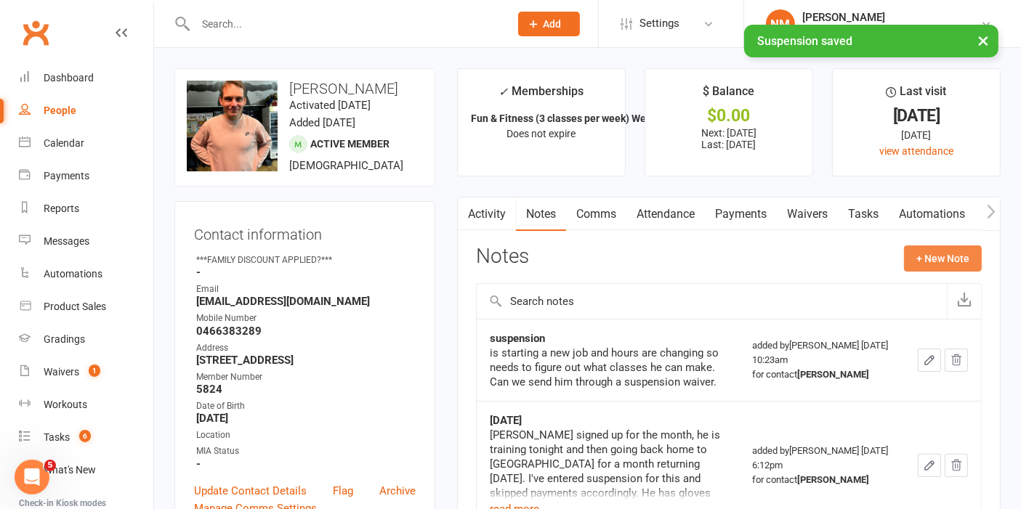
click at [952, 270] on button "+ New Note" at bounding box center [943, 259] width 78 height 26
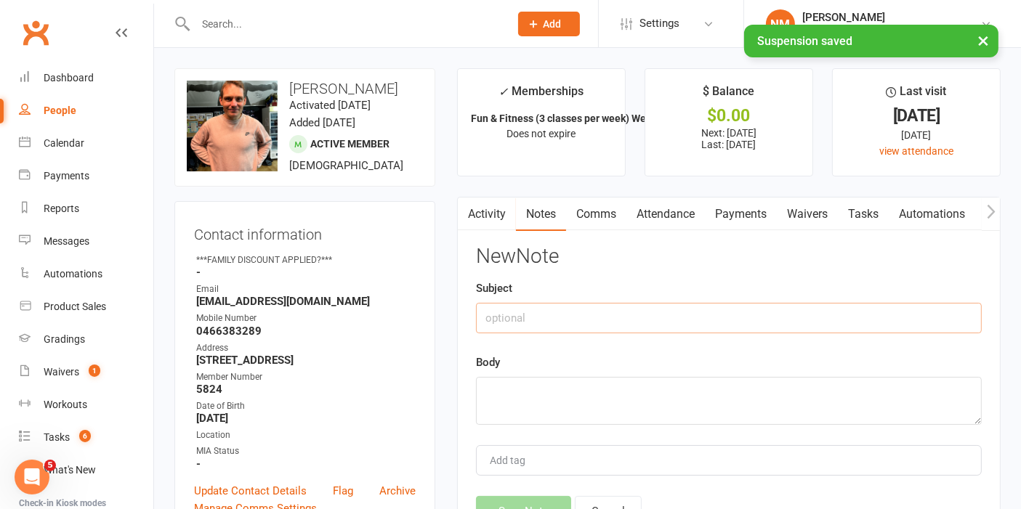
click at [612, 318] on input "text" at bounding box center [729, 318] width 506 height 31
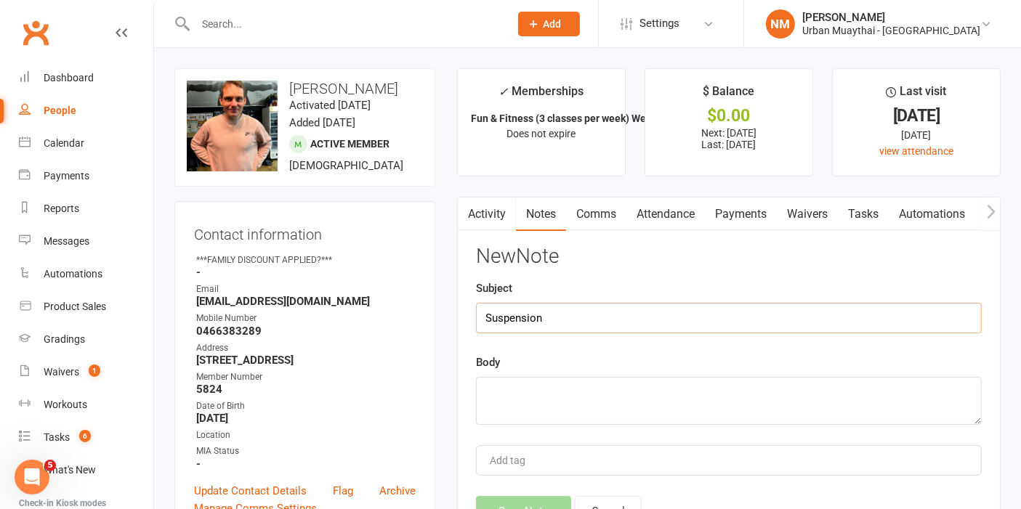
type input "Suspension"
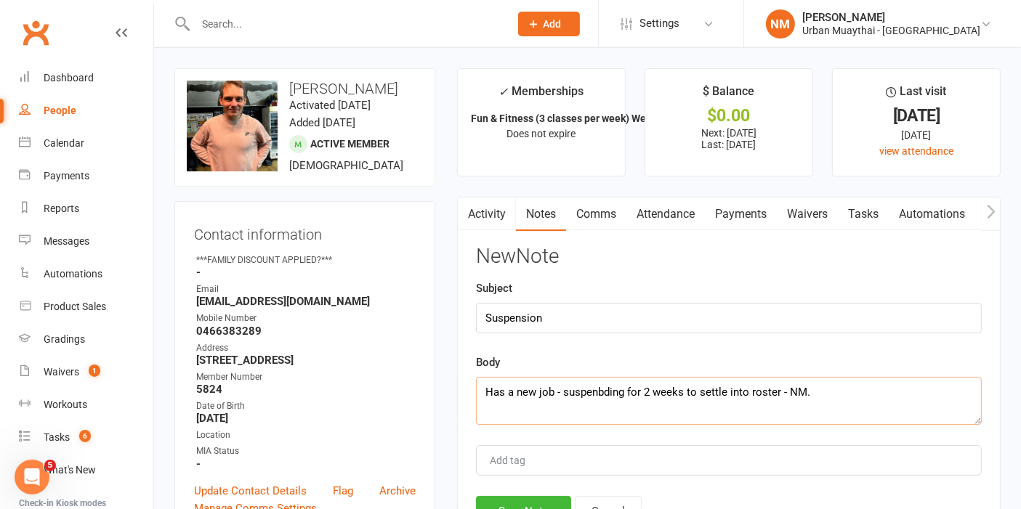
click at [612, 393] on textarea "Has a new job - suspenbding for 2 weeks to settle into roster - NM." at bounding box center [729, 401] width 506 height 48
click at [603, 393] on textarea "Has a new job - suspenbding for 2 weeks to settle into roster - NM." at bounding box center [729, 401] width 506 height 48
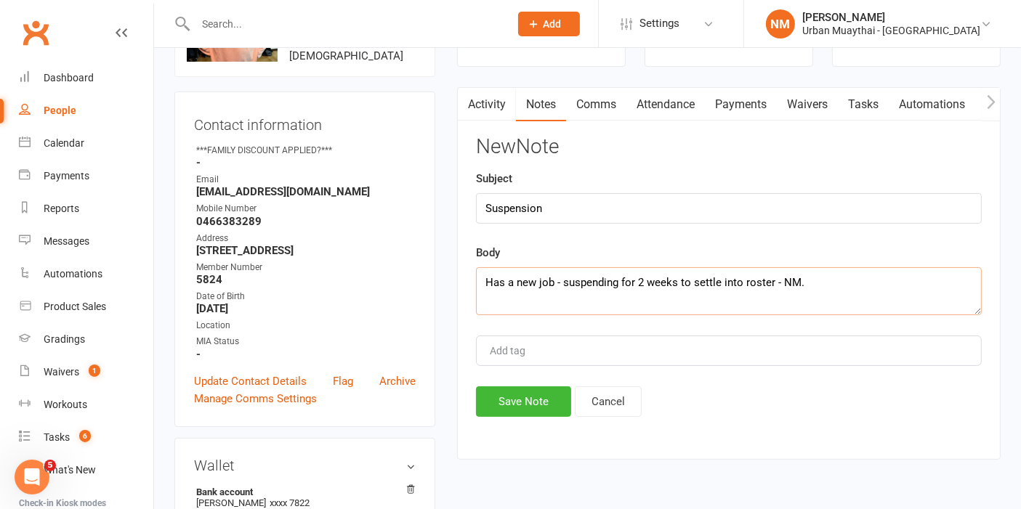
scroll to position [161, 0]
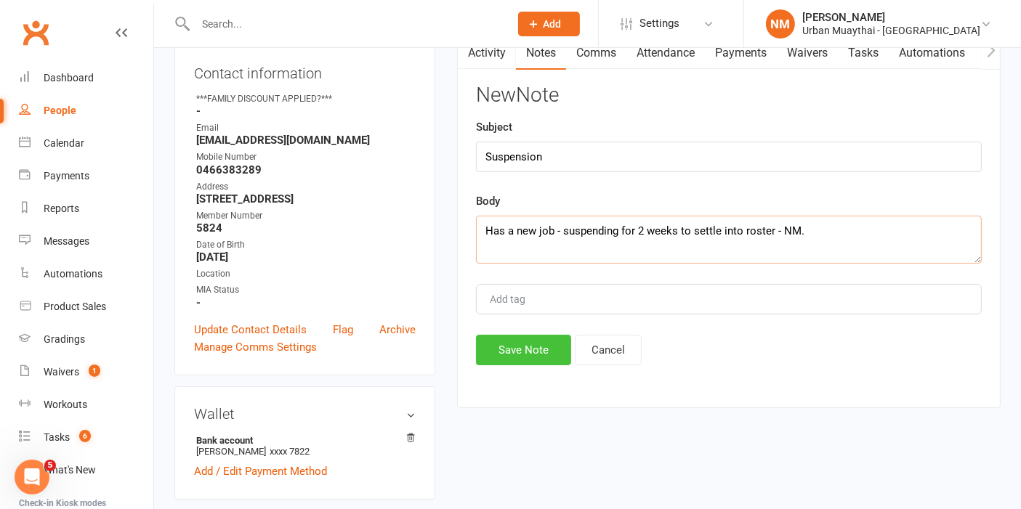
type textarea "Has a new job - suspending for 2 weeks to settle into roster - NM."
click at [516, 355] on button "Save Note" at bounding box center [523, 350] width 95 height 31
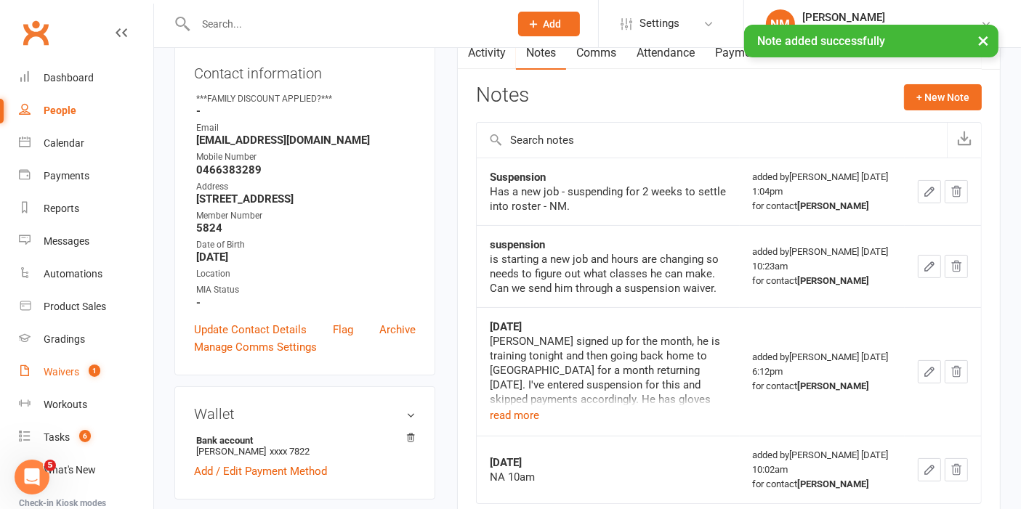
click at [85, 374] on count-badge "1" at bounding box center [90, 372] width 19 height 12
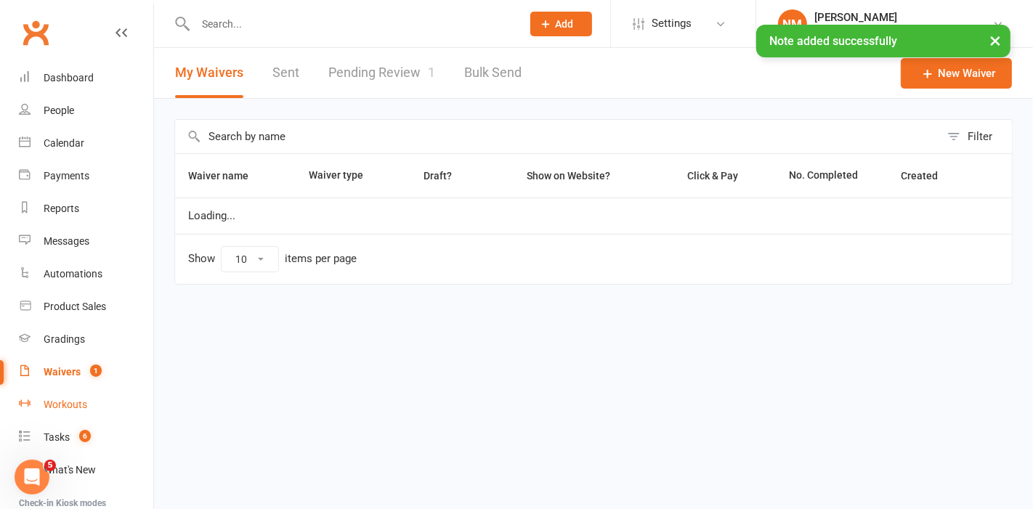
select select "50"
click at [54, 432] on div "Tasks" at bounding box center [57, 438] width 26 height 12
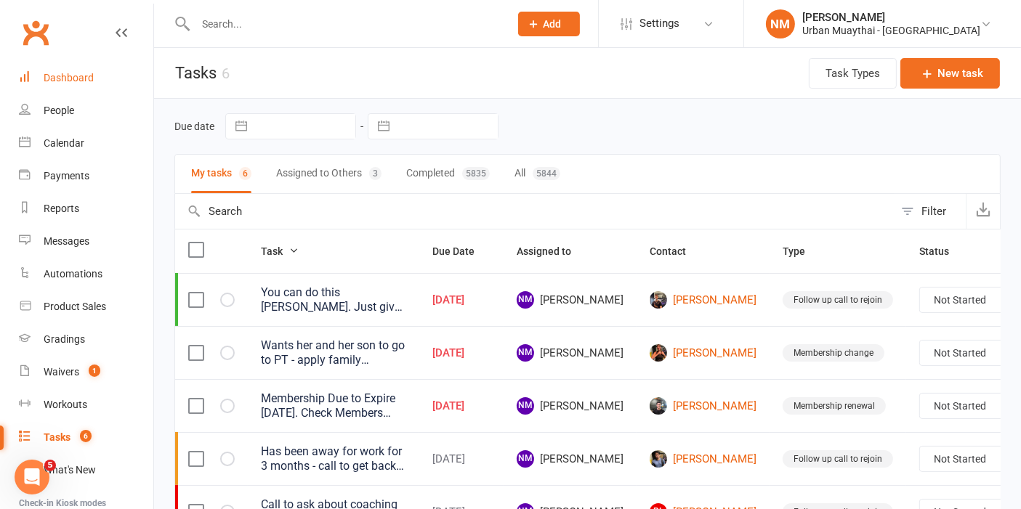
click at [87, 84] on link "Dashboard" at bounding box center [86, 78] width 134 height 33
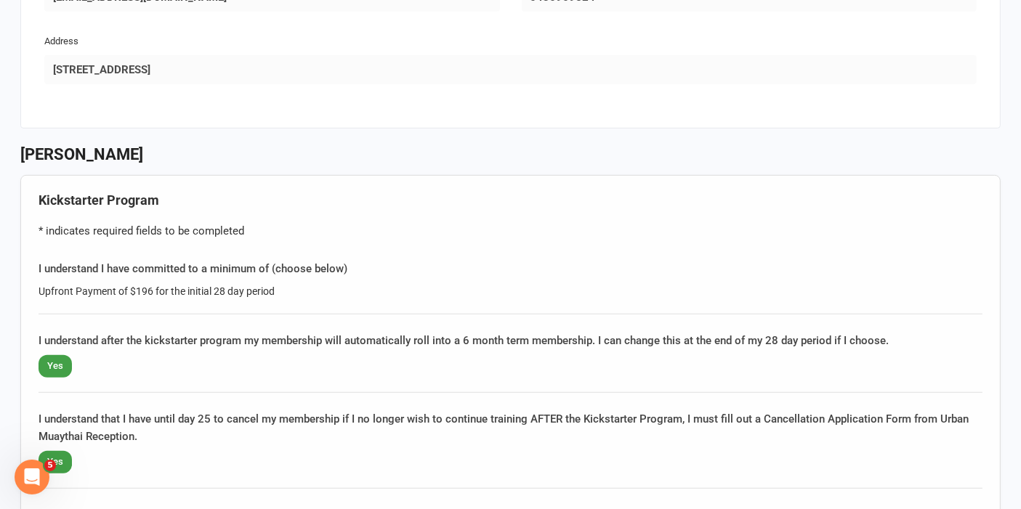
scroll to position [727, 0]
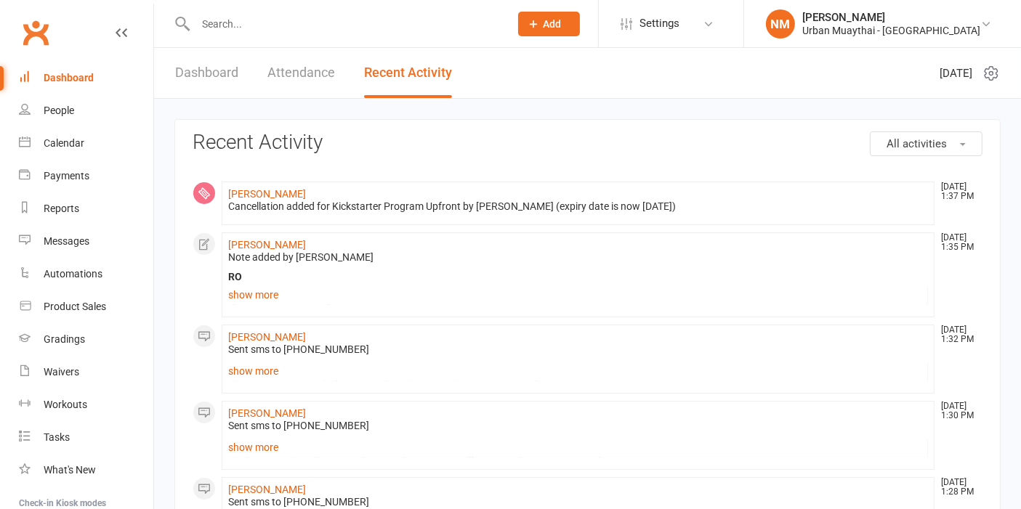
click at [418, 28] on input "text" at bounding box center [345, 24] width 308 height 20
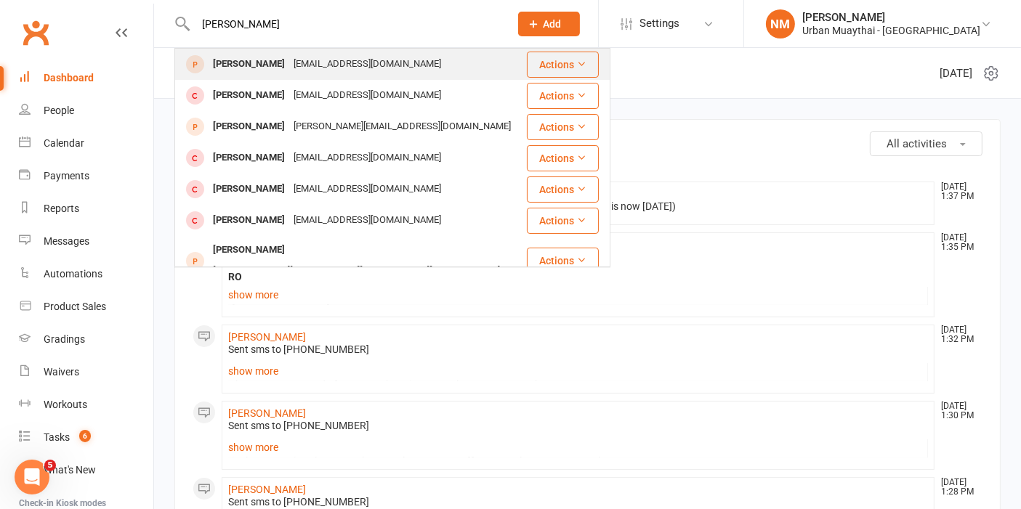
type input "[PERSON_NAME]"
click at [311, 63] on div "[EMAIL_ADDRESS][DOMAIN_NAME]" at bounding box center [367, 64] width 156 height 21
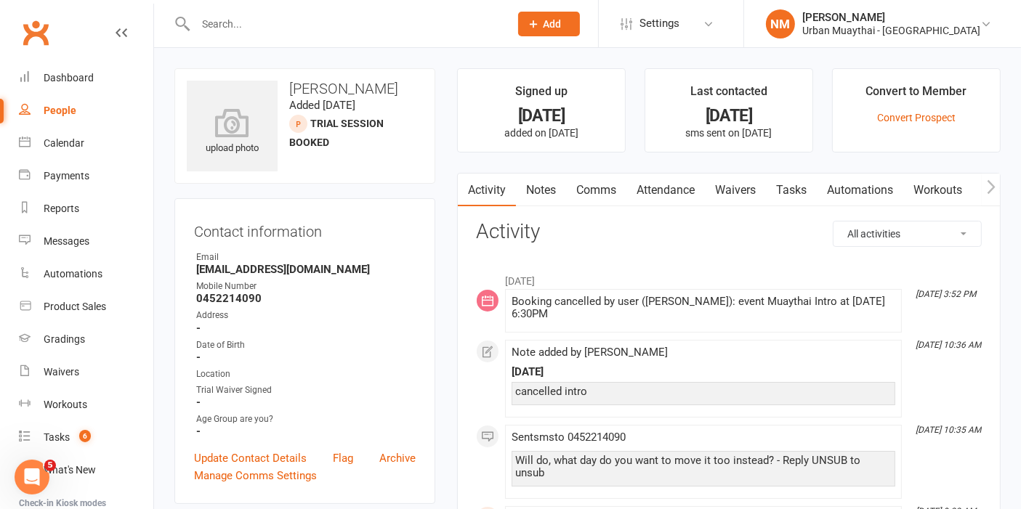
click at [341, 17] on input "text" at bounding box center [345, 24] width 308 height 20
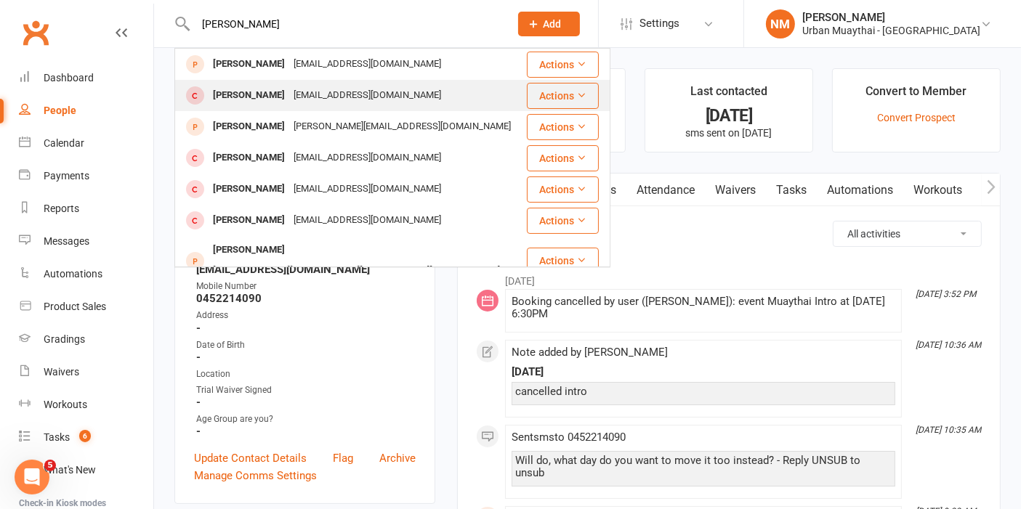
type input "[PERSON_NAME]"
click at [315, 93] on div "[EMAIL_ADDRESS][DOMAIN_NAME]" at bounding box center [367, 95] width 156 height 21
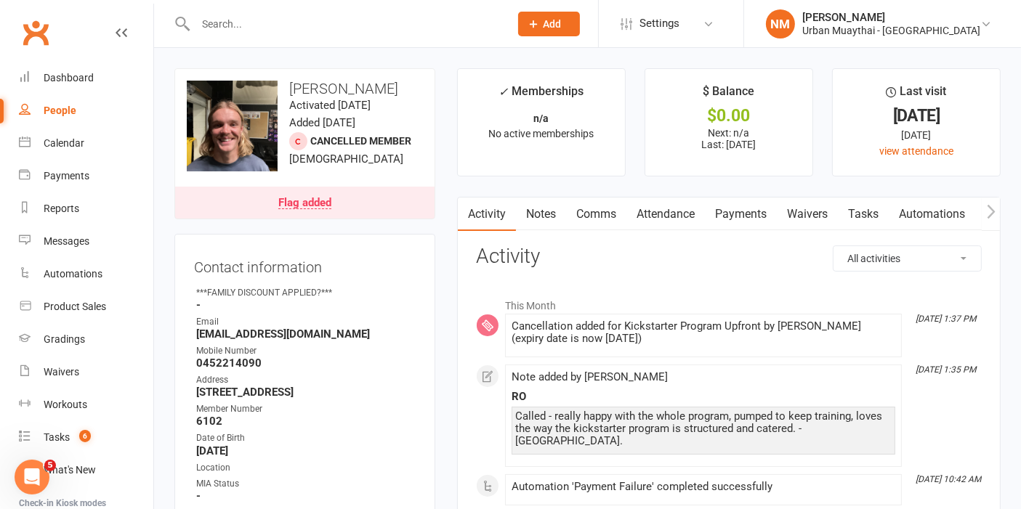
click at [744, 207] on link "Payments" at bounding box center [741, 214] width 72 height 33
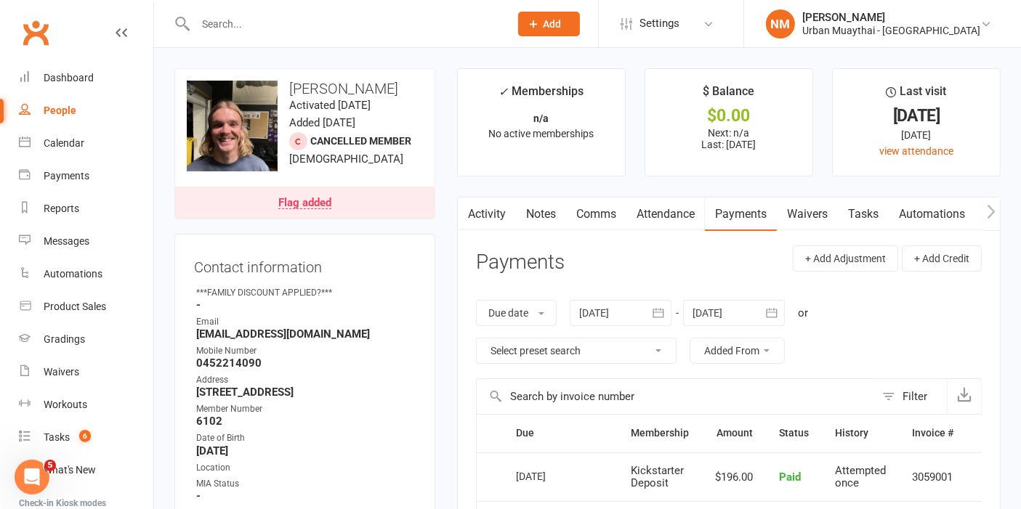
click at [825, 212] on link "Waivers" at bounding box center [807, 214] width 61 height 33
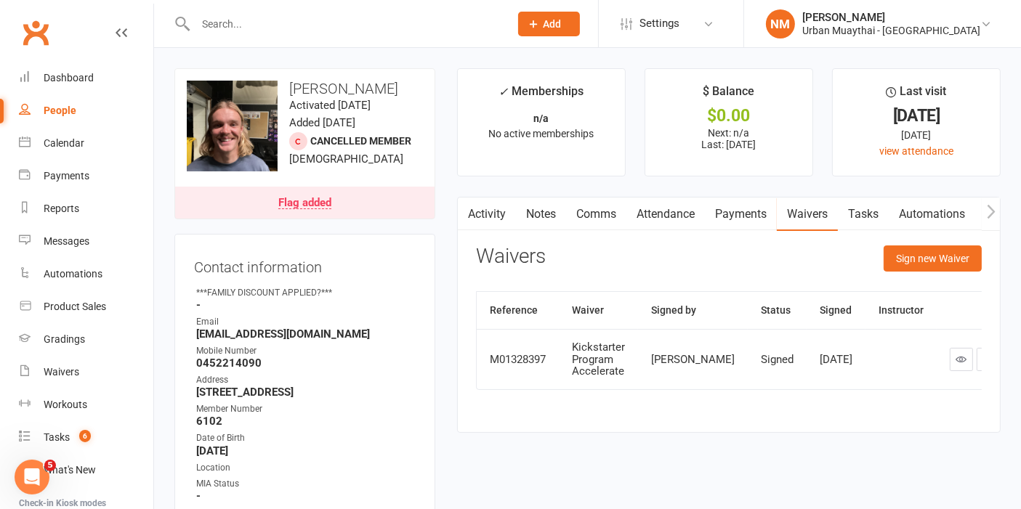
click at [759, 209] on link "Payments" at bounding box center [741, 214] width 72 height 33
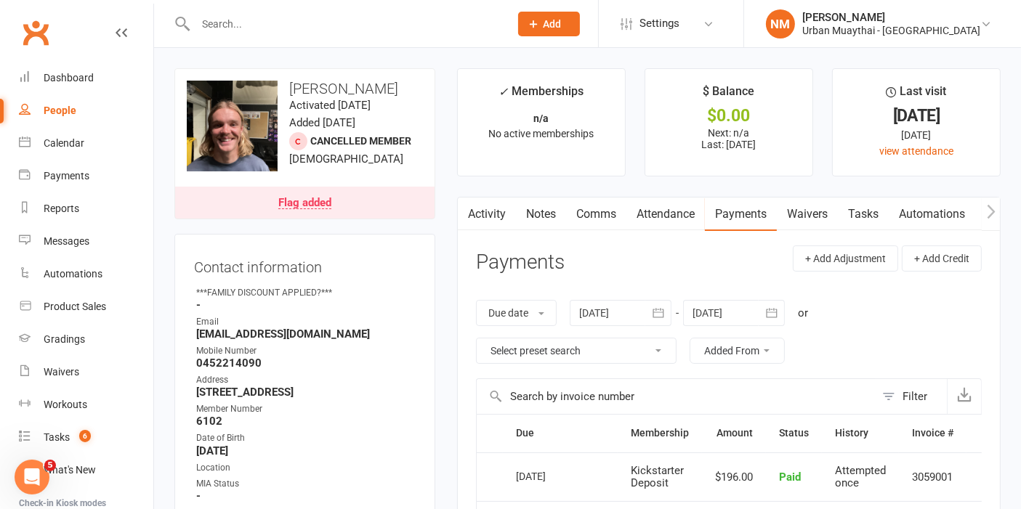
click at [797, 206] on link "Waivers" at bounding box center [807, 214] width 61 height 33
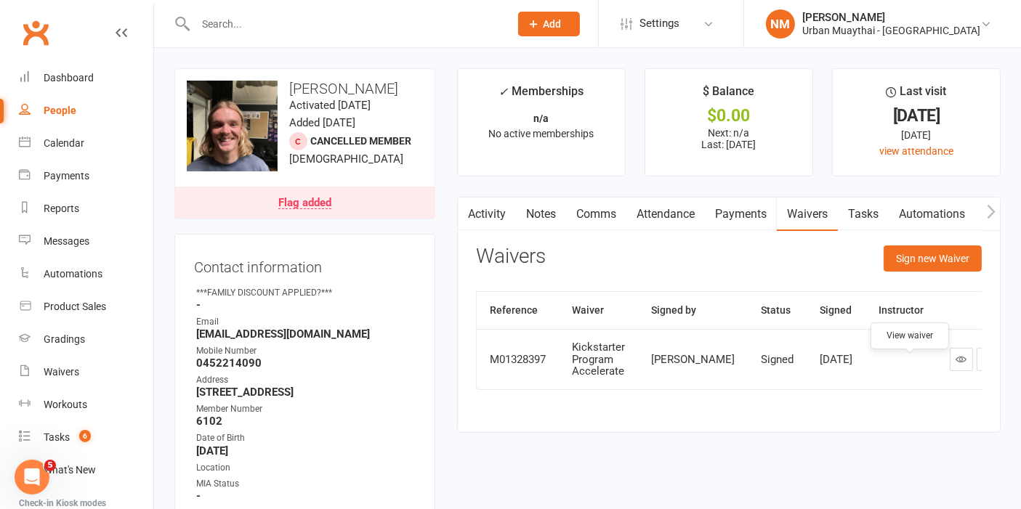
click at [950, 362] on link at bounding box center [961, 359] width 23 height 23
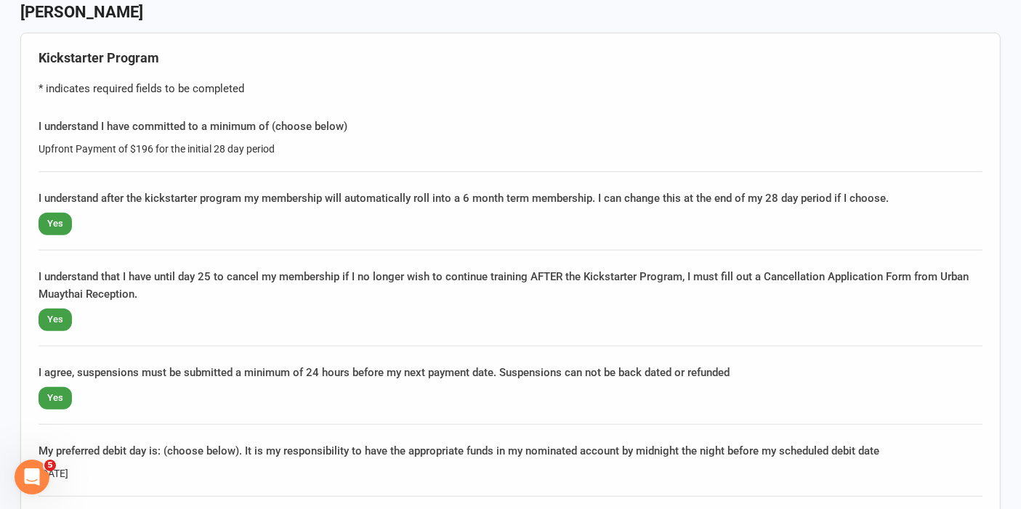
scroll to position [1049, 0]
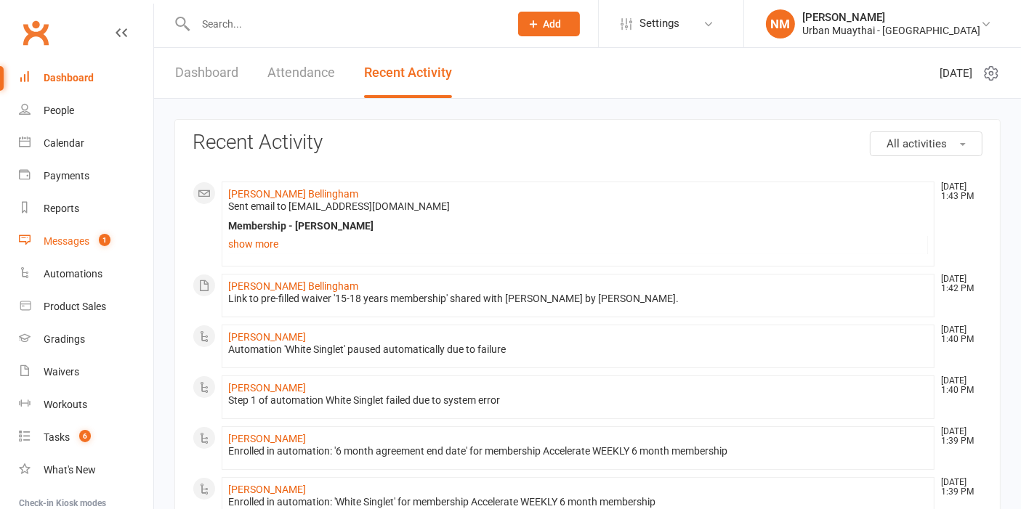
click at [52, 239] on div "Messages" at bounding box center [67, 241] width 46 height 12
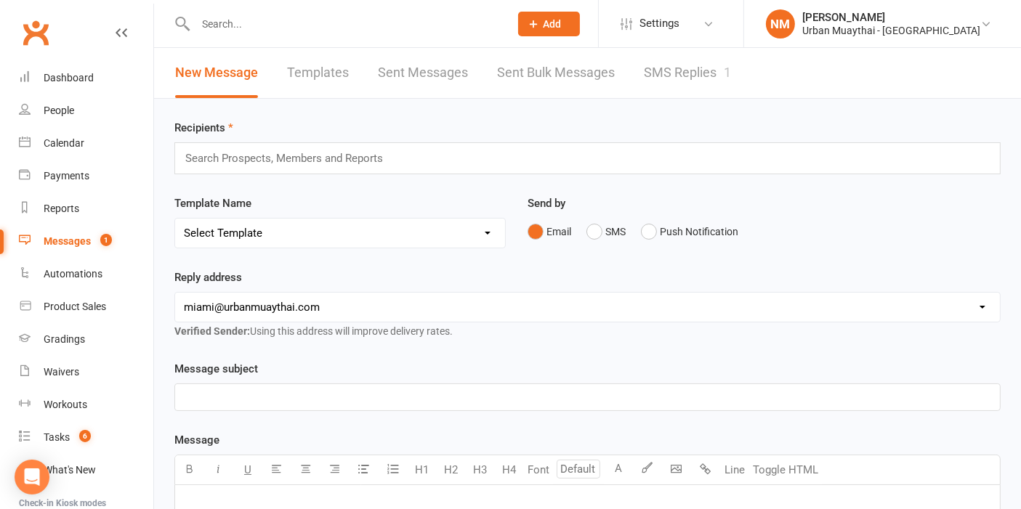
click at [700, 73] on link "SMS Replies 1" at bounding box center [687, 73] width 87 height 50
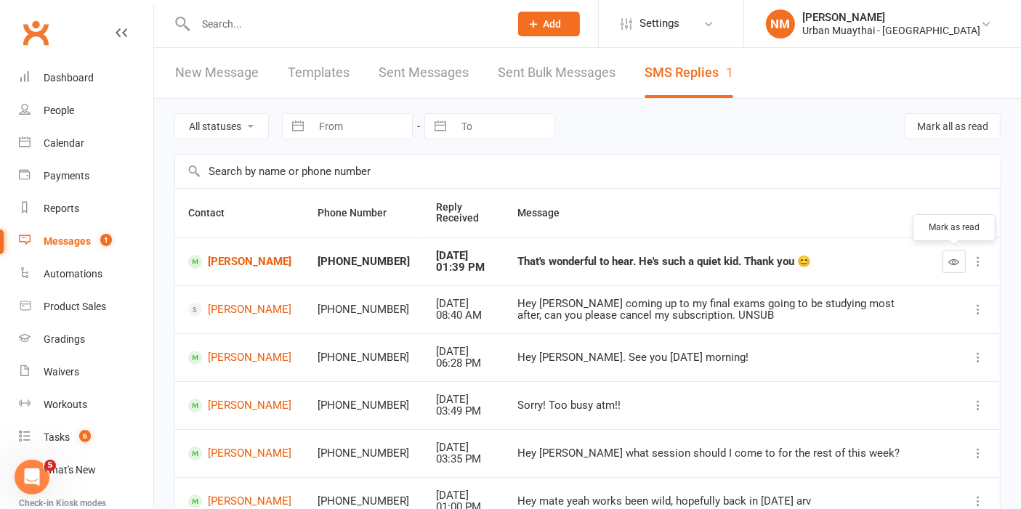
click at [948, 259] on button "button" at bounding box center [953, 261] width 23 height 23
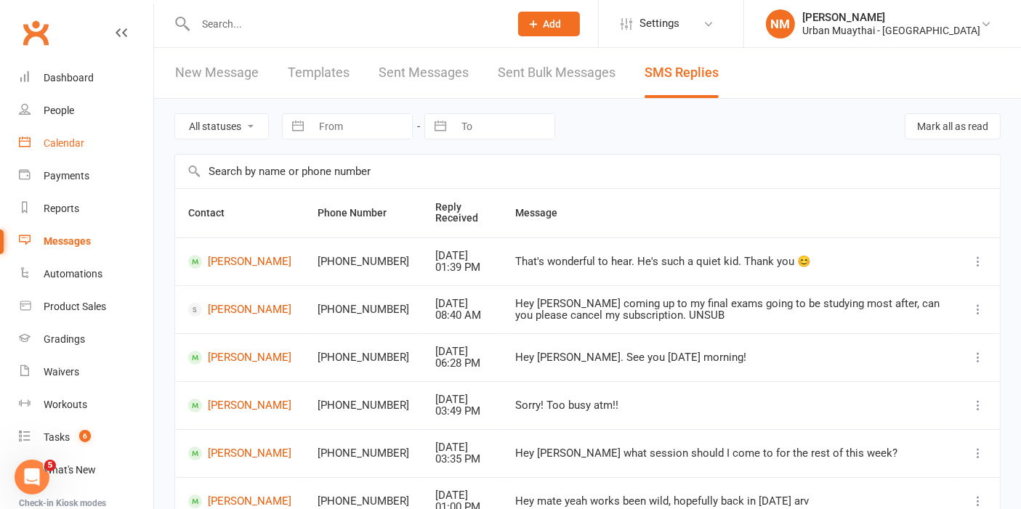
click at [68, 147] on div "Calendar" at bounding box center [64, 143] width 41 height 12
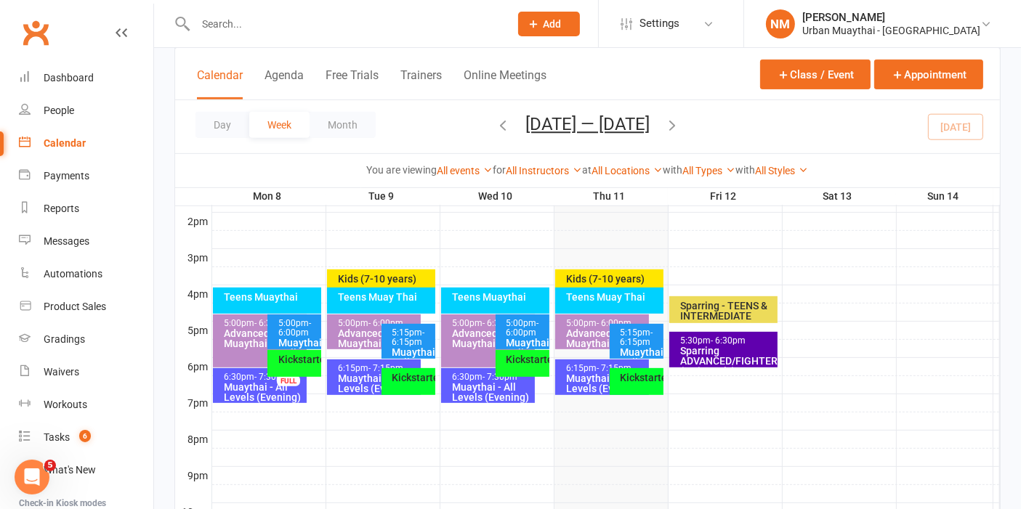
scroll to position [645, 0]
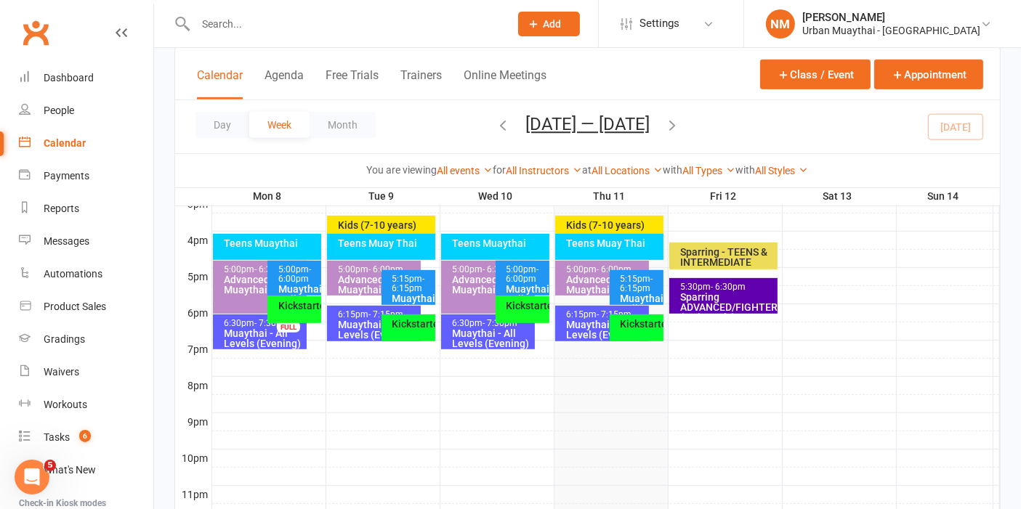
click at [340, 314] on div "6:15pm - 7:15pm" at bounding box center [377, 314] width 80 height 9
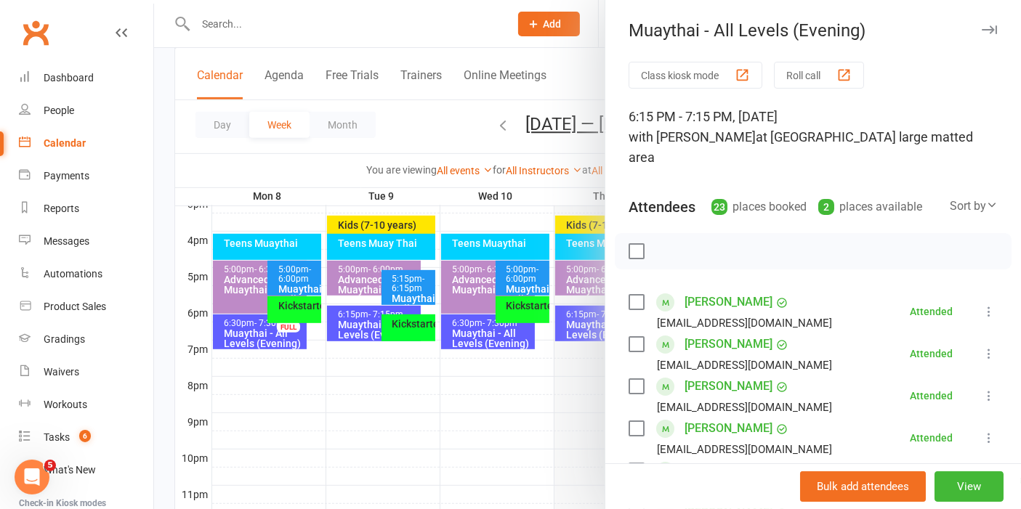
click at [350, 350] on div at bounding box center [587, 254] width 867 height 509
